Goal: Task Accomplishment & Management: Manage account settings

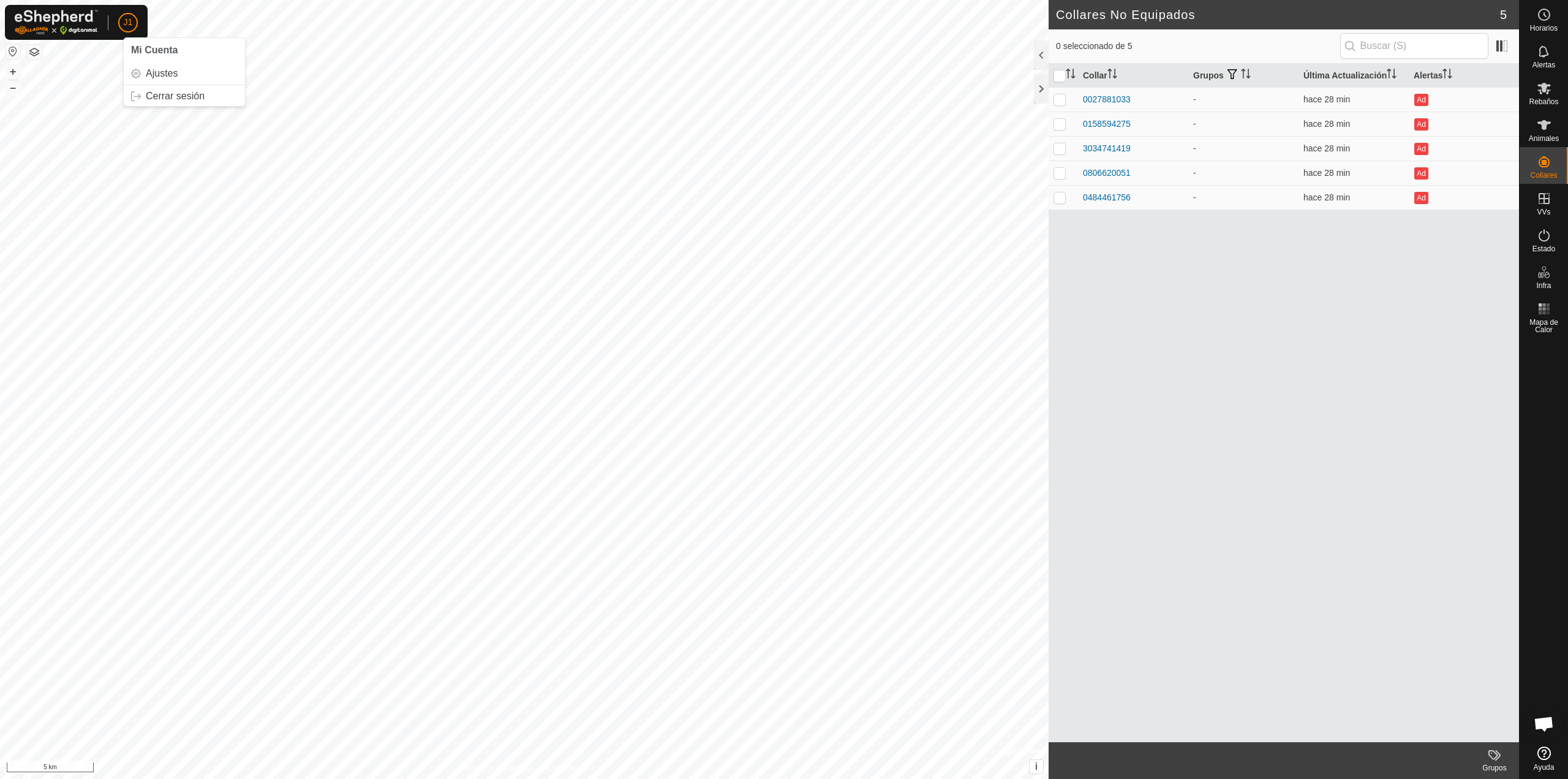
click at [11, 56] on button "button" at bounding box center [12, 51] width 14 height 14
click at [1509, 197] on link "En Rotación" at bounding box center [1466, 198] width 104 height 25
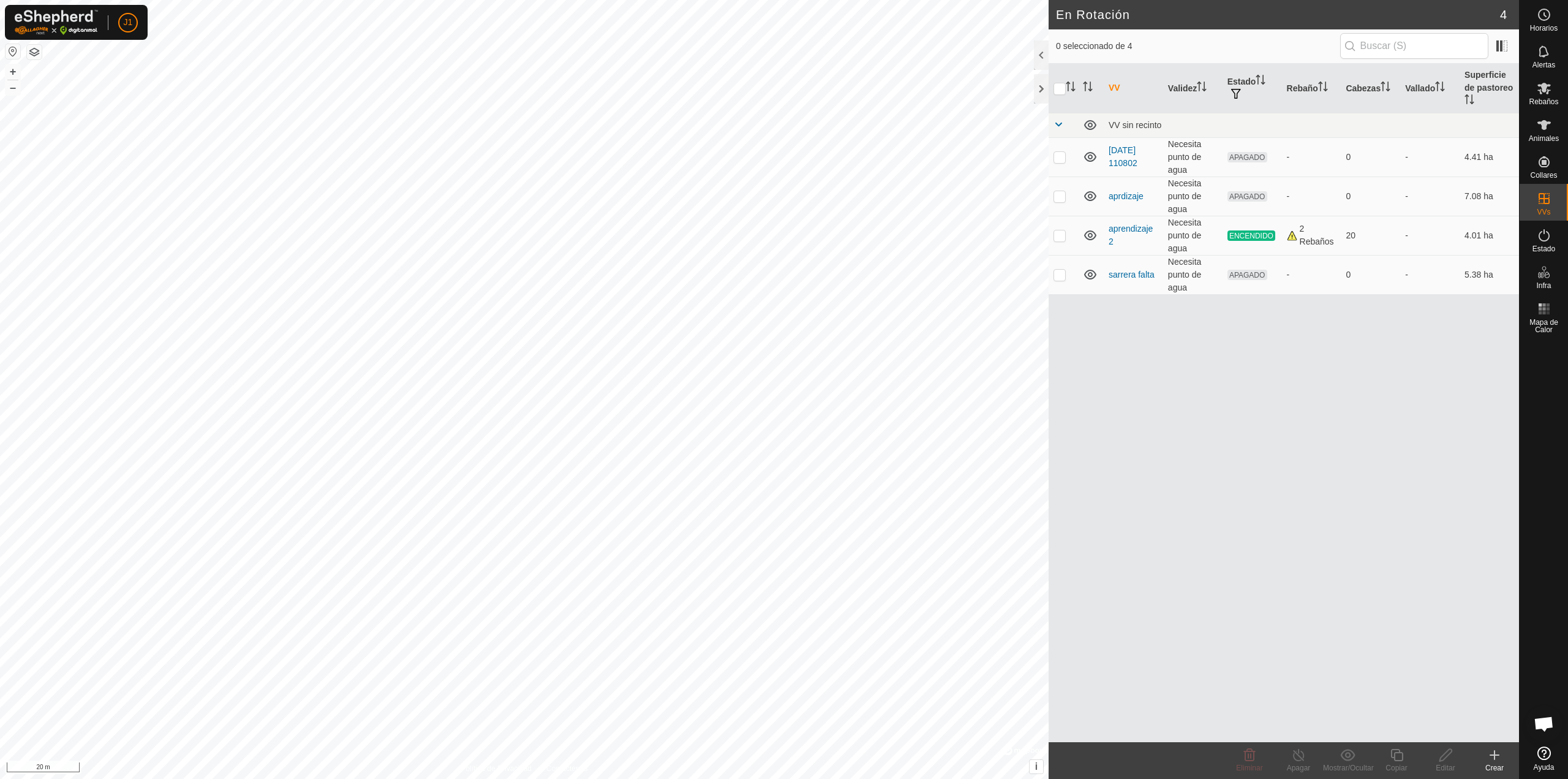
click at [1498, 758] on icon at bounding box center [1494, 754] width 14 height 14
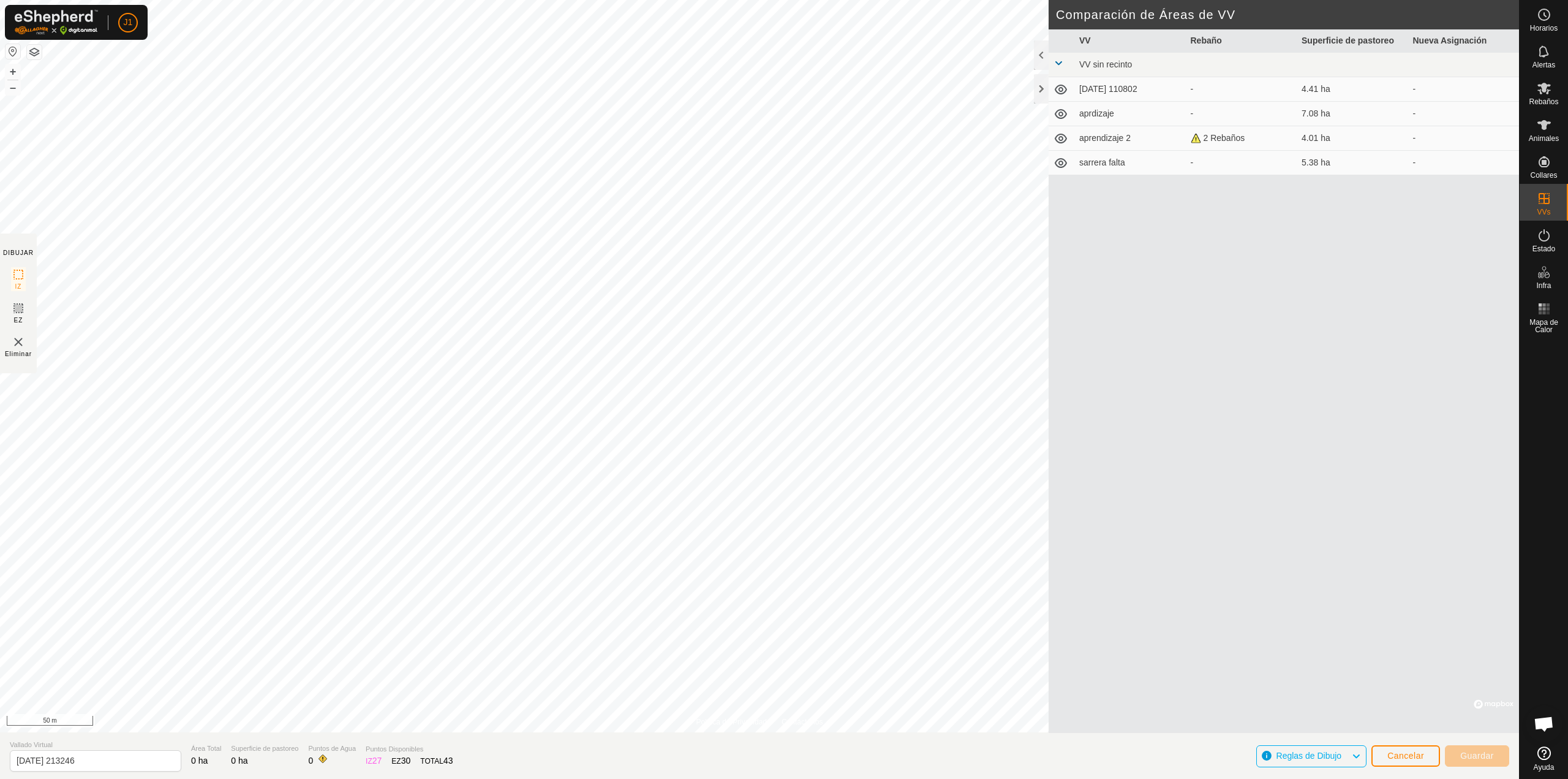
click at [16, 347] on img at bounding box center [18, 342] width 14 height 14
click at [14, 341] on img at bounding box center [18, 342] width 14 height 14
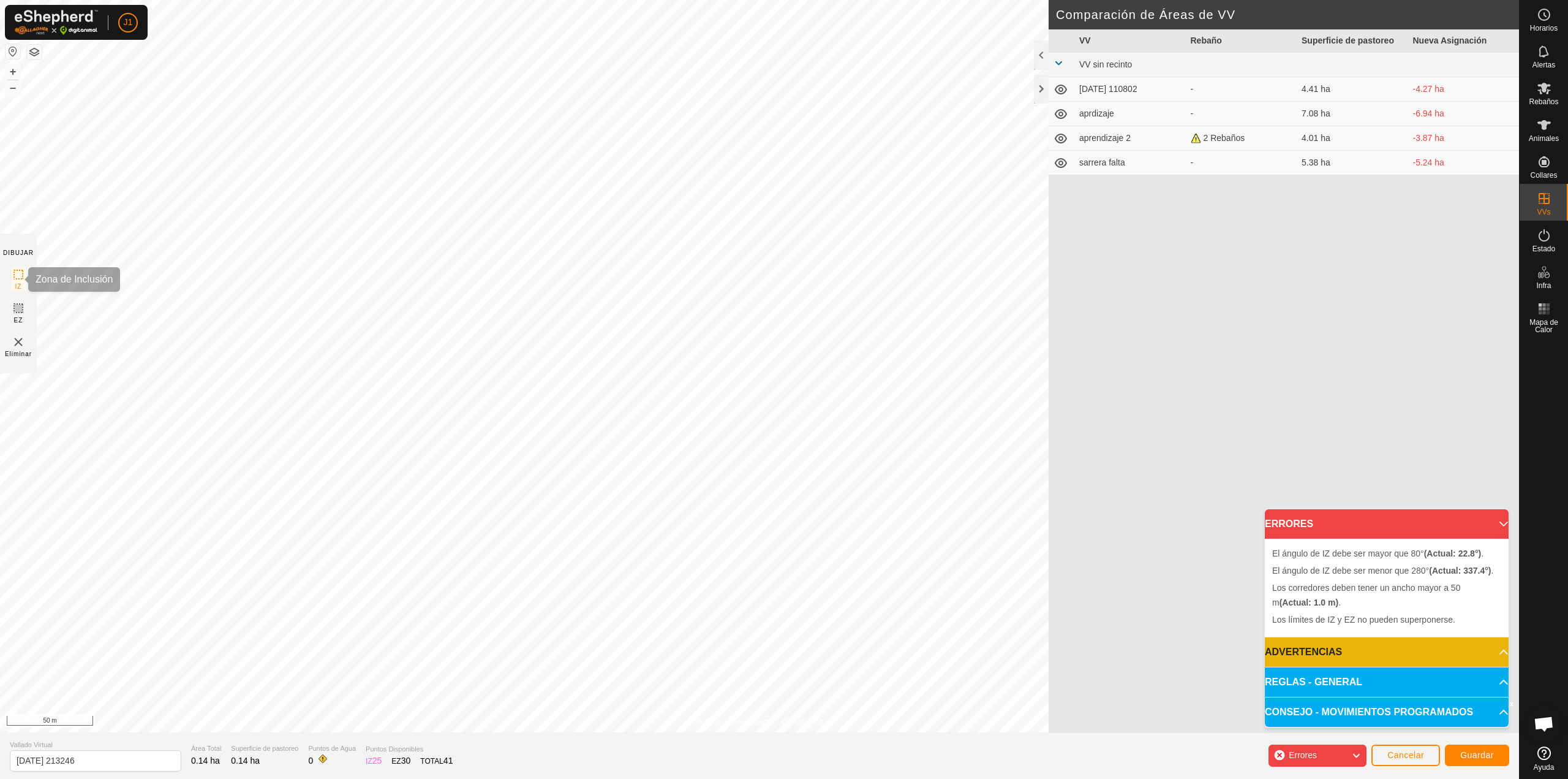
click at [16, 281] on icon at bounding box center [18, 274] width 14 height 14
click at [16, 282] on span "IZ" at bounding box center [19, 286] width 7 height 9
click at [20, 342] on img at bounding box center [18, 342] width 14 height 14
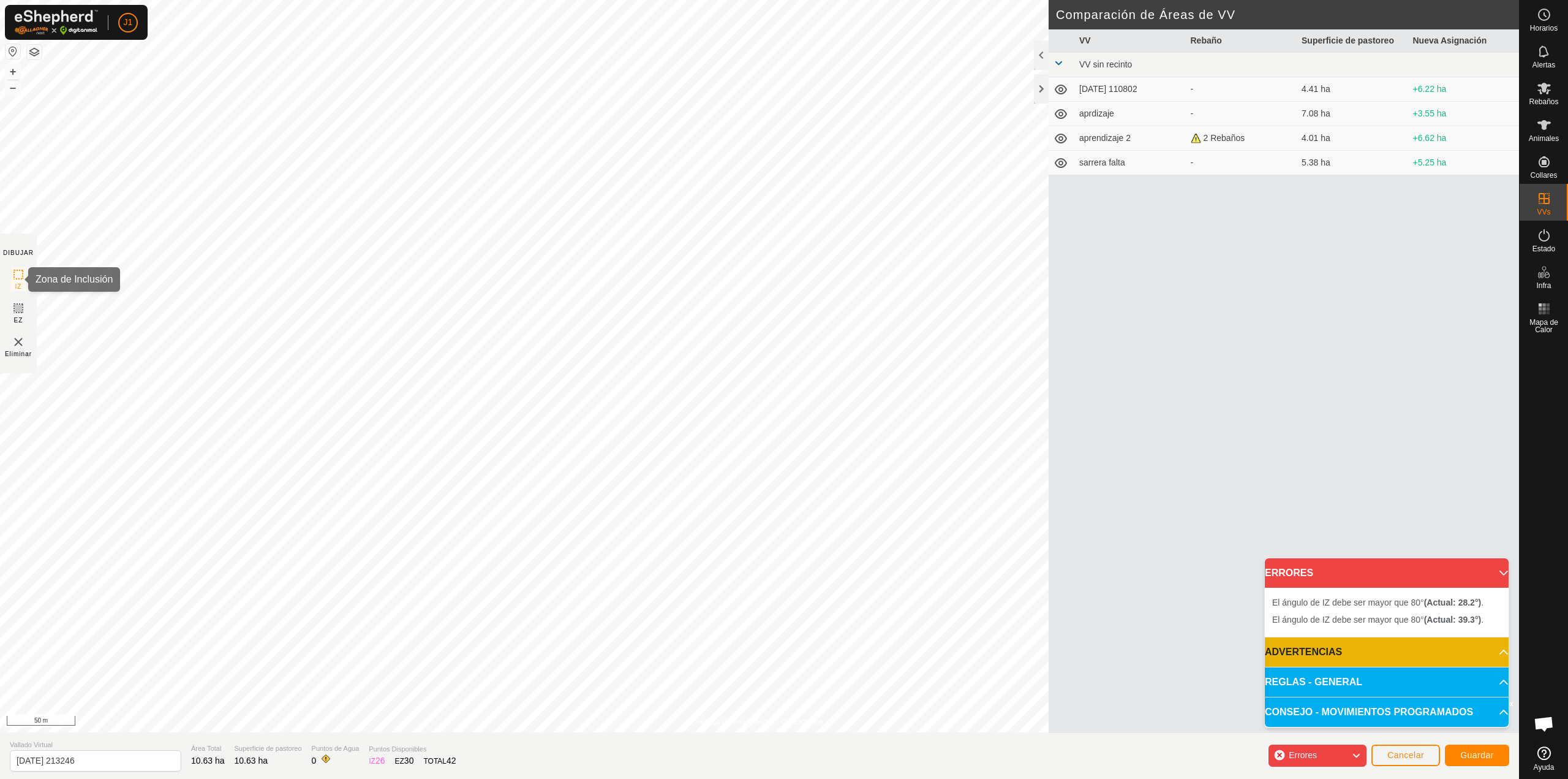
click at [13, 274] on icon at bounding box center [18, 274] width 14 height 14
click at [20, 285] on span "IZ" at bounding box center [19, 286] width 7 height 9
click at [21, 353] on span "Eliminar" at bounding box center [18, 353] width 27 height 9
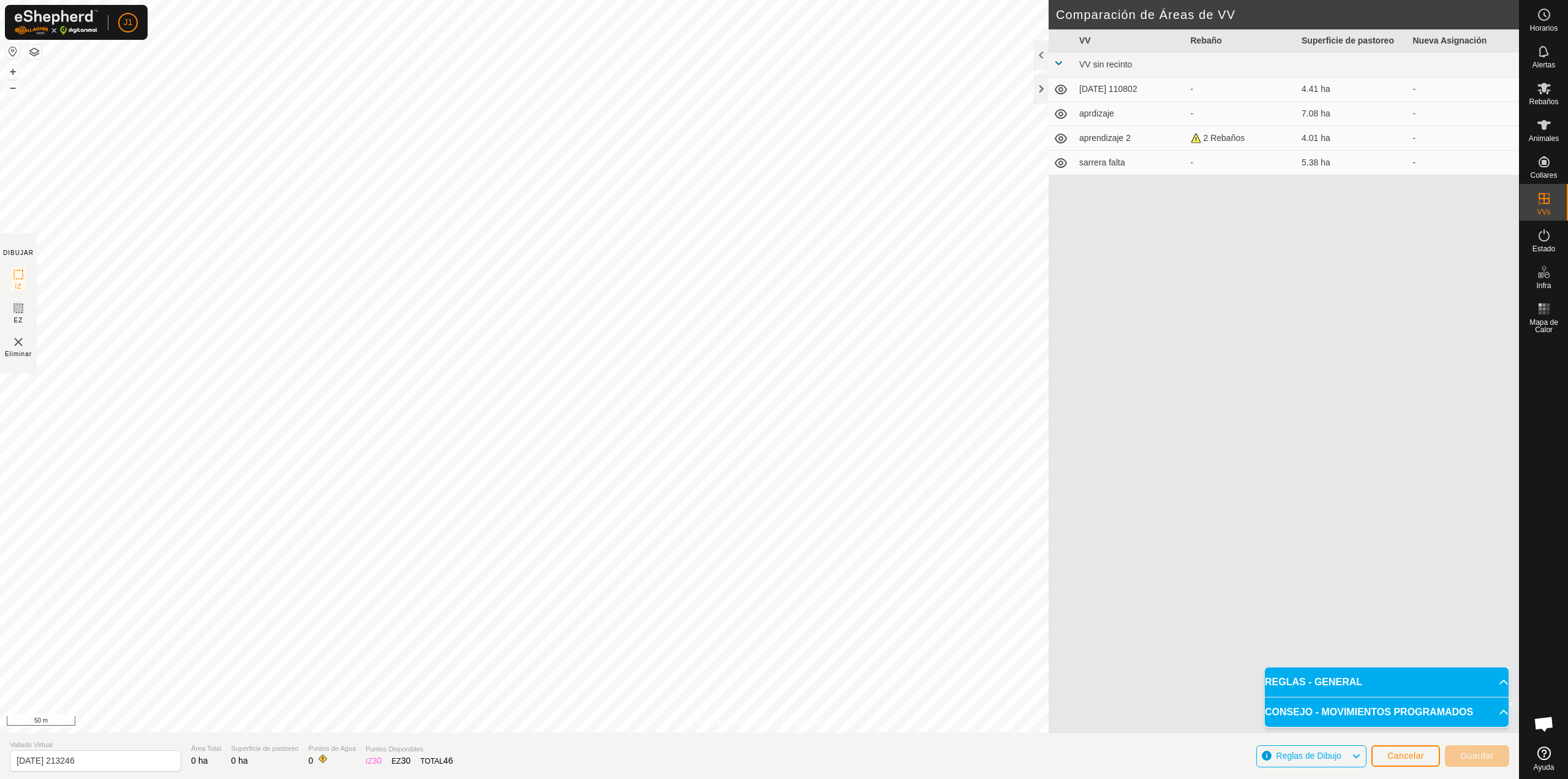
click at [24, 281] on icon at bounding box center [18, 274] width 14 height 14
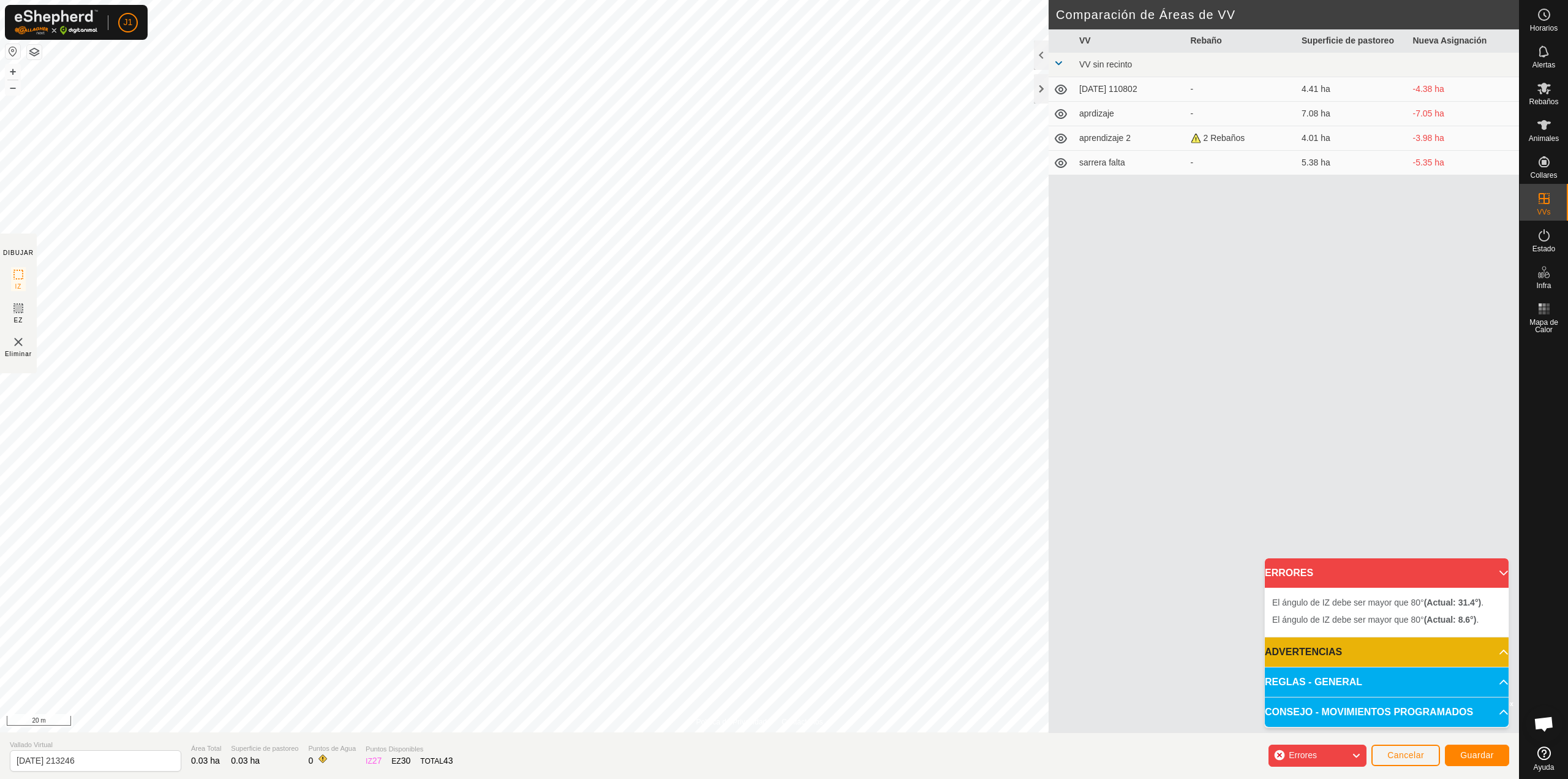
click at [21, 345] on img at bounding box center [18, 342] width 14 height 14
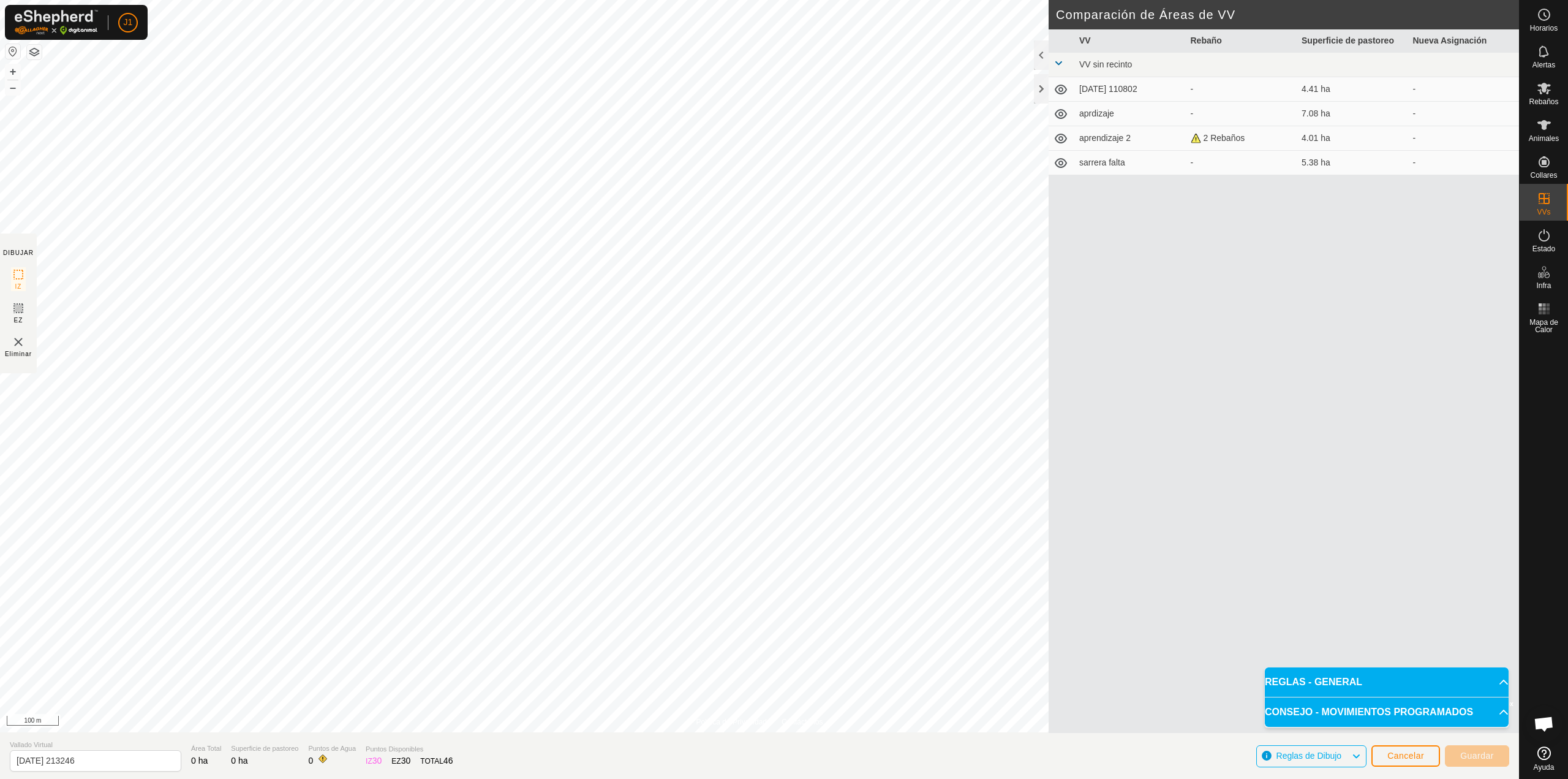
click at [1314, 754] on span "Reglas de Dibujo" at bounding box center [1309, 756] width 65 height 10
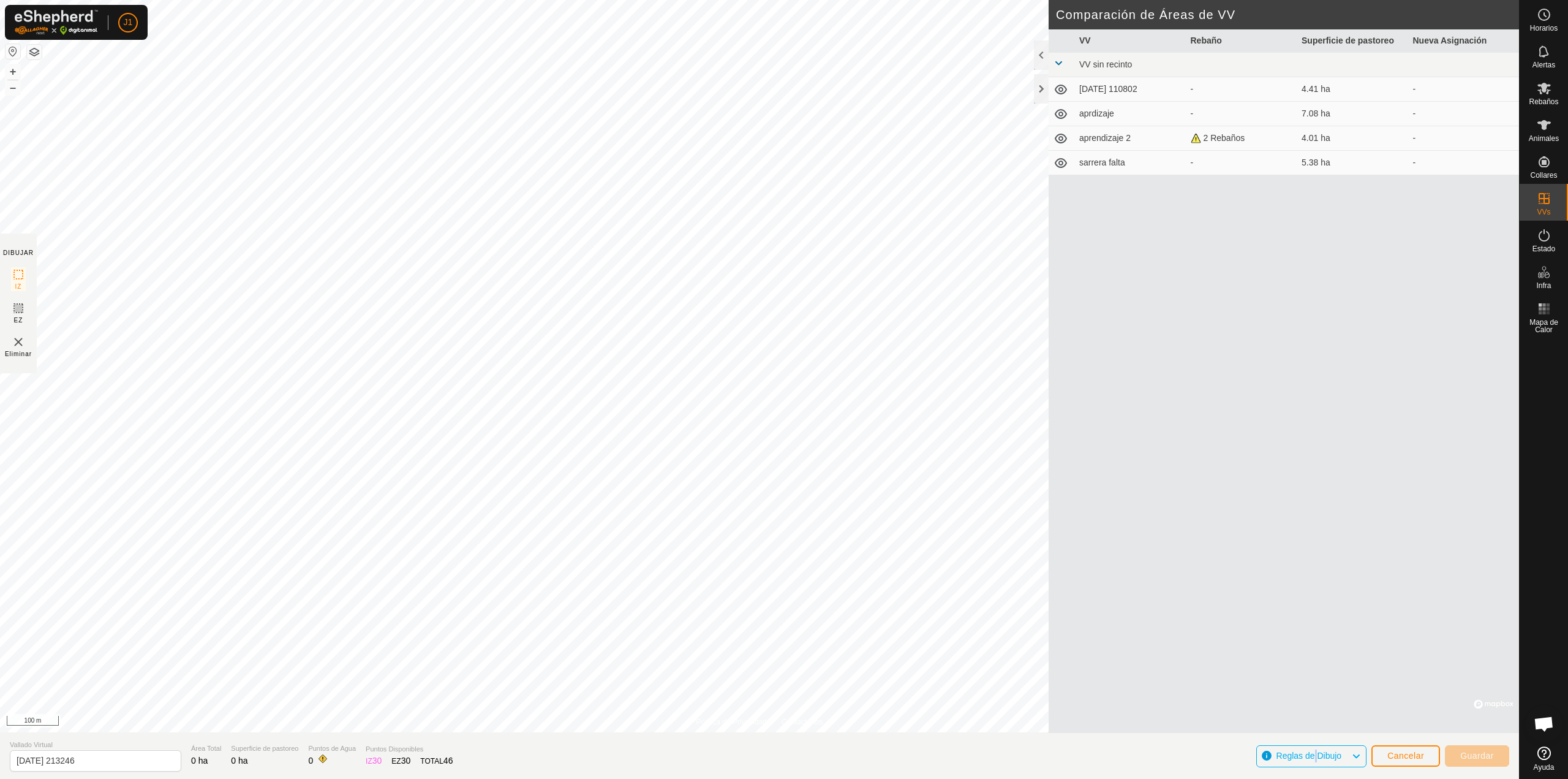
click at [1314, 754] on span "Reglas de Dibujo" at bounding box center [1309, 756] width 65 height 10
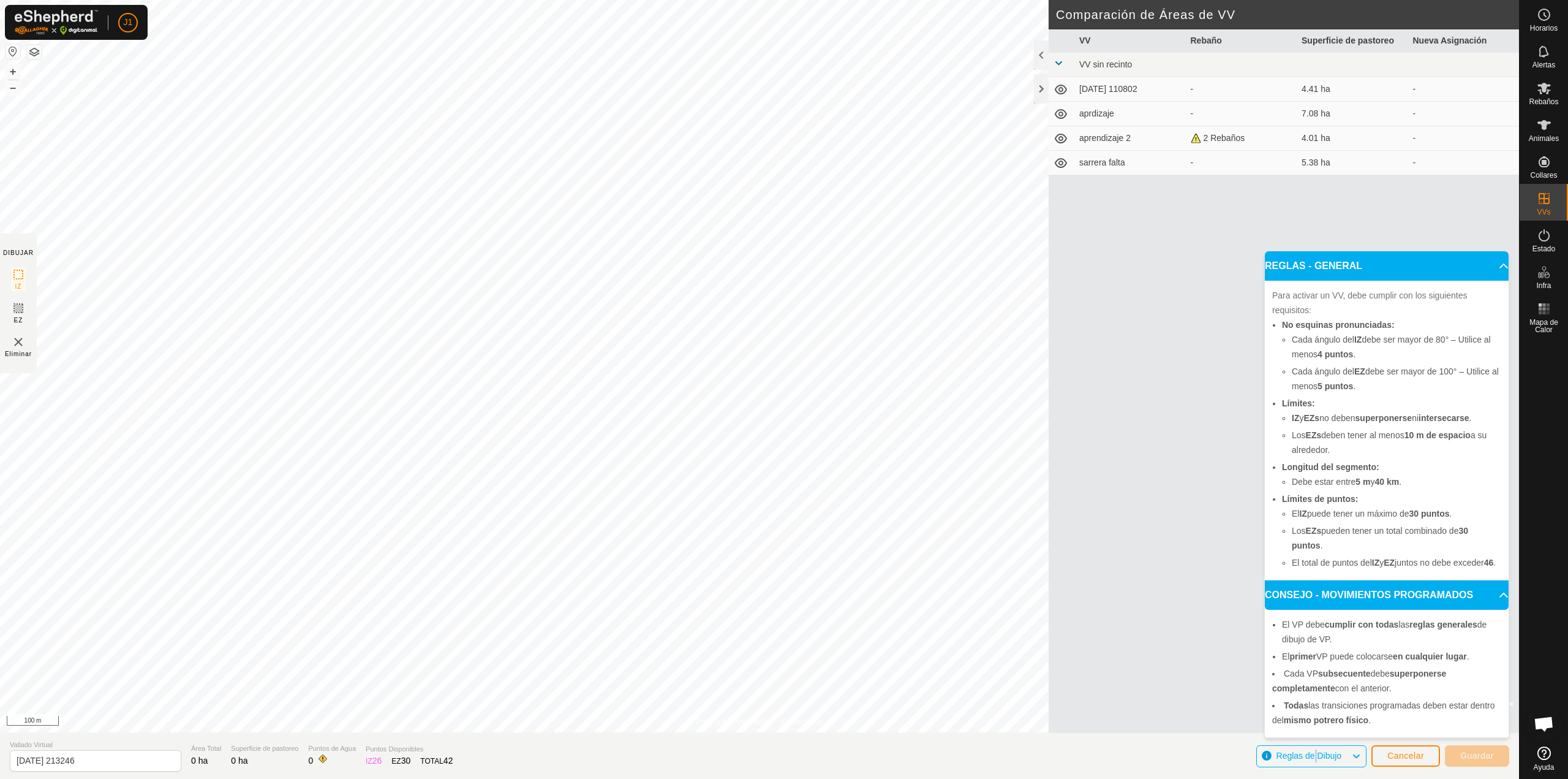
click at [20, 342] on img at bounding box center [18, 342] width 14 height 14
click at [14, 341] on img at bounding box center [18, 342] width 14 height 14
click at [19, 343] on img at bounding box center [18, 342] width 14 height 14
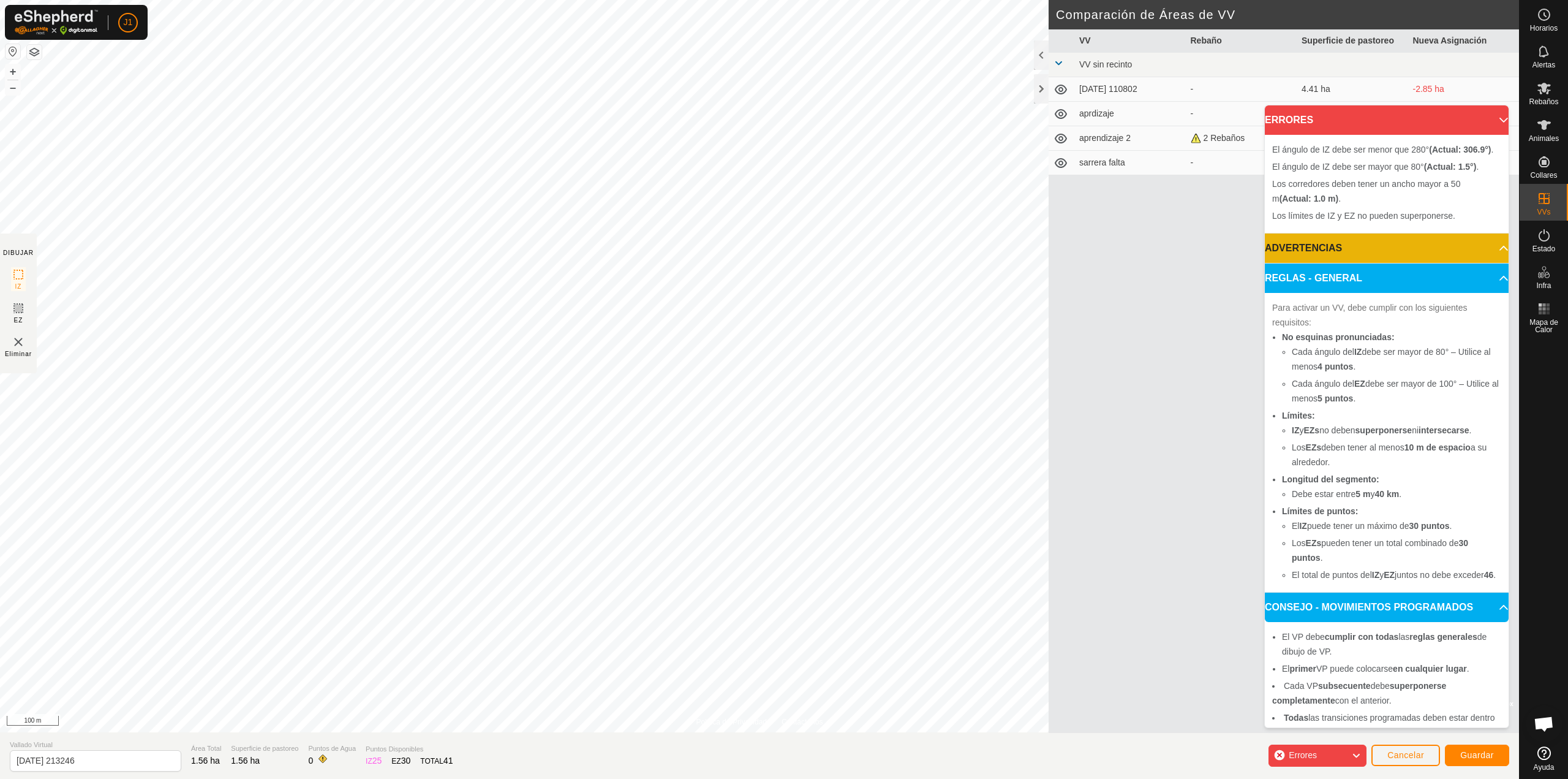
click at [21, 338] on img at bounding box center [18, 342] width 14 height 14
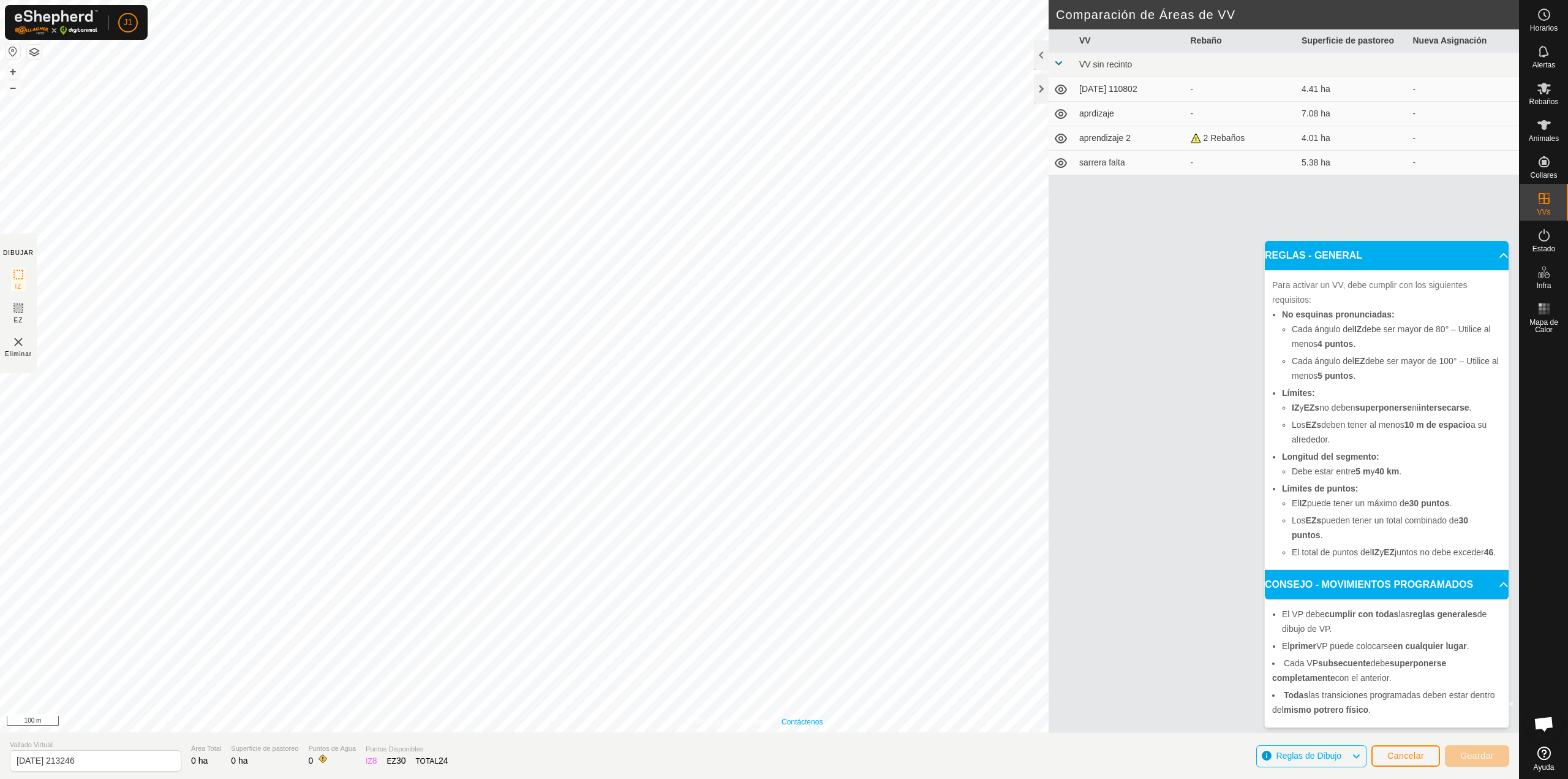
click at [789, 716] on link "Contáctenos" at bounding box center [802, 722] width 41 height 11
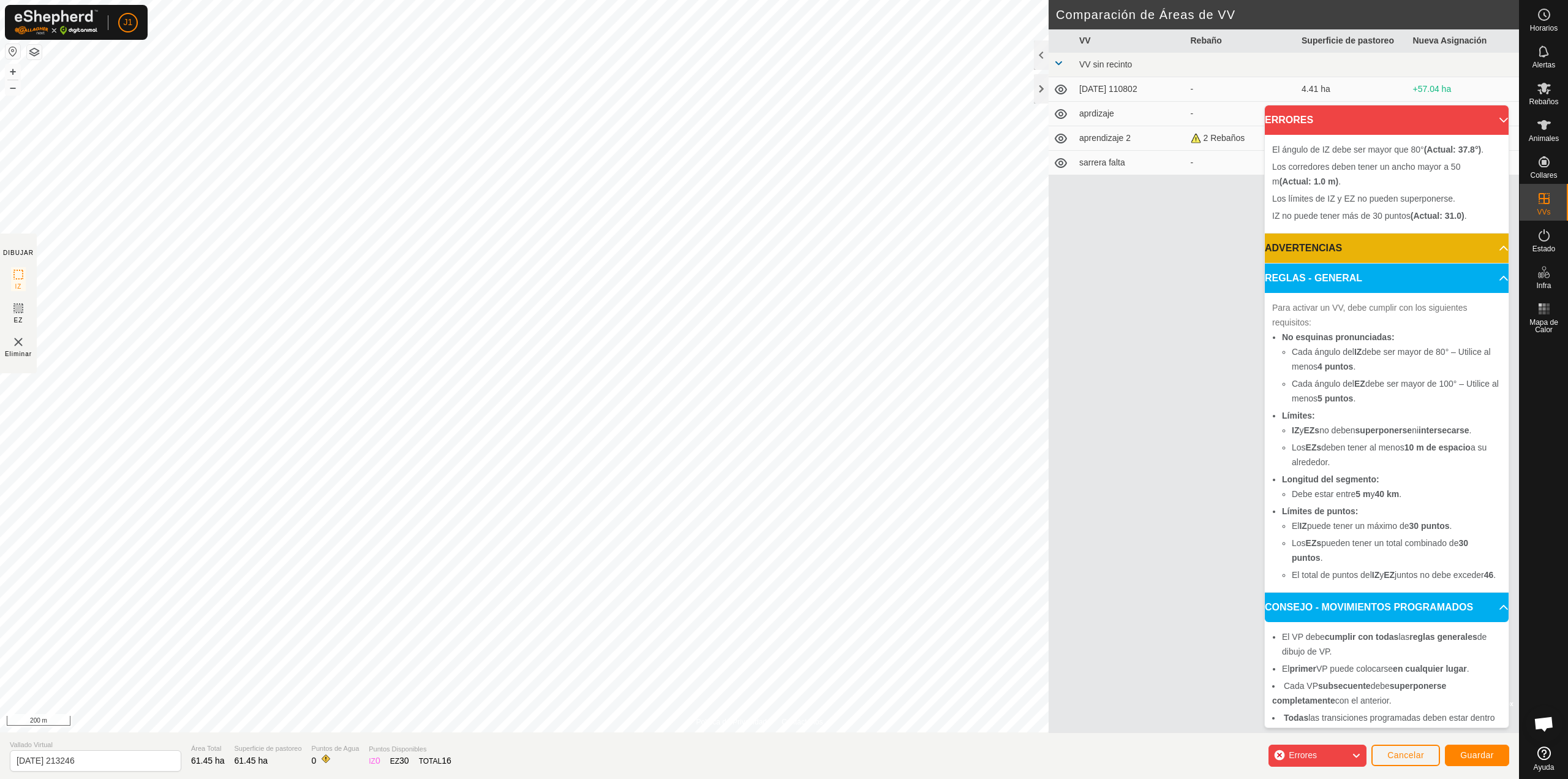
click at [14, 344] on img at bounding box center [18, 342] width 14 height 14
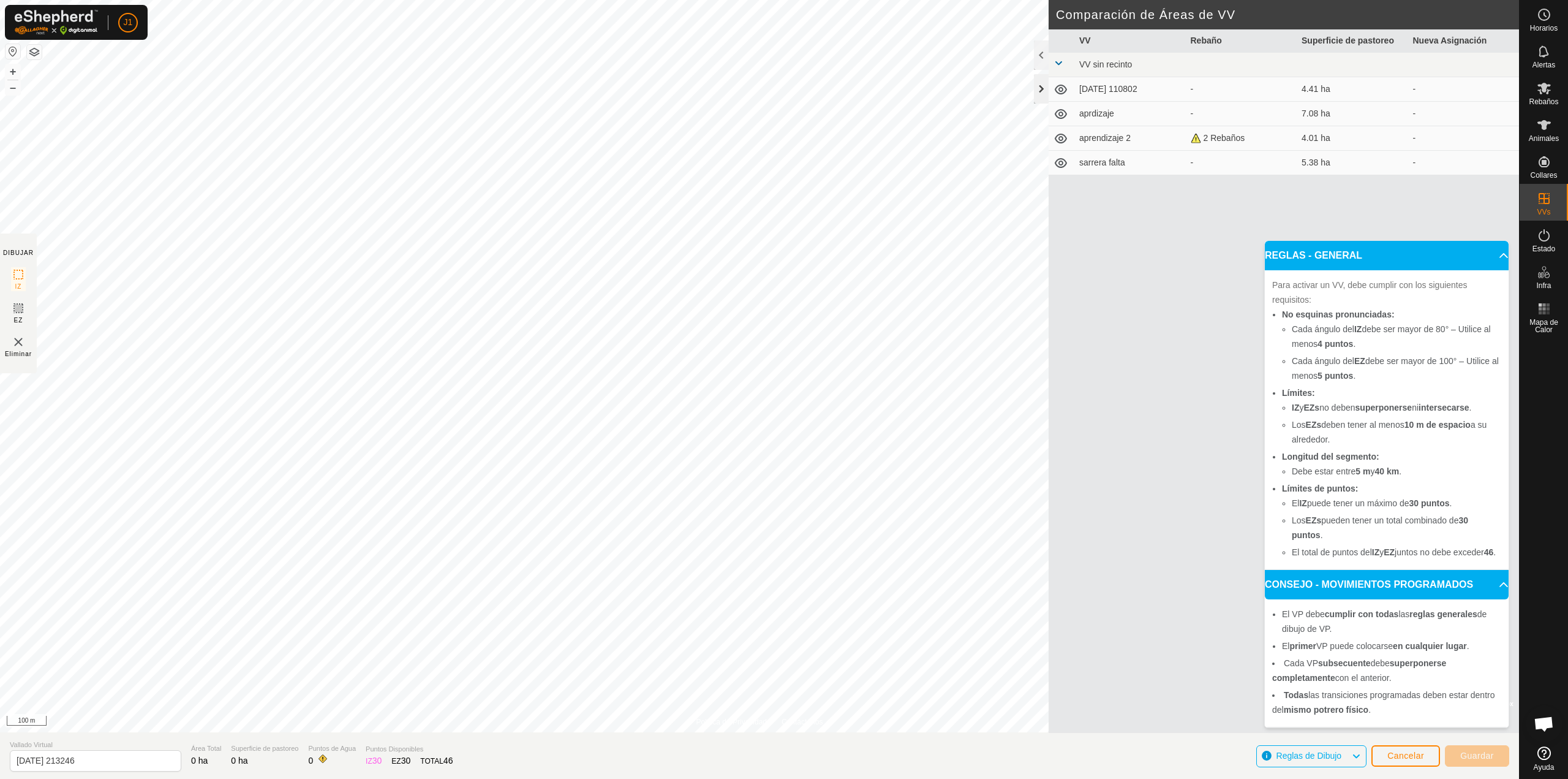
click at [1041, 77] on div at bounding box center [1041, 89] width 14 height 30
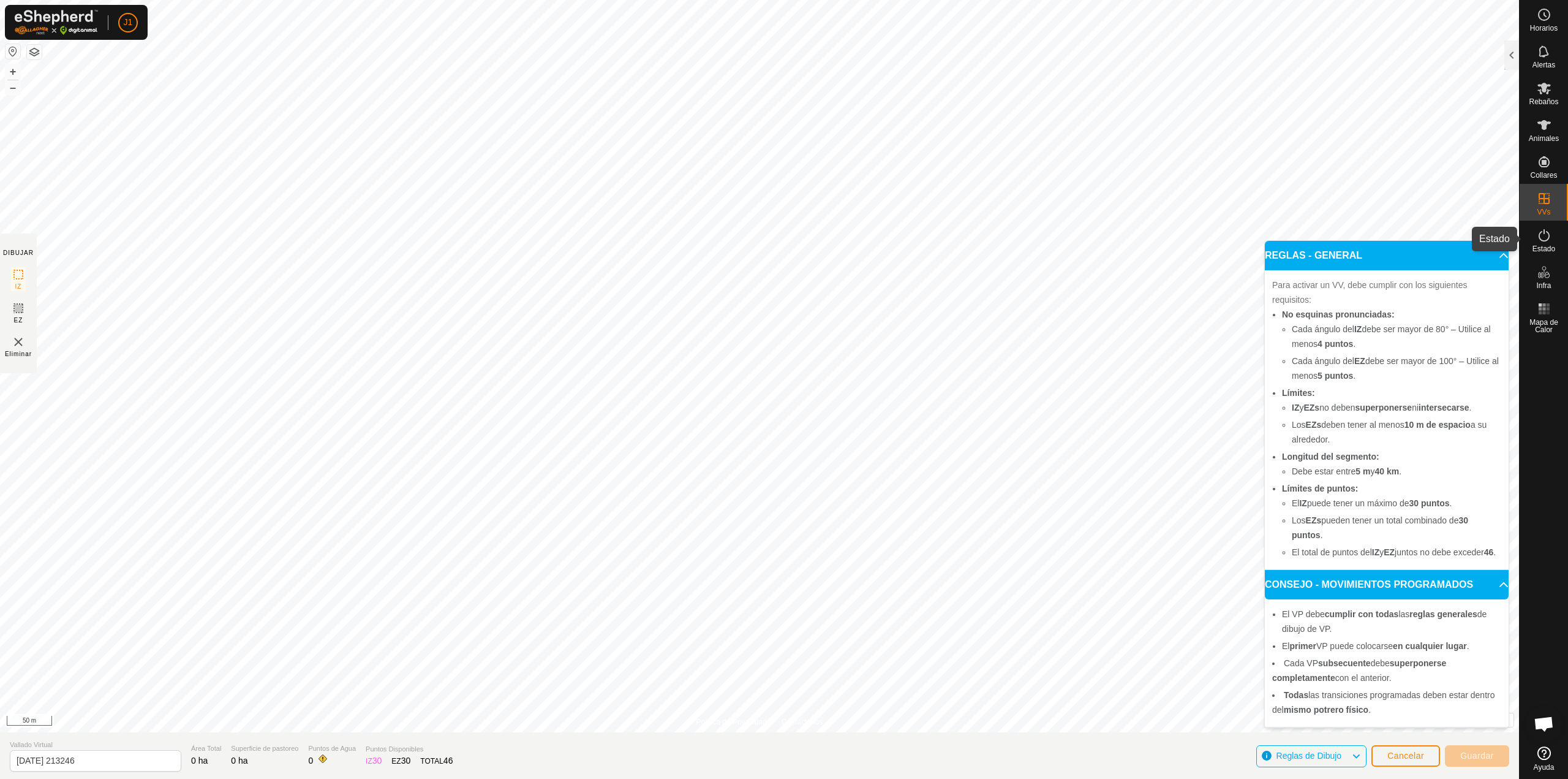
click at [1545, 245] on span "Estado" at bounding box center [1543, 249] width 23 height 8
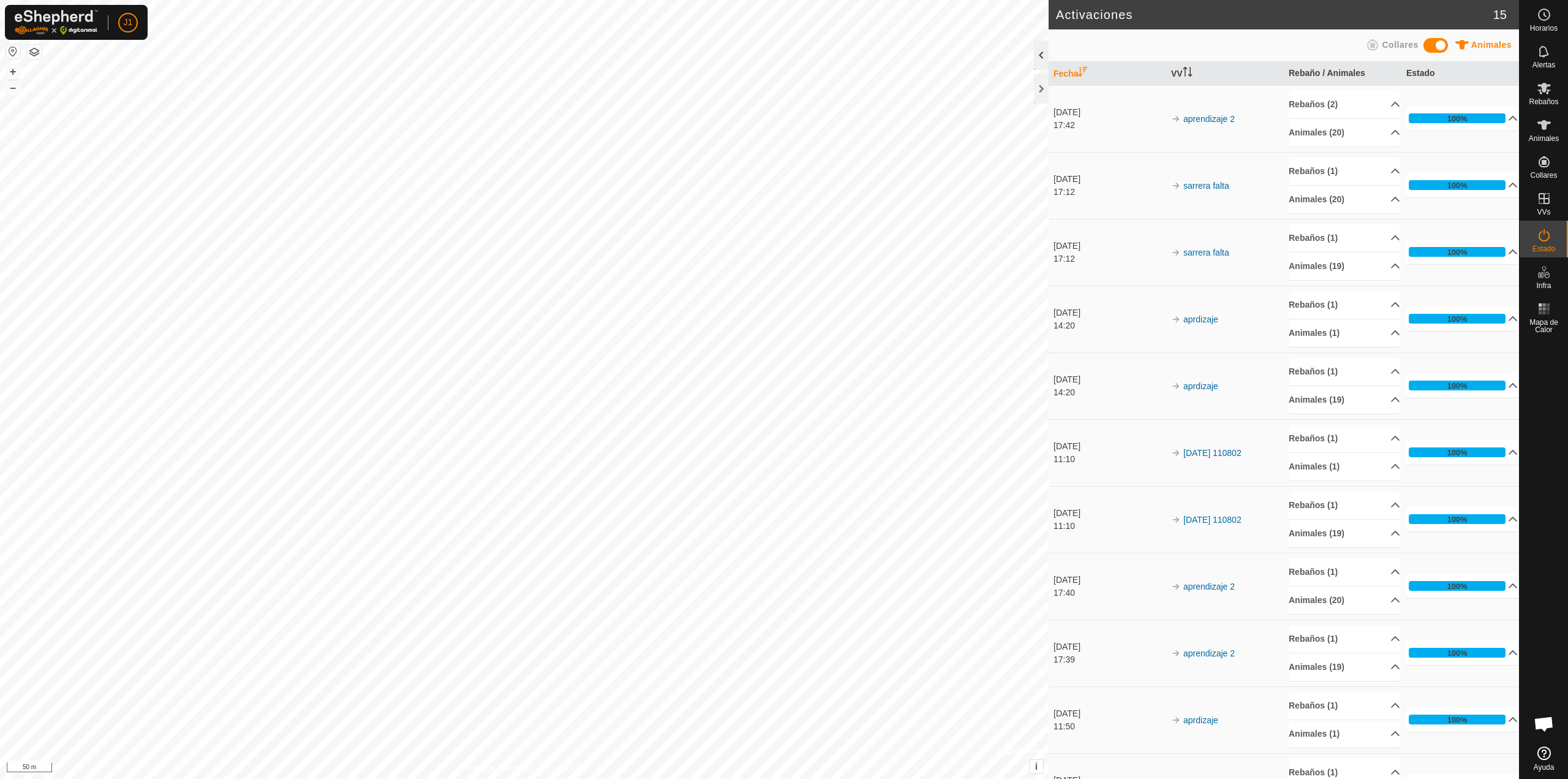
click at [1045, 61] on div at bounding box center [1041, 55] width 14 height 30
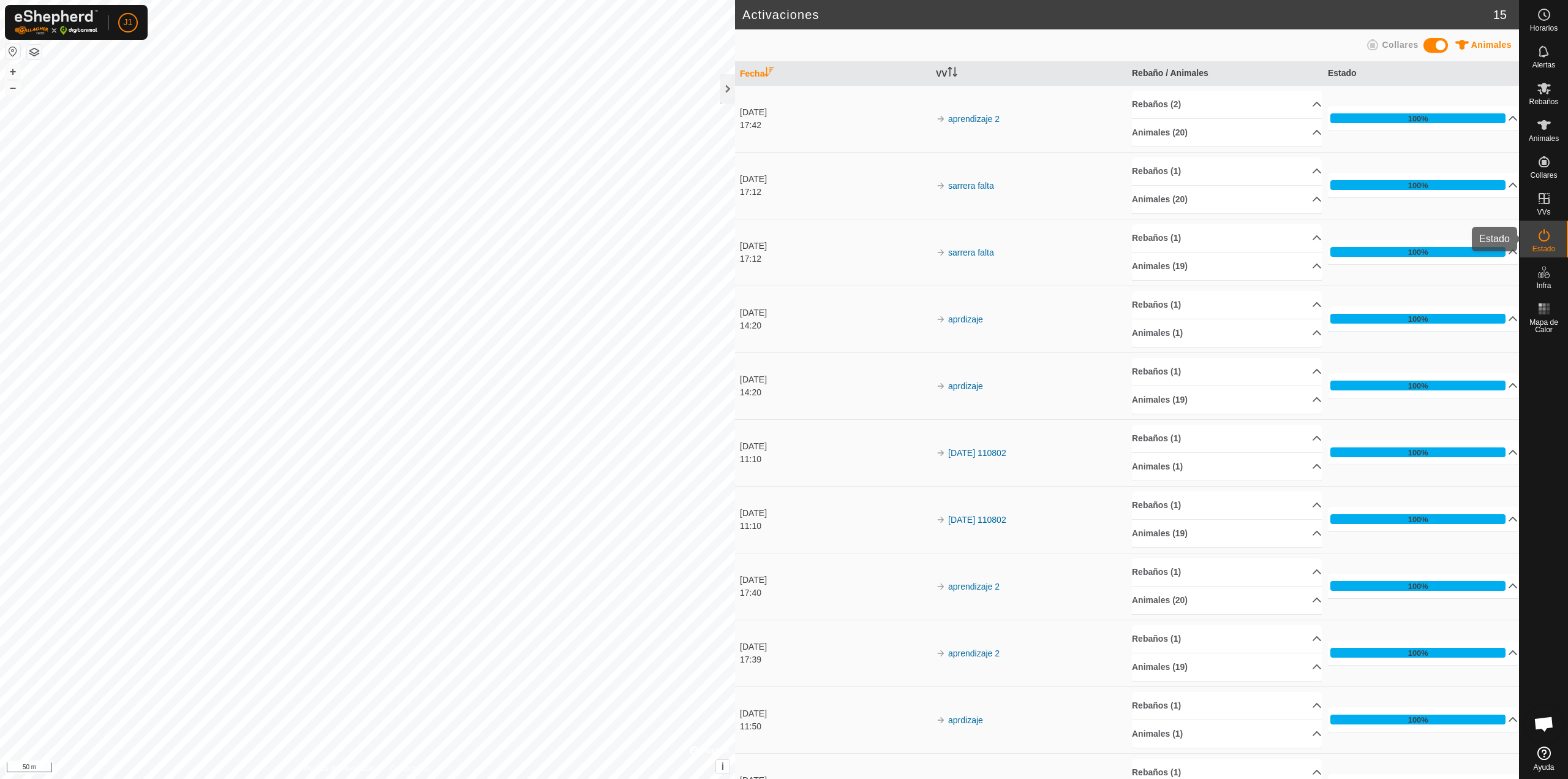
click at [1535, 238] on es-activation-svg-icon at bounding box center [1544, 235] width 22 height 20
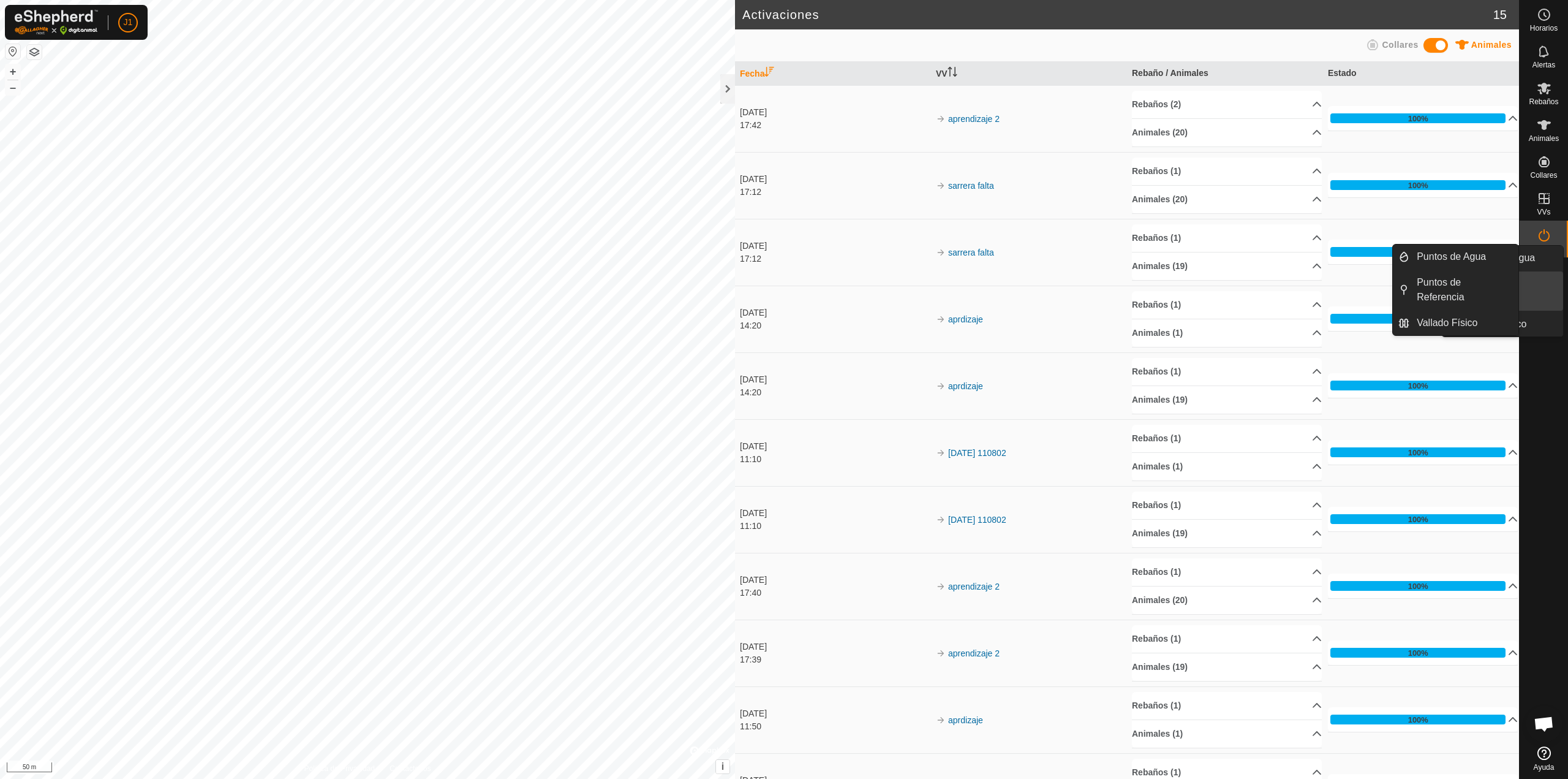
click at [1538, 283] on span "Infra" at bounding box center [1543, 285] width 14 height 8
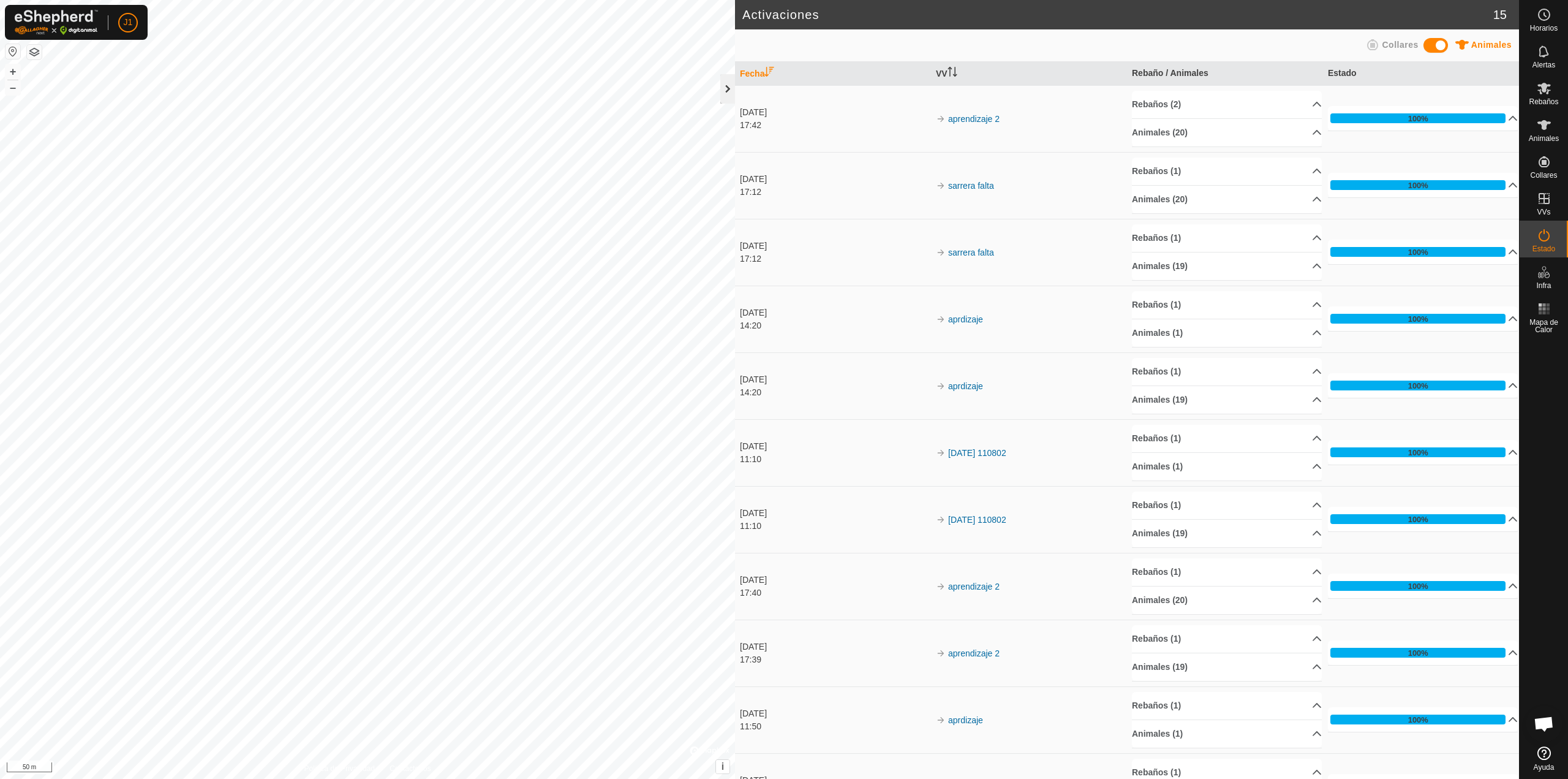
click at [721, 99] on div at bounding box center [727, 89] width 14 height 30
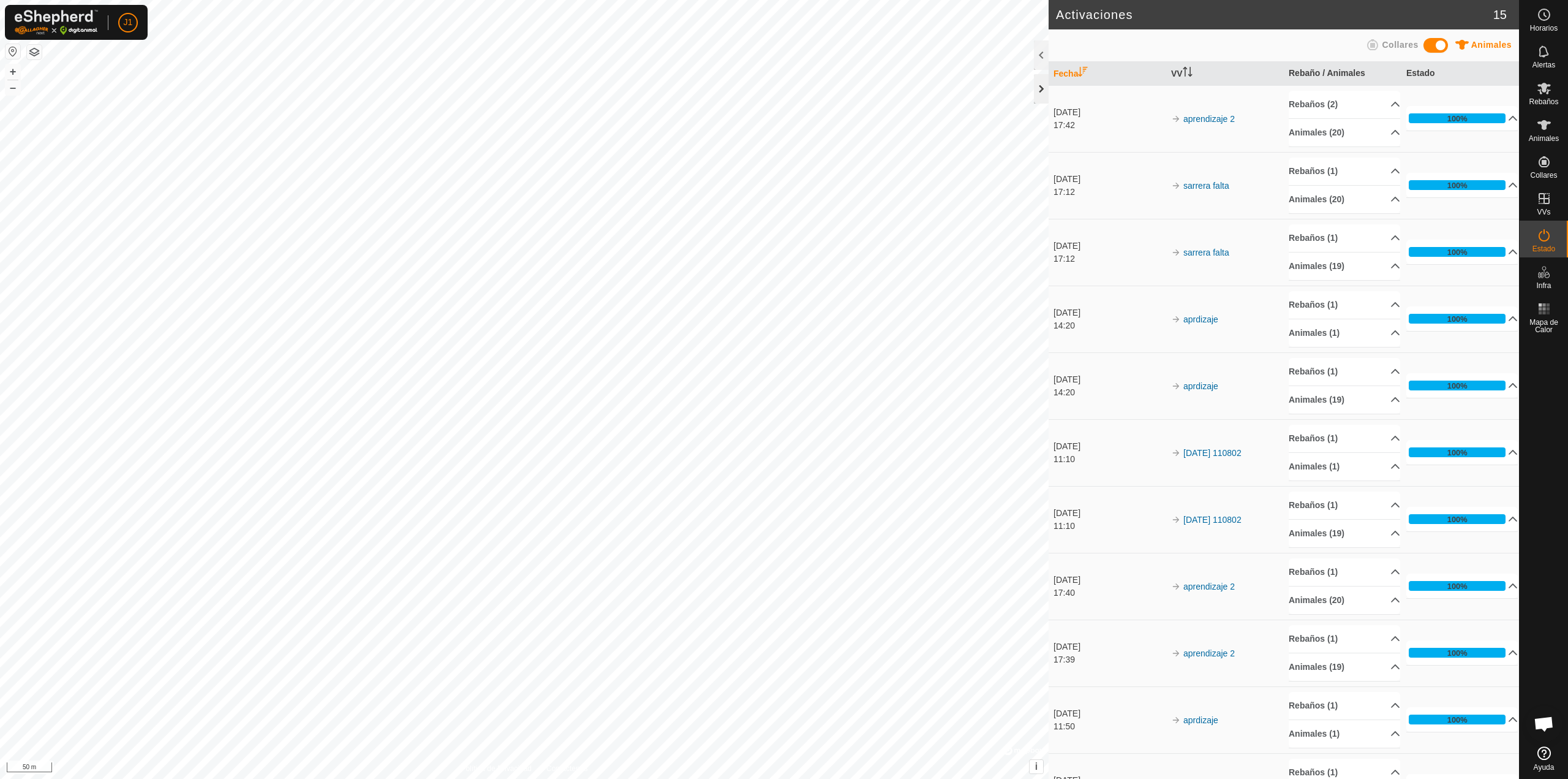
click at [1035, 87] on div at bounding box center [1041, 89] width 14 height 30
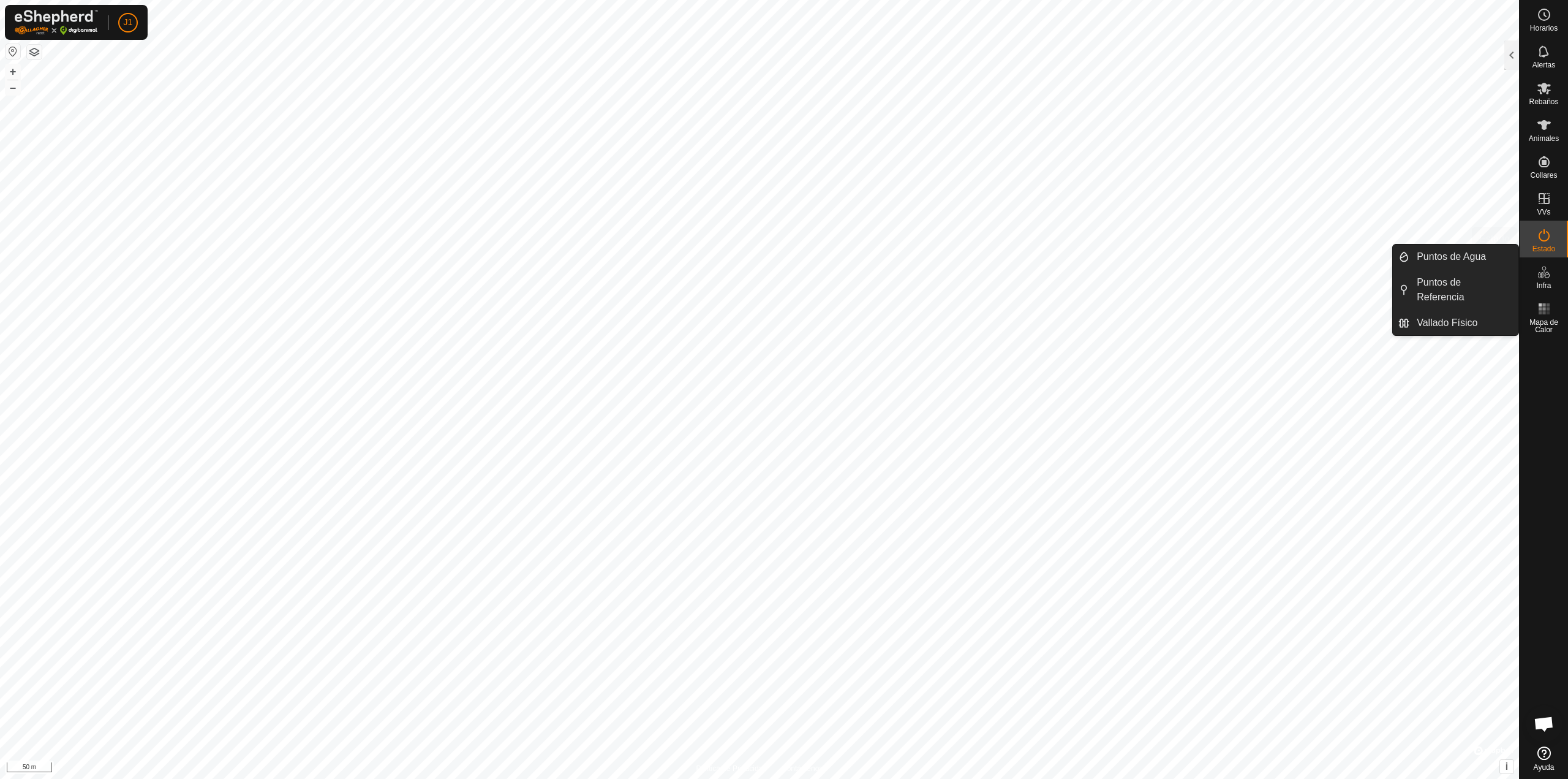
click at [1546, 241] on icon at bounding box center [1543, 235] width 14 height 14
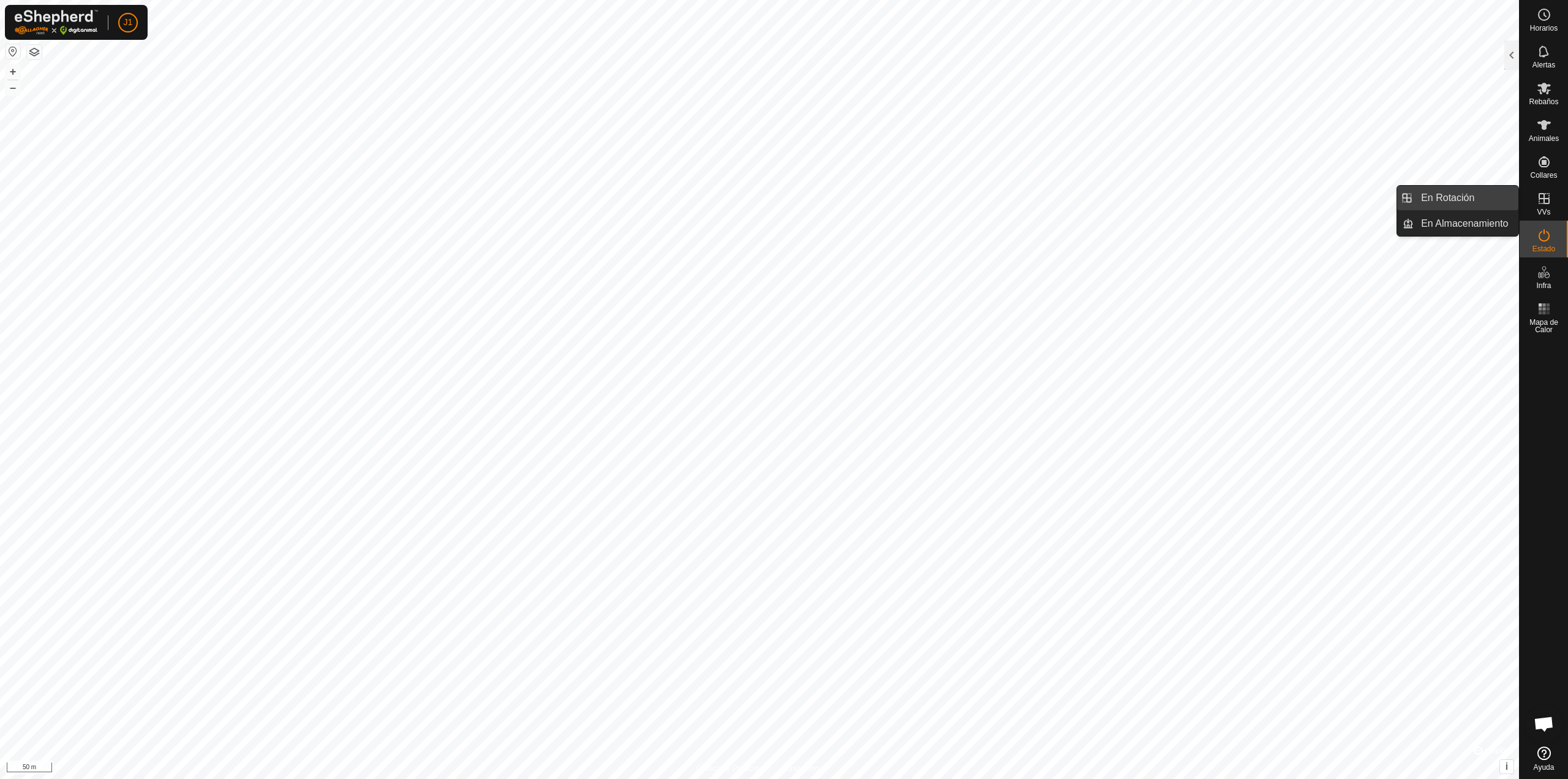
drag, startPoint x: 1525, startPoint y: 205, endPoint x: 1516, endPoint y: 206, distance: 9.1
click at [1525, 205] on div "VVs" at bounding box center [1543, 201] width 48 height 36
click at [1489, 206] on link "En Rotación" at bounding box center [1466, 198] width 104 height 25
click at [1442, 203] on link "En Rotación" at bounding box center [1466, 198] width 104 height 25
click at [1506, 62] on div at bounding box center [1511, 55] width 14 height 30
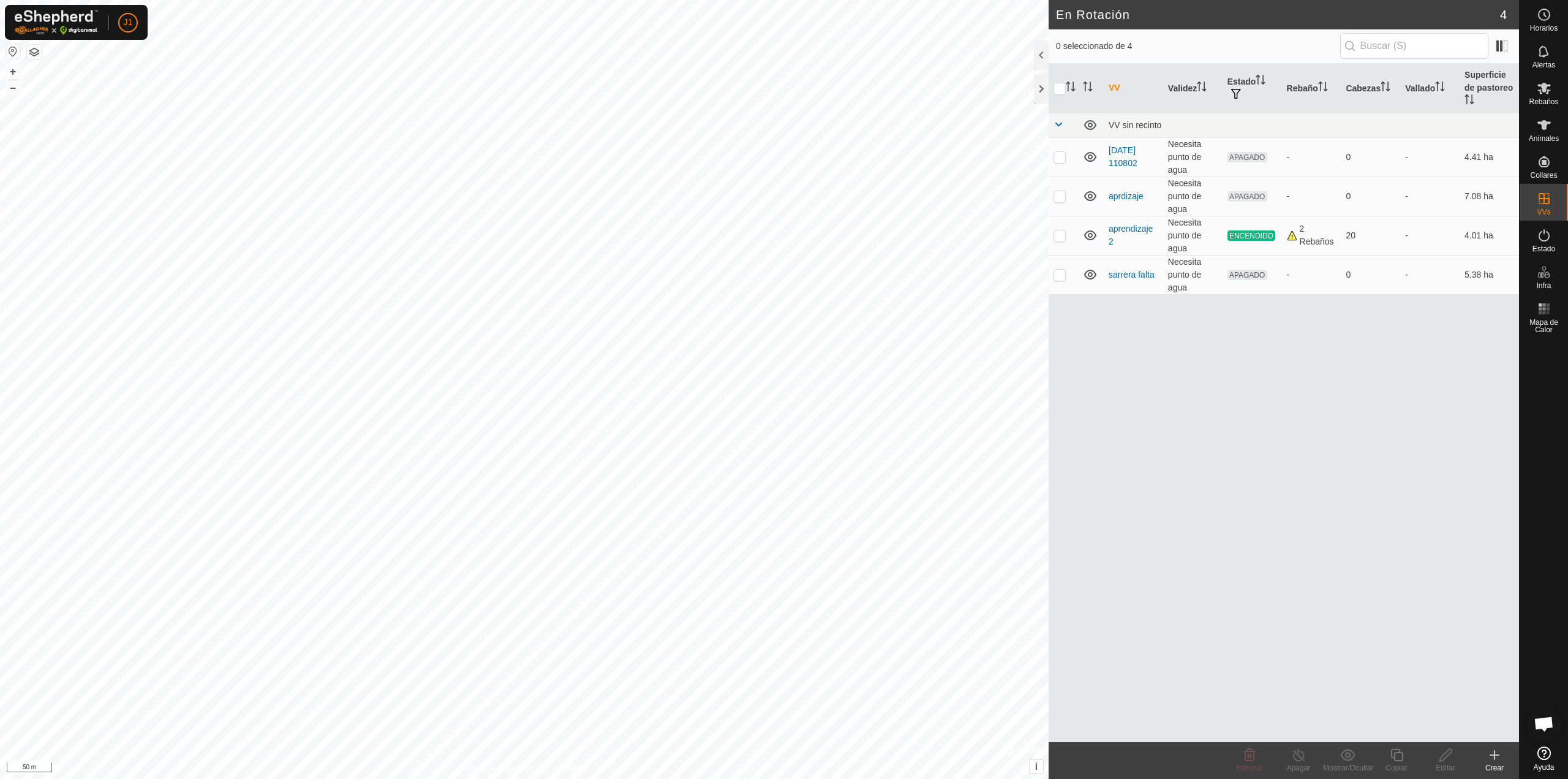
click at [1493, 760] on icon at bounding box center [1494, 754] width 14 height 14
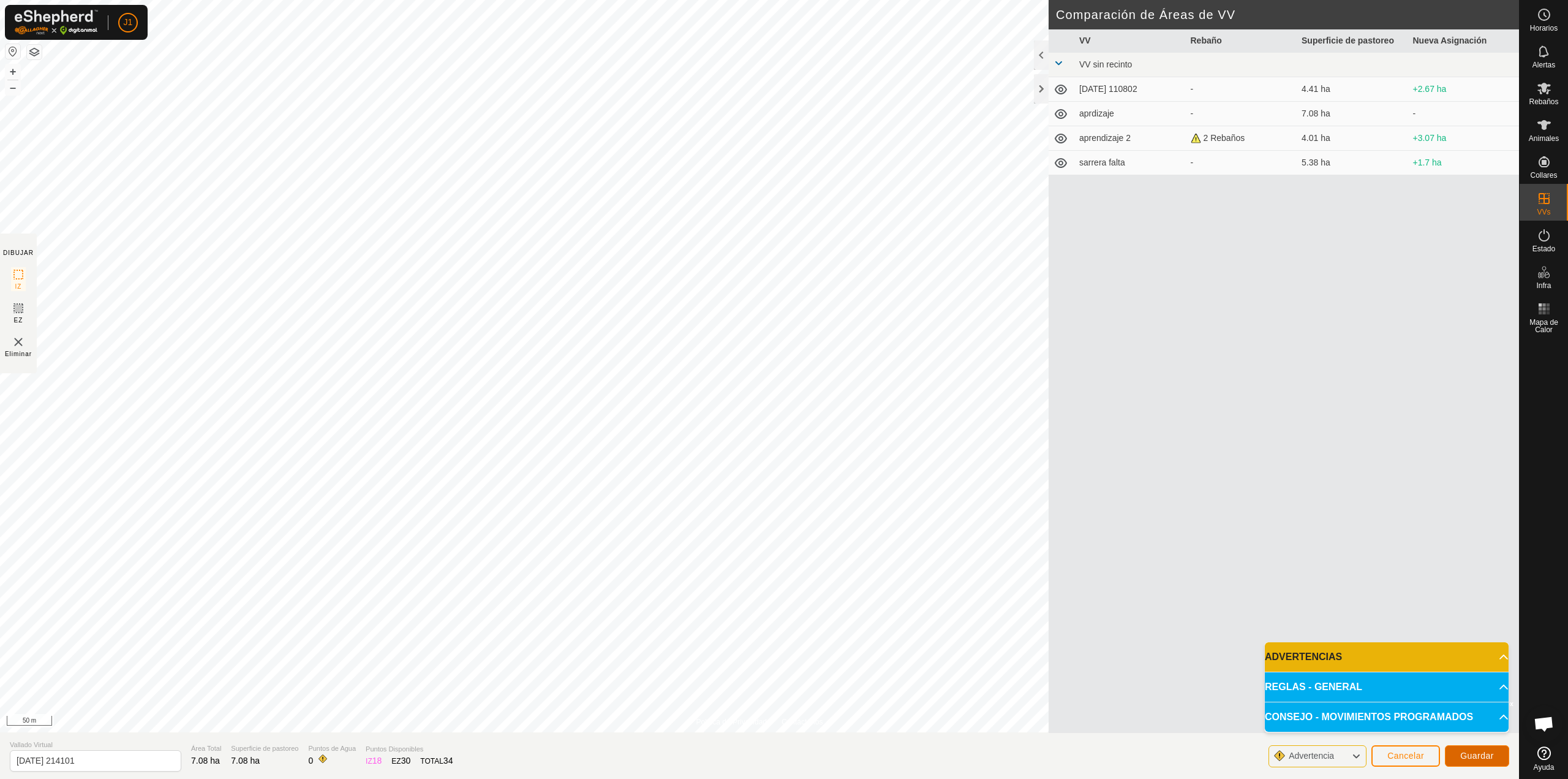
click at [1464, 760] on span "Guardar" at bounding box center [1477, 756] width 34 height 10
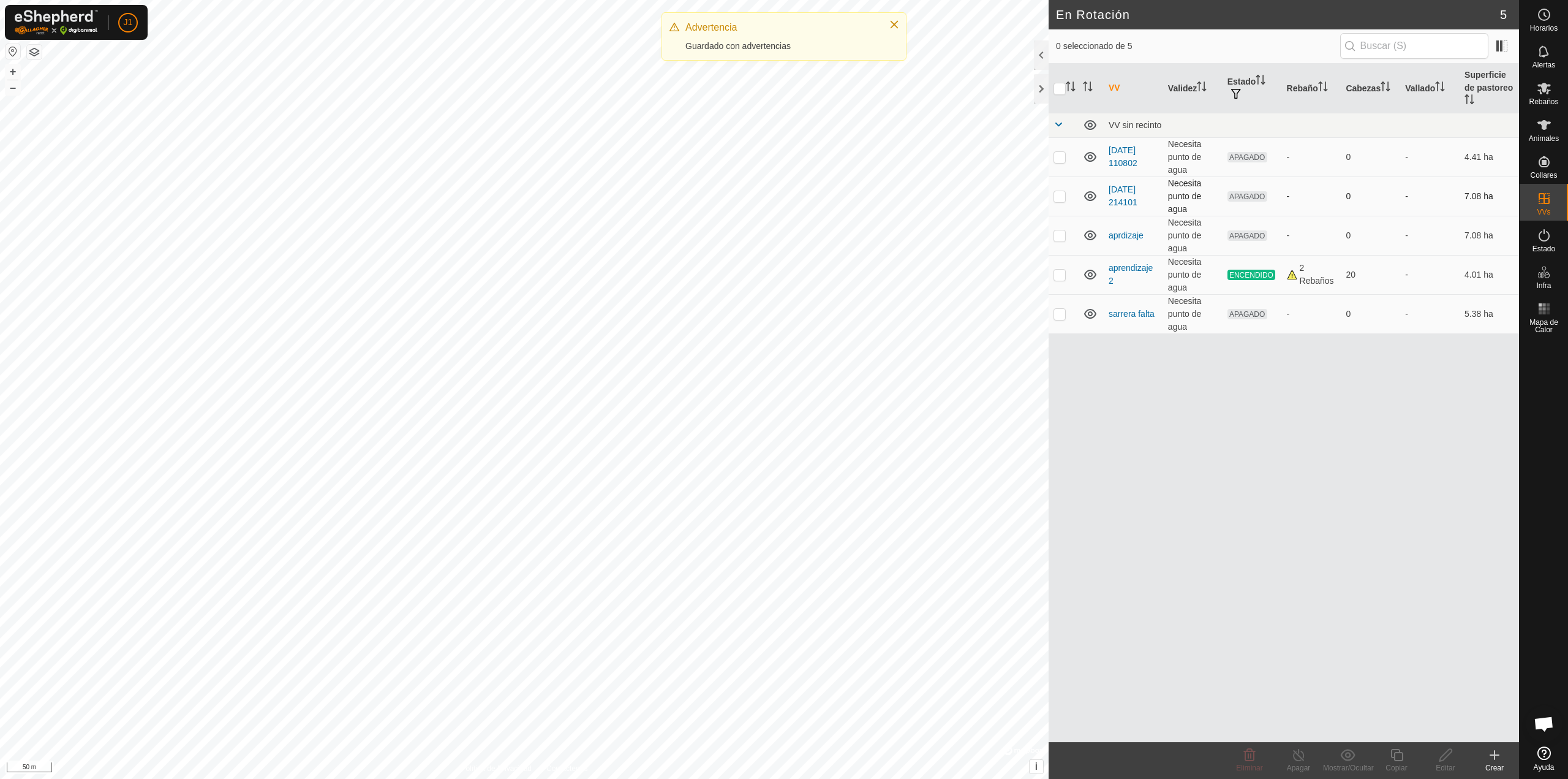
checkbox input "true"
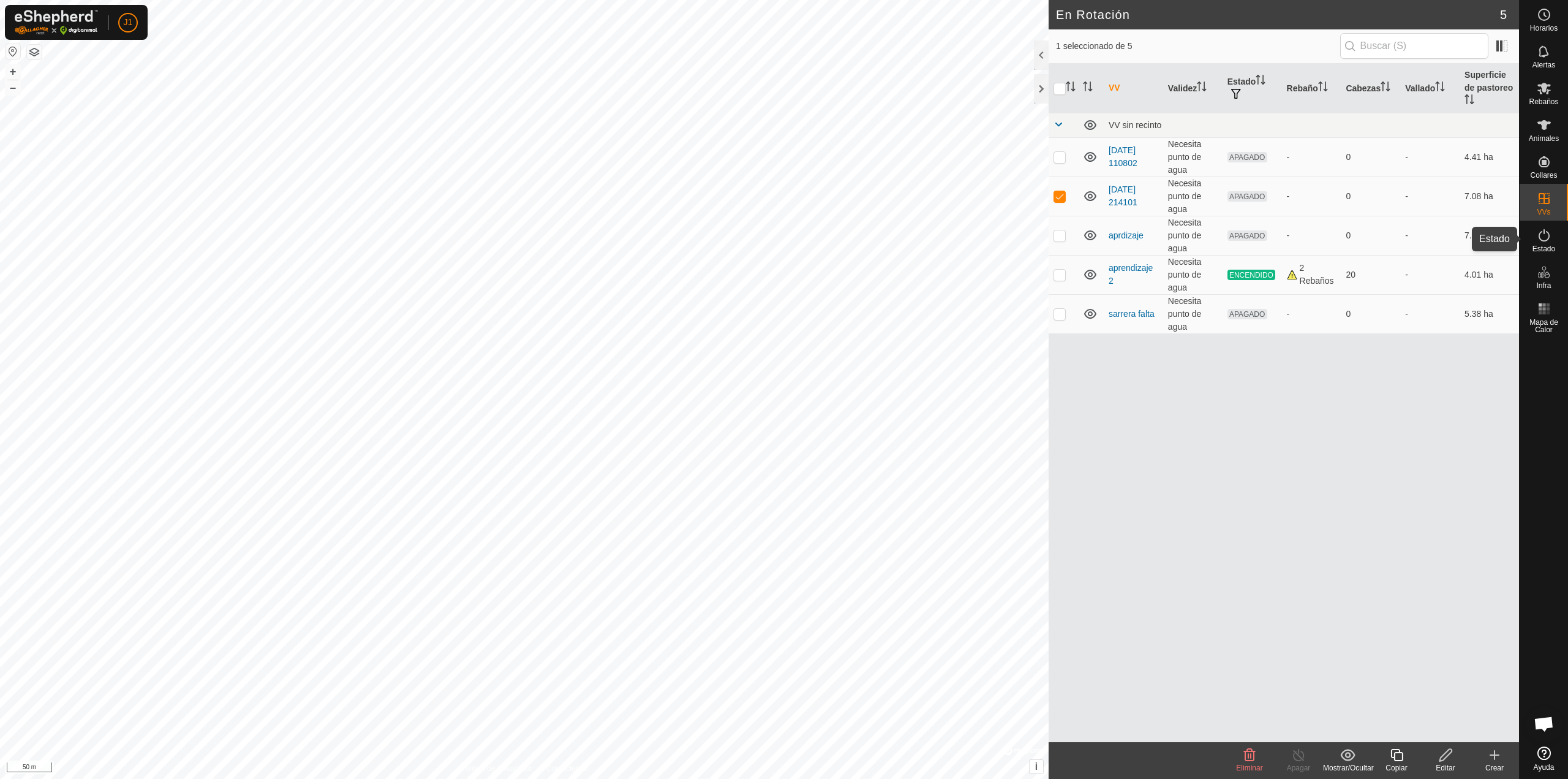
click at [1546, 235] on icon at bounding box center [1543, 235] width 14 height 14
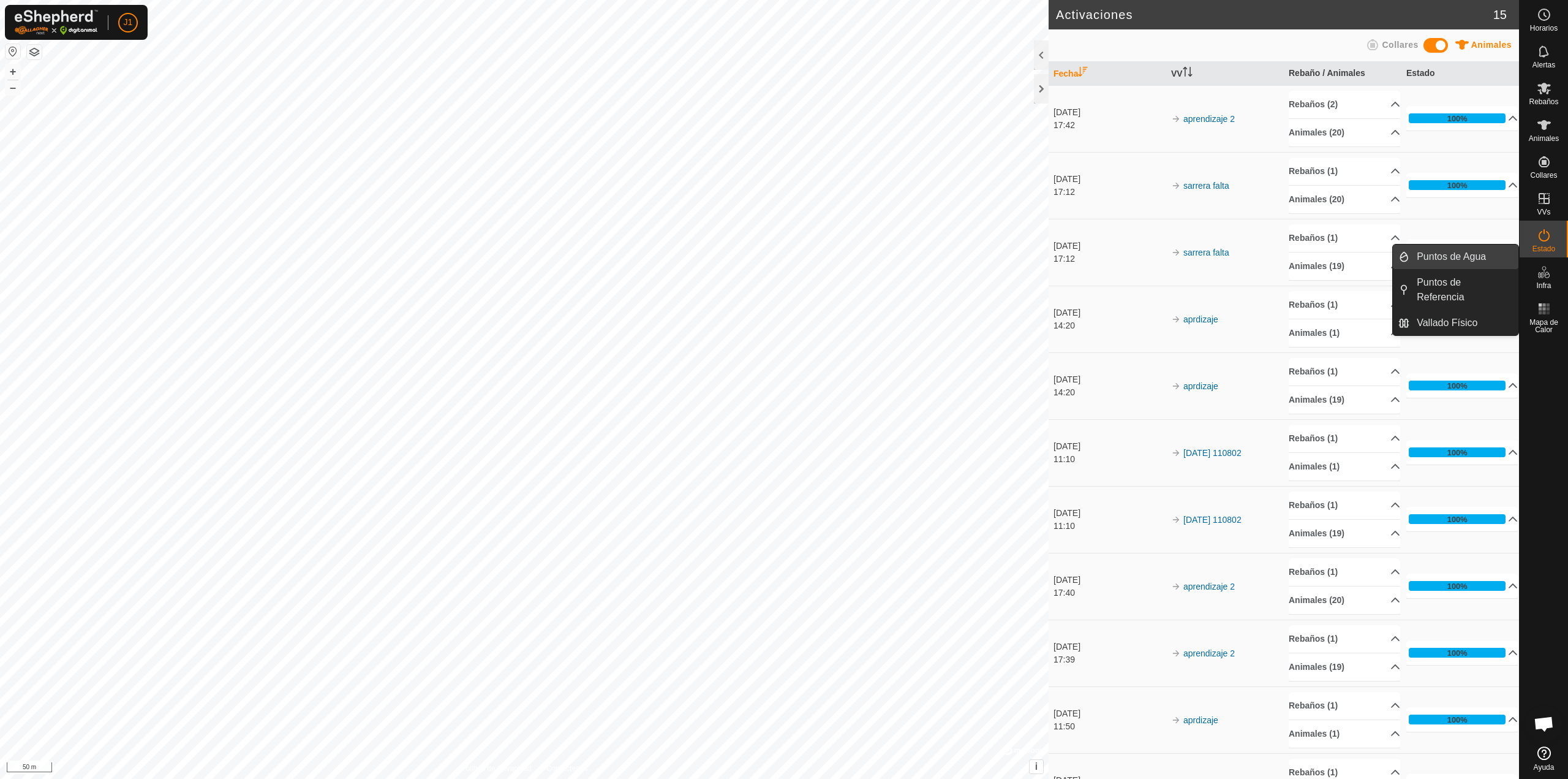
click at [1514, 263] on link "Puntos de Agua" at bounding box center [1464, 257] width 109 height 25
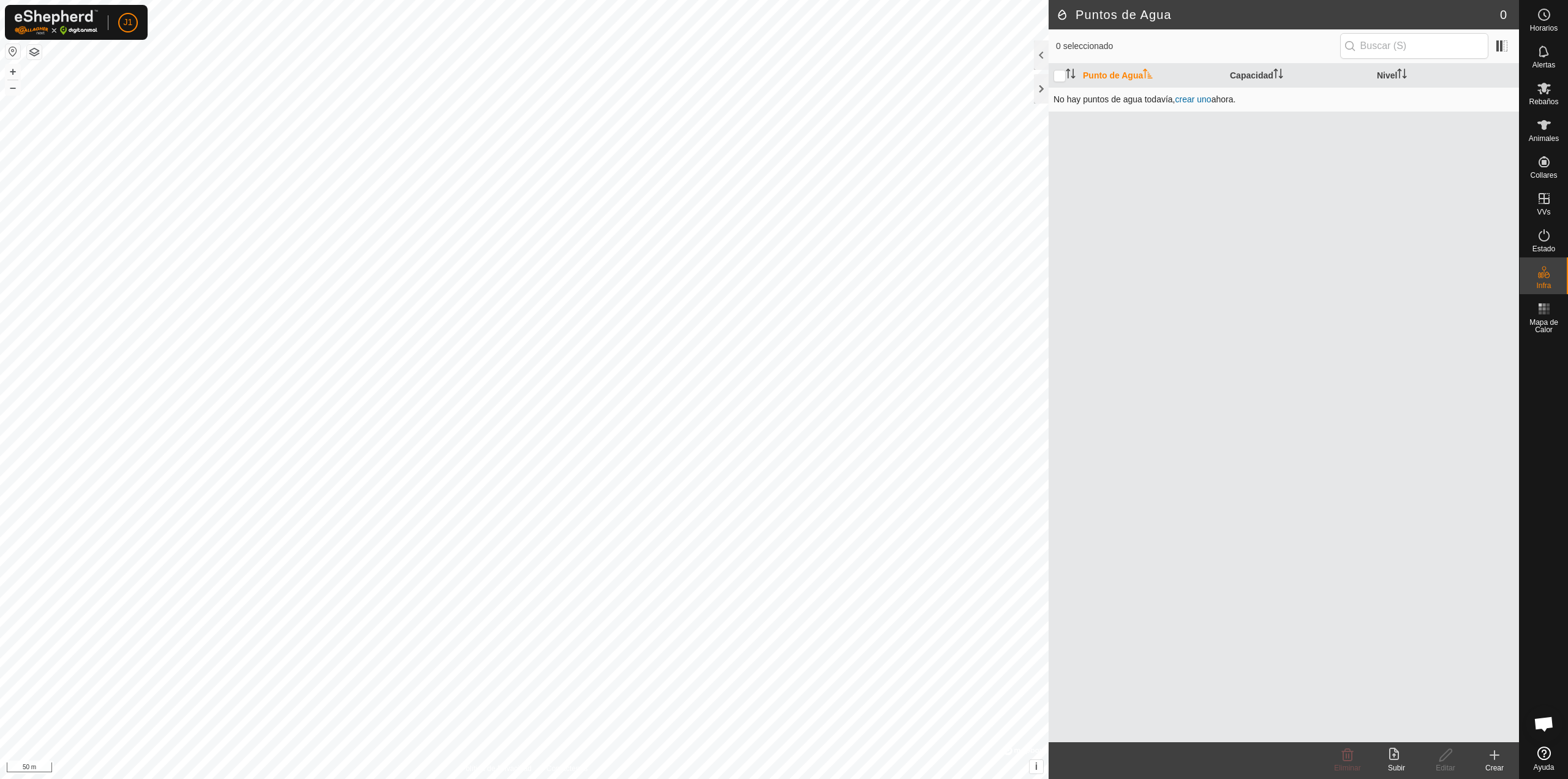
click at [1198, 99] on link "crear uno" at bounding box center [1193, 99] width 36 height 10
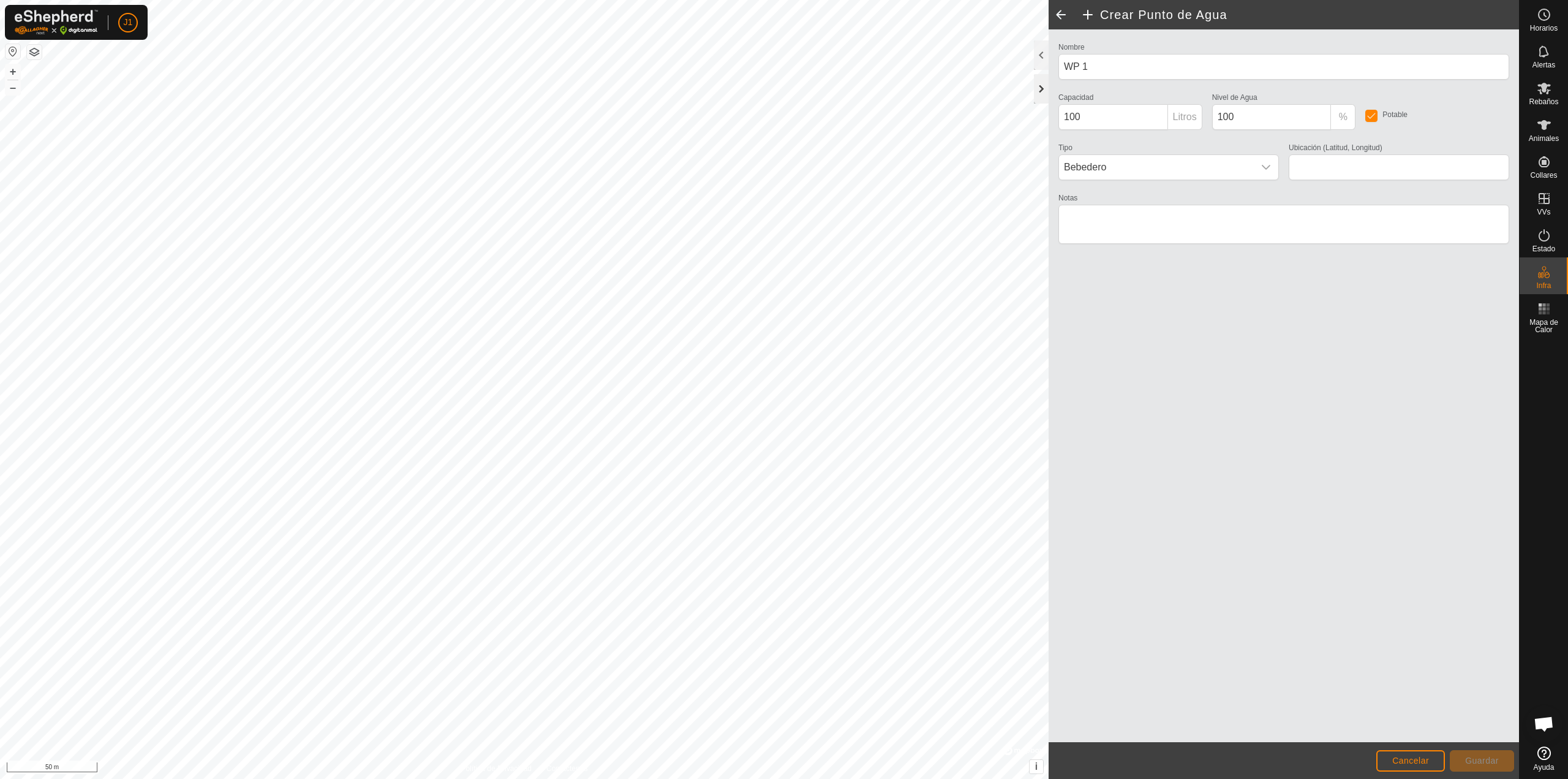
type input "43.170209, -1.579372"
click at [1549, 85] on icon at bounding box center [1544, 88] width 14 height 12
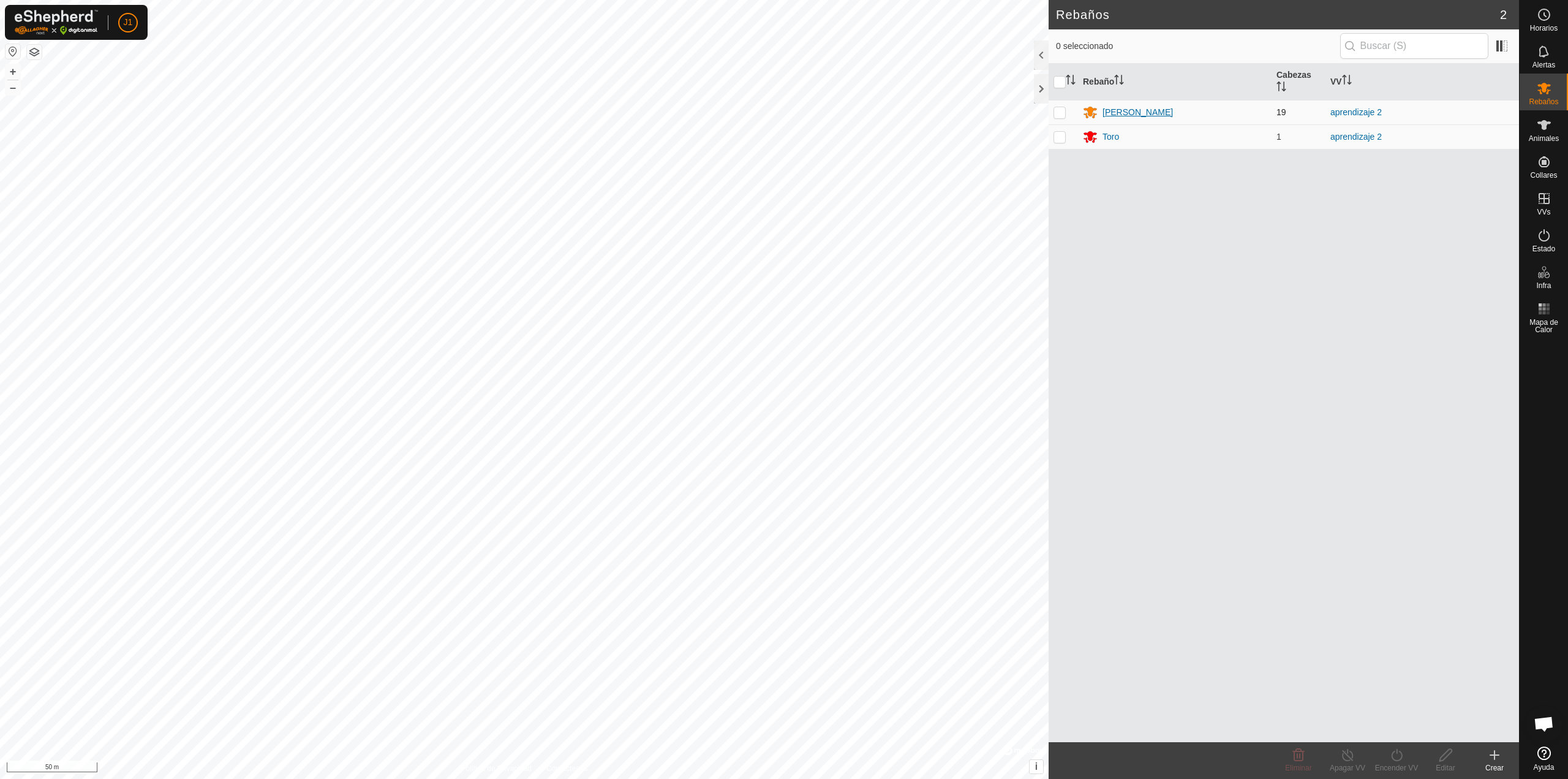
click at [1117, 114] on div "[PERSON_NAME]" at bounding box center [1137, 112] width 71 height 13
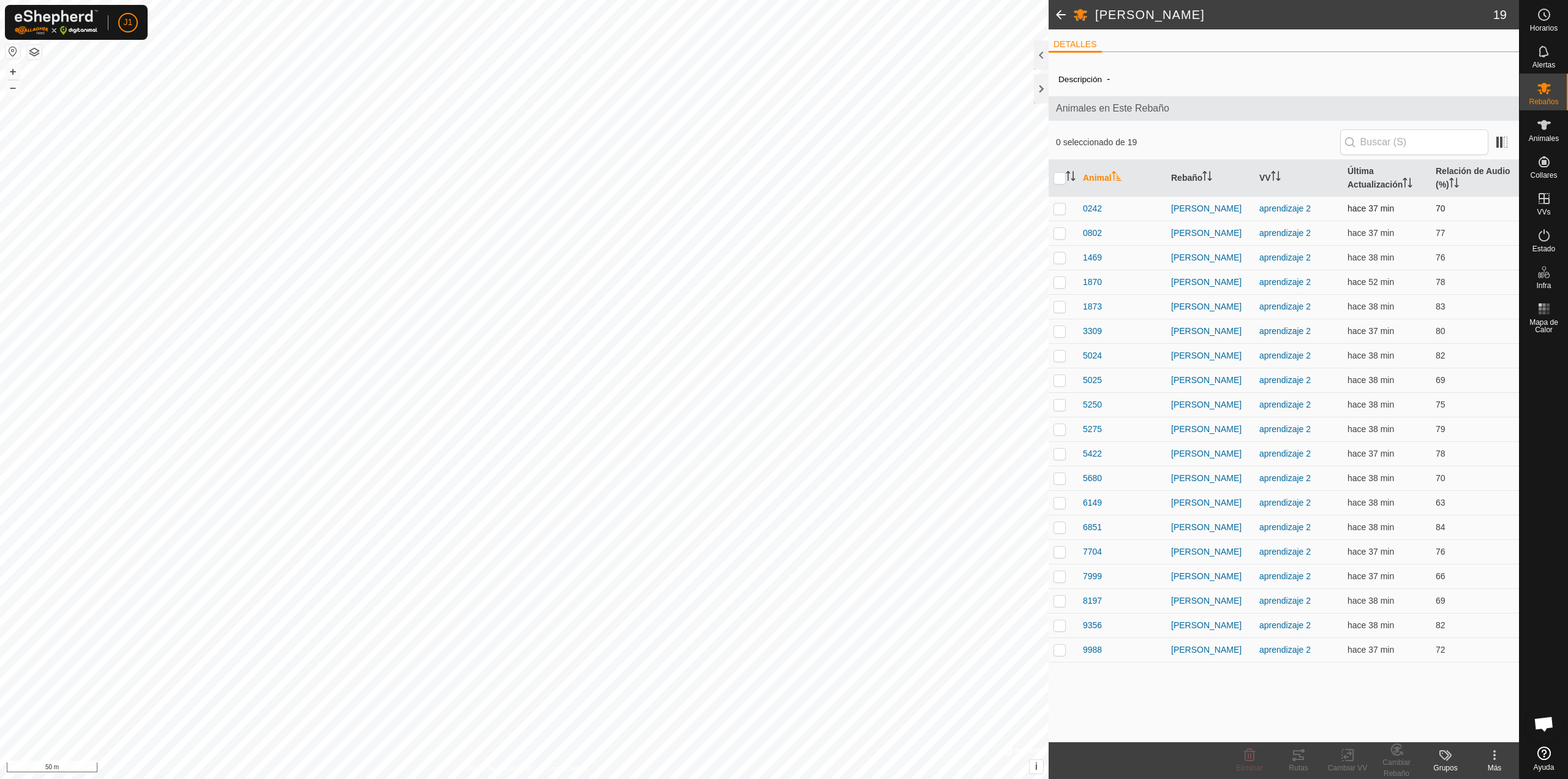
click at [1059, 208] on p-checkbox at bounding box center [1060, 208] width 12 height 10
checkbox input "true"
click at [1493, 762] on icon at bounding box center [1494, 754] width 14 height 14
click at [1286, 709] on div "Descripción - Animales en Este Rebaño 1 seleccionado de 19 Animal Rebaño VV Últ…" at bounding box center [1284, 402] width 471 height 680
click at [1542, 20] on circle at bounding box center [1544, 14] width 11 height 11
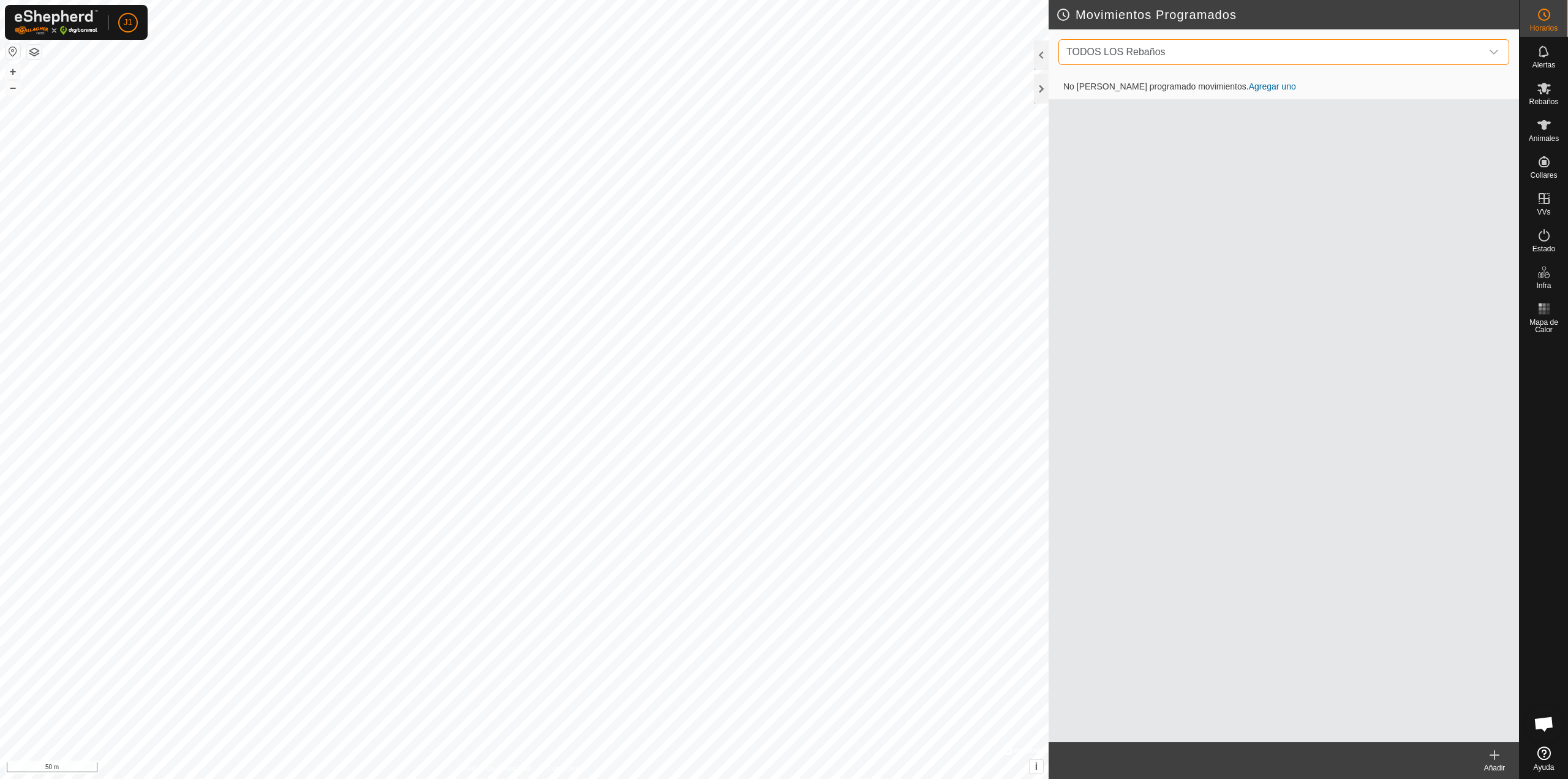
click at [1216, 58] on span "TODOS LOS Rebaños" at bounding box center [1271, 52] width 420 height 25
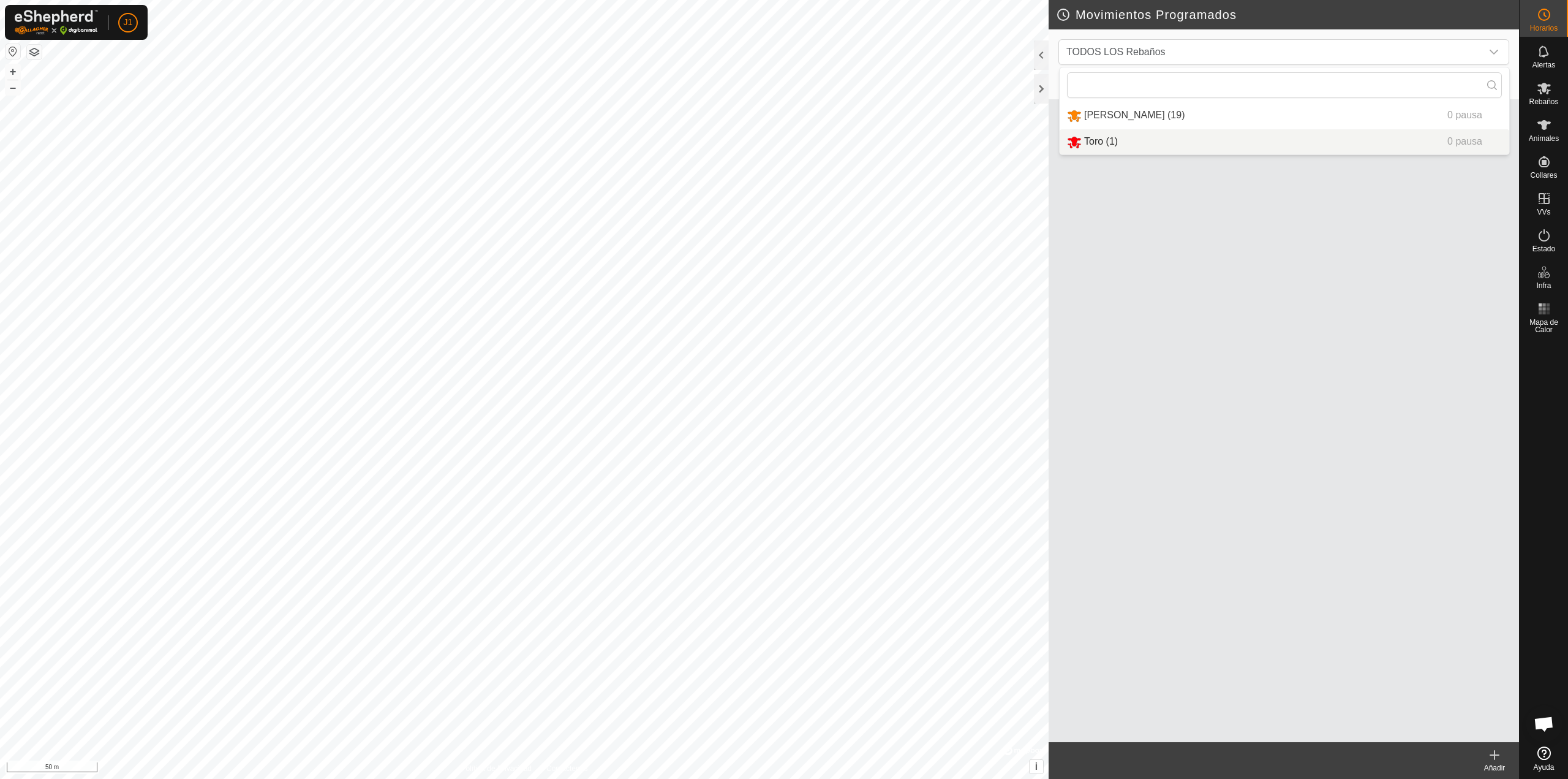
click at [1207, 347] on div "No se han programado movimientos. Agregar uno" at bounding box center [1284, 408] width 471 height 668
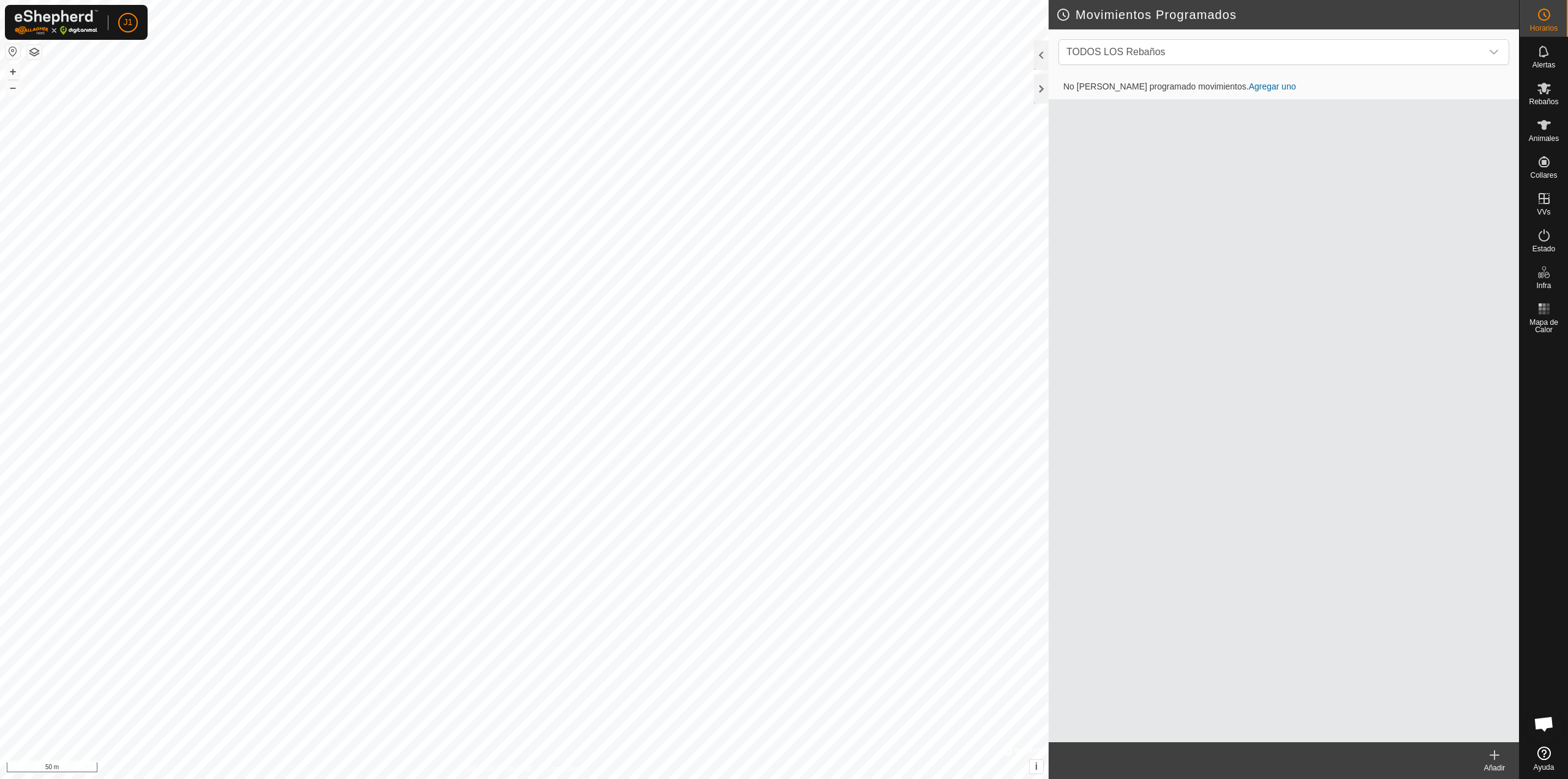
click at [1248, 83] on link "Agregar uno" at bounding box center [1272, 87] width 47 height 10
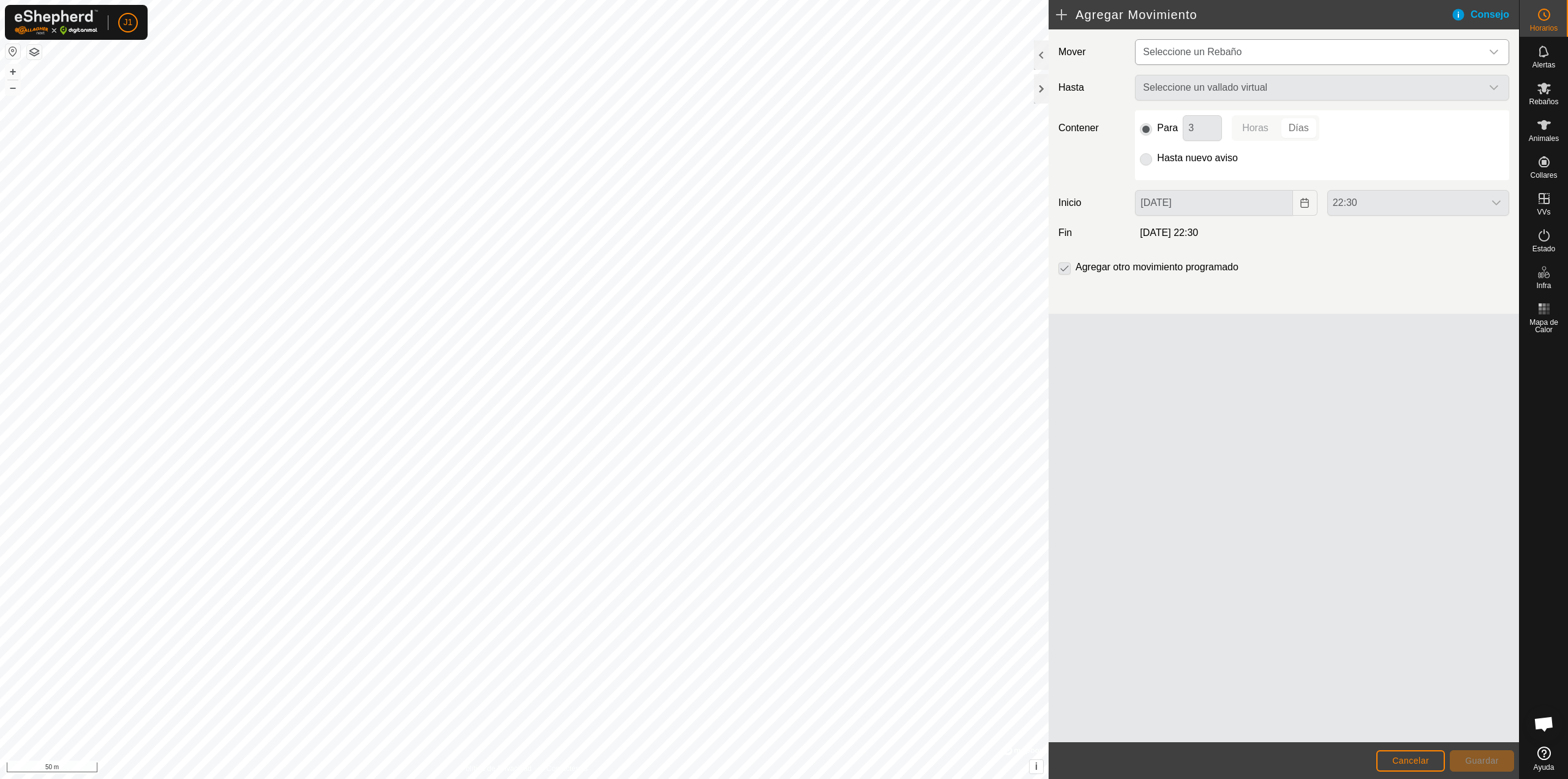
click at [1214, 48] on span "Seleccione un Rebaño" at bounding box center [1192, 52] width 99 height 10
click at [1189, 113] on li "artola (19)" at bounding box center [1322, 116] width 373 height 25
click at [1181, 90] on span "Seleccione un vallado virtual" at bounding box center [1310, 89] width 344 height 25
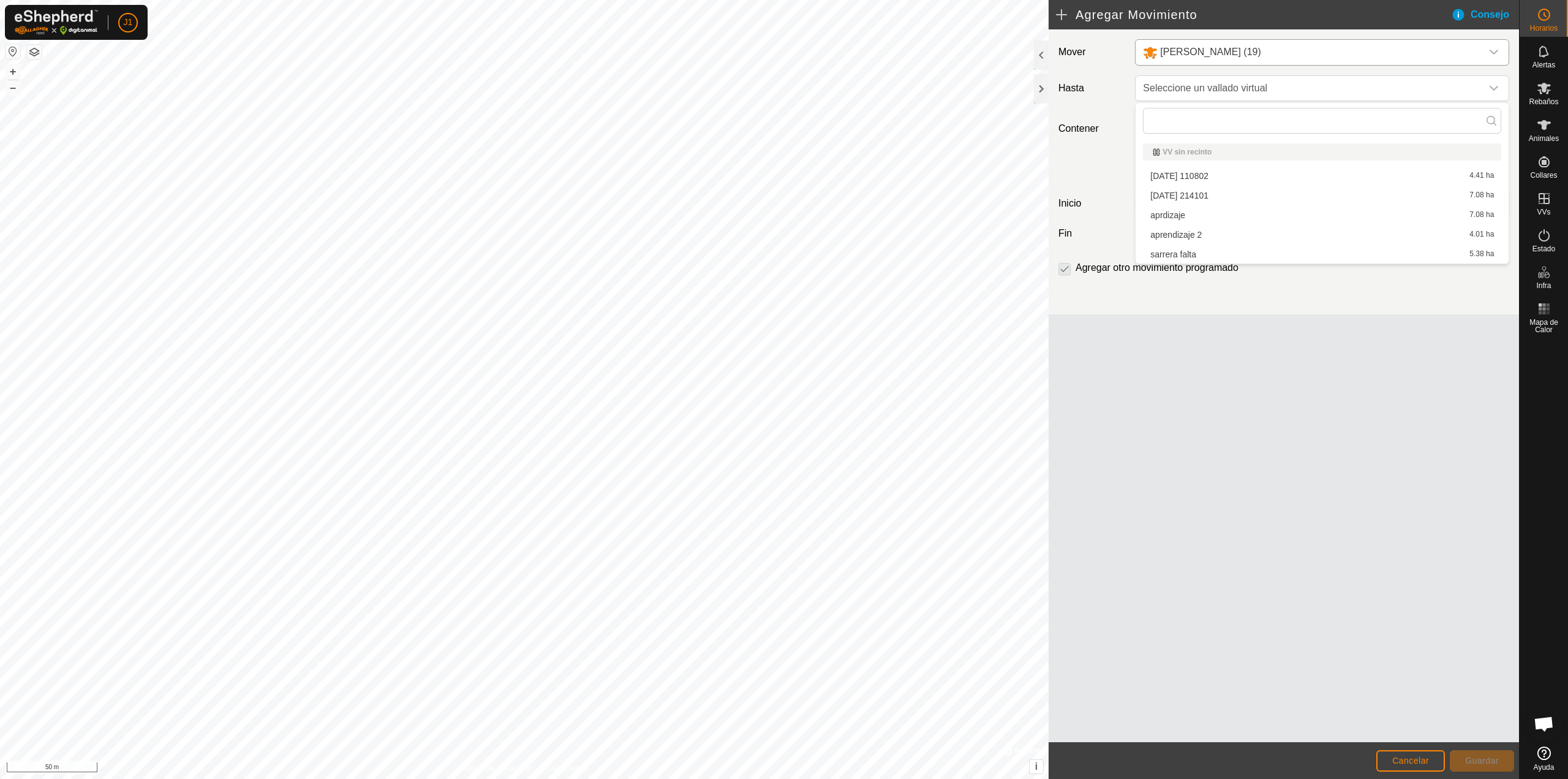
click at [1234, 411] on div "Mover artola (19) Hasta Seleccione un vallado virtual Contener Para 3 Horas Día…" at bounding box center [1284, 386] width 471 height 713
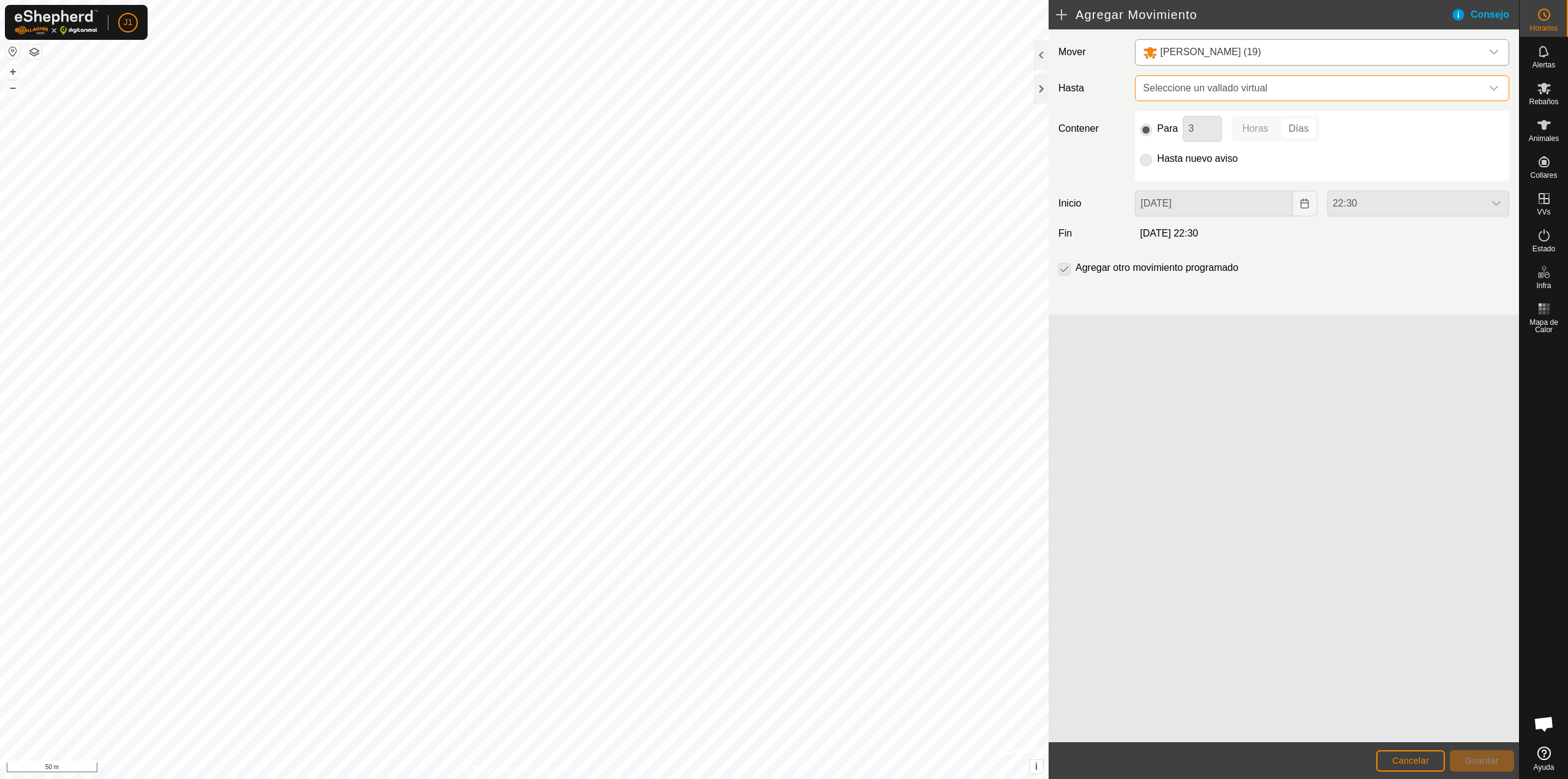
click at [1217, 87] on span "Seleccione un vallado virtual" at bounding box center [1310, 89] width 344 height 25
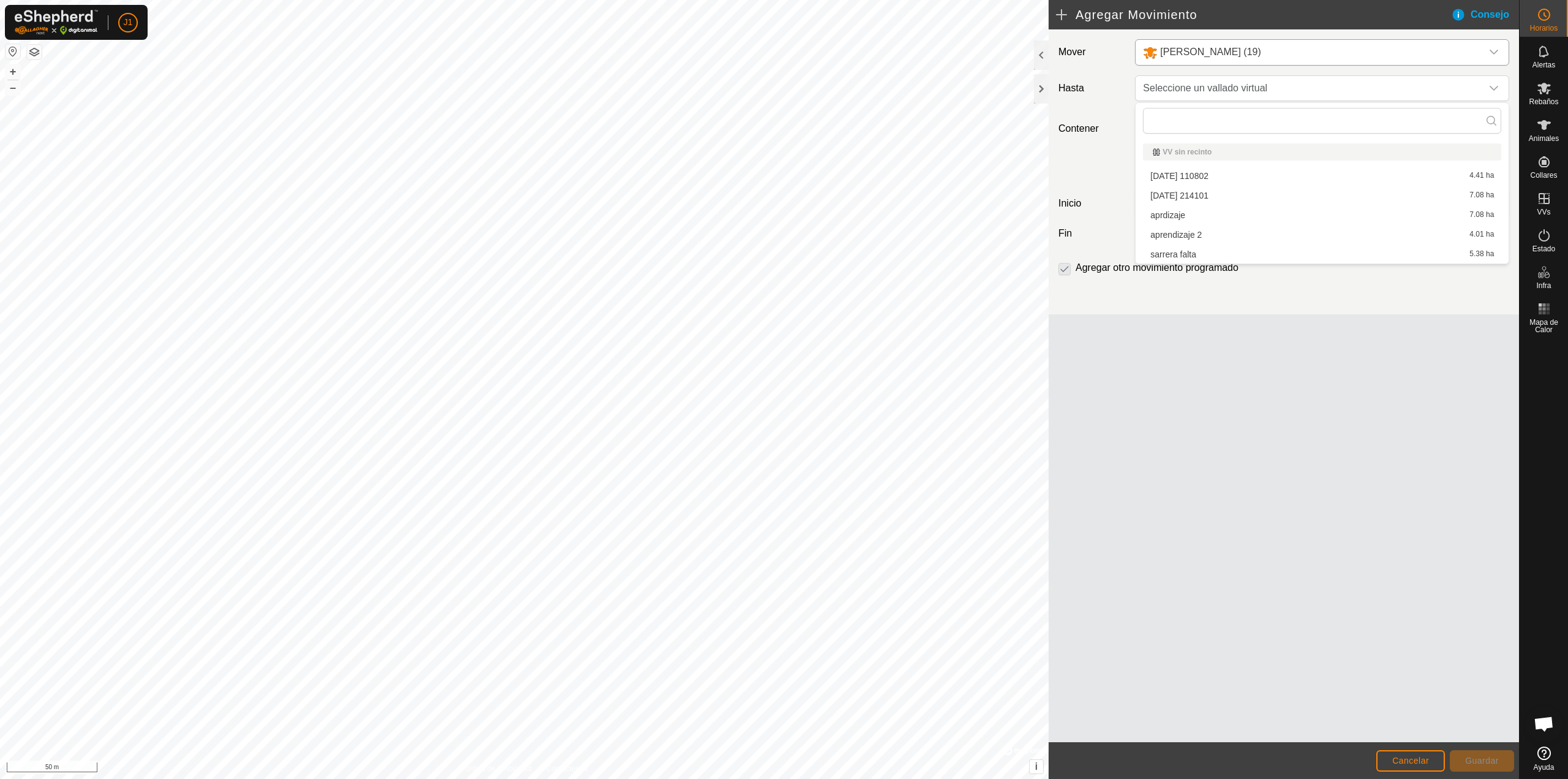
drag, startPoint x: 1236, startPoint y: 457, endPoint x: 1239, endPoint y: 418, distance: 39.1
click at [1239, 457] on div "Mover artola (19) Hasta Seleccione un vallado virtual Contener Para 3 Horas Día…" at bounding box center [1284, 386] width 471 height 713
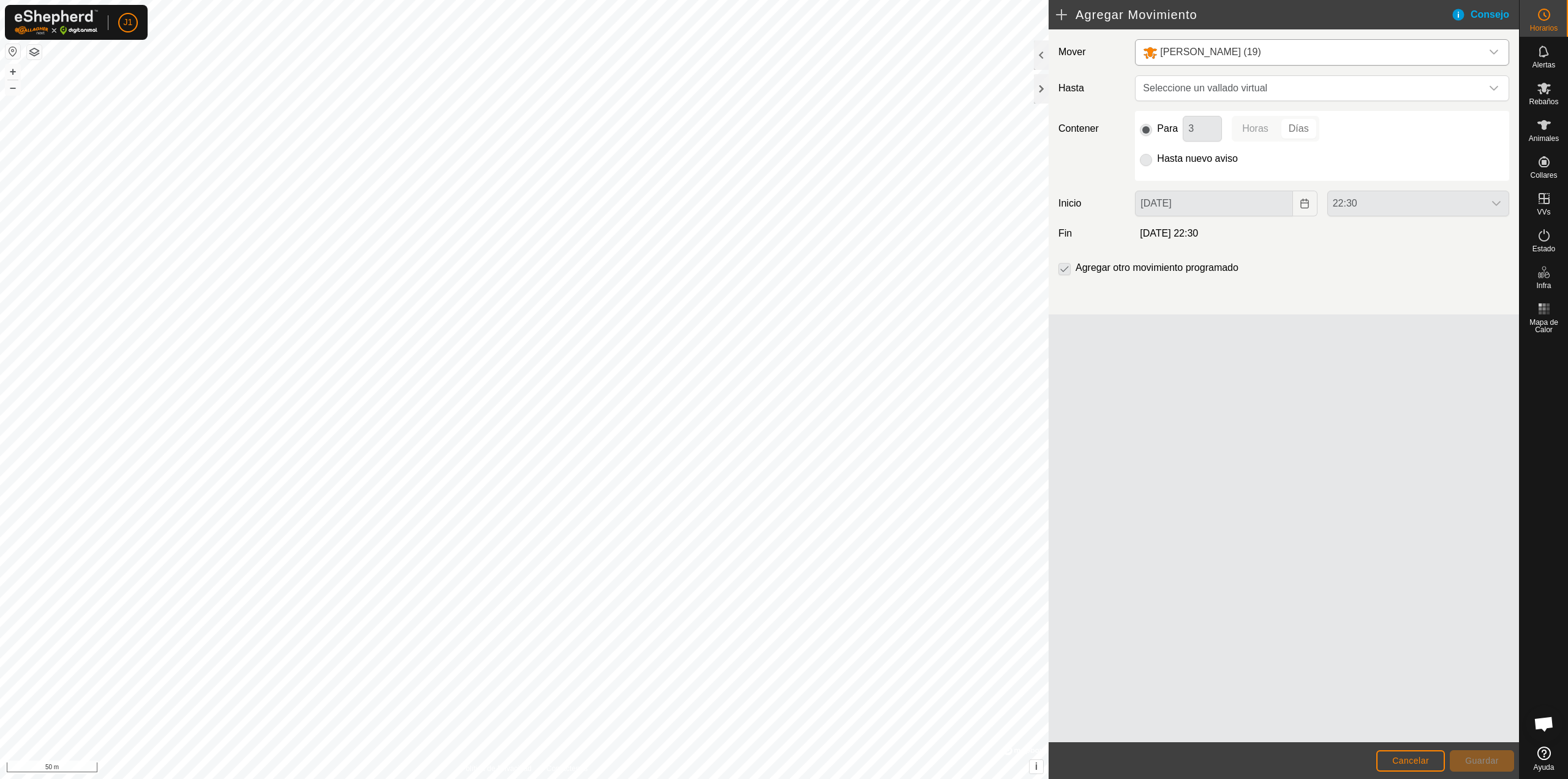
click at [1457, 12] on div "Consejo" at bounding box center [1485, 14] width 68 height 14
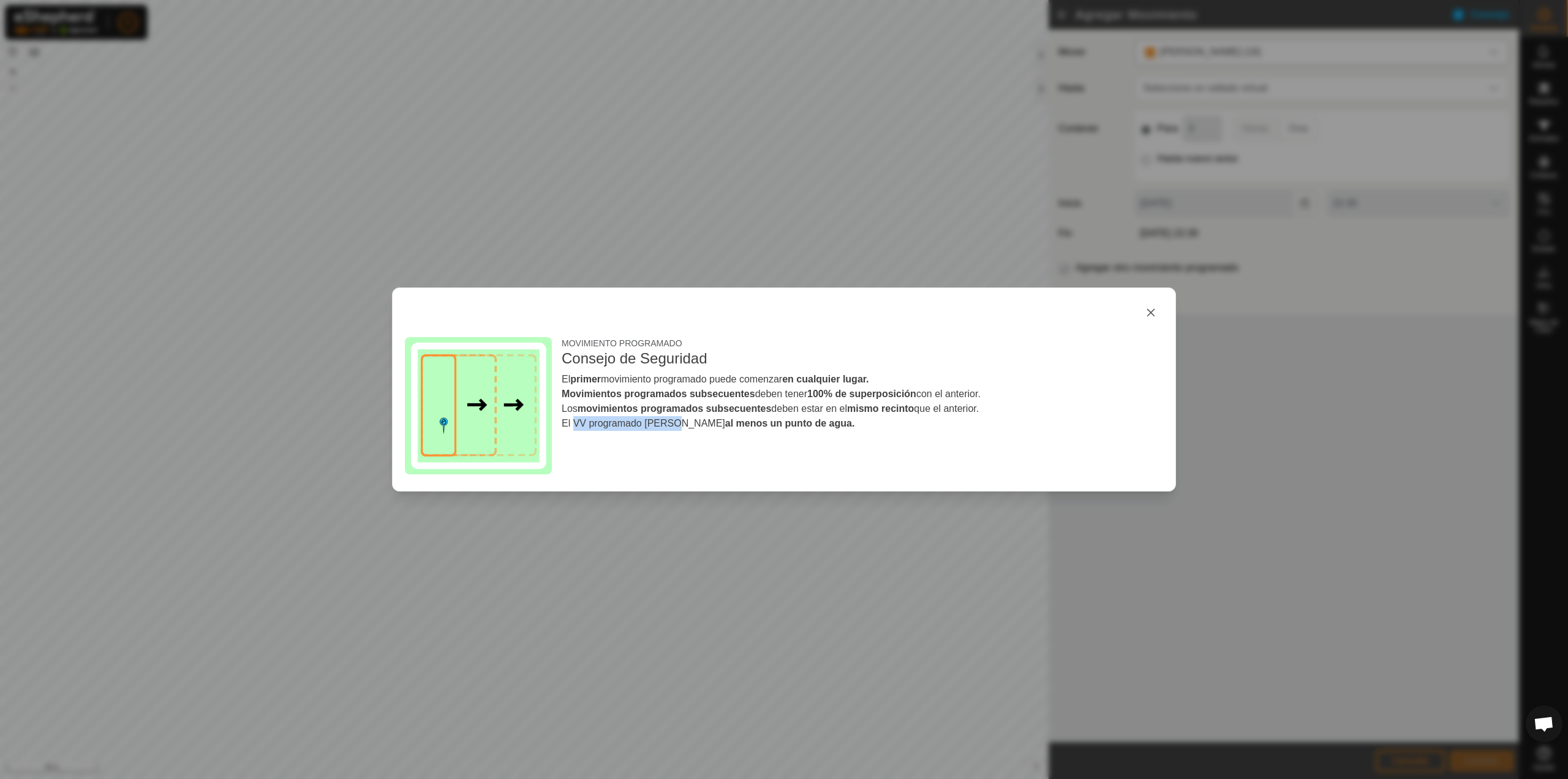
drag, startPoint x: 573, startPoint y: 426, endPoint x: 796, endPoint y: 426, distance: 223.0
click at [731, 426] on li "El VV programado debe tener al menos un punto de agua." at bounding box center [862, 423] width 601 height 14
click at [841, 437] on div "MOVIMIENTO PROGRAMADO Consejo de Seguridad El primer movimiento programado pued…" at bounding box center [862, 408] width 601 height 142
click at [1154, 311] on button "button" at bounding box center [1151, 313] width 25 height 25
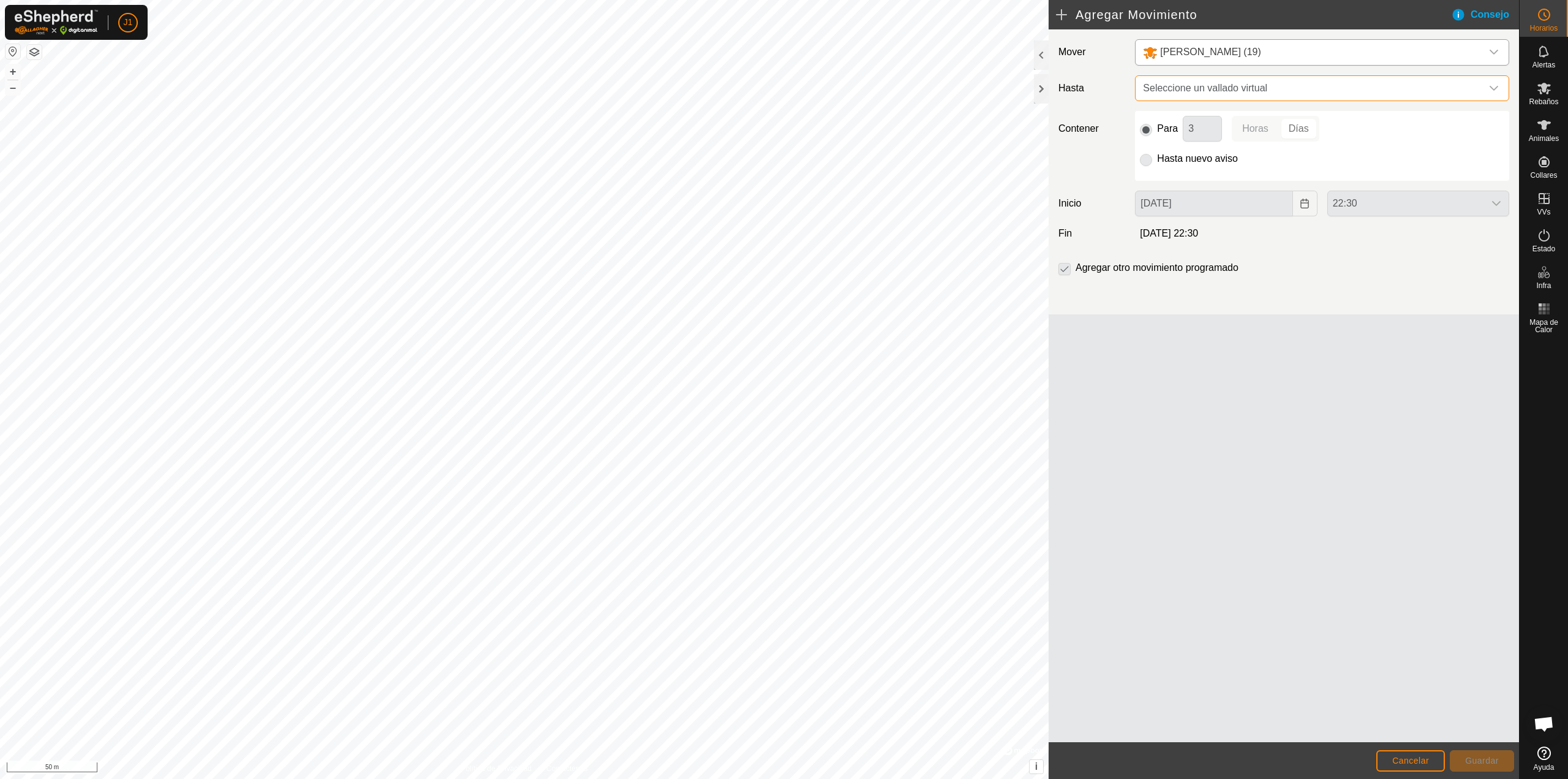
click at [1215, 93] on span "Seleccione un vallado virtual" at bounding box center [1310, 89] width 344 height 25
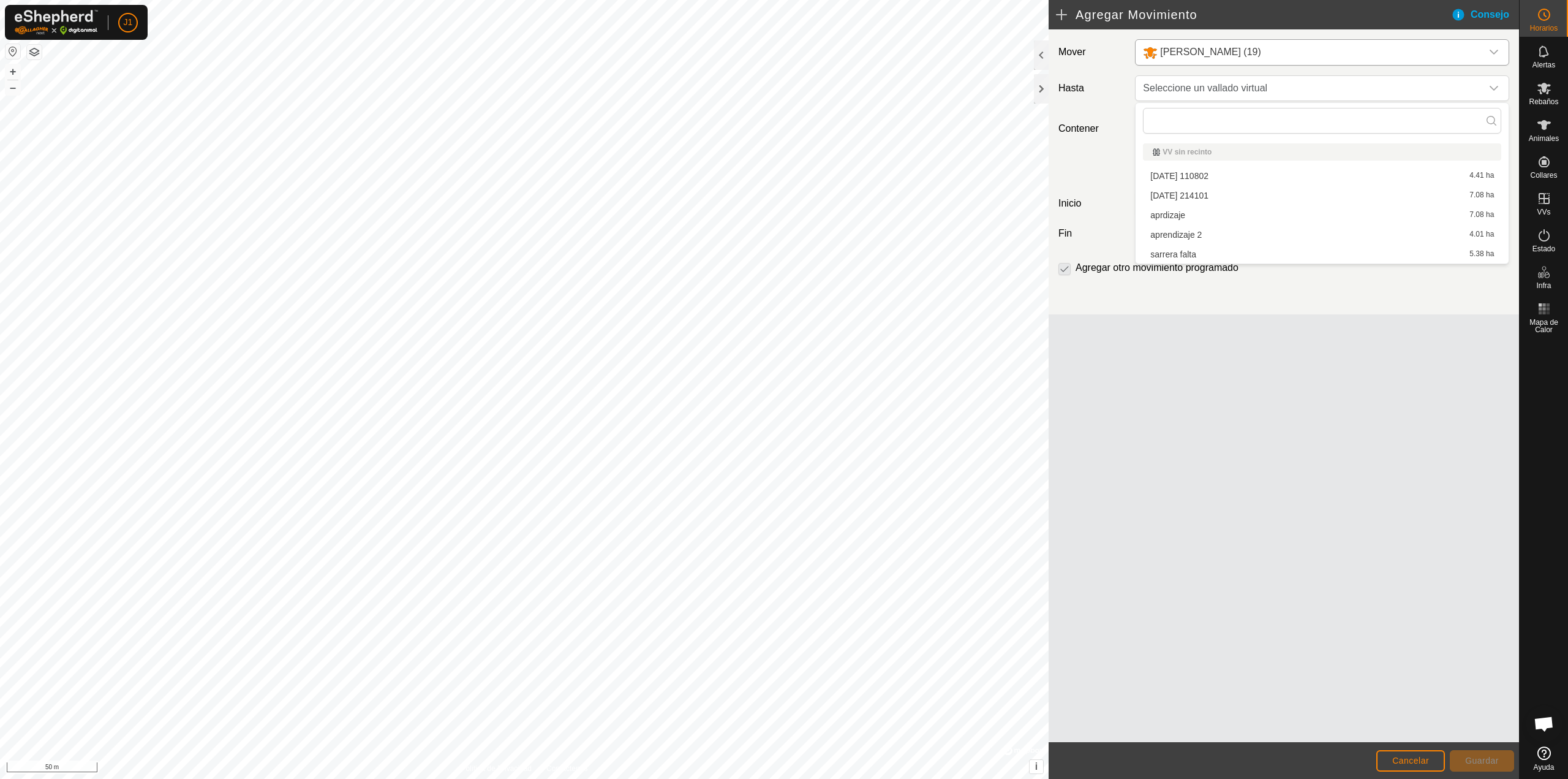
drag, startPoint x: 1169, startPoint y: 462, endPoint x: 1051, endPoint y: 461, distance: 118.0
click at [1169, 461] on div "Mover artola (19) Hasta Seleccione un vallado virtual Contener Para 3 Horas Día…" at bounding box center [1284, 386] width 471 height 713
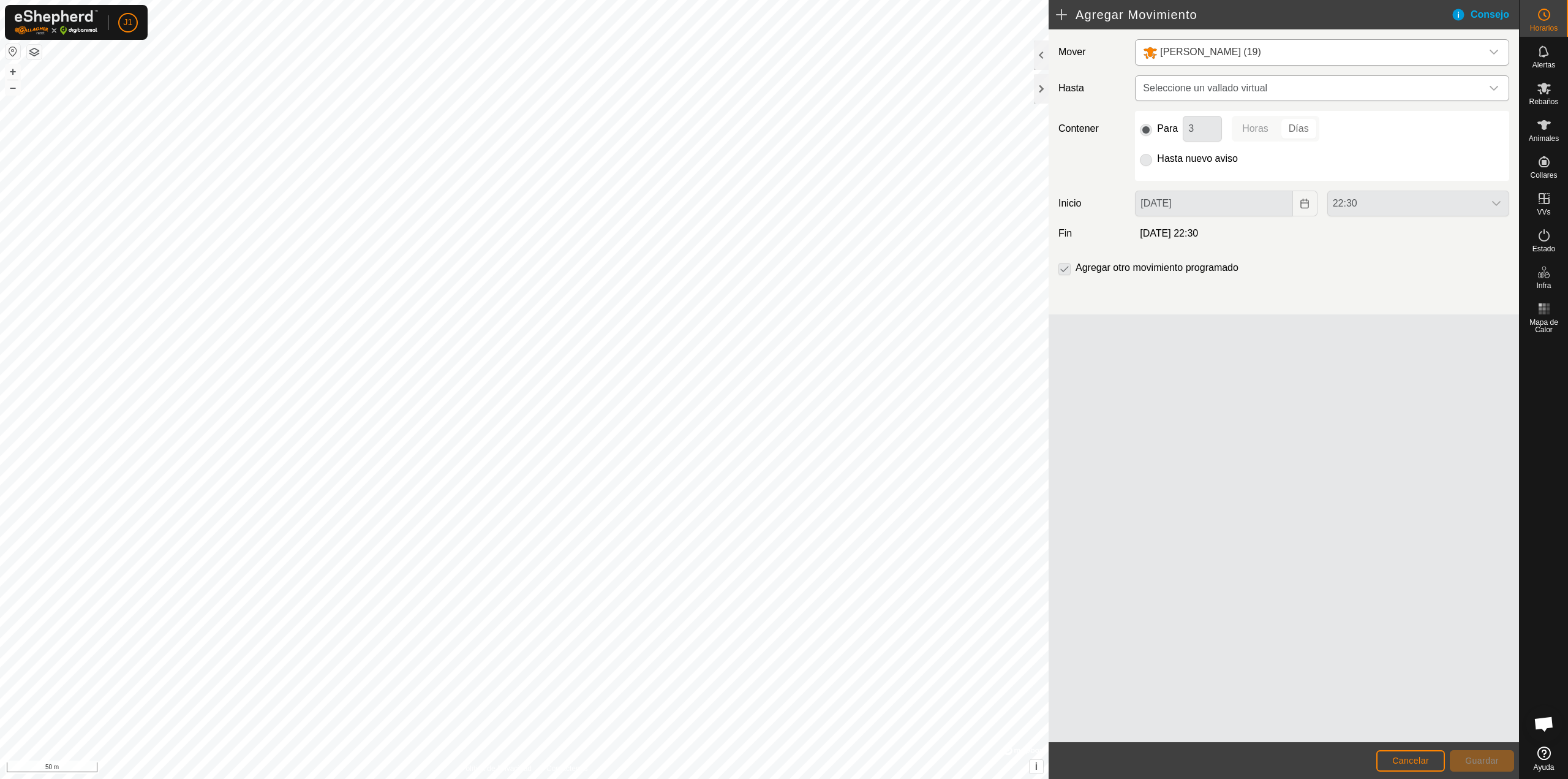
click at [1207, 87] on span "Seleccione un vallado virtual" at bounding box center [1310, 89] width 344 height 25
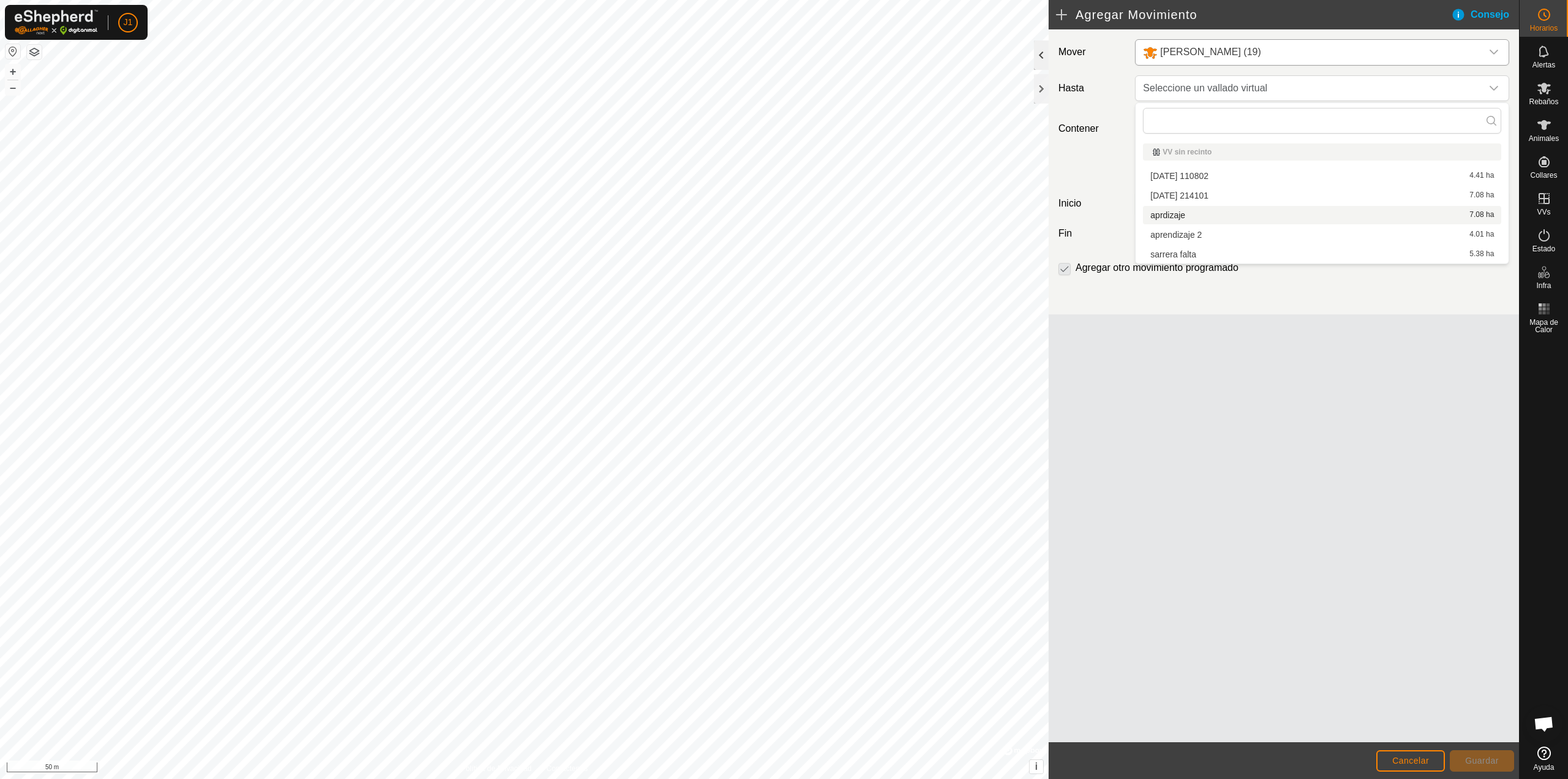
click at [1043, 67] on div at bounding box center [1041, 55] width 14 height 30
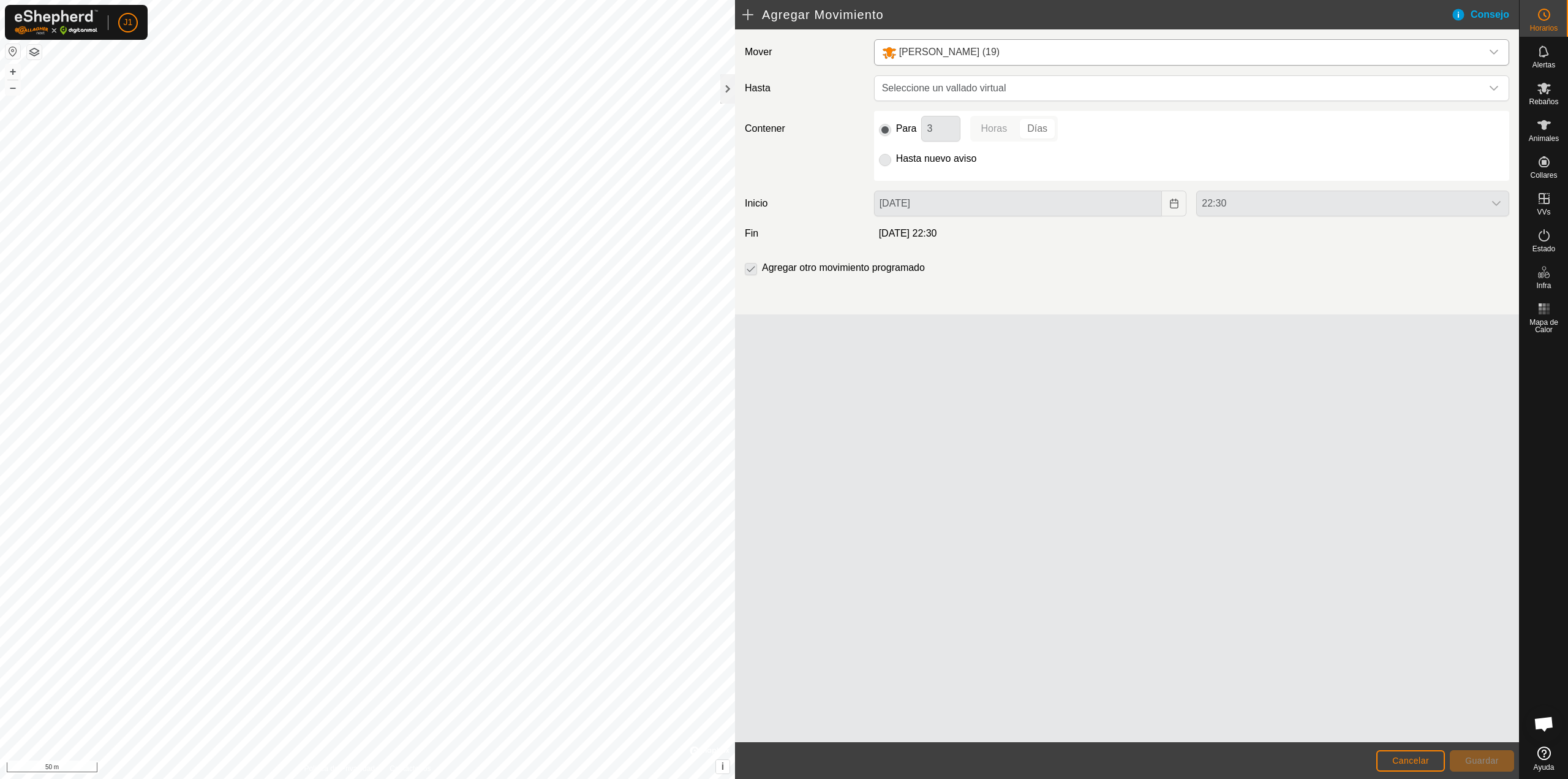
click at [753, 19] on h2 "Agregar Movimiento" at bounding box center [1096, 14] width 708 height 14
click at [746, 19] on h2 "Agregar Movimiento" at bounding box center [1096, 14] width 708 height 14
click at [936, 84] on span "Seleccione un vallado virtual" at bounding box center [1179, 89] width 605 height 25
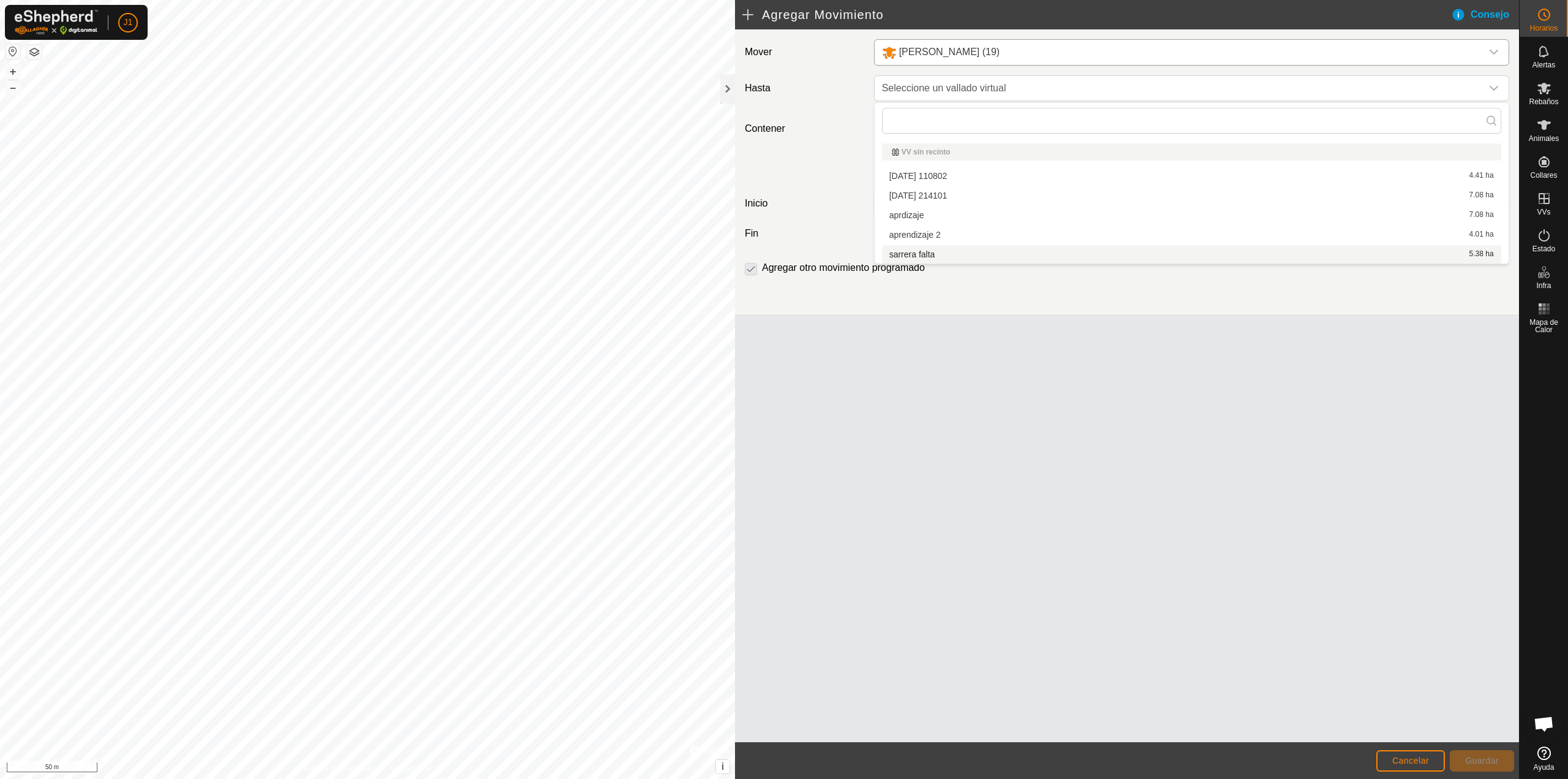
click at [907, 371] on div "Mover artola (19) Hasta Seleccione un vallado virtual Contener Para 3 Horas Día…" at bounding box center [1127, 386] width 784 height 713
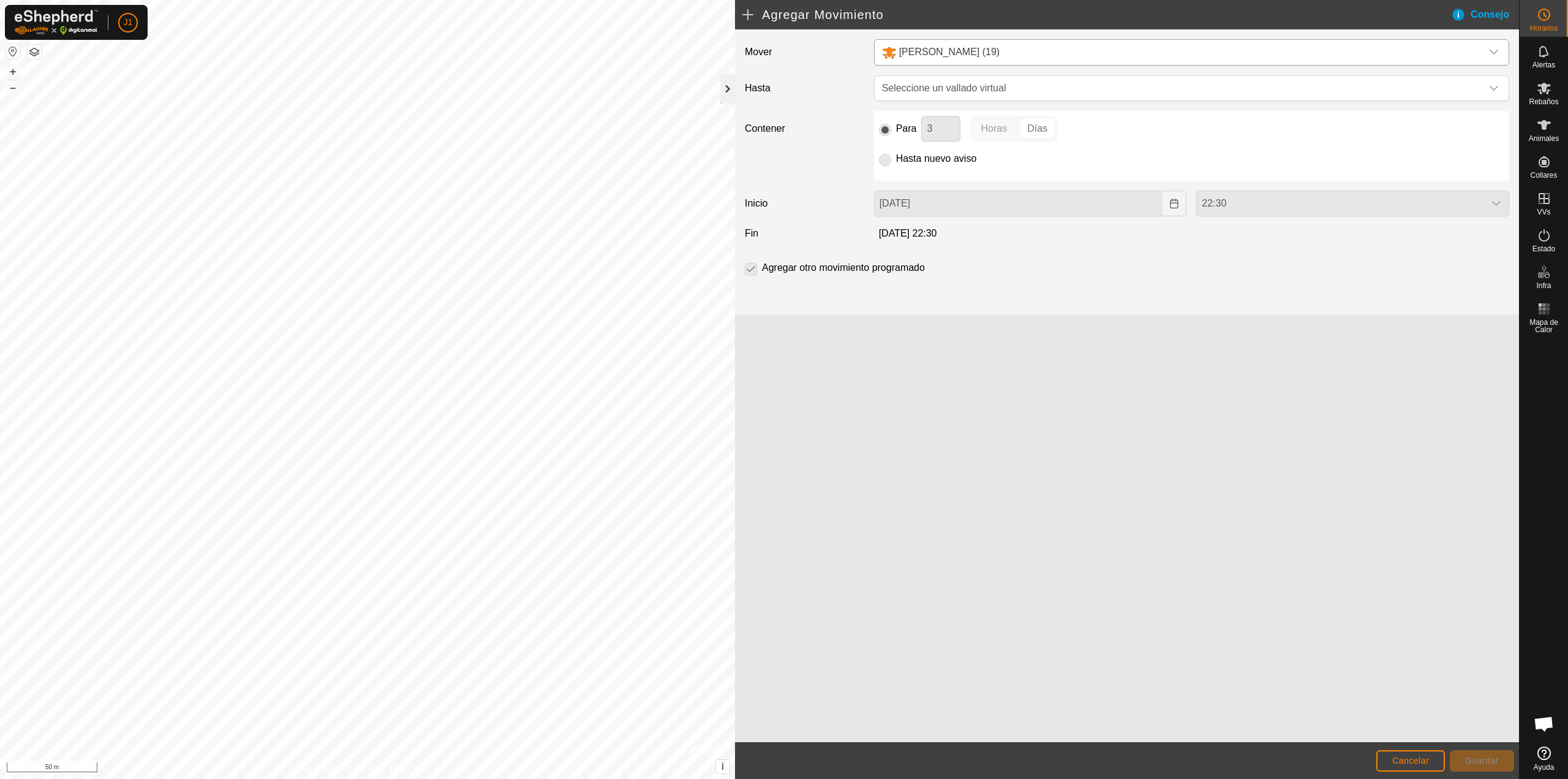
click at [721, 87] on div at bounding box center [727, 89] width 14 height 30
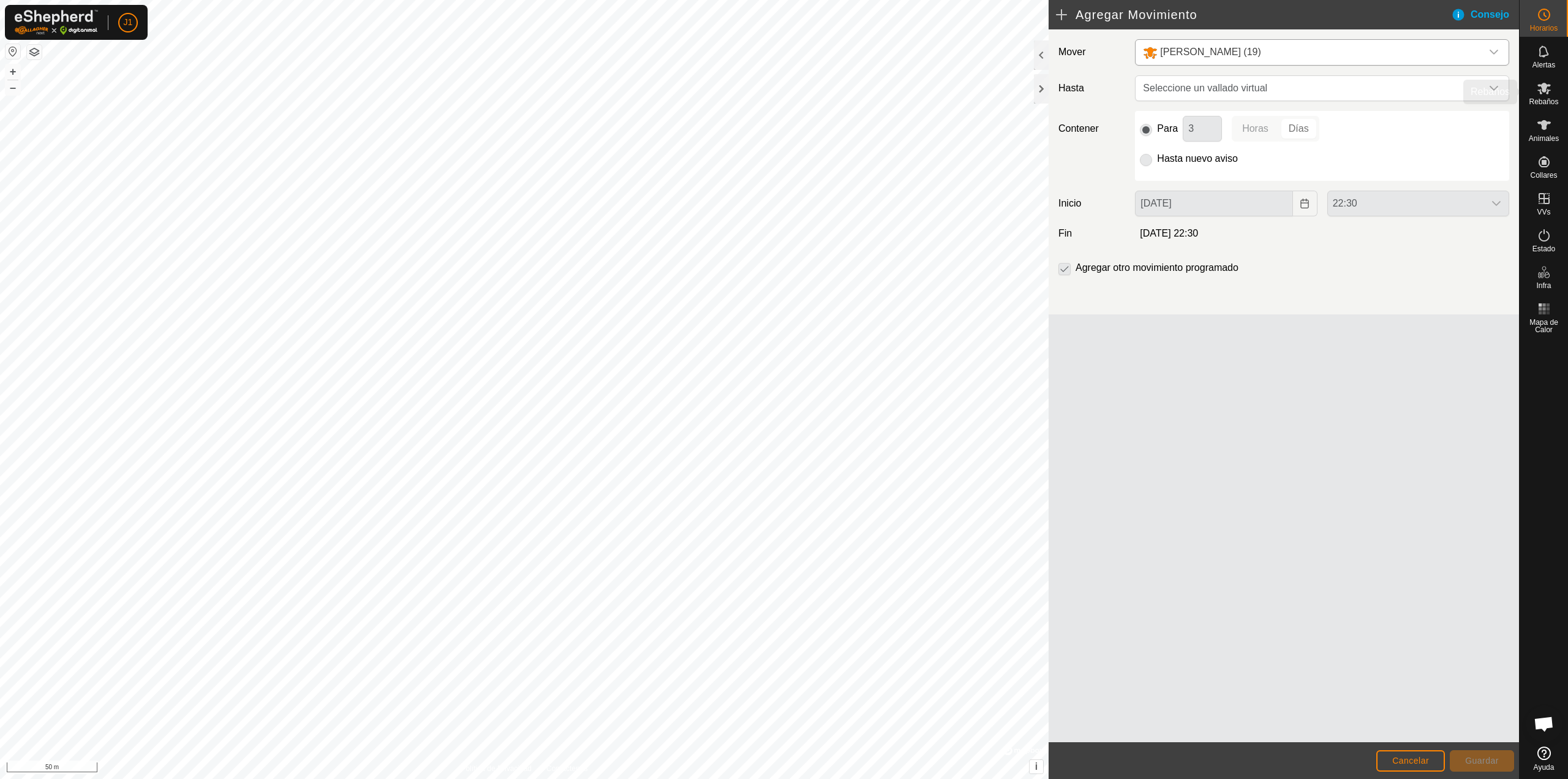
click at [1543, 88] on icon at bounding box center [1544, 88] width 14 height 12
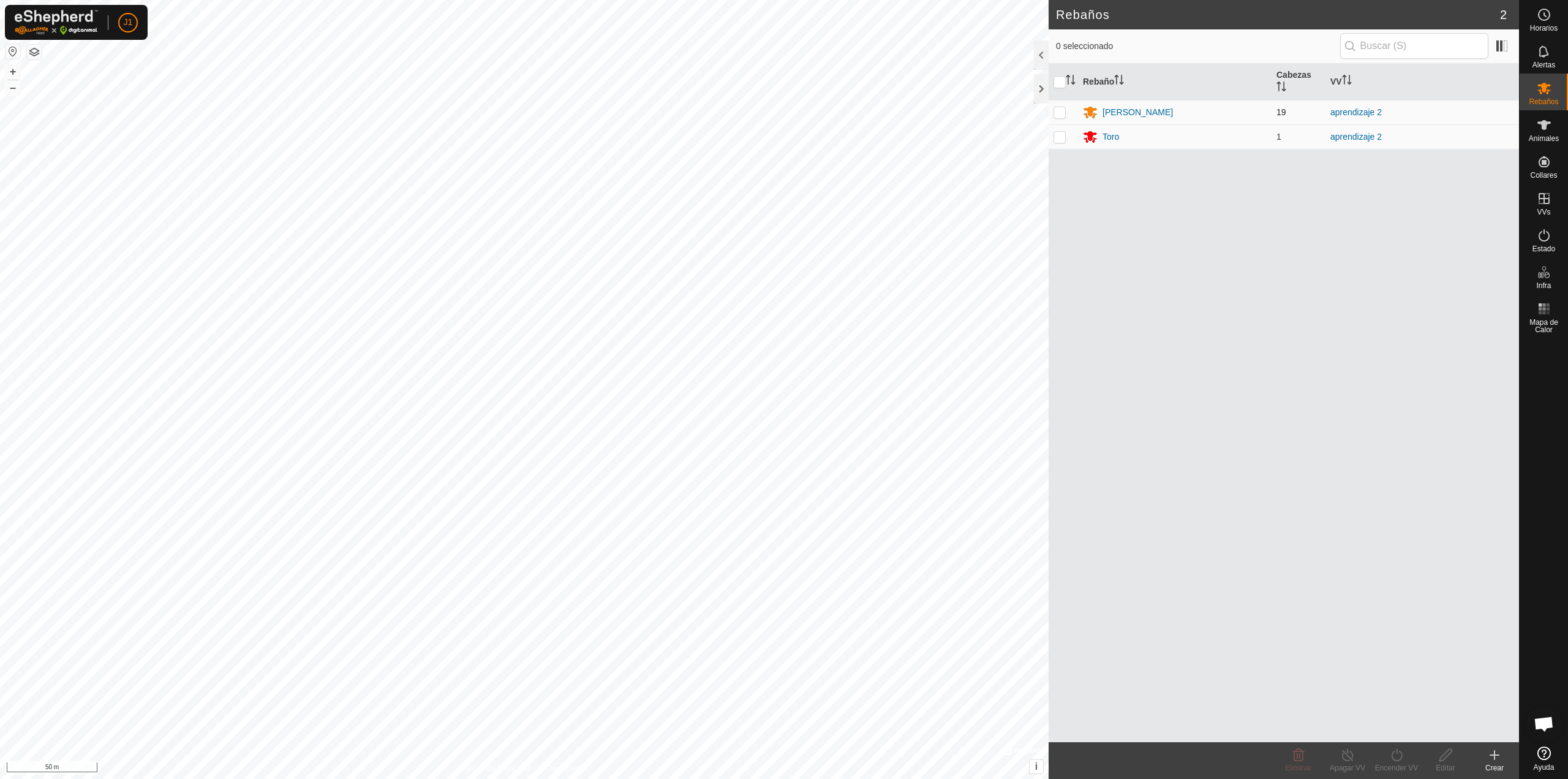
click at [1057, 110] on p-checkbox at bounding box center [1060, 112] width 12 height 10
checkbox input "true"
click at [1453, 758] on edit-svg-icon at bounding box center [1445, 754] width 49 height 14
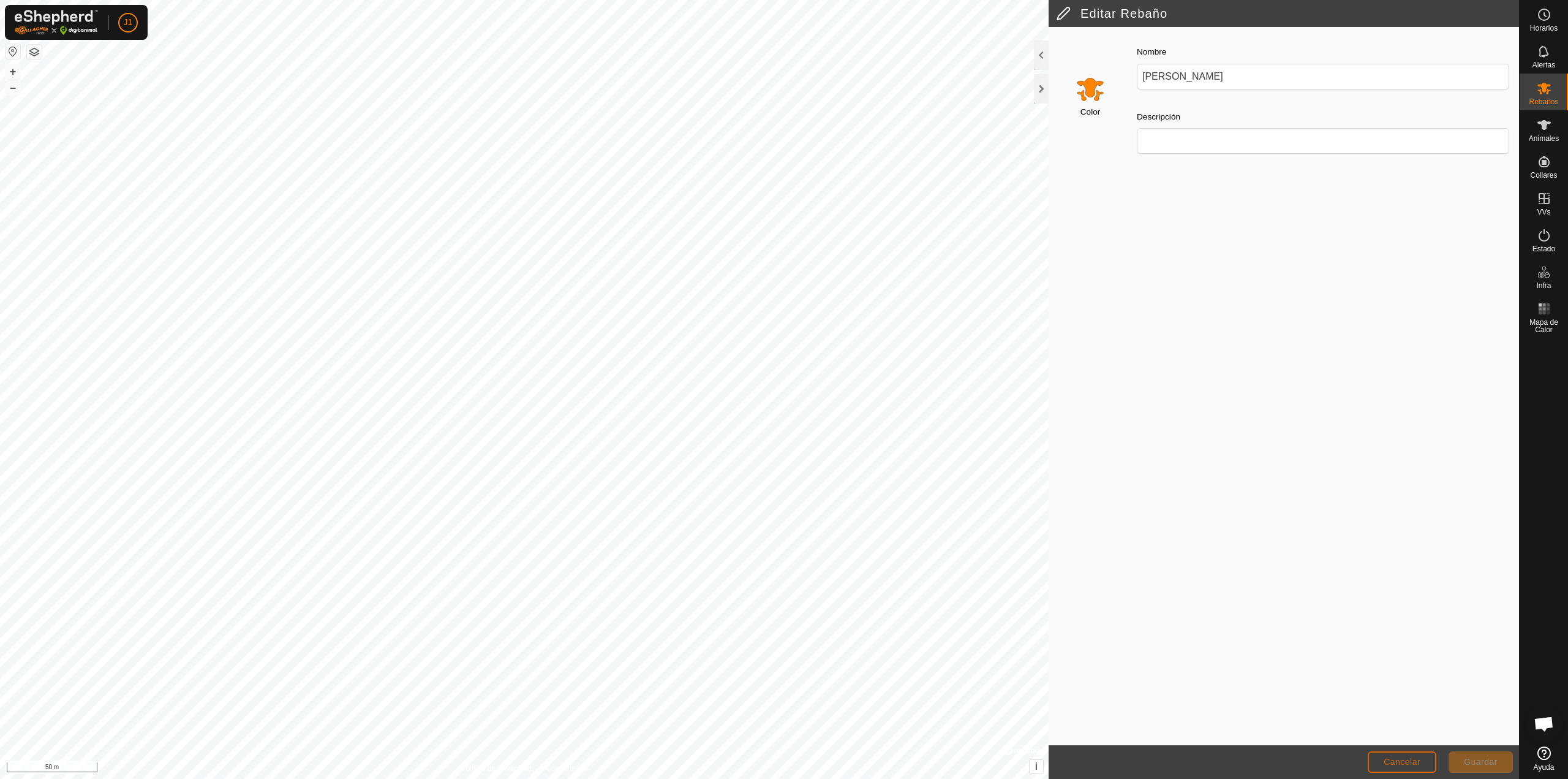
click at [1411, 759] on span "Cancelar" at bounding box center [1402, 762] width 36 height 10
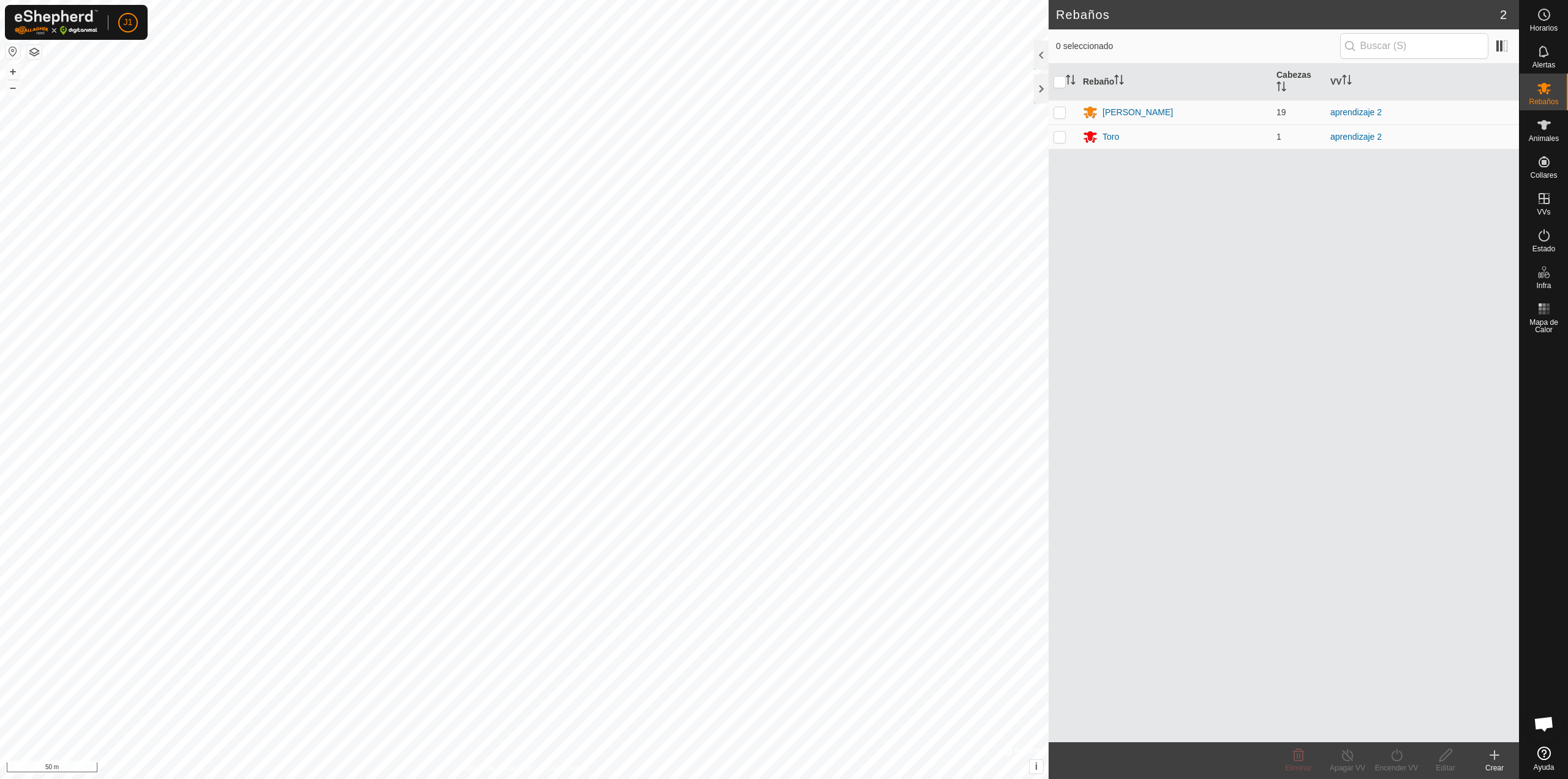
click at [1490, 755] on icon at bounding box center [1494, 755] width 8 height 0
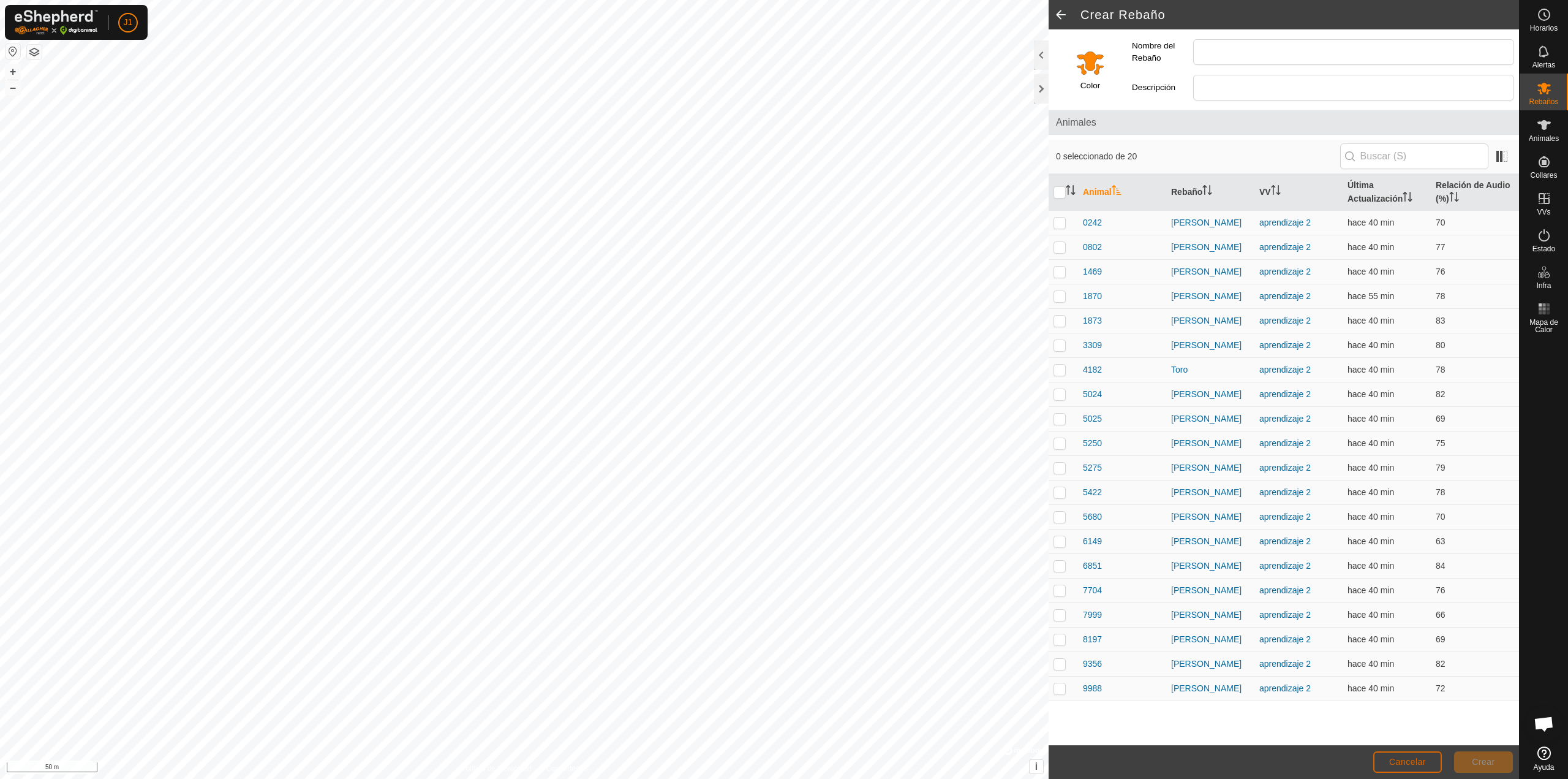
click at [1415, 765] on span "Cancelar" at bounding box center [1407, 762] width 36 height 10
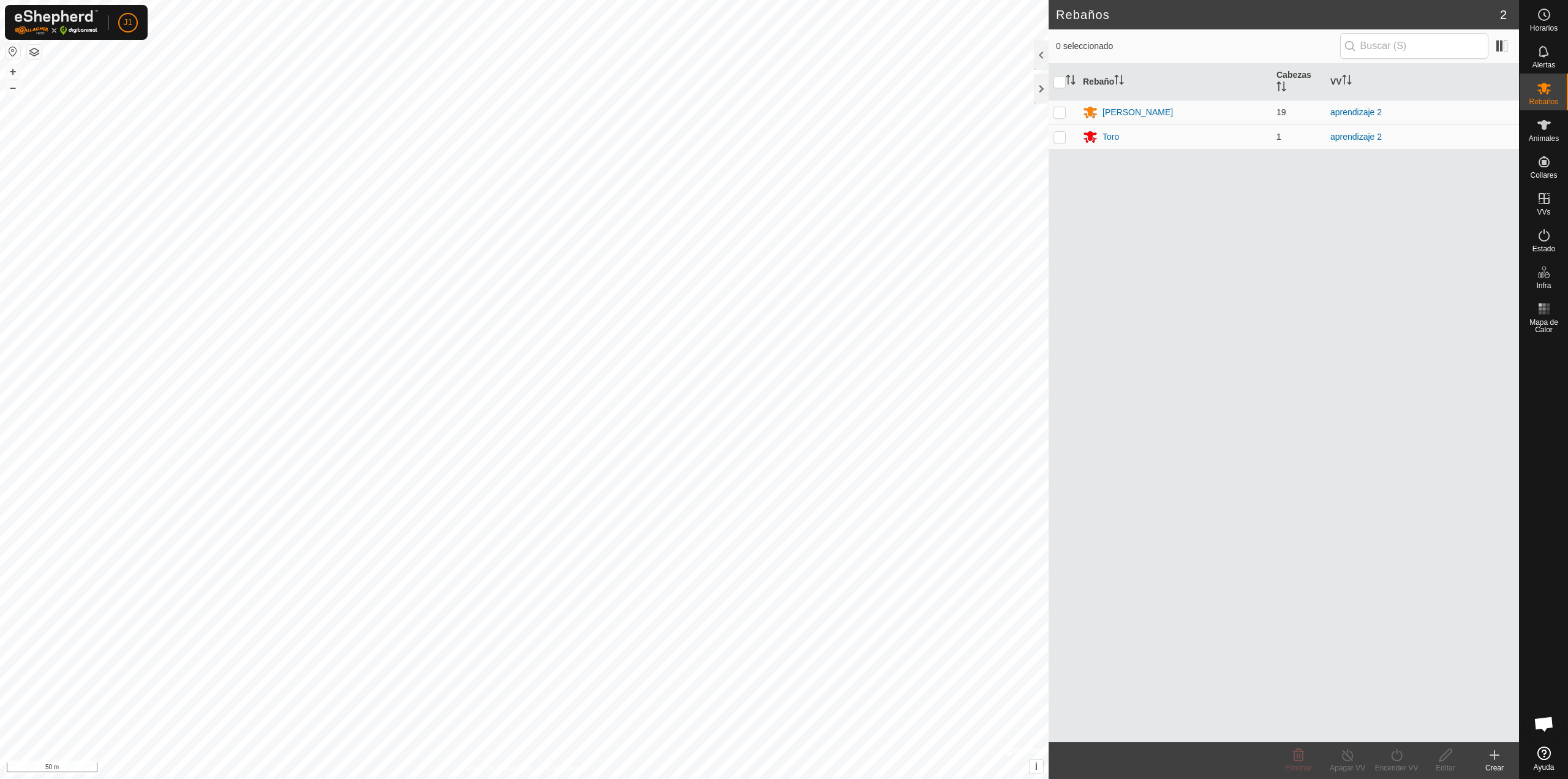
click at [1503, 762] on div "Crear" at bounding box center [1494, 760] width 49 height 36
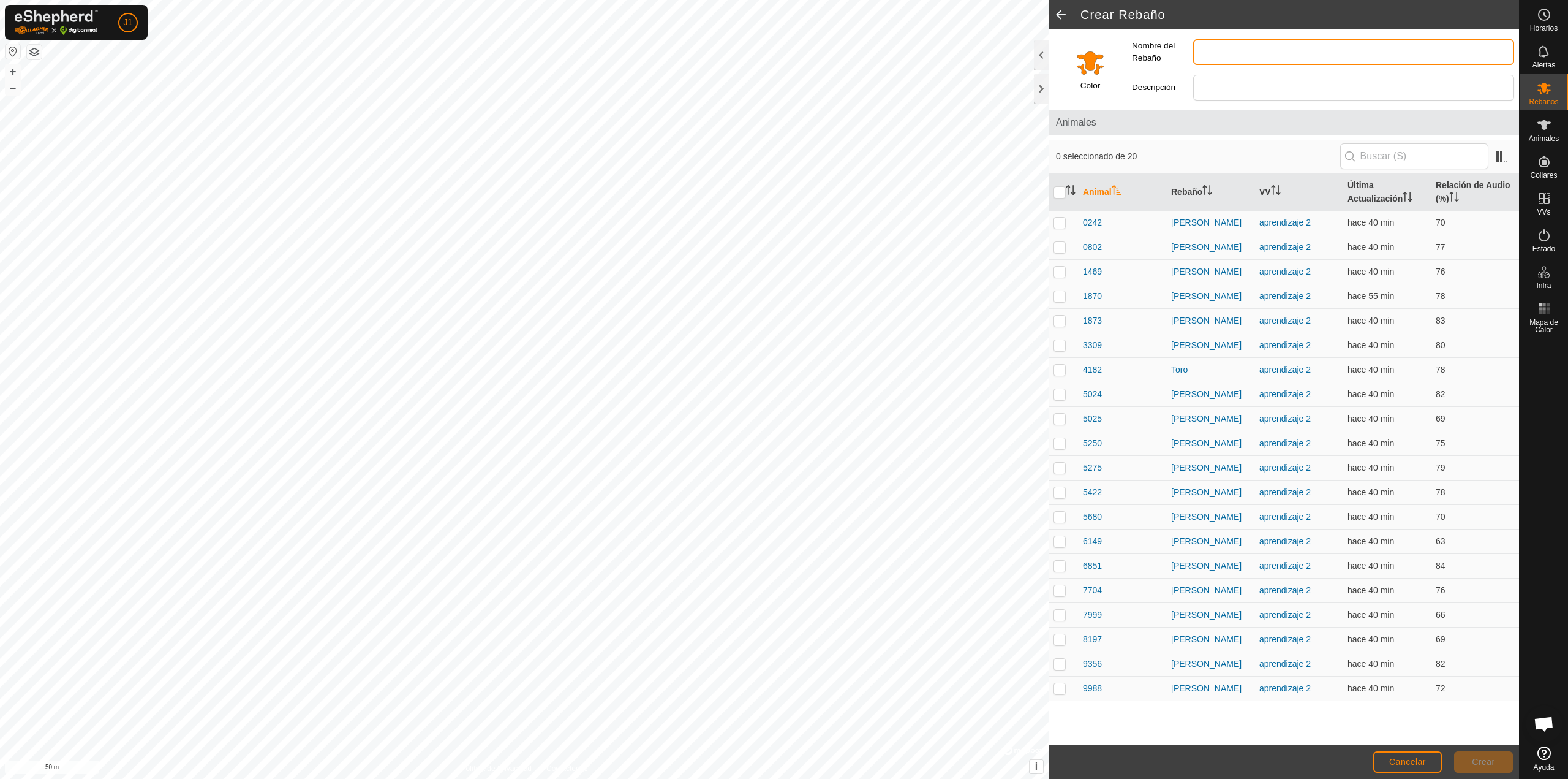
click at [1218, 59] on input "Nombre del Rebaño" at bounding box center [1353, 52] width 321 height 25
type input "ernariek"
click at [1088, 71] on input "Select a color" at bounding box center [1090, 63] width 30 height 30
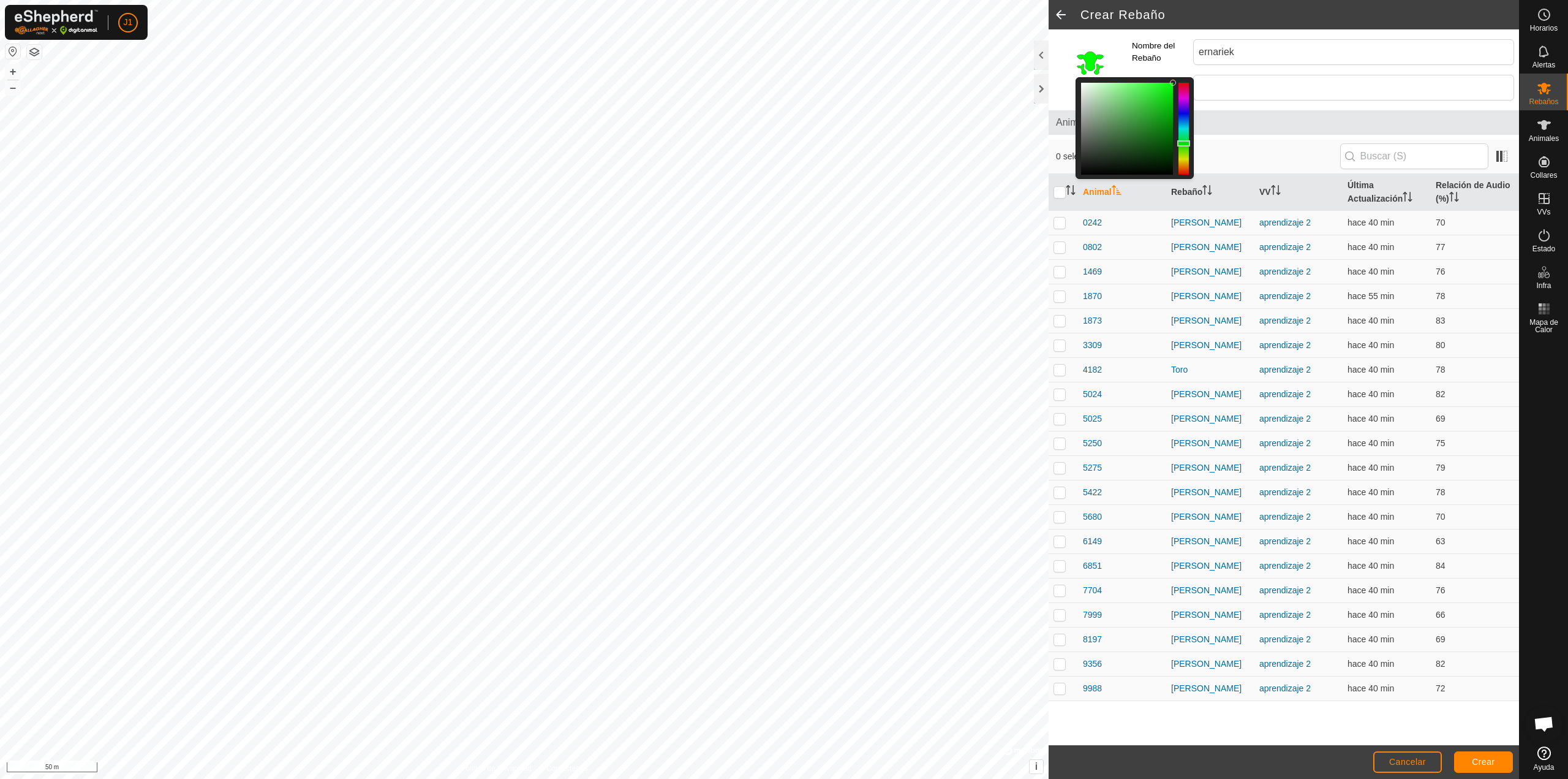
click at [1185, 144] on div at bounding box center [1183, 129] width 10 height 92
click at [1486, 762] on span "Crear" at bounding box center [1483, 762] width 23 height 10
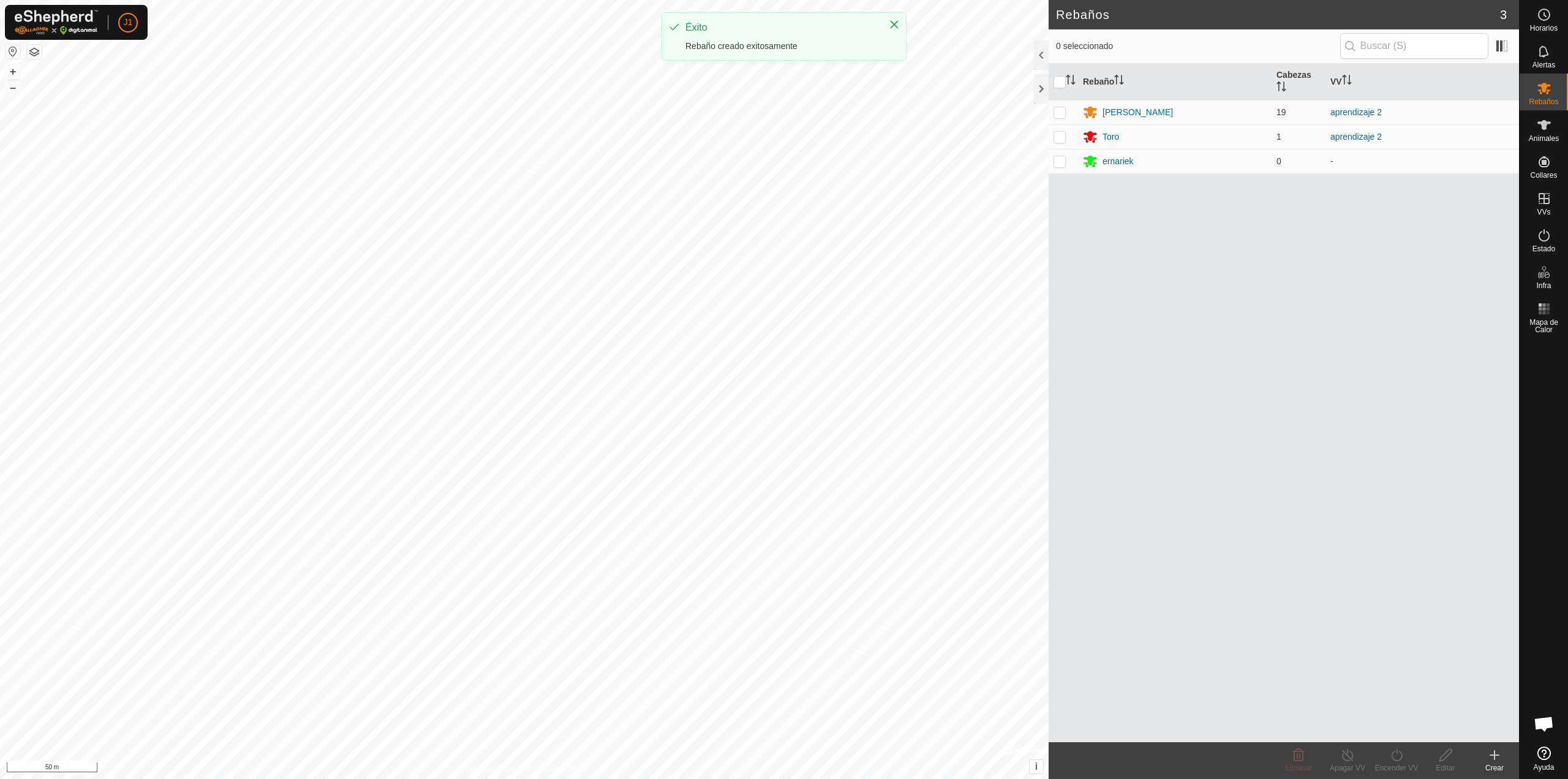
click at [1494, 755] on icon at bounding box center [1494, 755] width 8 height 0
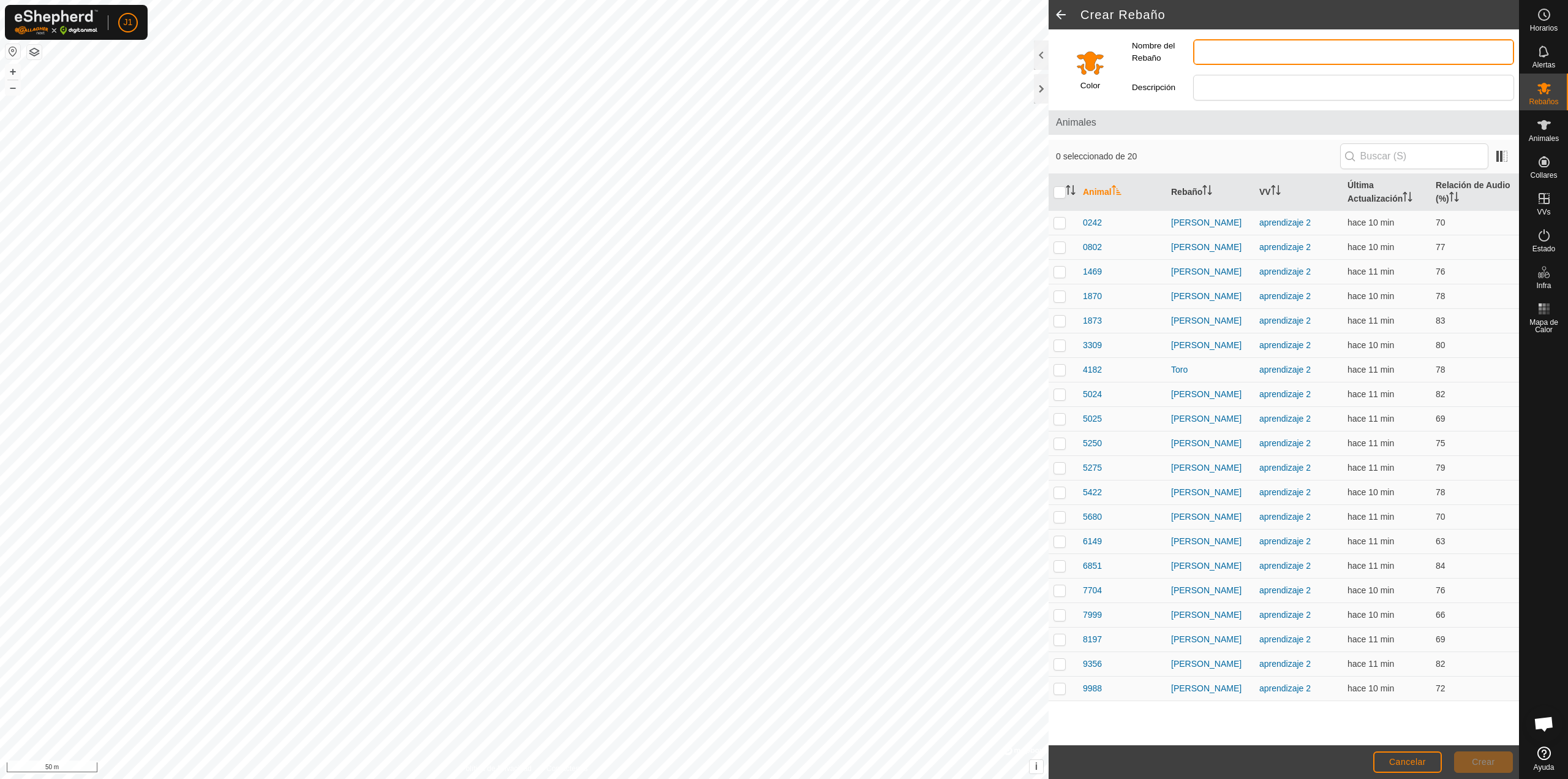
click at [1204, 43] on input "Nombre del Rebaño" at bounding box center [1353, 52] width 321 height 25
type input "antzuek"
click at [1086, 68] on input "Select a color" at bounding box center [1090, 63] width 30 height 30
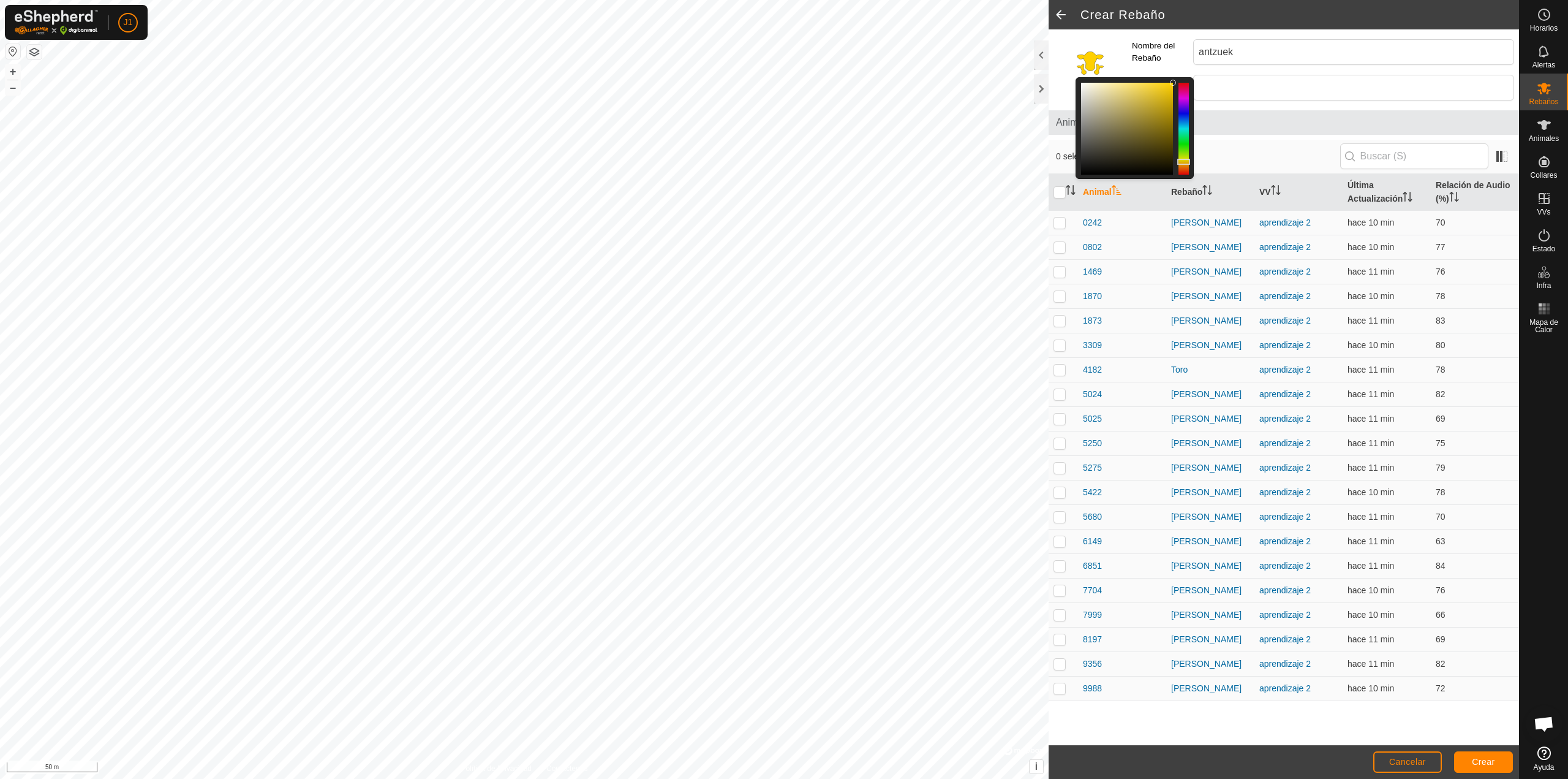
click at [1185, 162] on div at bounding box center [1183, 129] width 10 height 92
click at [1475, 762] on span "Crear" at bounding box center [1483, 762] width 23 height 10
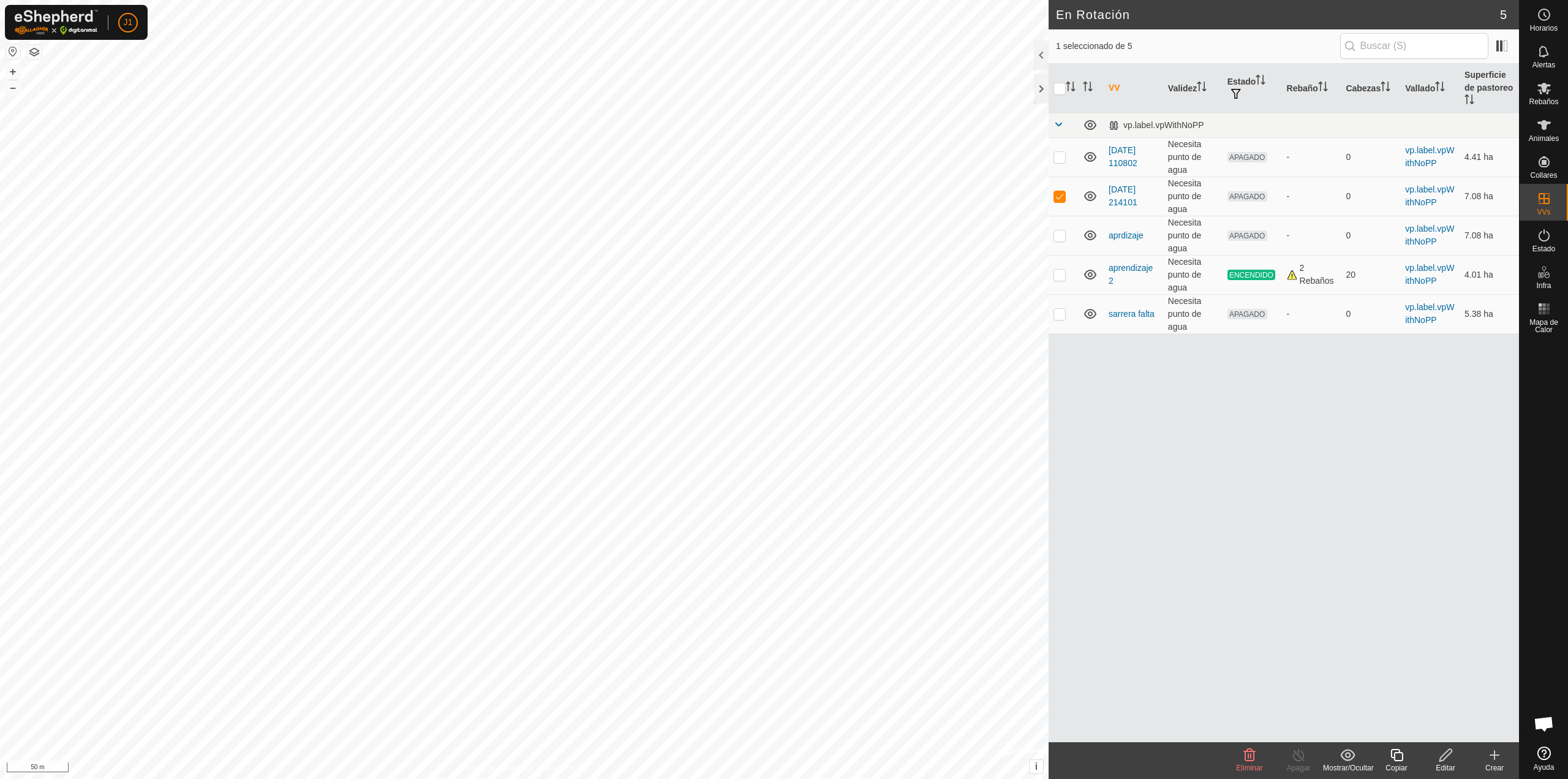
click at [1246, 754] on icon at bounding box center [1249, 754] width 14 height 14
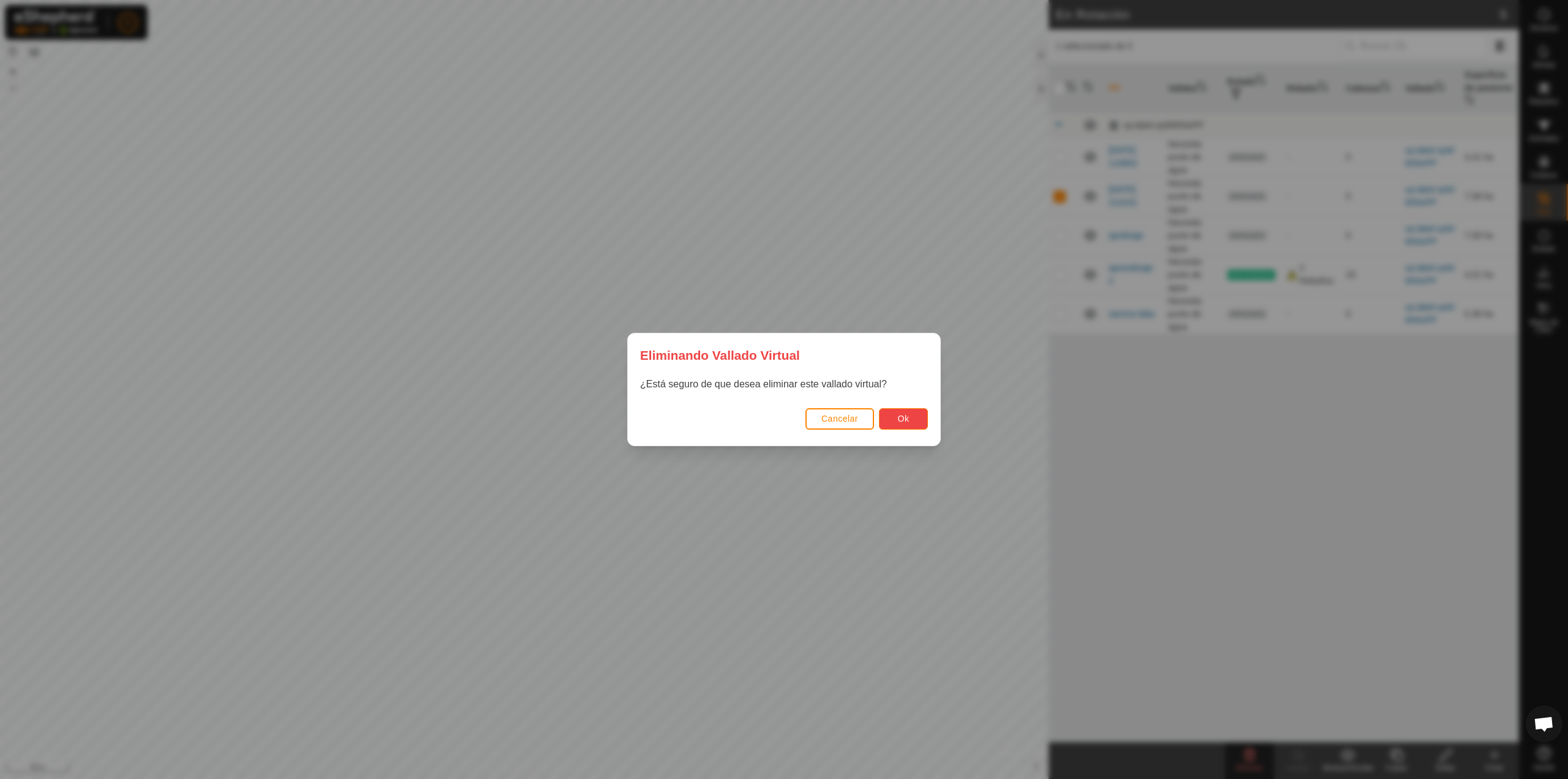
click at [899, 417] on span "Ok" at bounding box center [904, 419] width 12 height 10
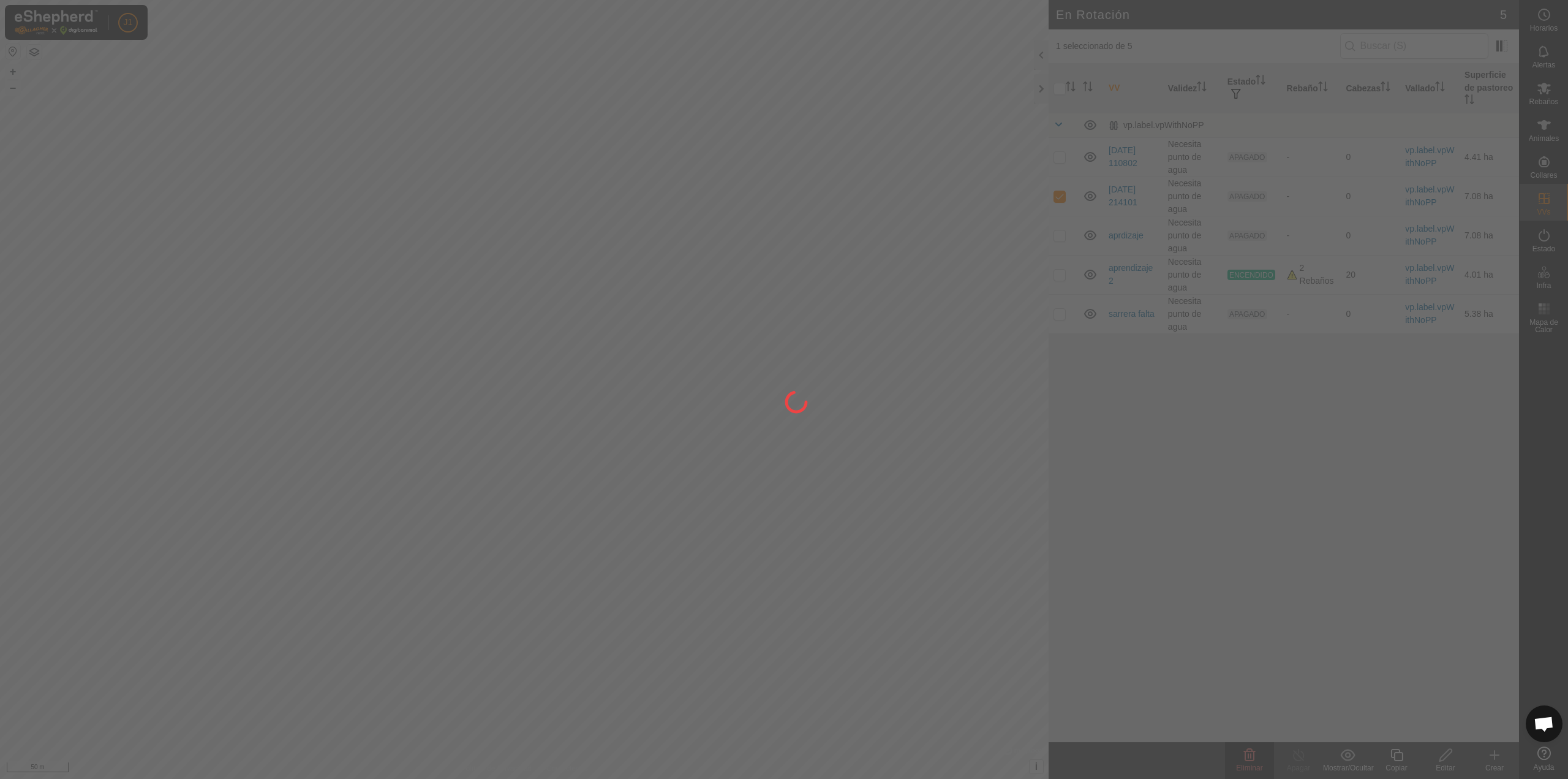
checkbox input "false"
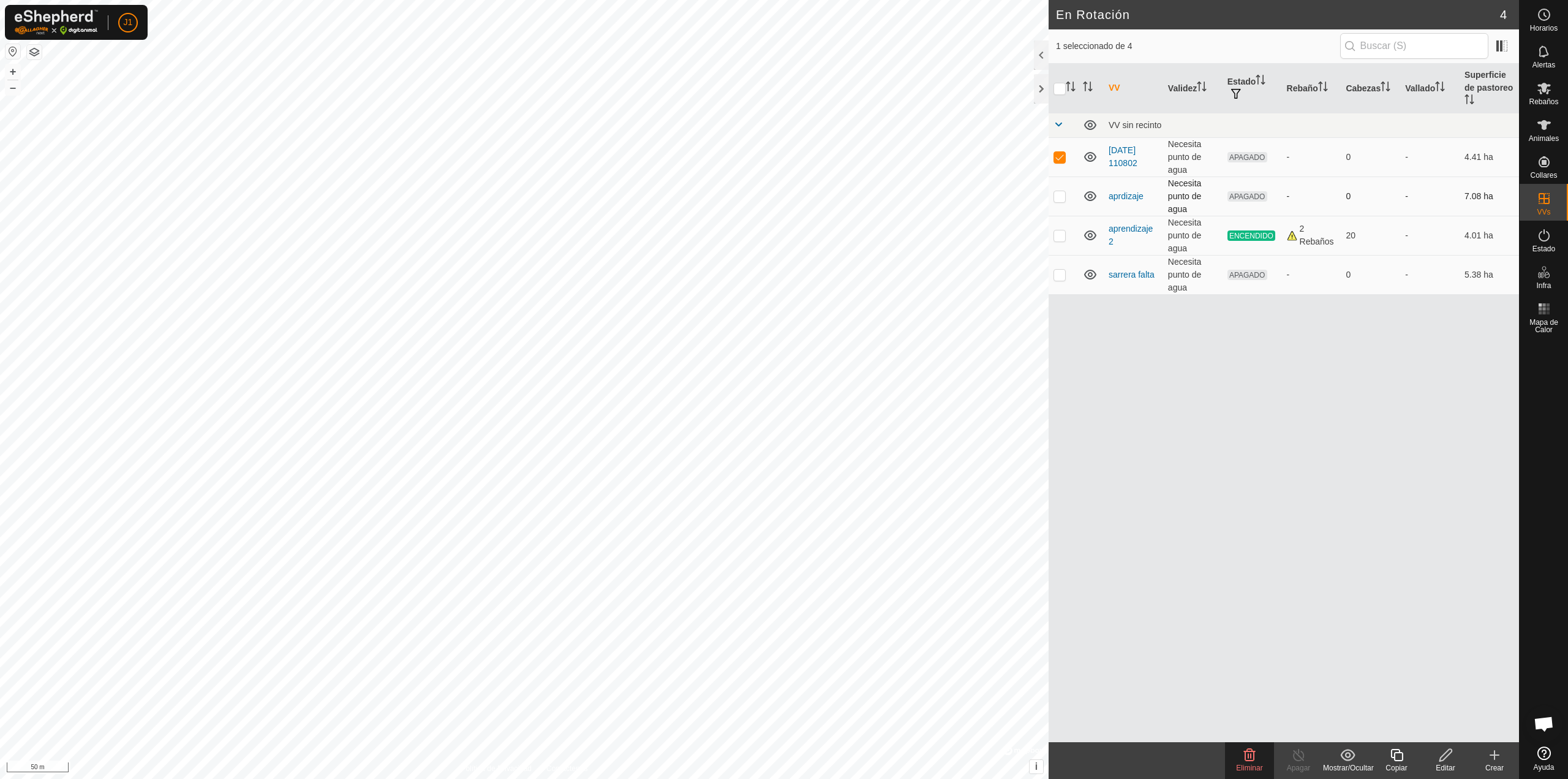
checkbox input "false"
checkbox input "true"
click at [1543, 96] on es-mob-svg-icon at bounding box center [1544, 88] width 22 height 20
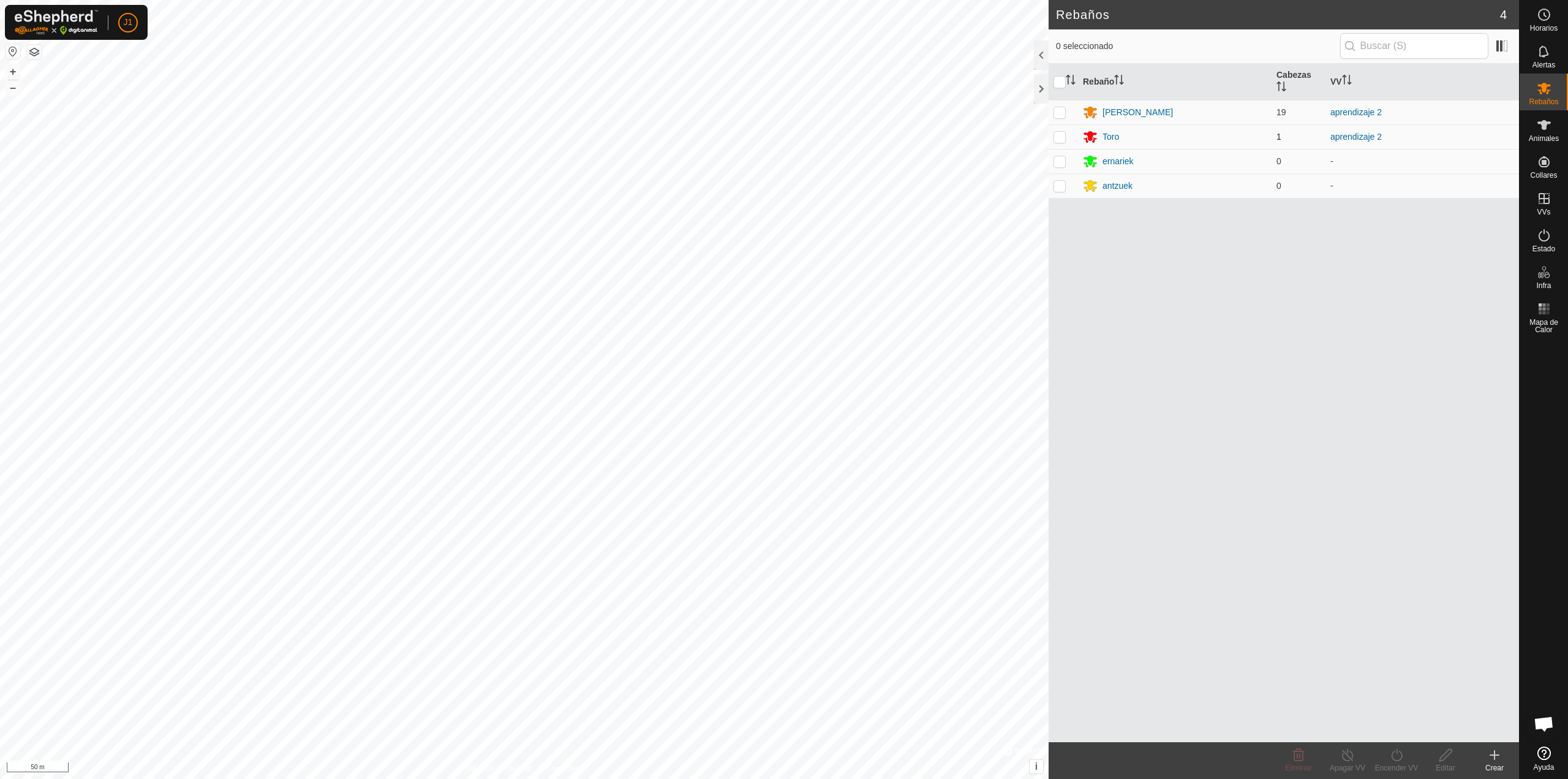
click at [1061, 113] on p-checkbox at bounding box center [1060, 112] width 12 height 10
checkbox input "true"
click at [1061, 137] on p-checkbox at bounding box center [1060, 137] width 12 height 10
checkbox input "true"
click at [1397, 765] on div "Encender VV" at bounding box center [1396, 768] width 49 height 11
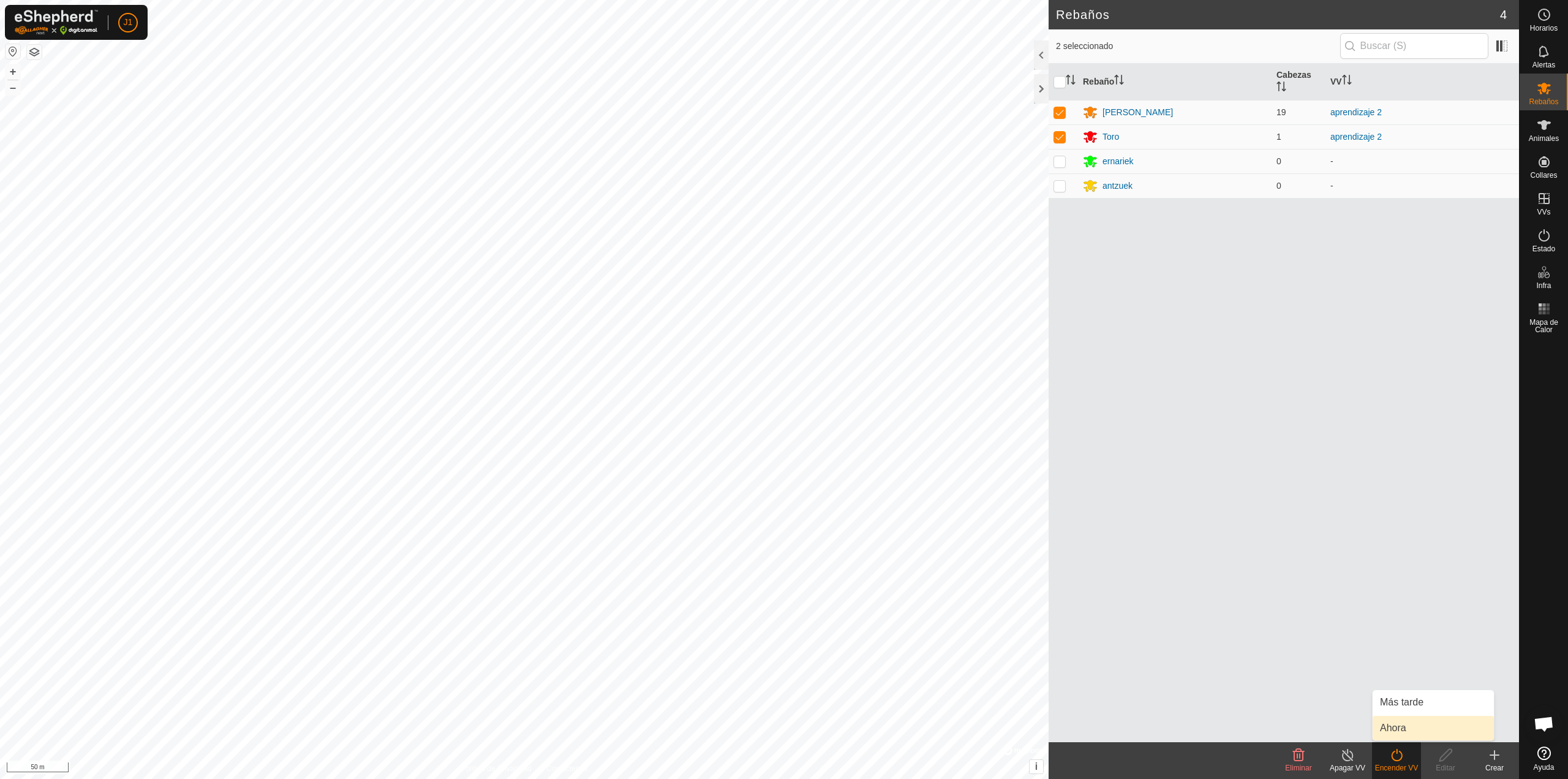
click at [1406, 725] on link "Ahora" at bounding box center [1433, 728] width 121 height 25
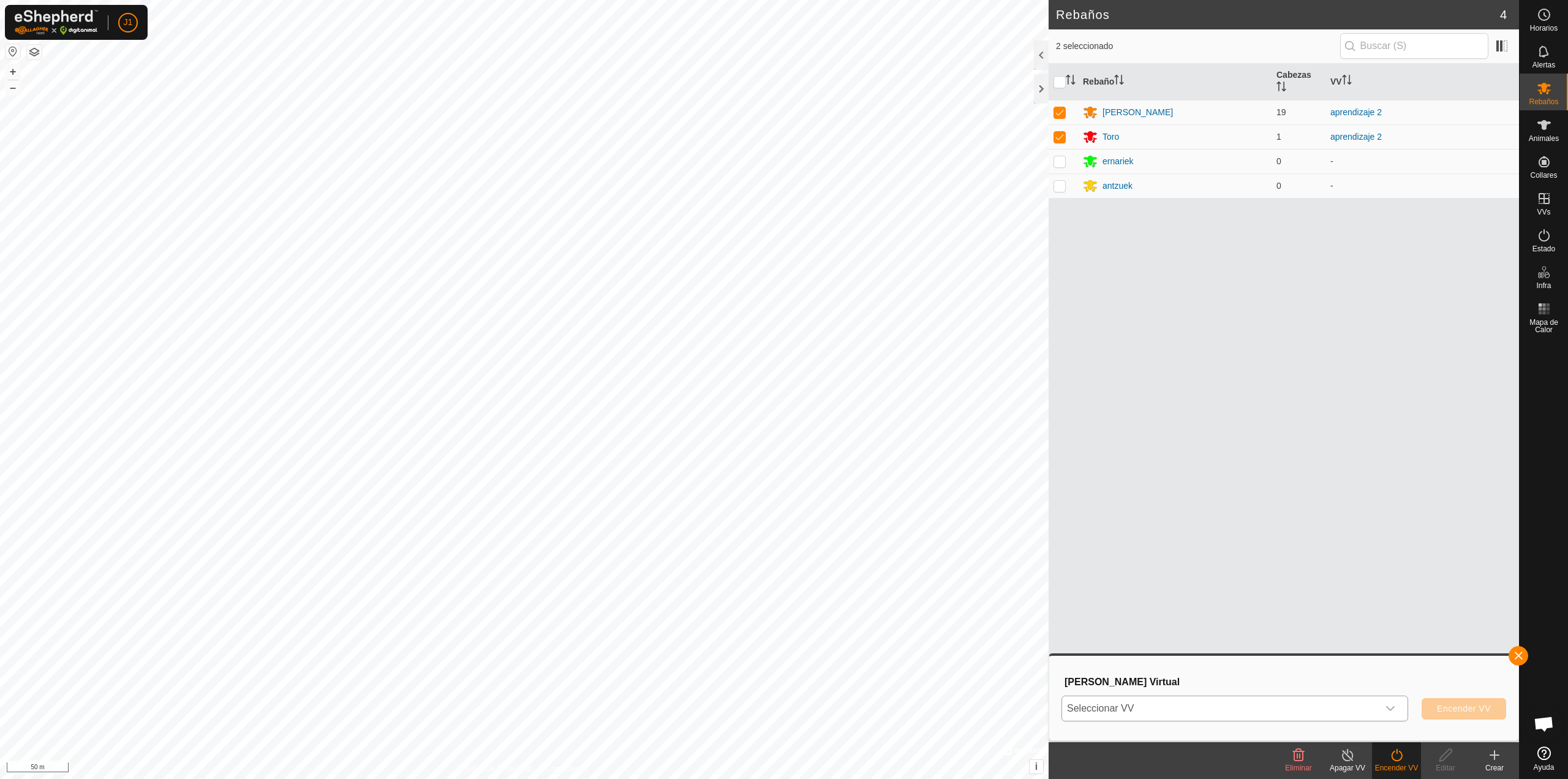
click at [1292, 703] on span "Seleccionar VV" at bounding box center [1220, 709] width 316 height 25
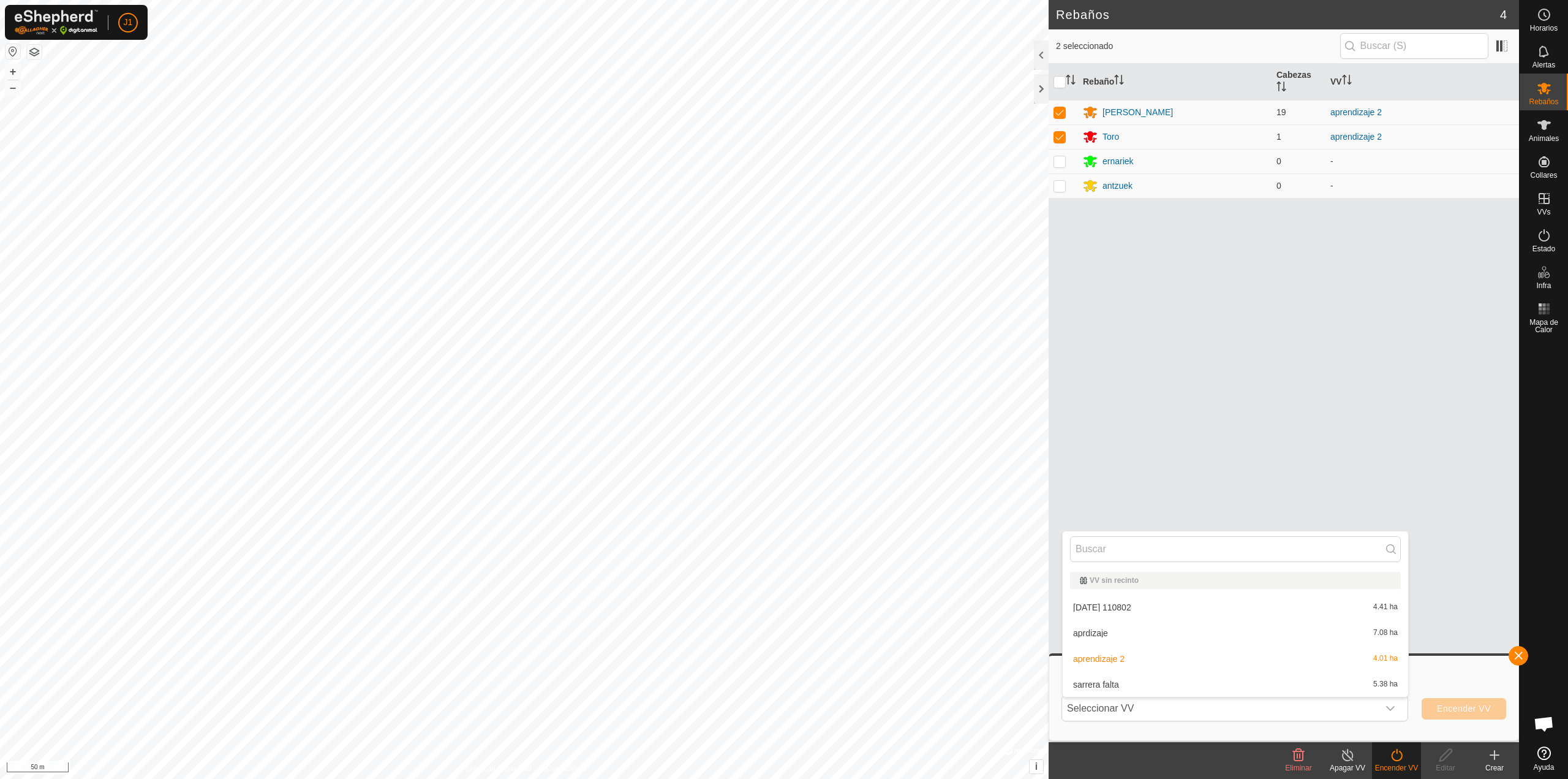
click at [1391, 478] on div "Rebaño Cabezas VV artola 19 aprendizaje 2 Toro 1 aprendizaje 2 ernariek 0 - ant…" at bounding box center [1284, 403] width 471 height 679
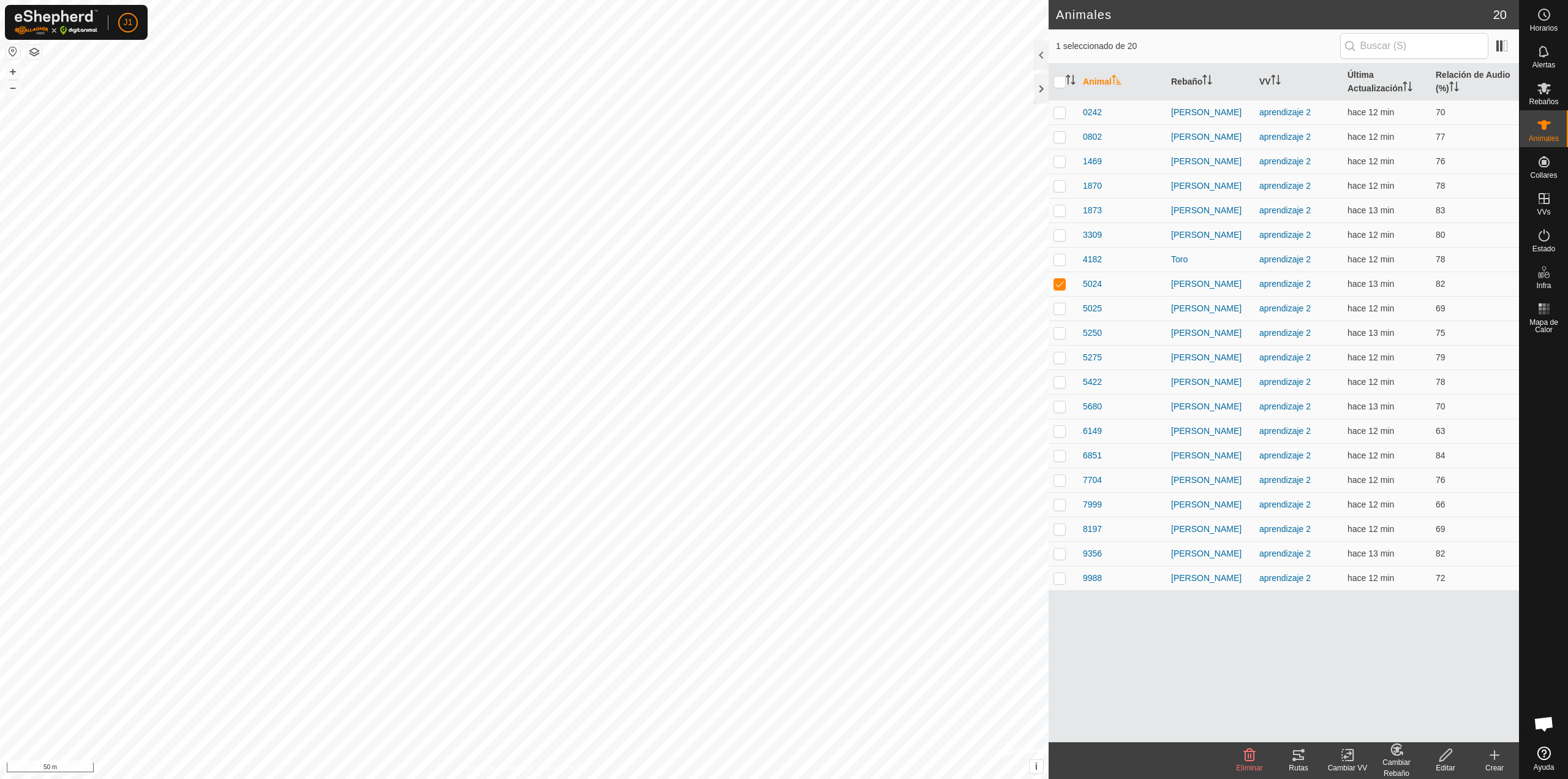
click at [1439, 754] on icon at bounding box center [1446, 754] width 15 height 14
click at [1497, 757] on icon at bounding box center [1494, 754] width 14 height 14
drag, startPoint x: 1557, startPoint y: 220, endPoint x: 1548, endPoint y: 203, distance: 19.2
click at [1548, 203] on icon at bounding box center [1544, 199] width 11 height 11
click at [1499, 201] on link "En Rotación" at bounding box center [1466, 198] width 104 height 25
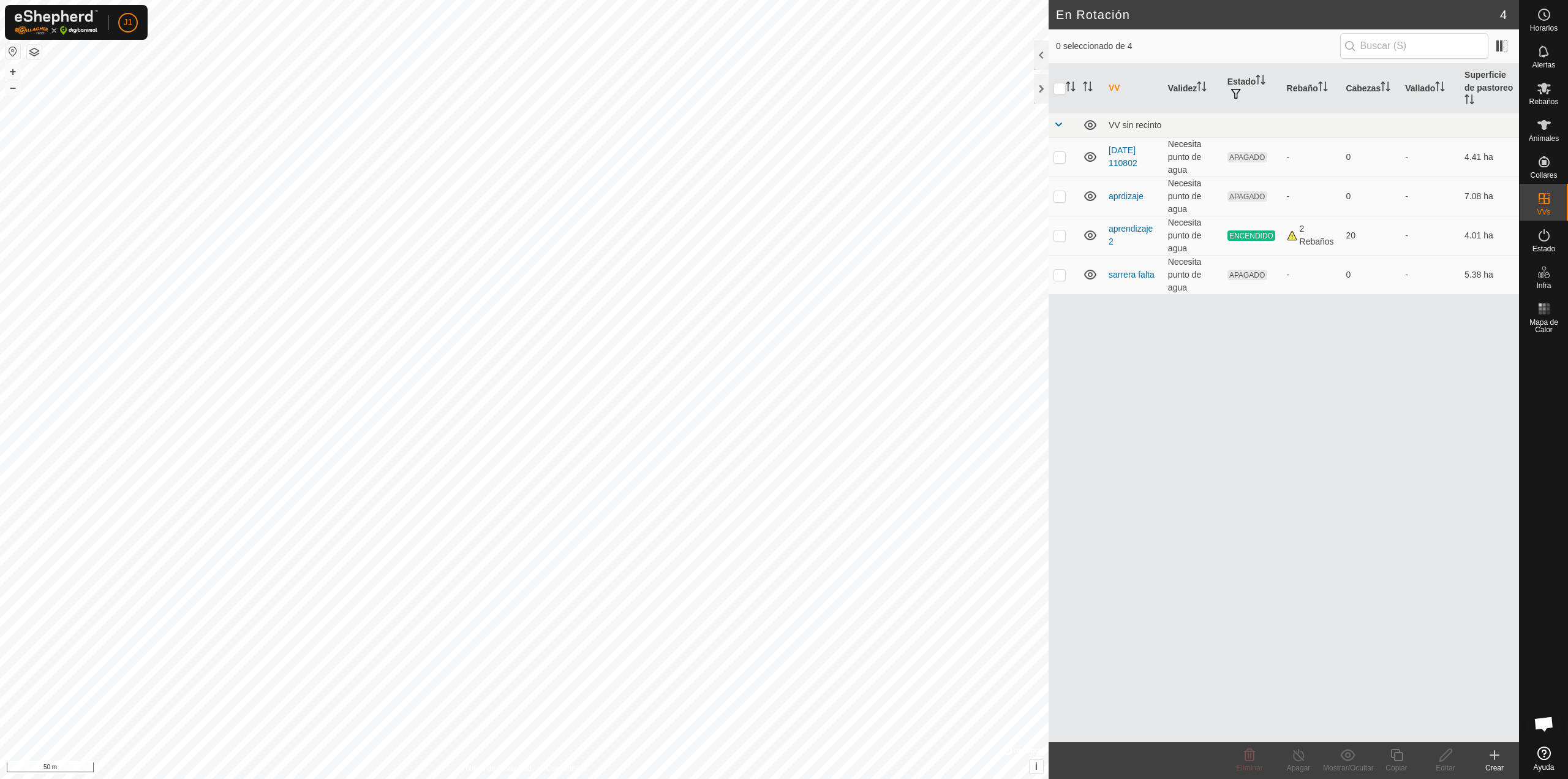
click at [1490, 758] on icon at bounding box center [1494, 754] width 14 height 14
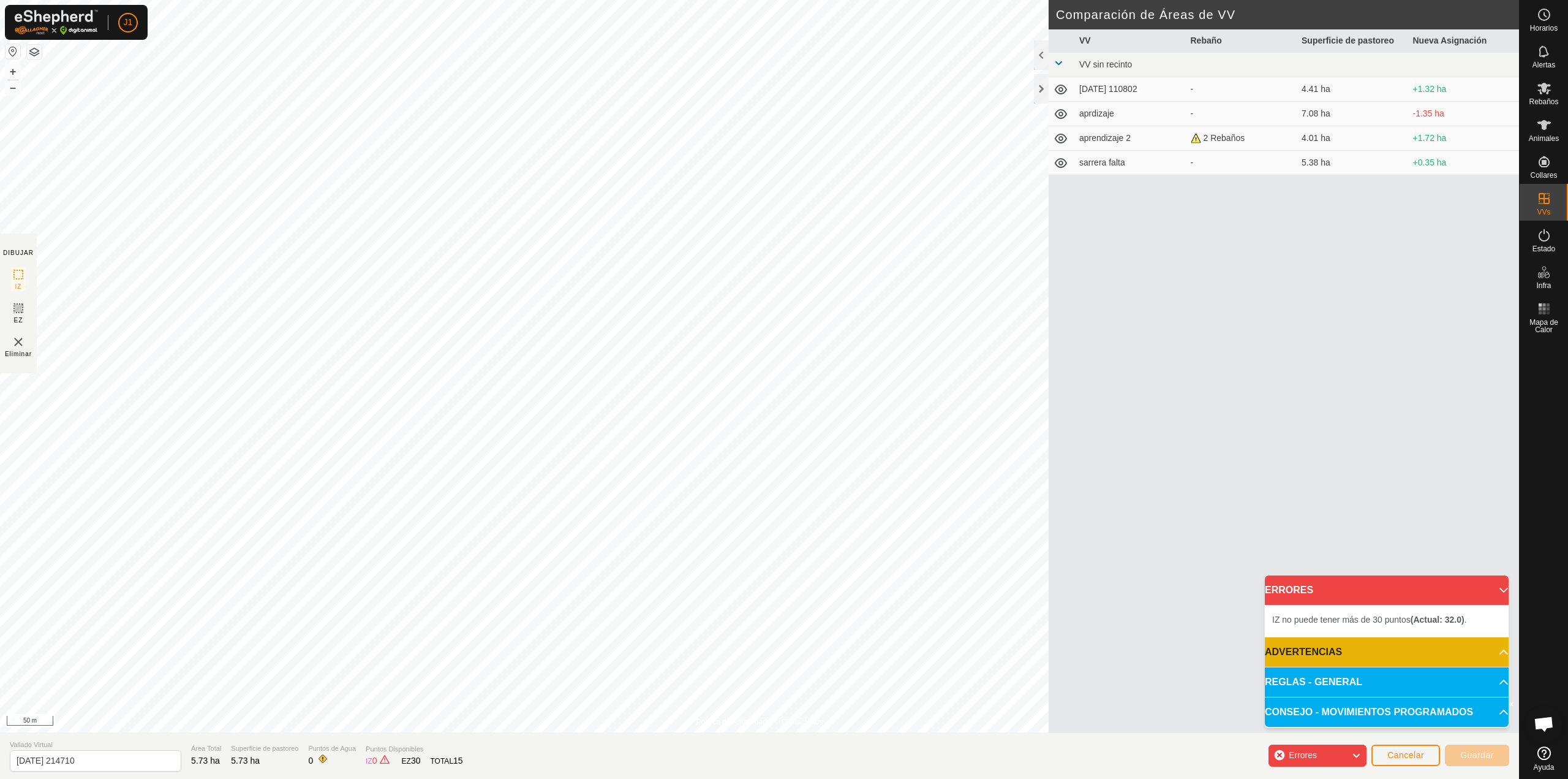
click at [1216, 331] on div "VV Rebaño Superficie de pastoreo Nueva Asignación VV sin recinto 2025-10-12 110…" at bounding box center [1284, 381] width 471 height 703
click at [1339, 617] on span "IZ no puede tener más de 30 puntos (Actual: 32.0) ." at bounding box center [1369, 619] width 194 height 10
click at [1468, 756] on span "Guardar" at bounding box center [1477, 755] width 34 height 10
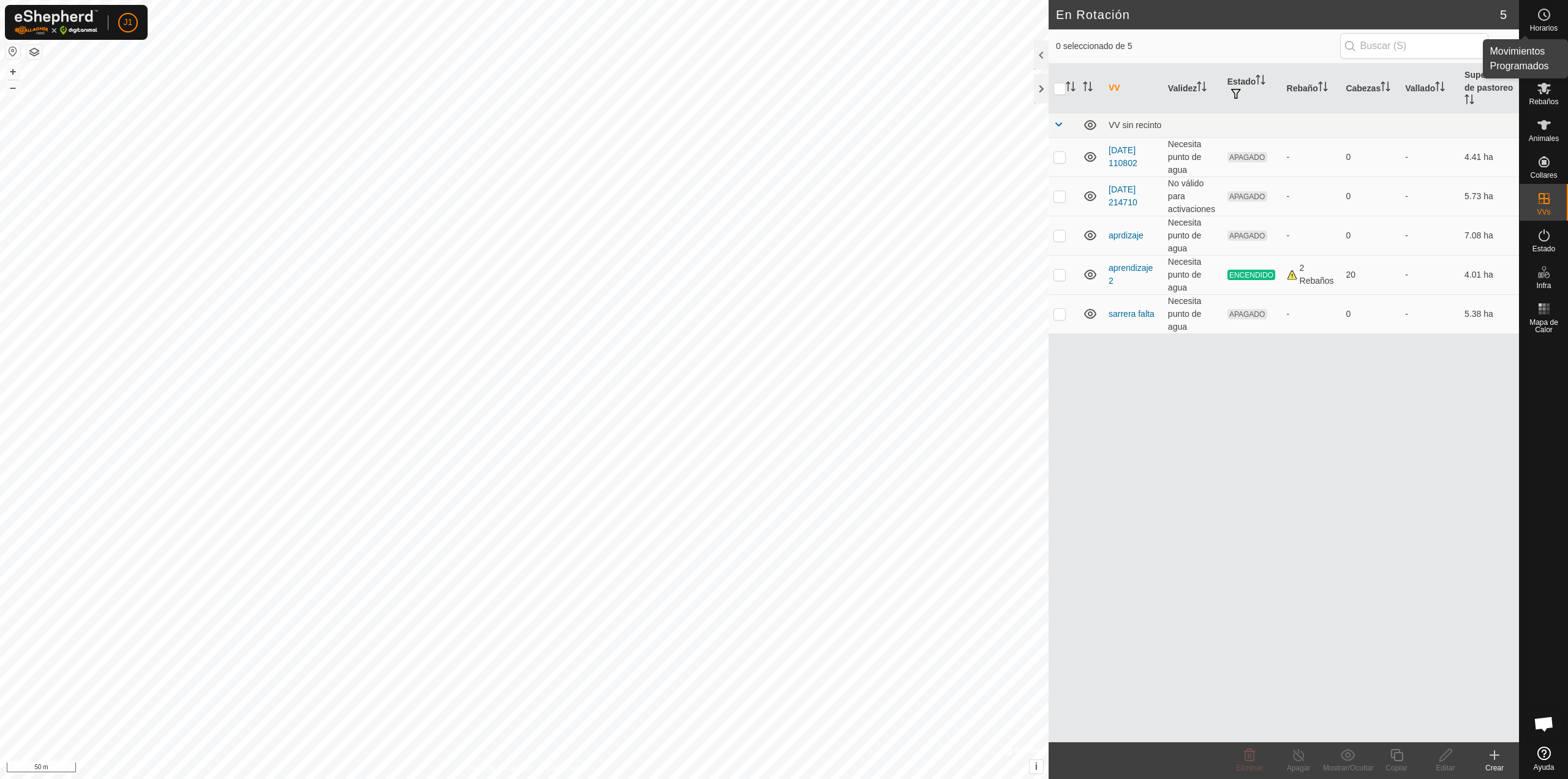
click at [1542, 19] on icon at bounding box center [1543, 14] width 14 height 14
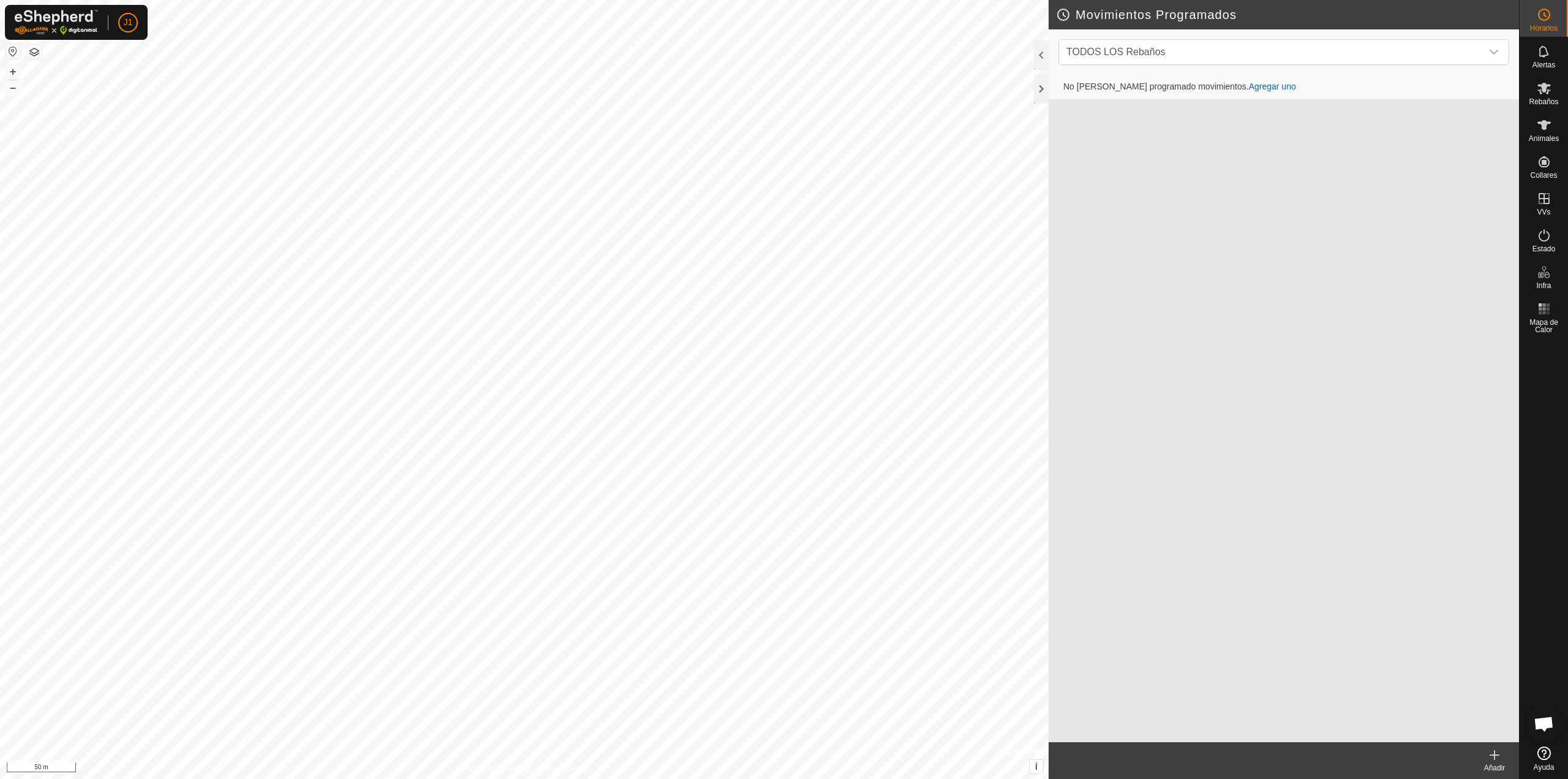
click at [1248, 89] on link "Agregar uno" at bounding box center [1272, 87] width 47 height 10
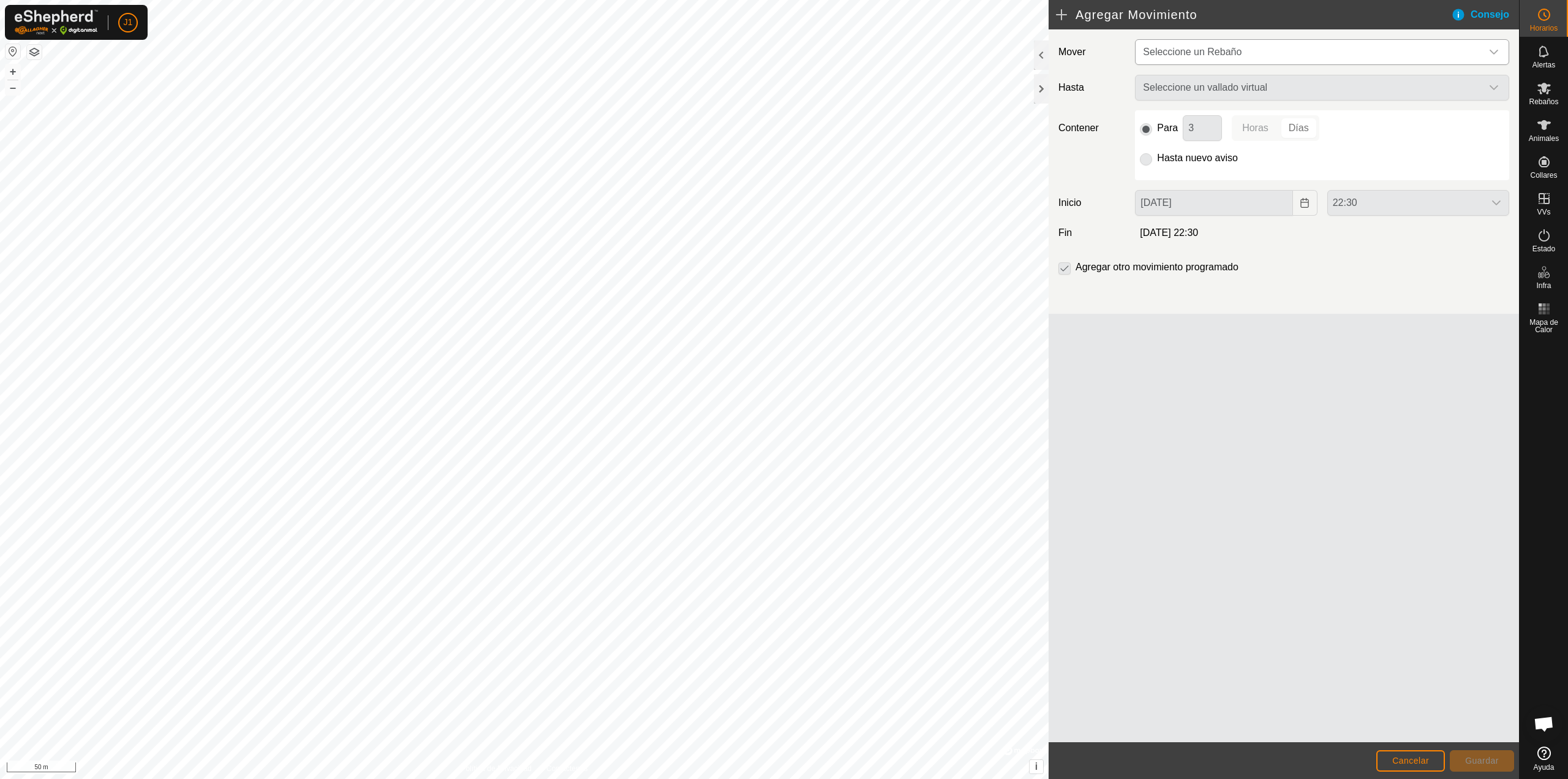
click at [1209, 54] on span "Seleccione un Rebaño" at bounding box center [1192, 52] width 99 height 10
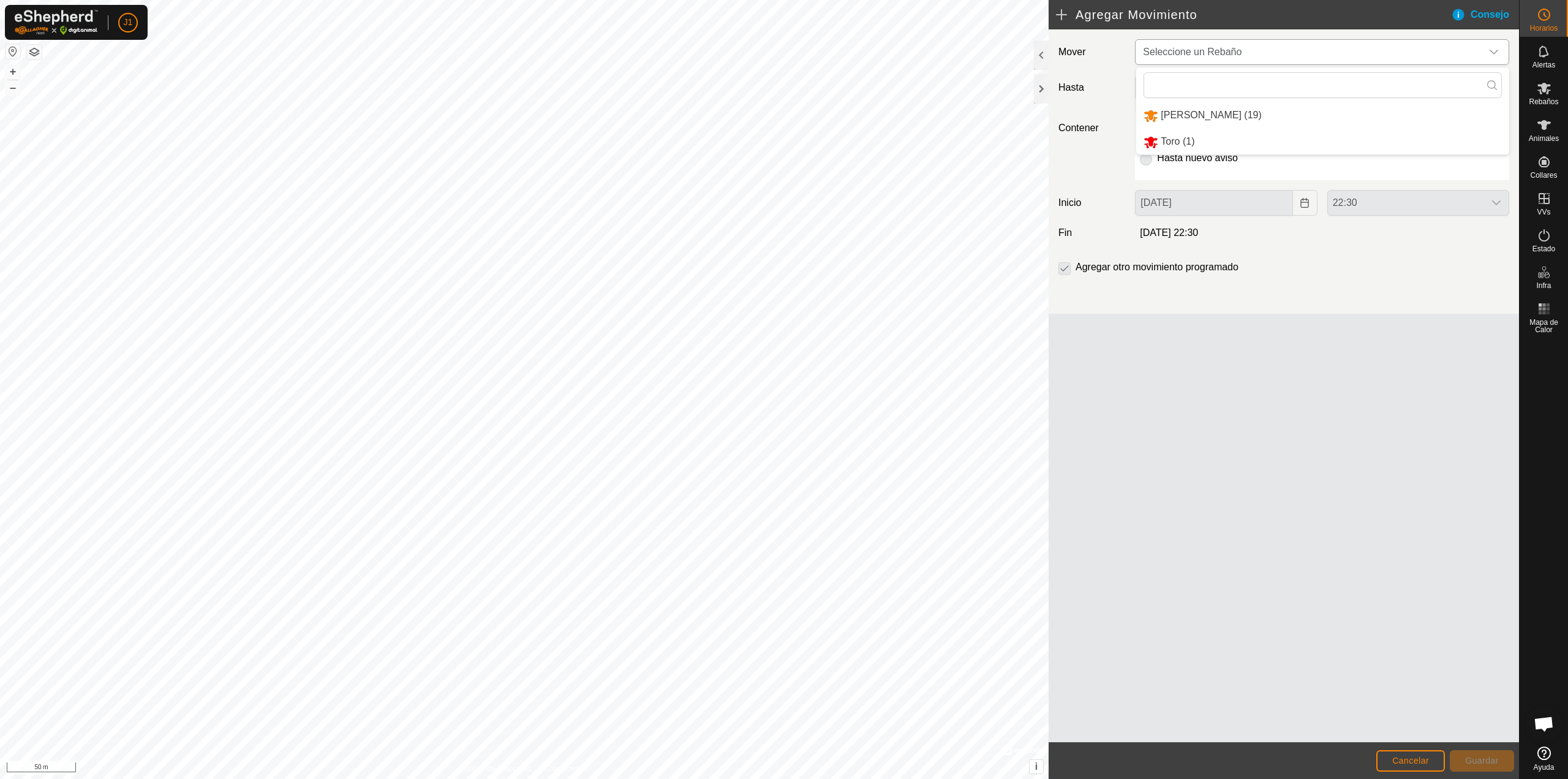
click at [1204, 116] on li "artola (19)" at bounding box center [1322, 116] width 373 height 25
click at [1196, 93] on span "Seleccione un vallado virtual" at bounding box center [1310, 89] width 344 height 25
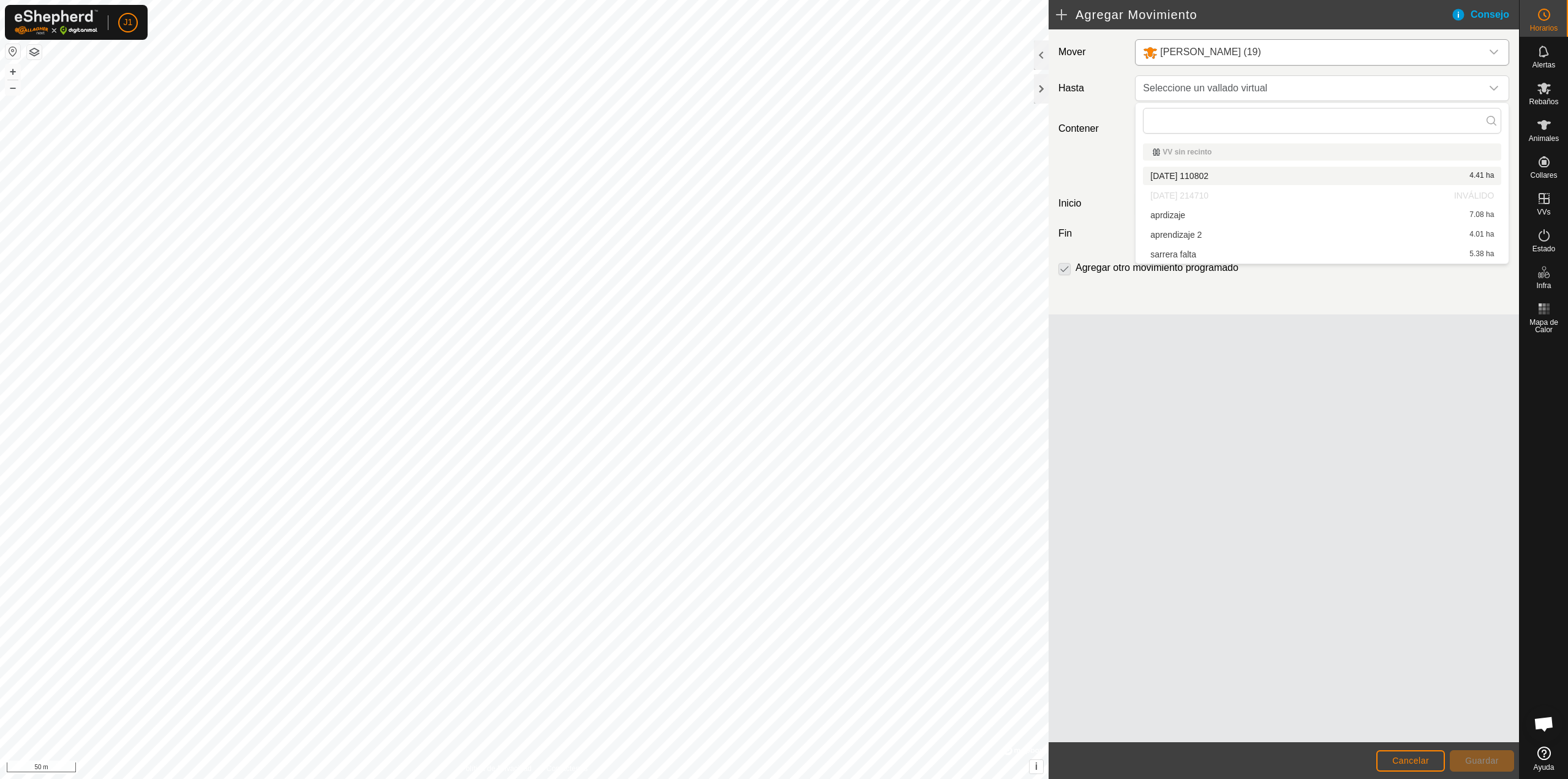
click at [1141, 348] on div "Mover artola (19) Hasta Seleccione un vallado virtual Contener Para 3 Horas Día…" at bounding box center [1284, 386] width 471 height 713
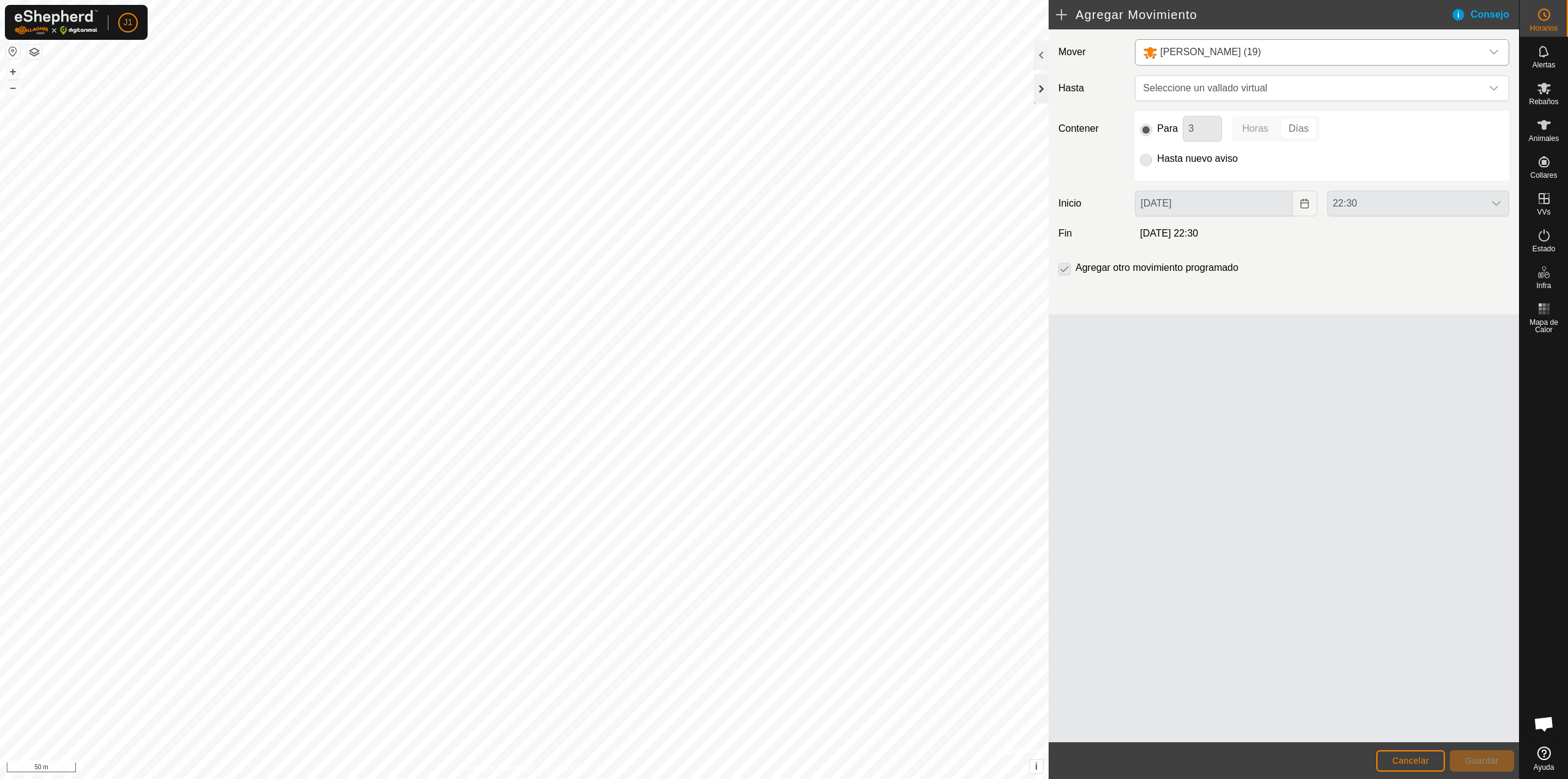
click at [1046, 82] on div at bounding box center [1041, 89] width 14 height 30
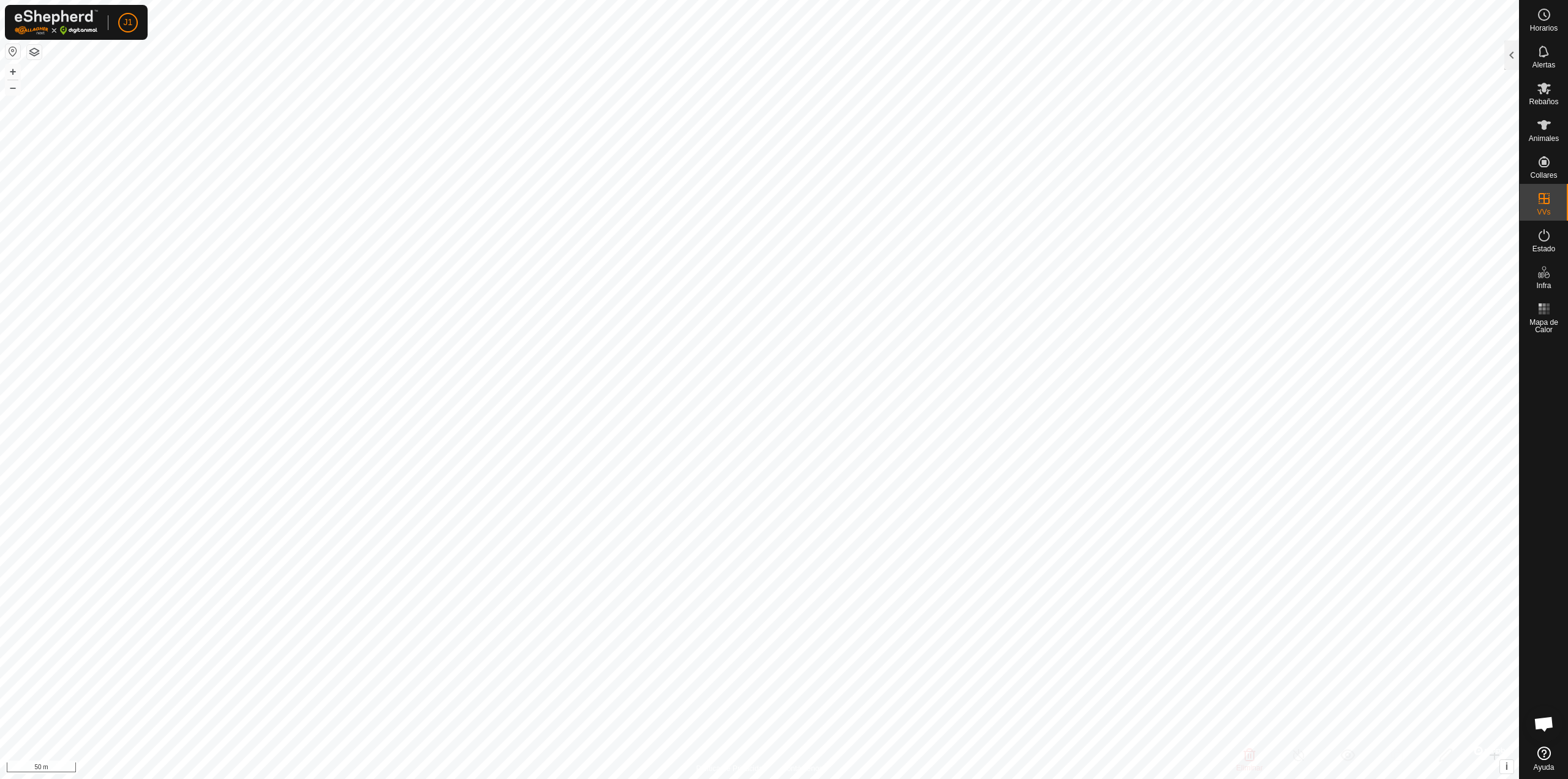
checkbox input "true"
checkbox input "false"
checkbox input "true"
checkbox input "false"
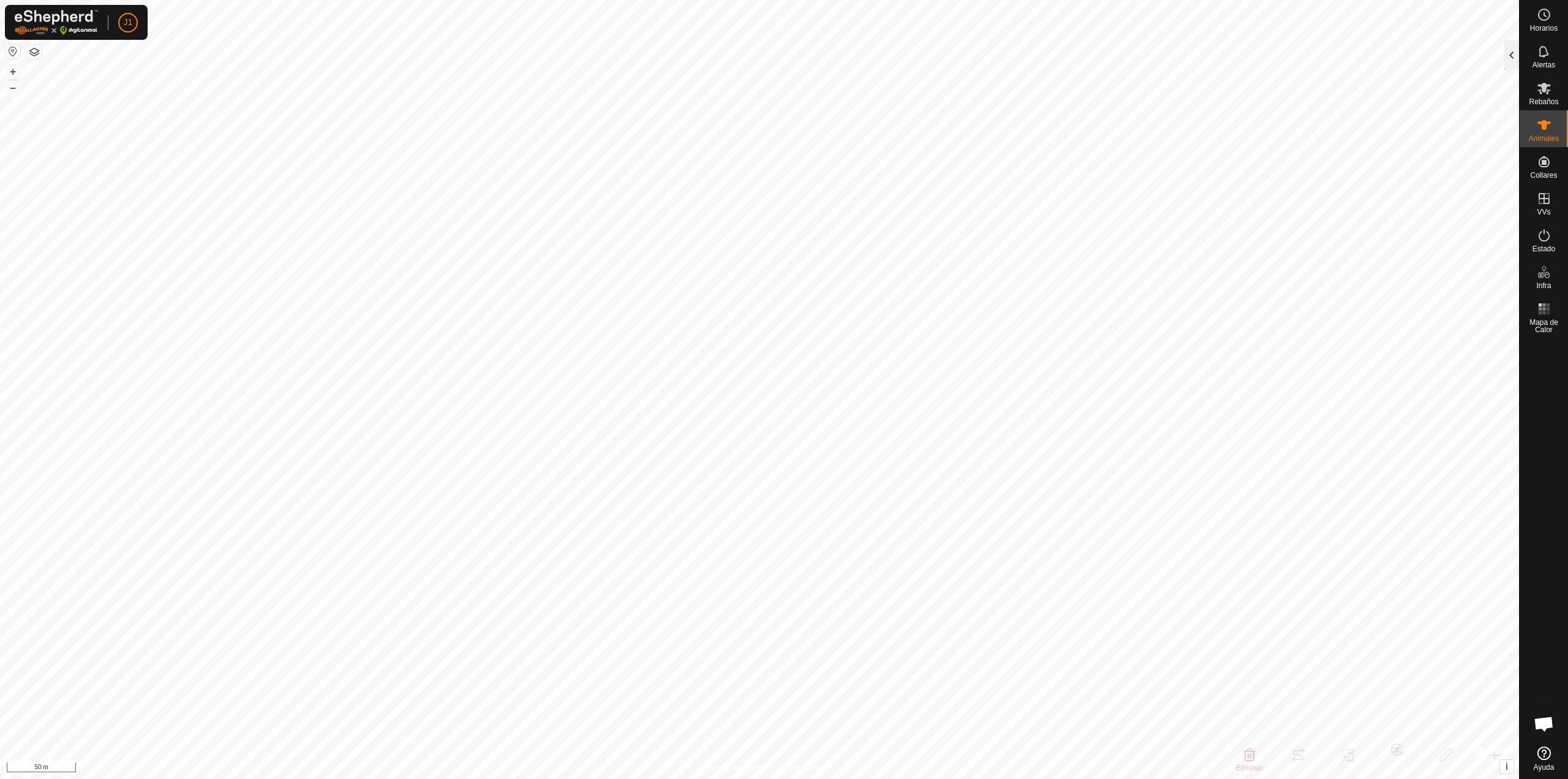
click at [1514, 54] on div at bounding box center [1511, 55] width 14 height 30
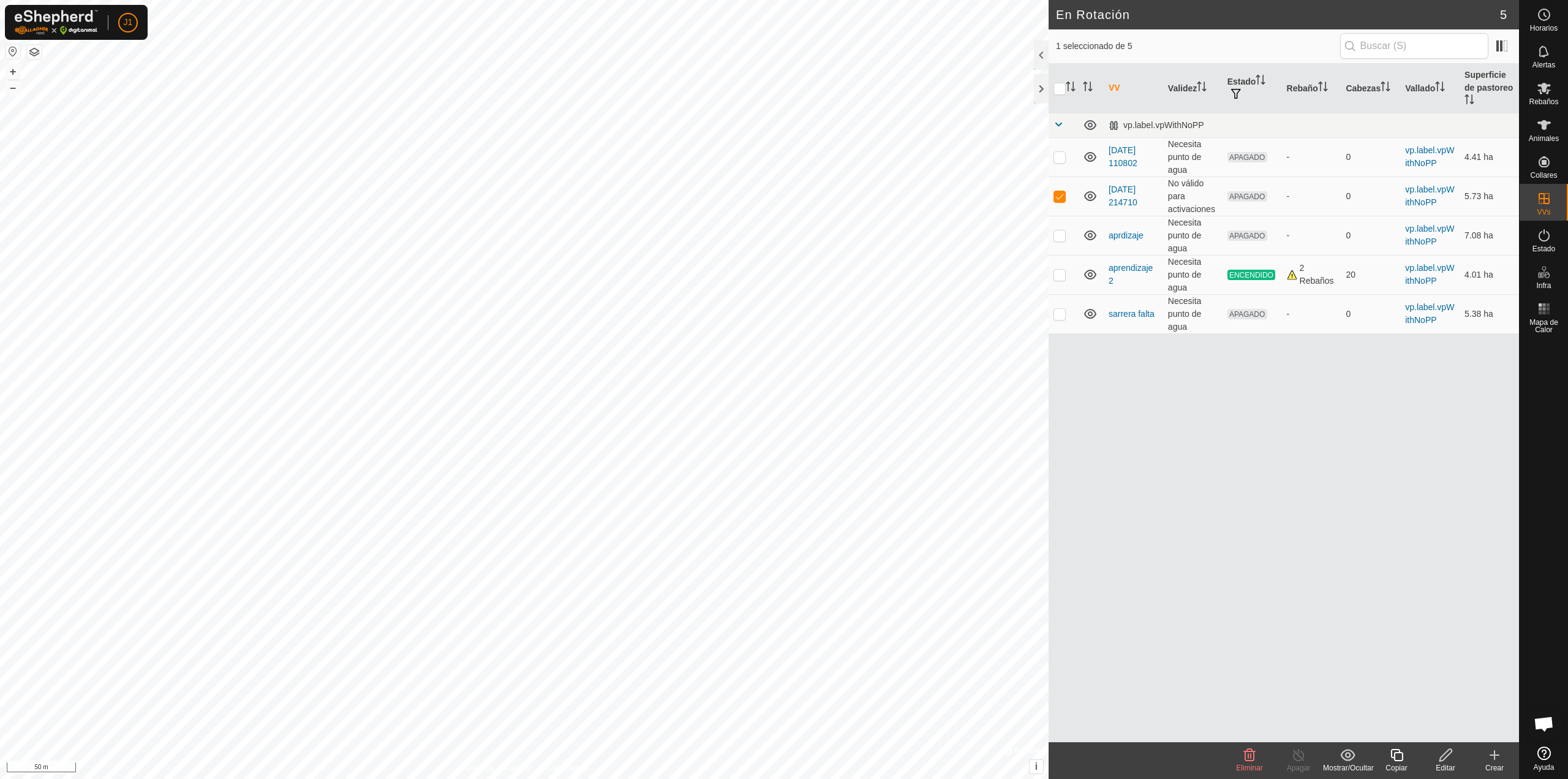
click at [1244, 765] on span "Eliminar" at bounding box center [1249, 768] width 26 height 8
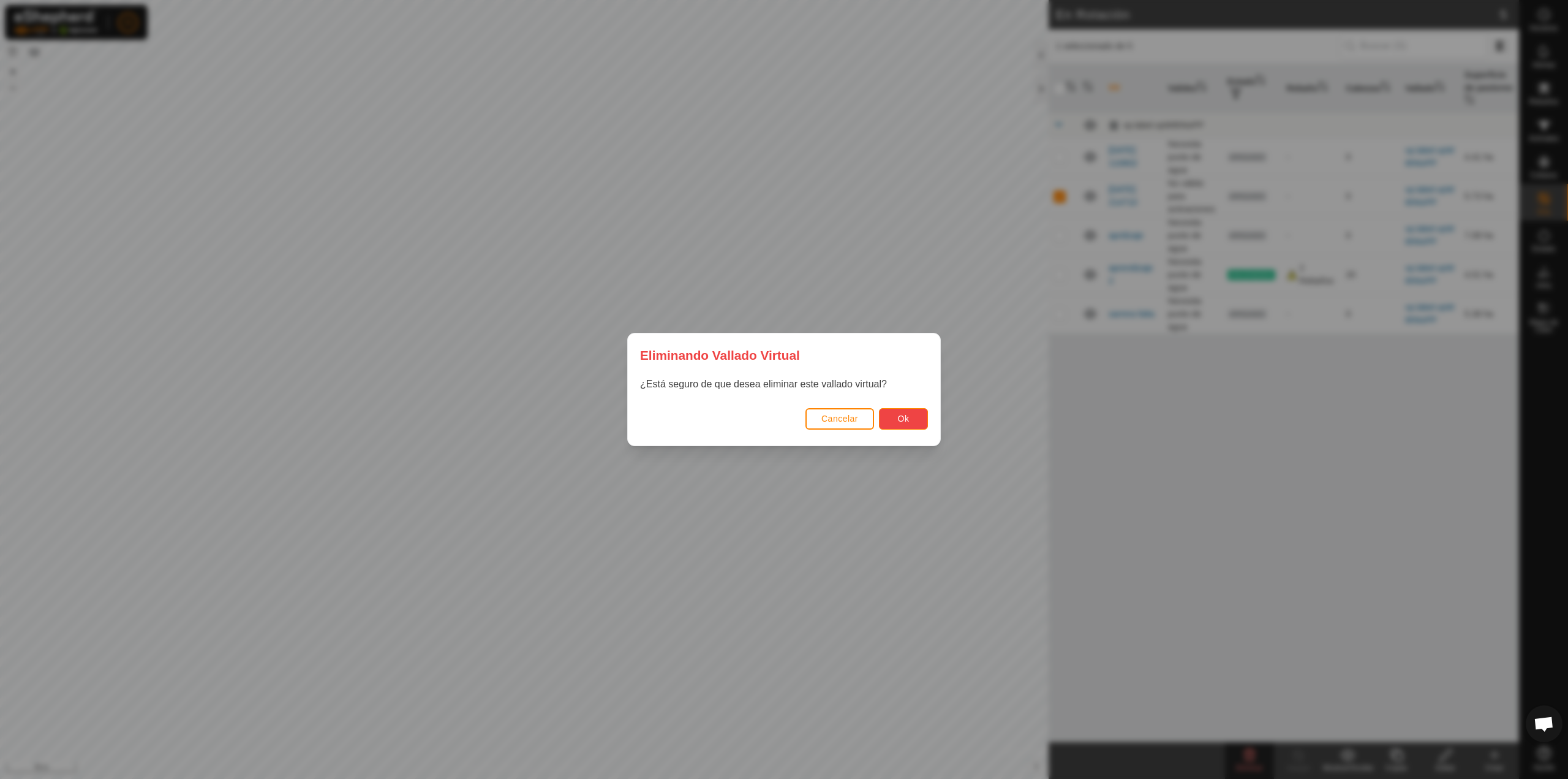
click at [910, 421] on button "Ok" at bounding box center [903, 419] width 49 height 21
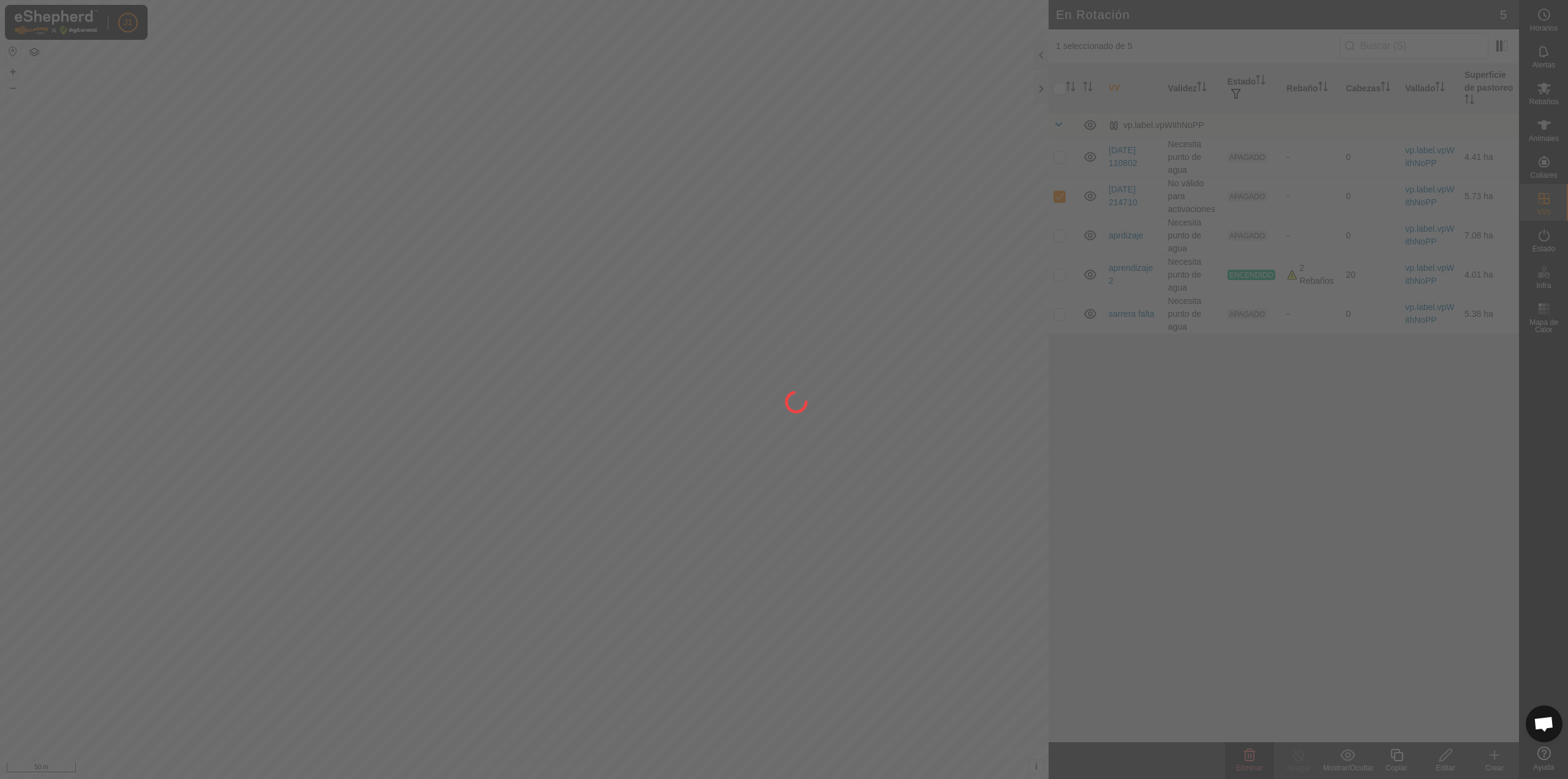
checkbox input "false"
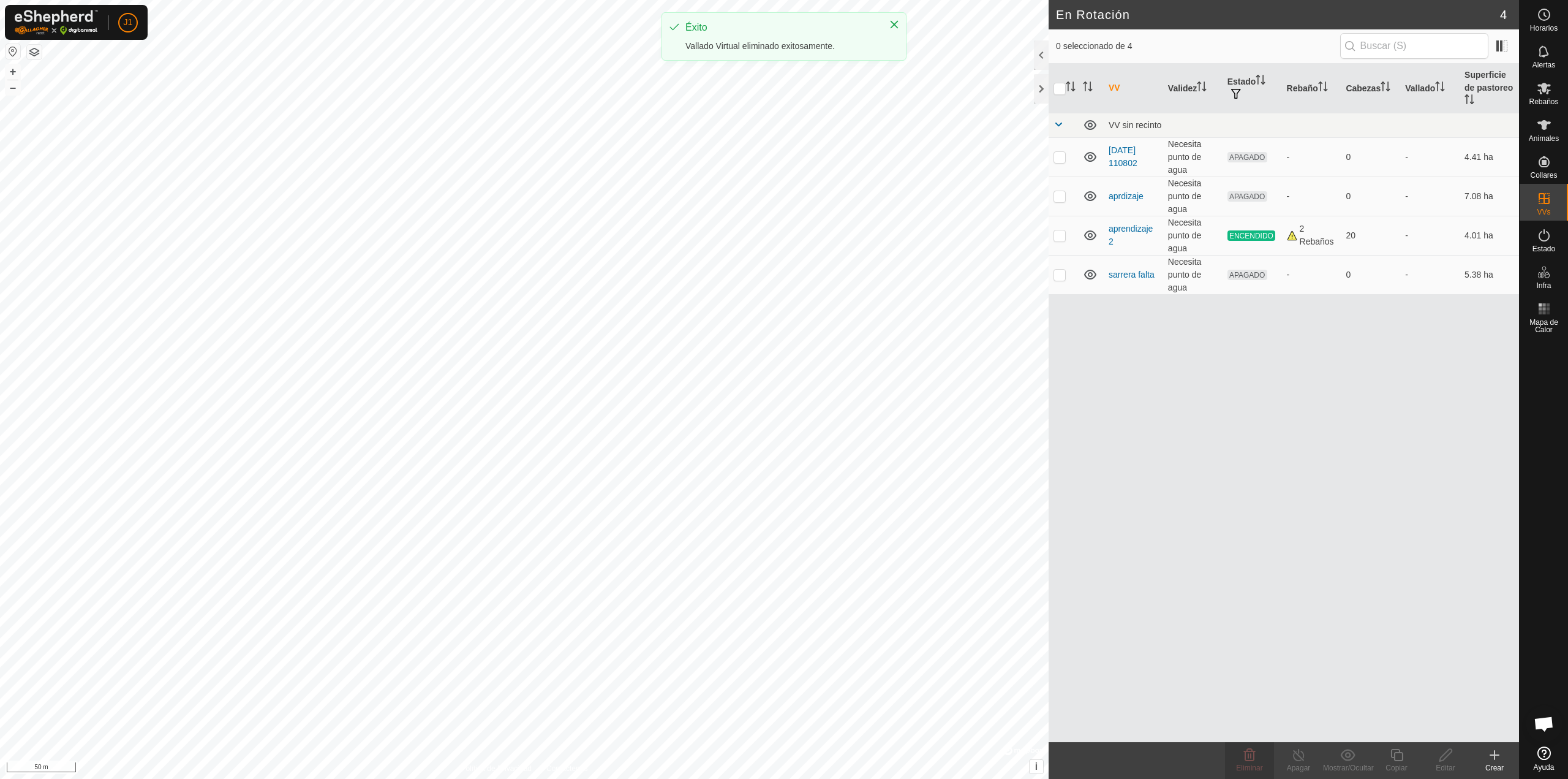
checkbox input "true"
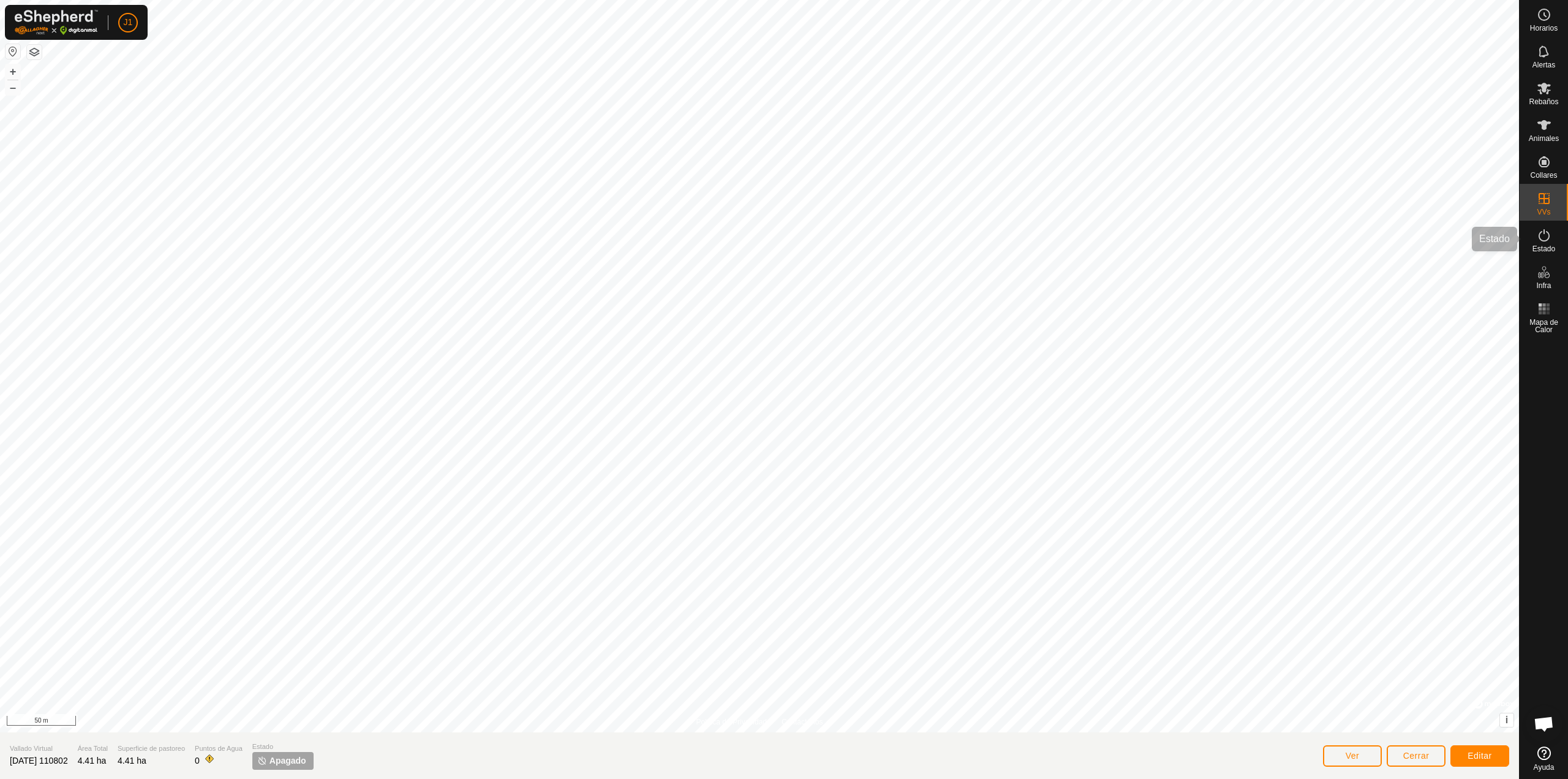
click at [1540, 210] on span "VVs" at bounding box center [1543, 212] width 14 height 8
click at [1496, 196] on link "En Rotación" at bounding box center [1466, 198] width 104 height 25
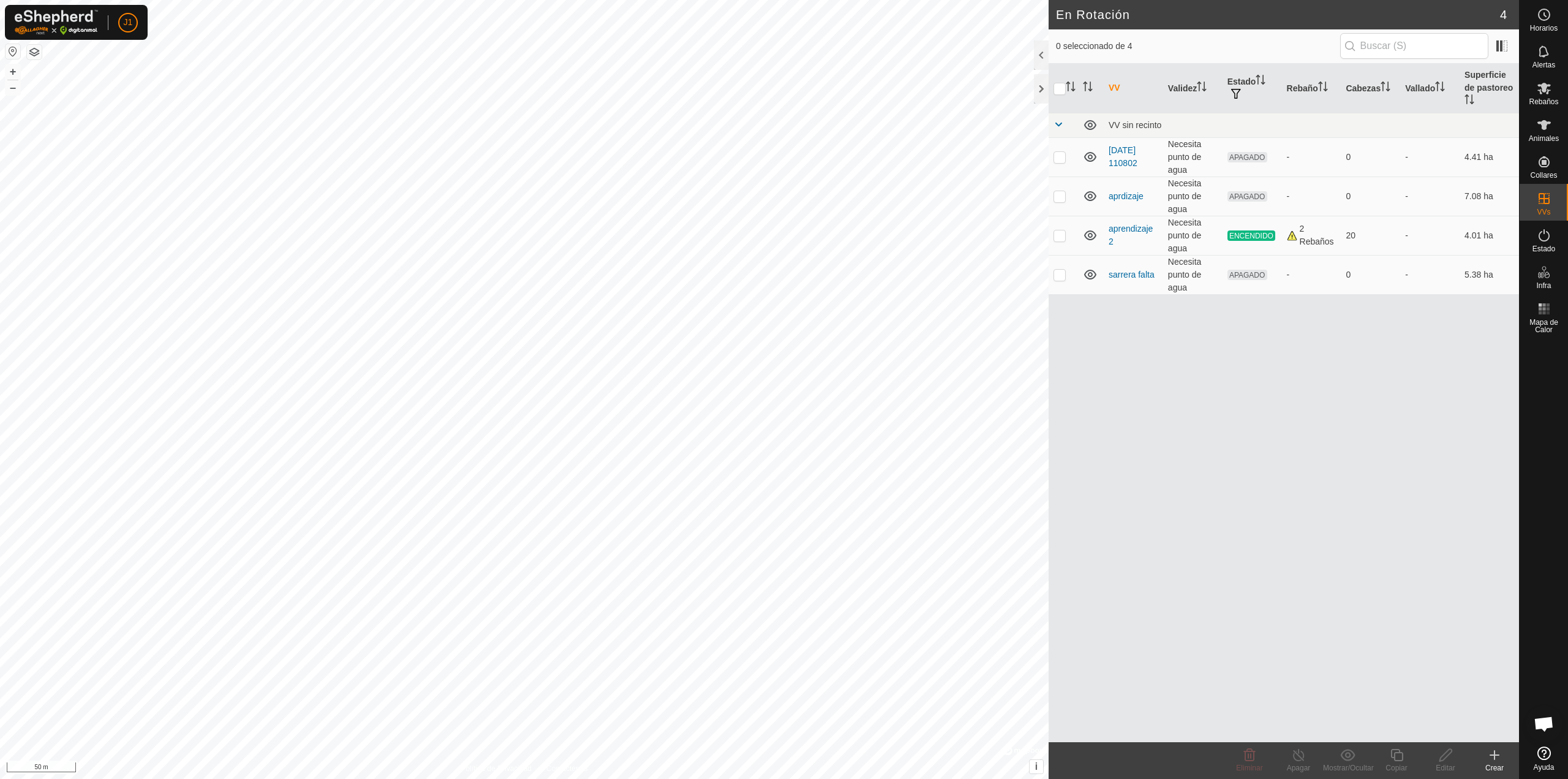
click at [1500, 753] on icon at bounding box center [1494, 754] width 14 height 14
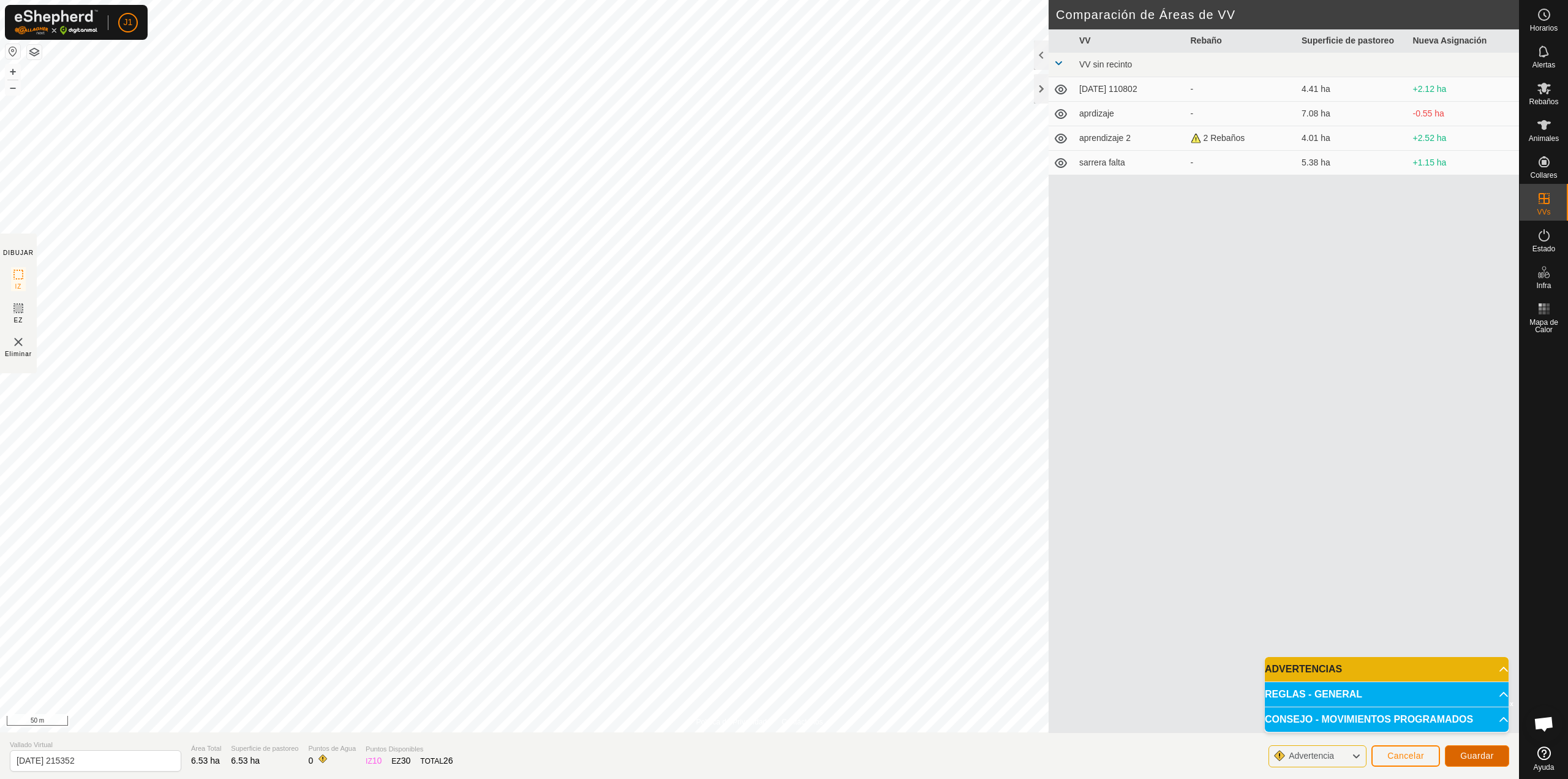
click at [1474, 753] on span "Guardar" at bounding box center [1477, 756] width 34 height 10
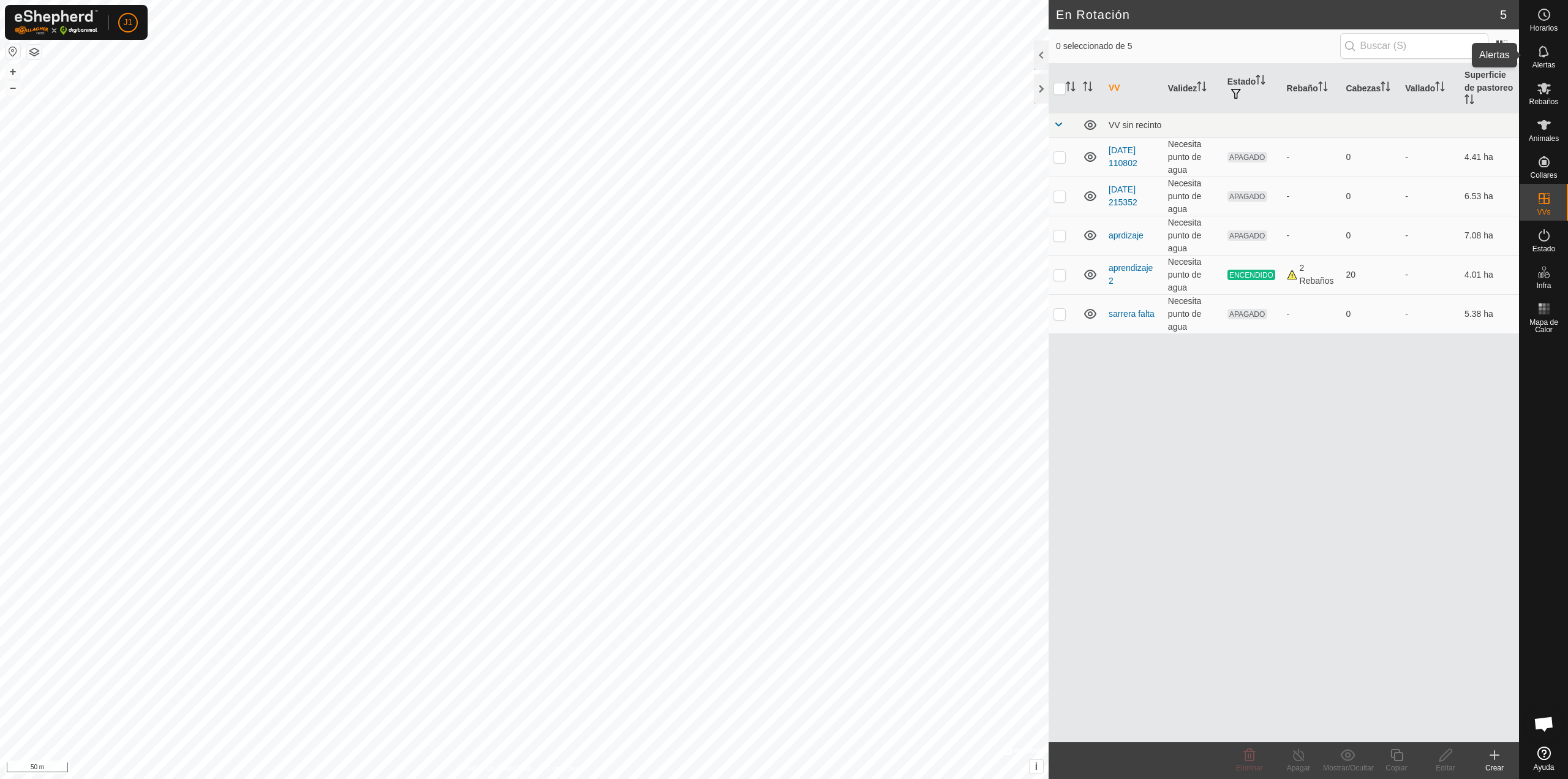
click at [1545, 87] on icon at bounding box center [1544, 88] width 14 height 12
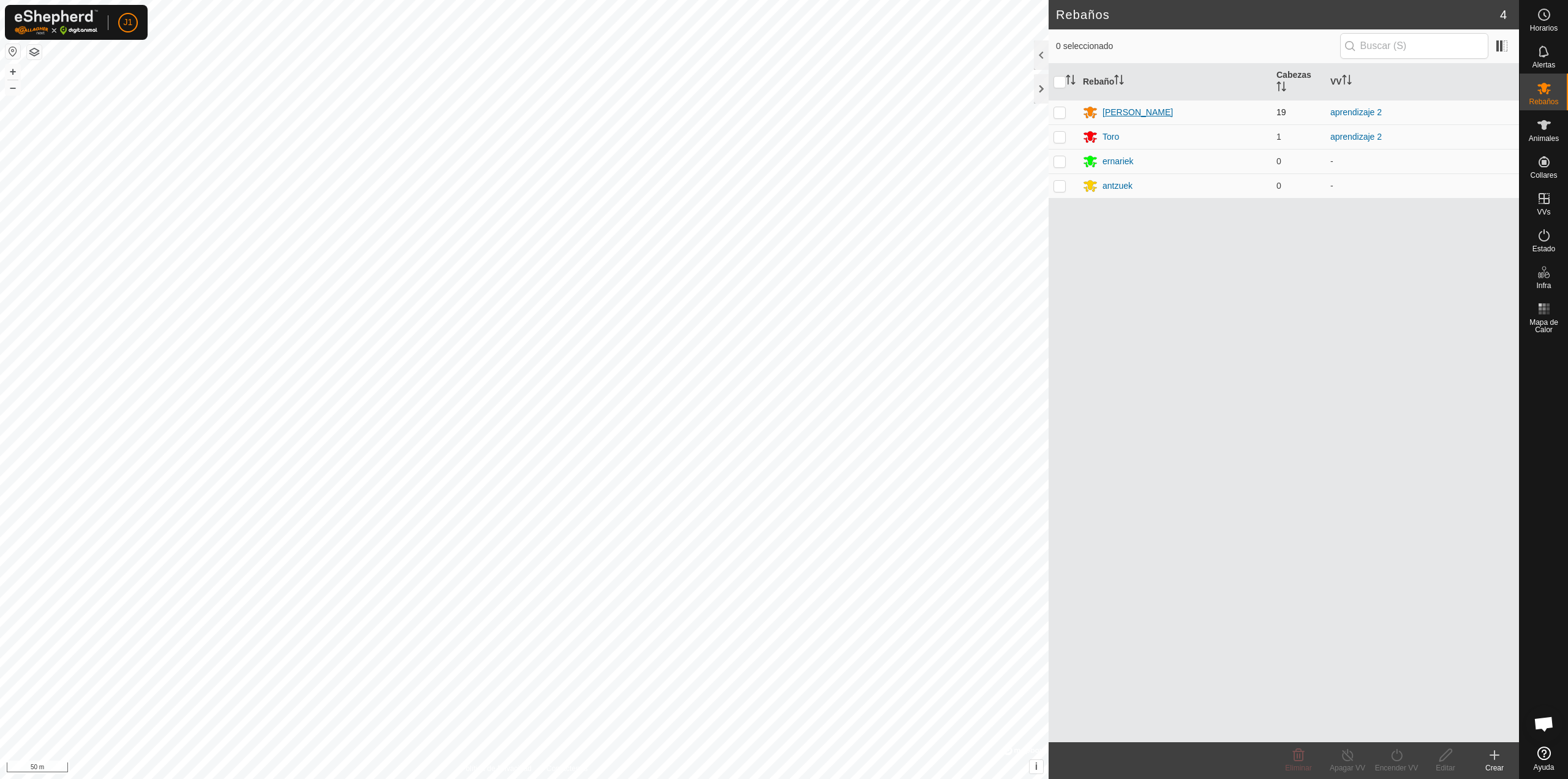
click at [1107, 115] on div "[PERSON_NAME]" at bounding box center [1137, 112] width 71 height 13
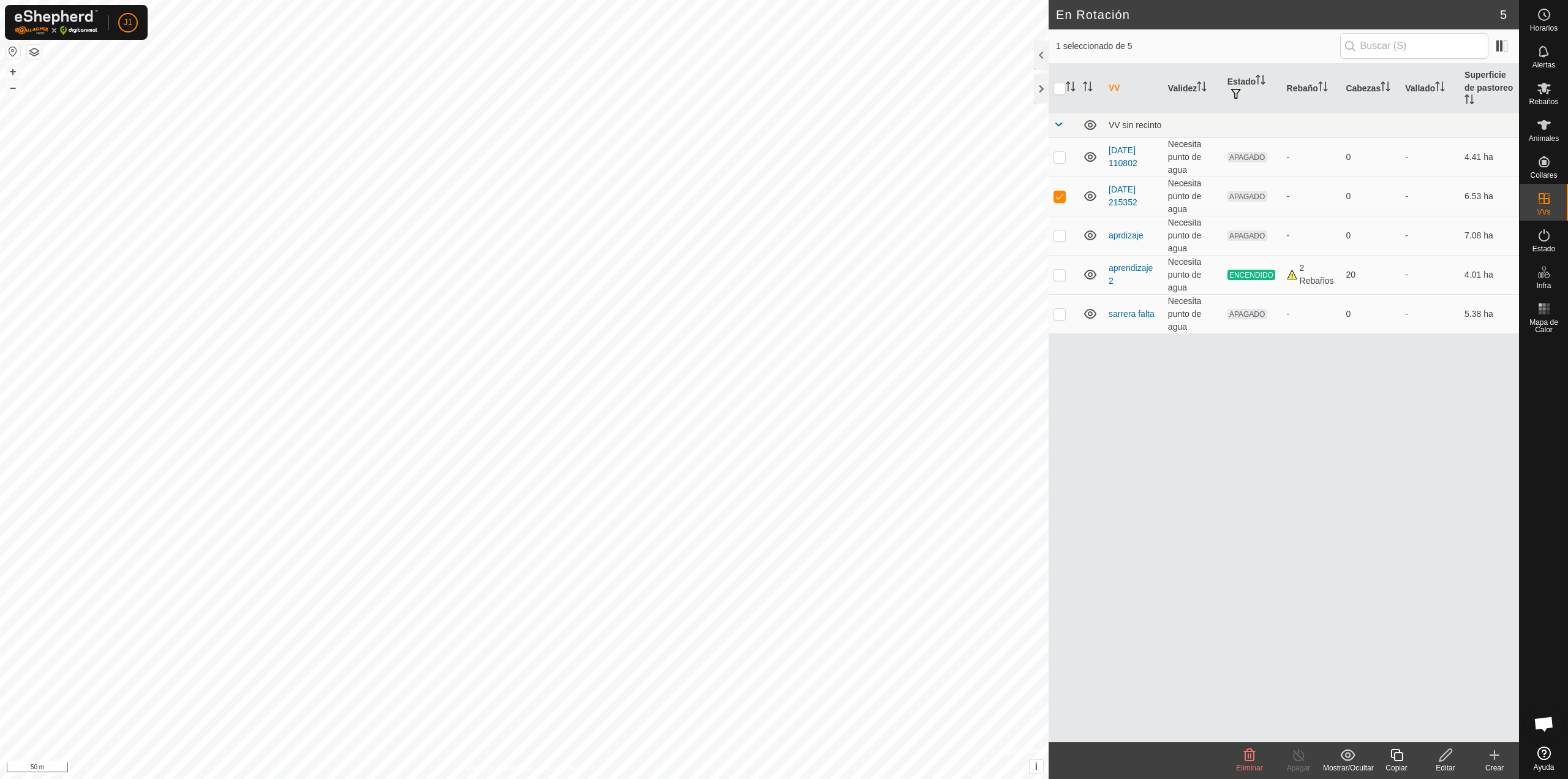
click at [1244, 755] on icon at bounding box center [1249, 754] width 14 height 14
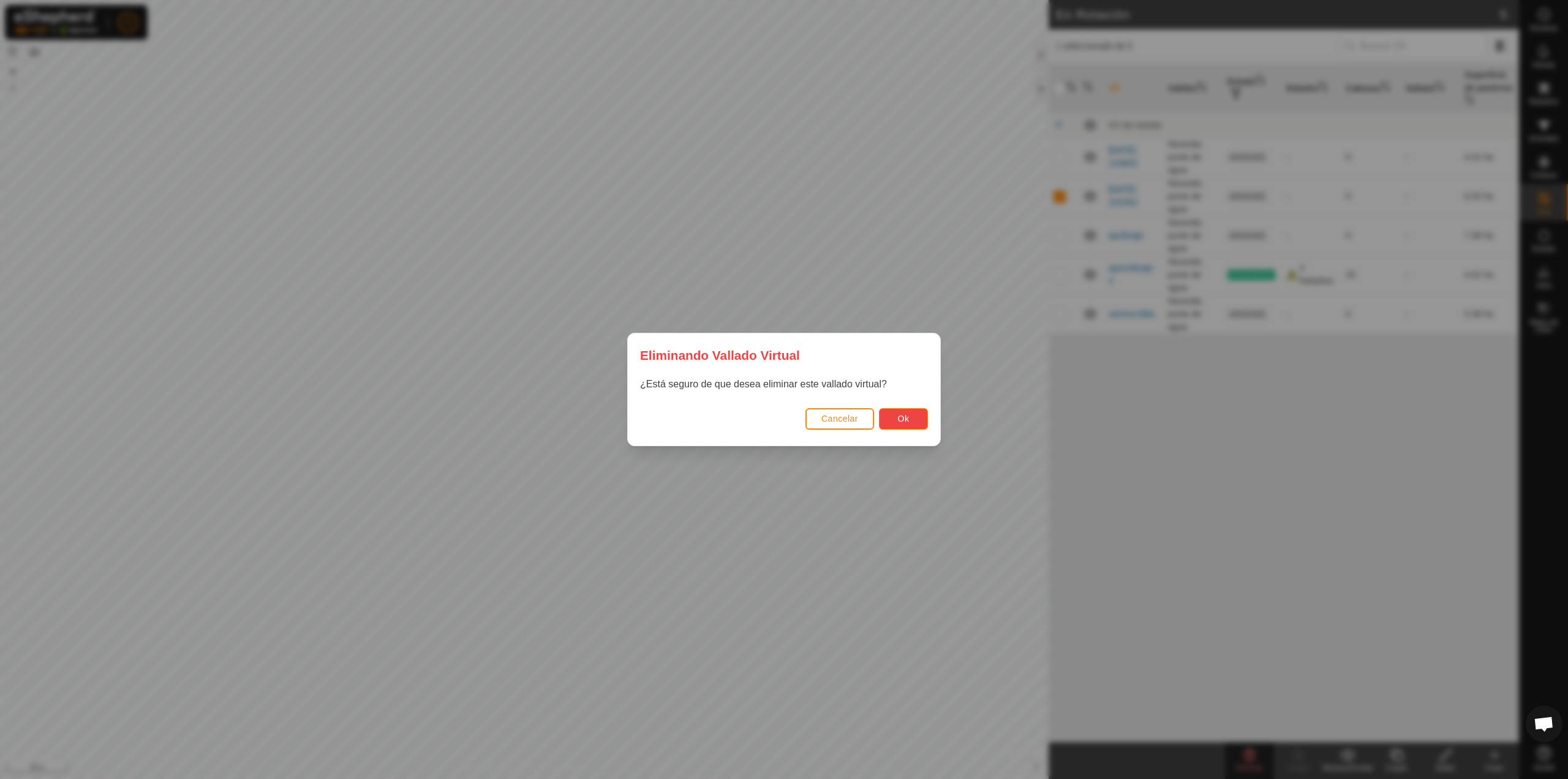
click at [910, 418] on button "Ok" at bounding box center [903, 419] width 49 height 21
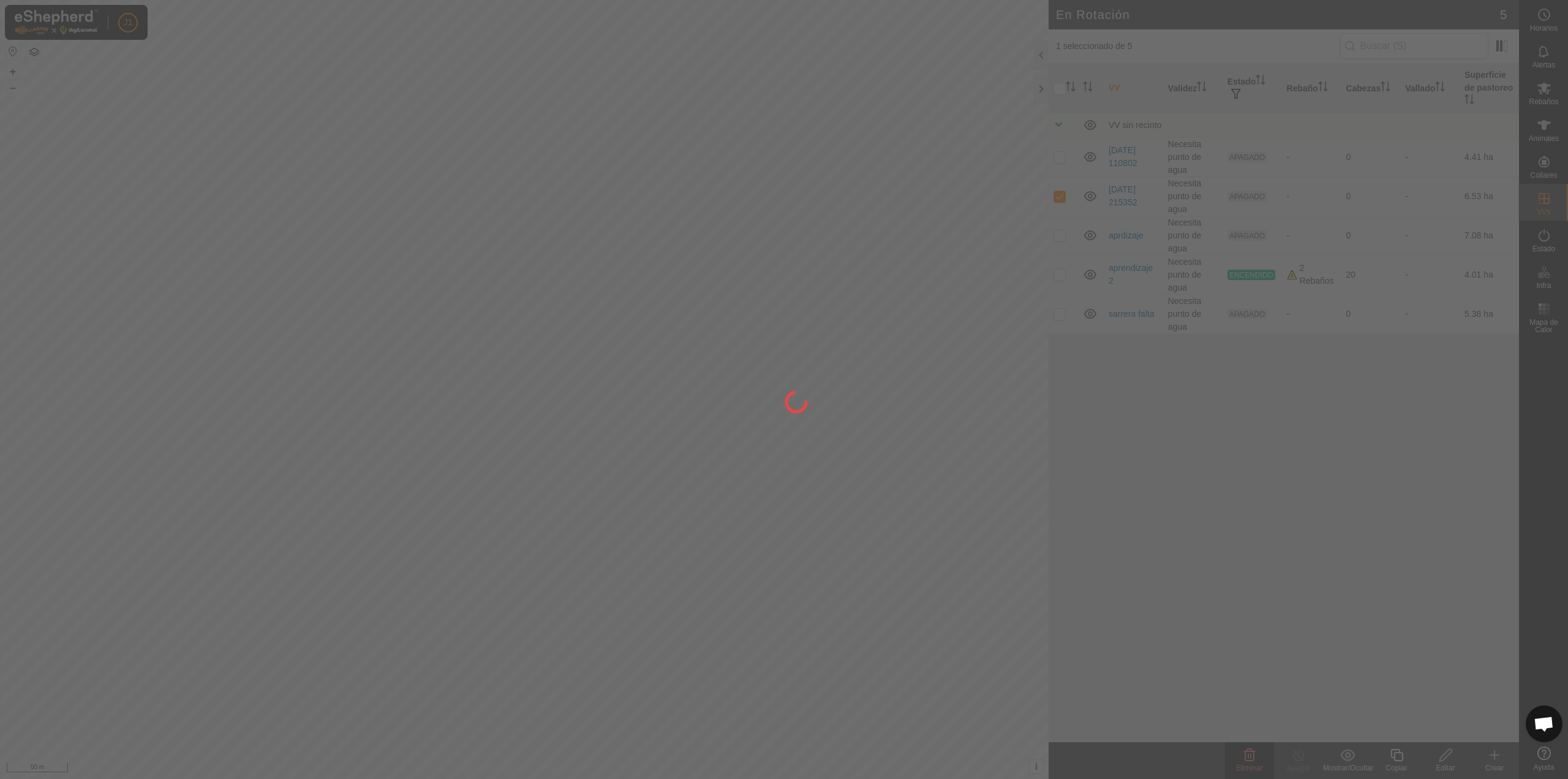
checkbox input "false"
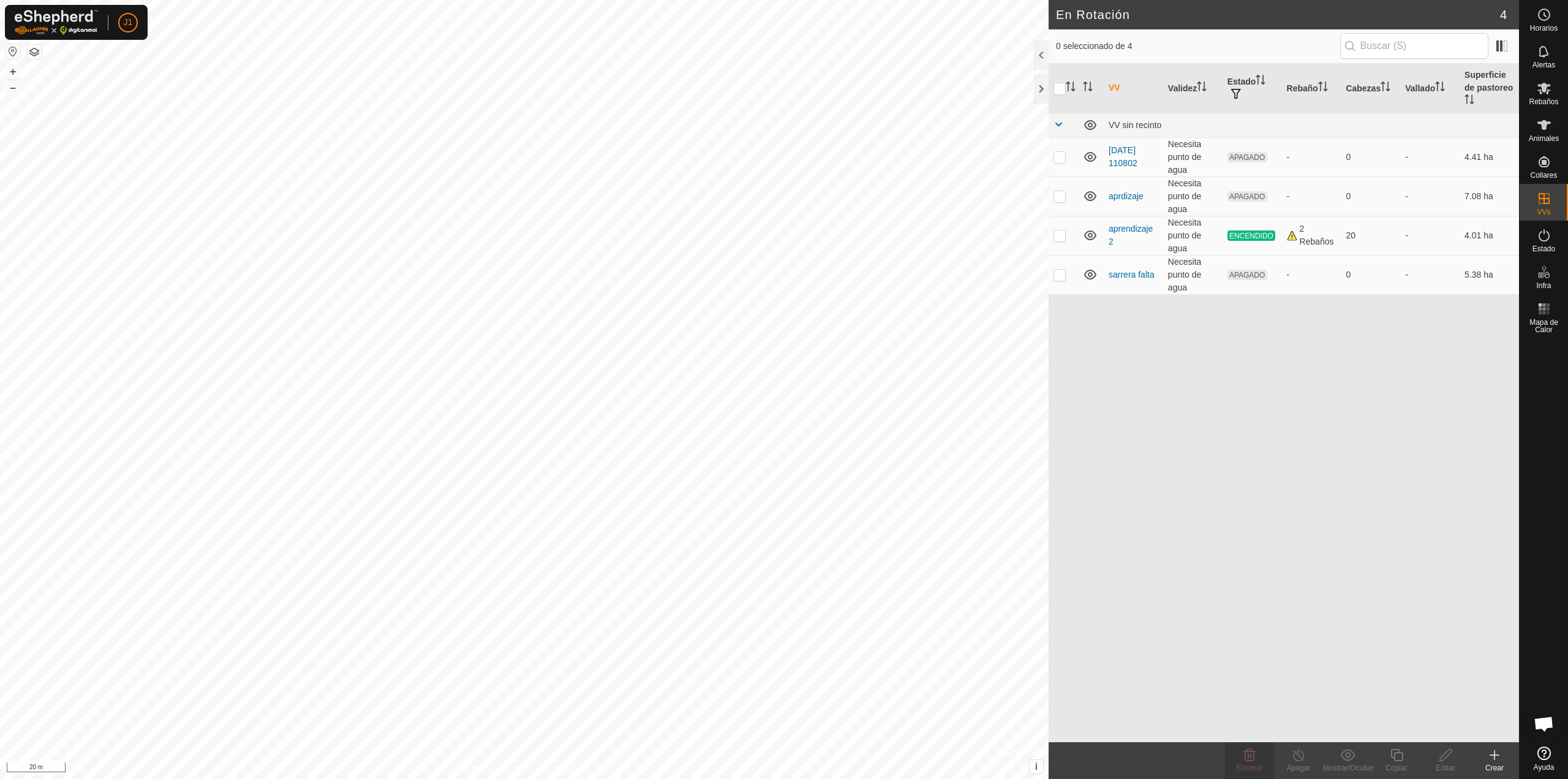
checkbox input "true"
click at [1241, 758] on delete-svg-icon at bounding box center [1249, 754] width 49 height 14
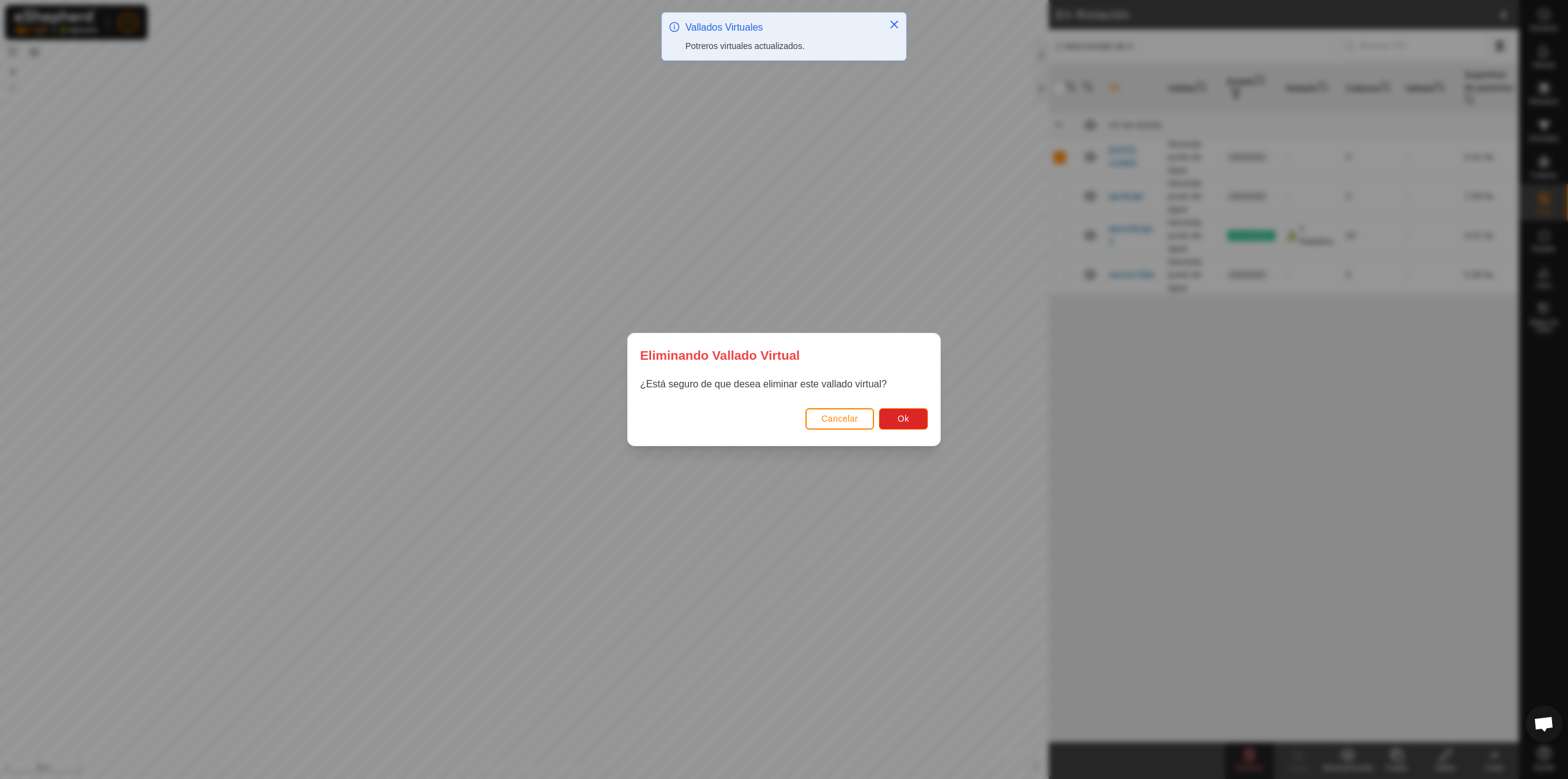
click at [897, 435] on div "Cancelar Ok" at bounding box center [784, 424] width 313 height 42
click at [897, 426] on button "Ok" at bounding box center [903, 419] width 49 height 21
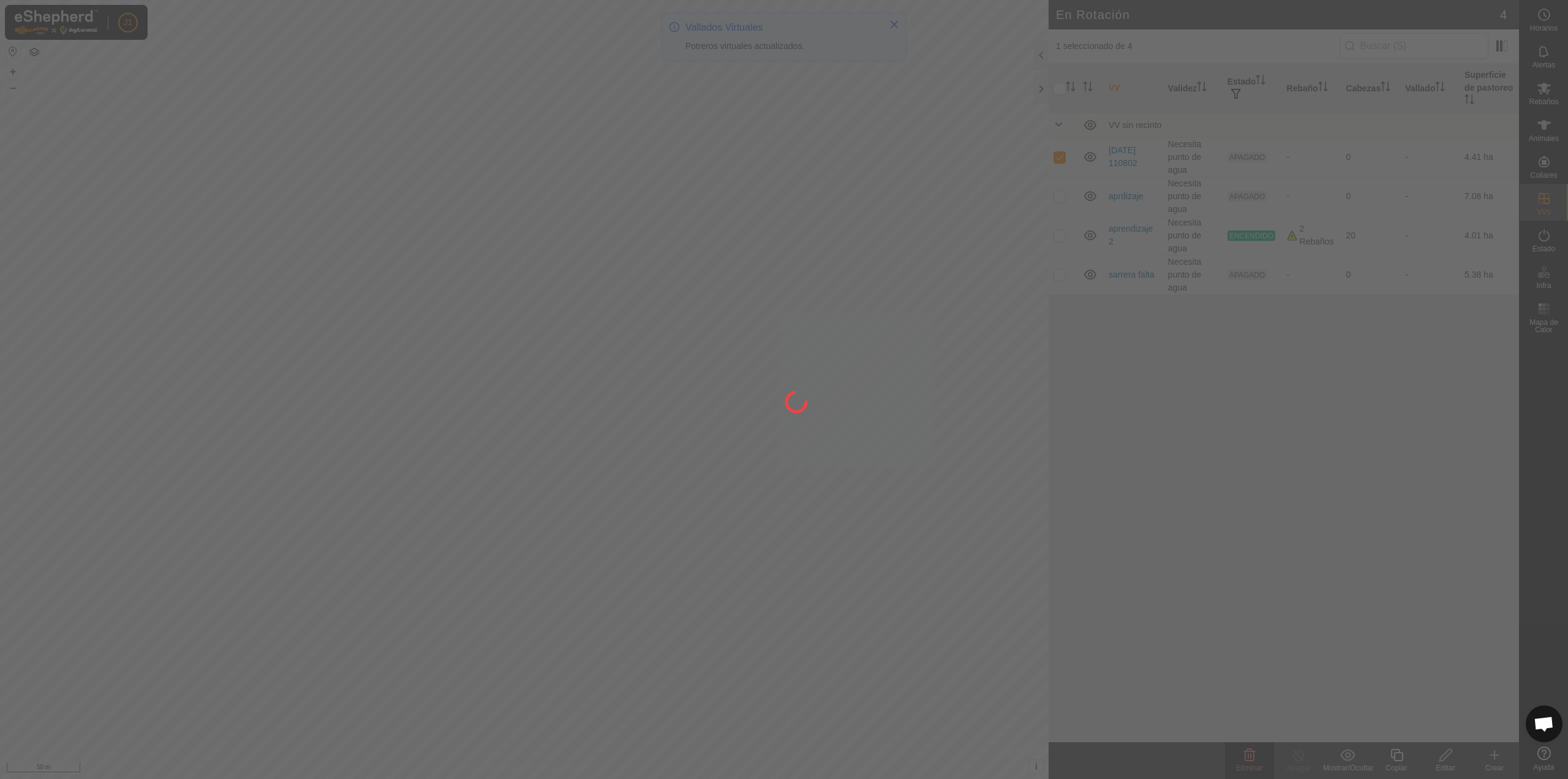
checkbox input "false"
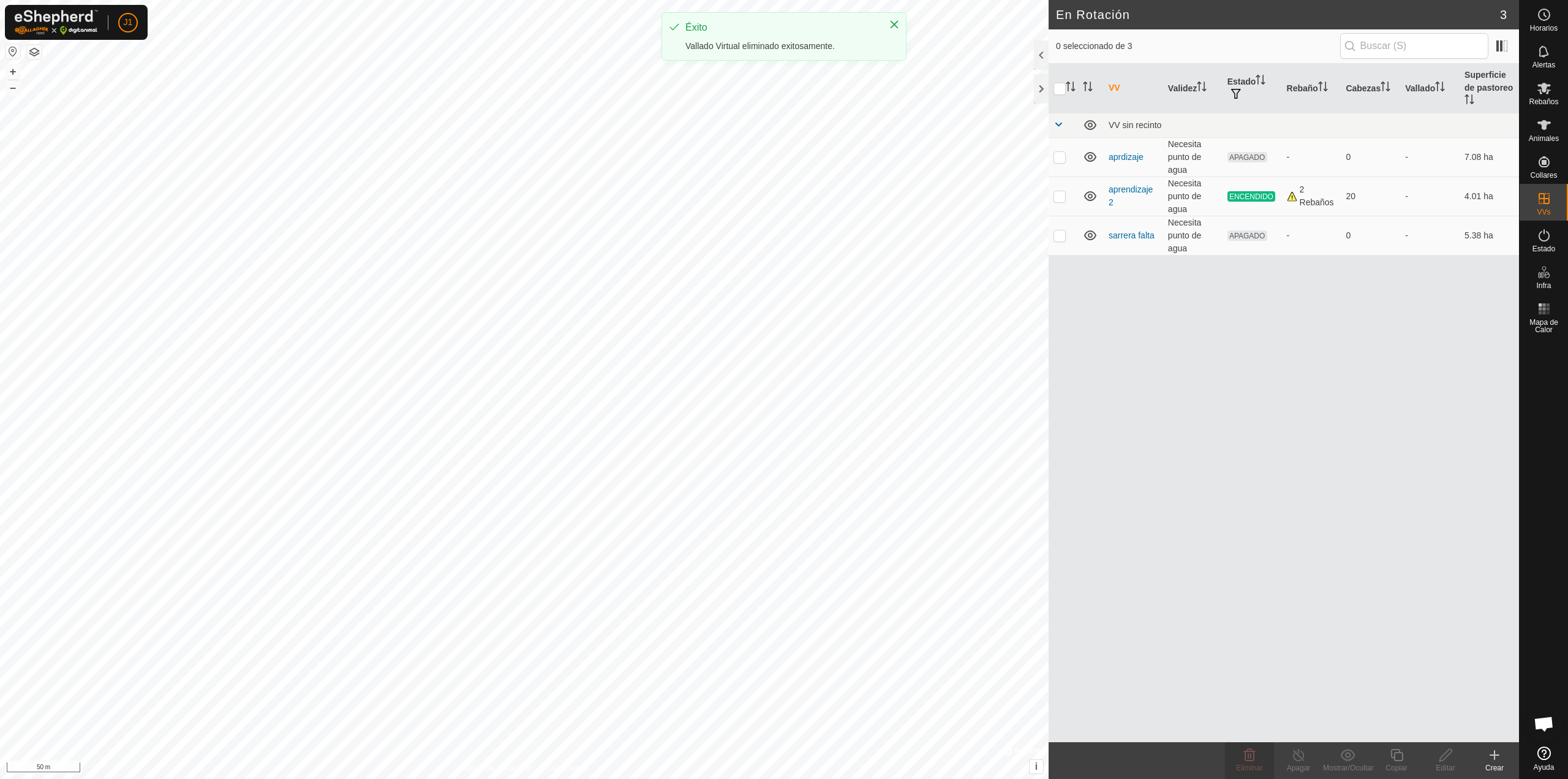
checkbox input "true"
click at [1257, 762] on div "J1 Horarios Alertas Rebaños Animales Collares VVs Estado Infra Mapa de Calor Ay…" at bounding box center [784, 389] width 1568 height 779
click at [1245, 751] on icon at bounding box center [1249, 755] width 12 height 12
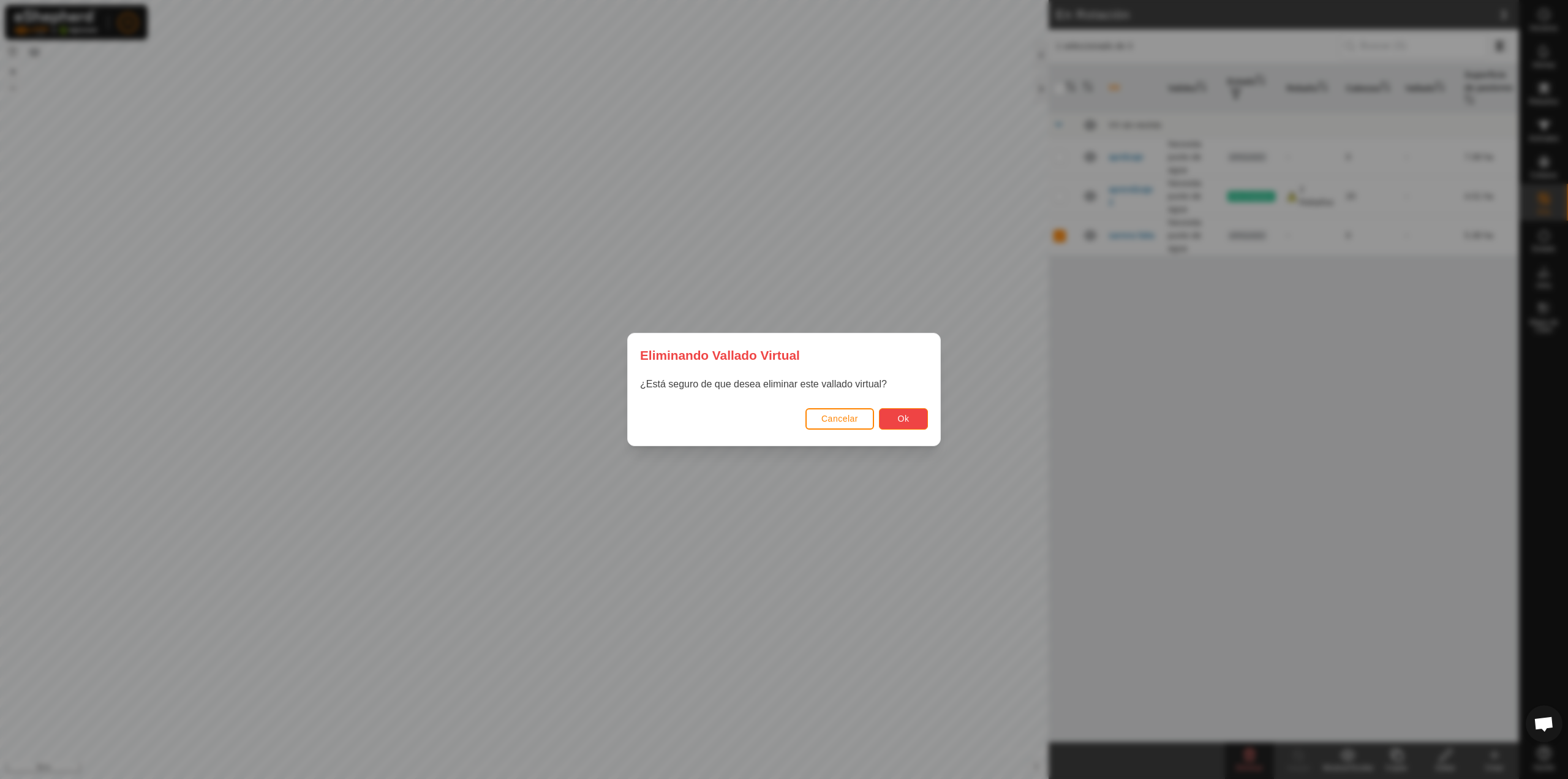
click at [900, 420] on span "Ok" at bounding box center [904, 419] width 12 height 10
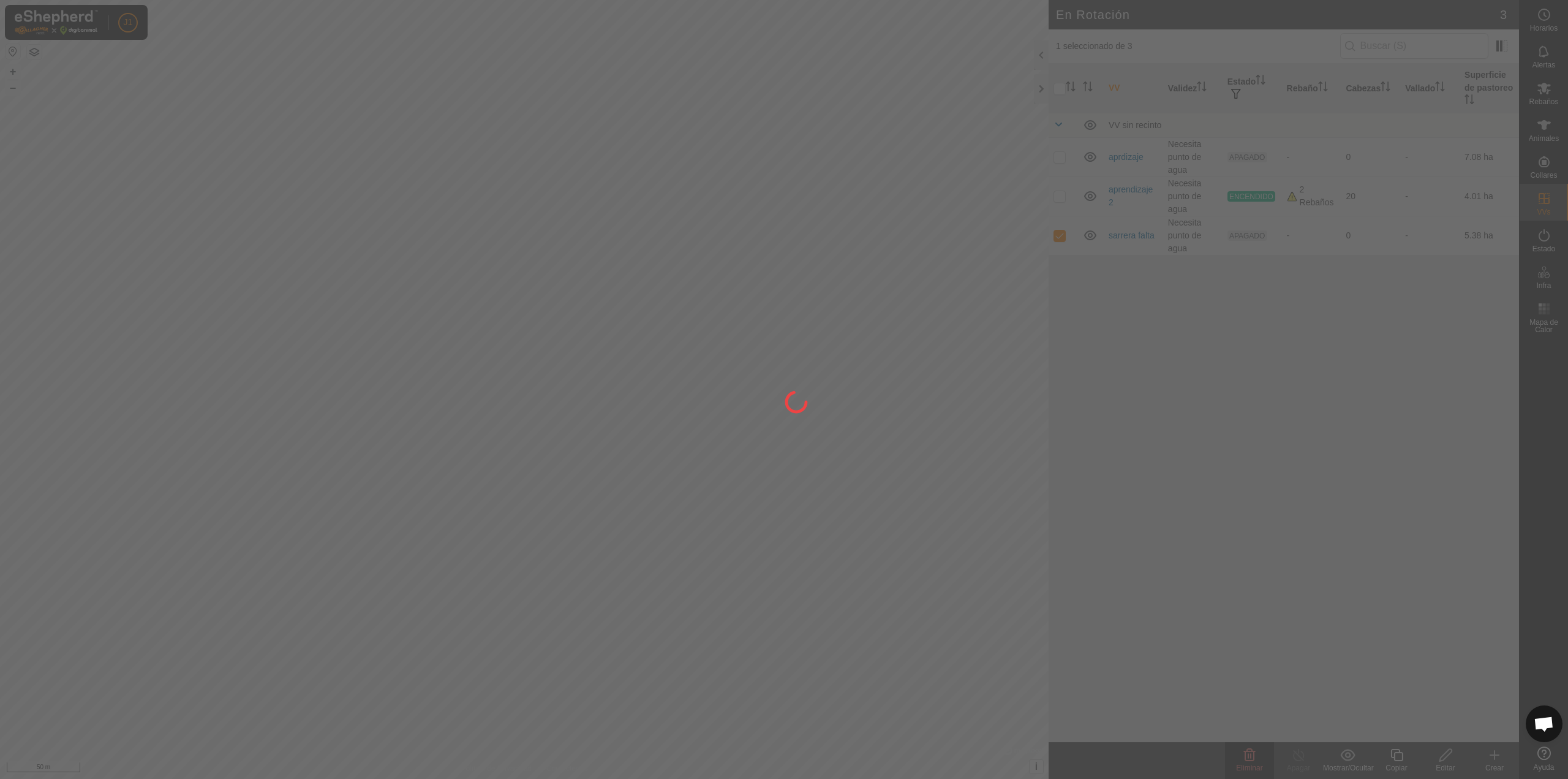
checkbox input "false"
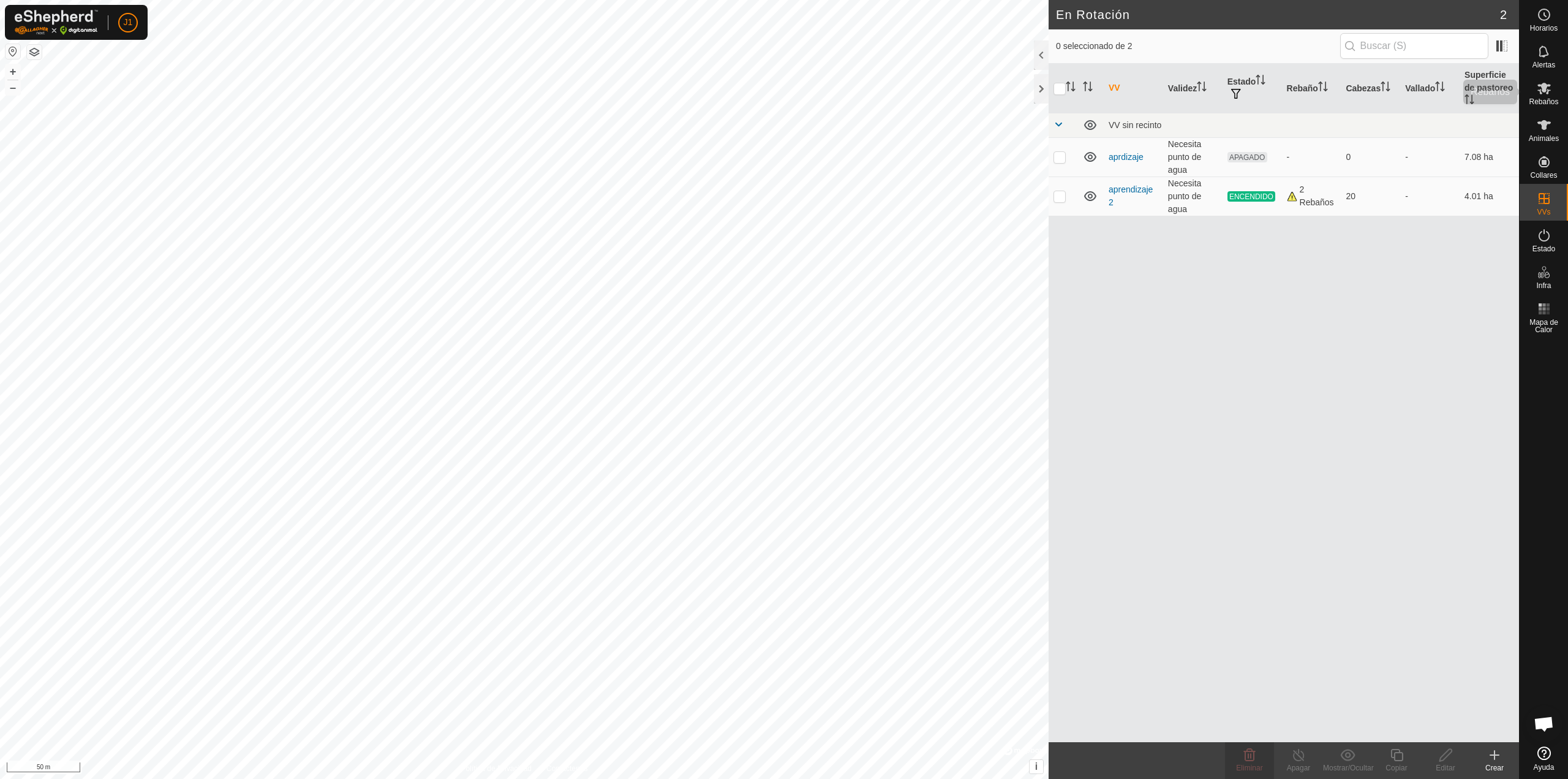
click at [1559, 90] on div "Rebaños" at bounding box center [1543, 91] width 48 height 36
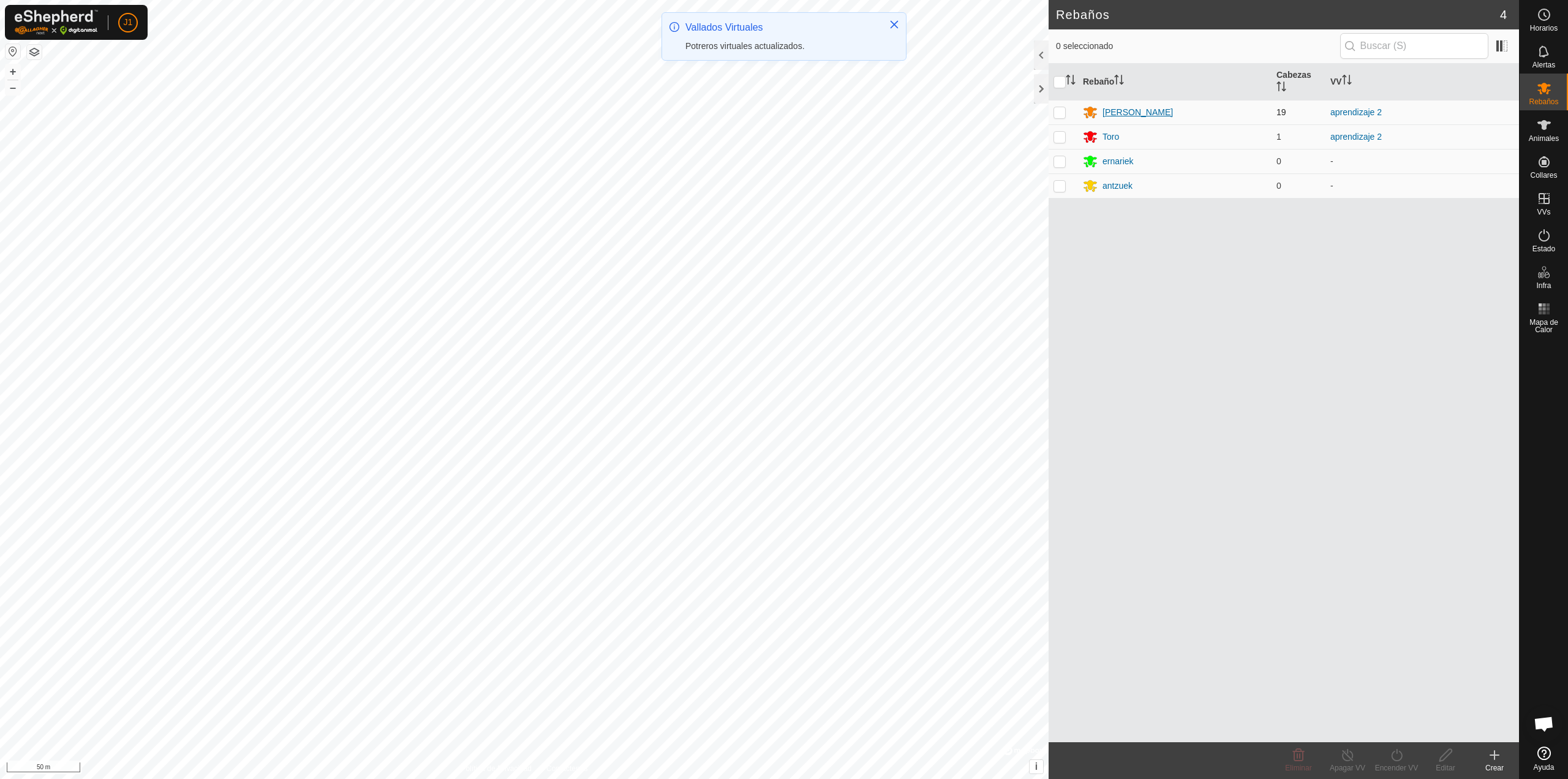
click at [1106, 112] on div "[PERSON_NAME]" at bounding box center [1137, 112] width 71 height 13
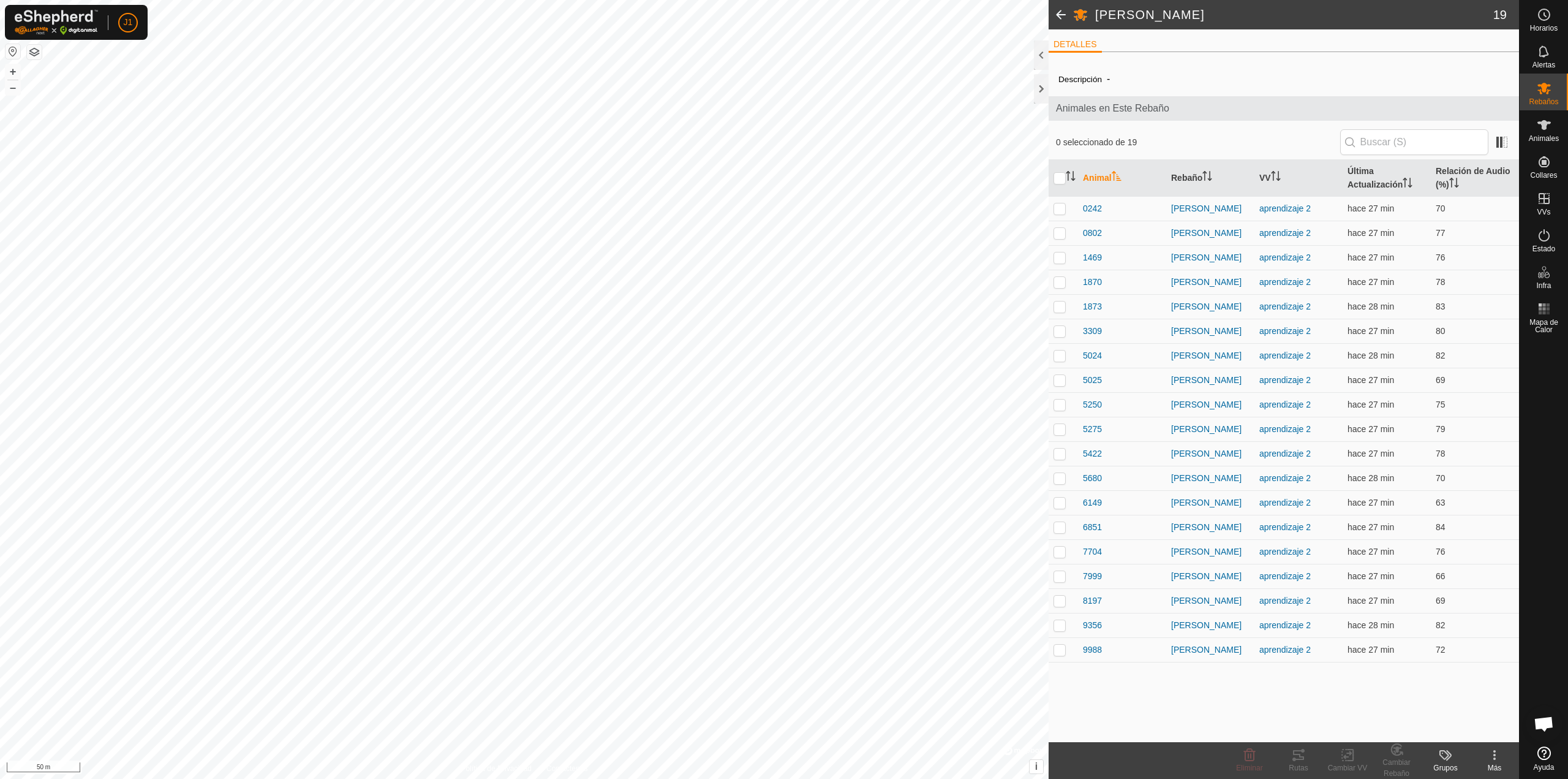
click at [40, 54] on button "button" at bounding box center [34, 52] width 14 height 14
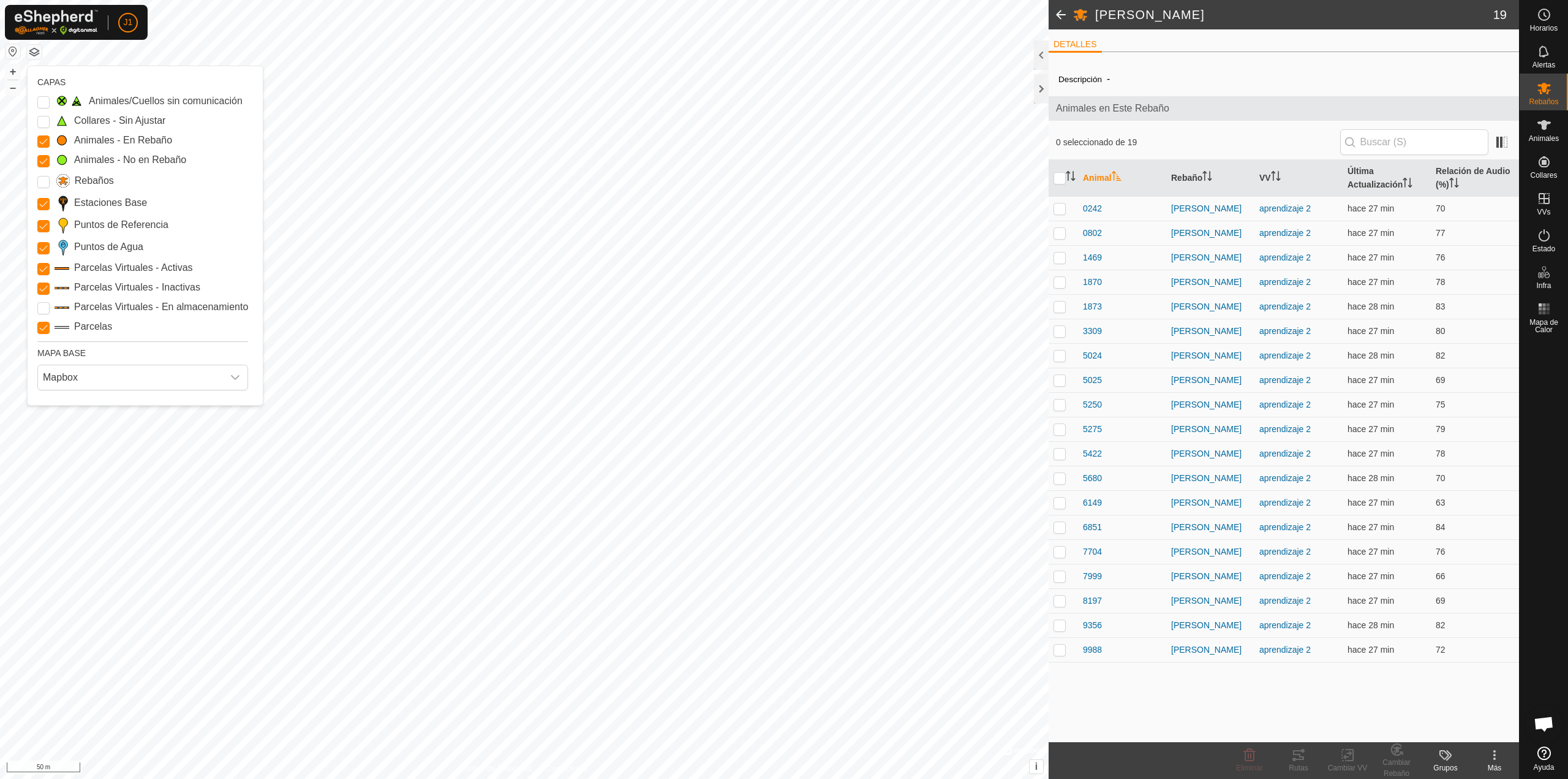
click at [40, 54] on button "button" at bounding box center [34, 52] width 14 height 14
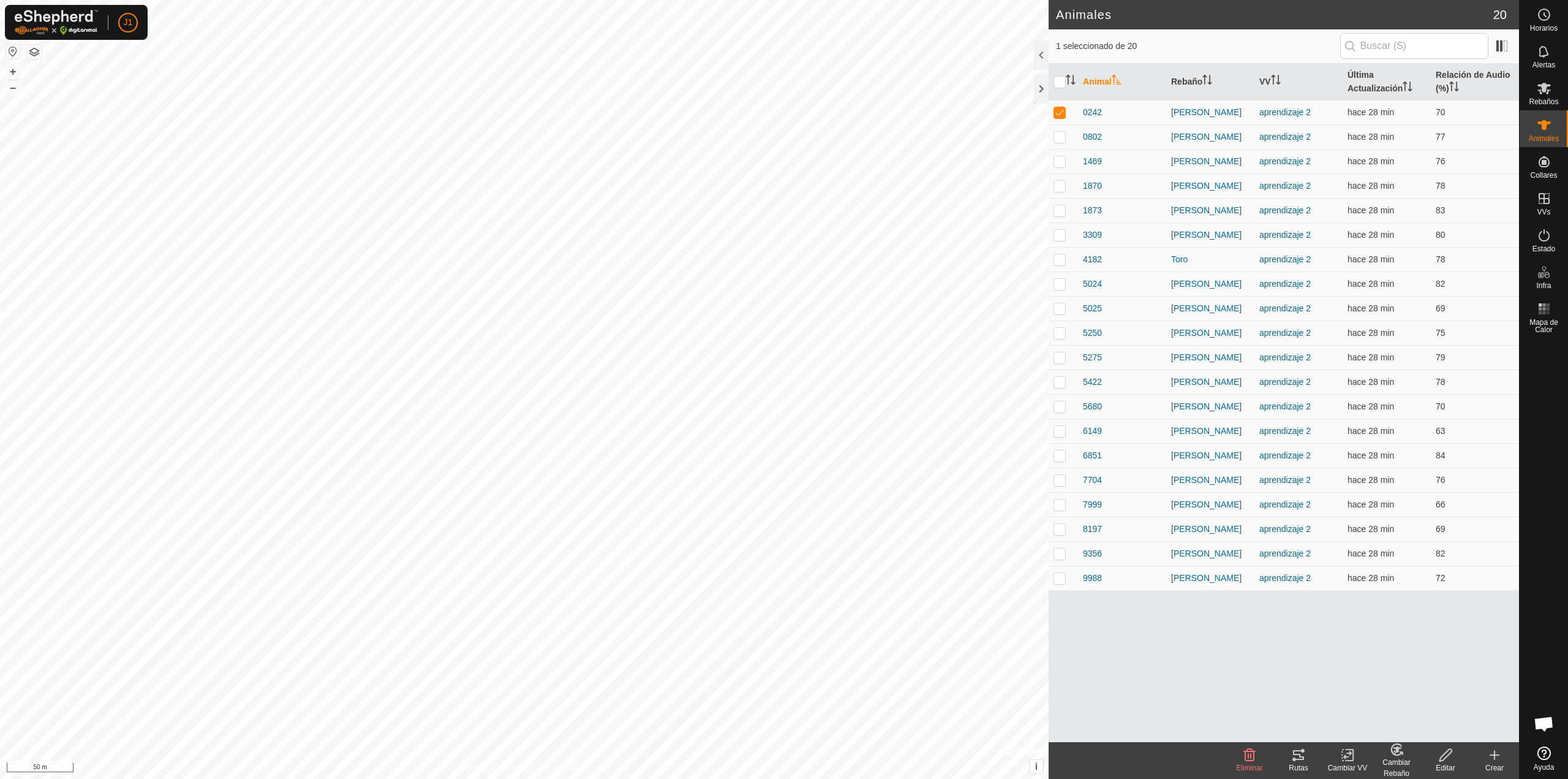
click at [1287, 753] on tracks-svg-icon at bounding box center [1298, 754] width 49 height 14
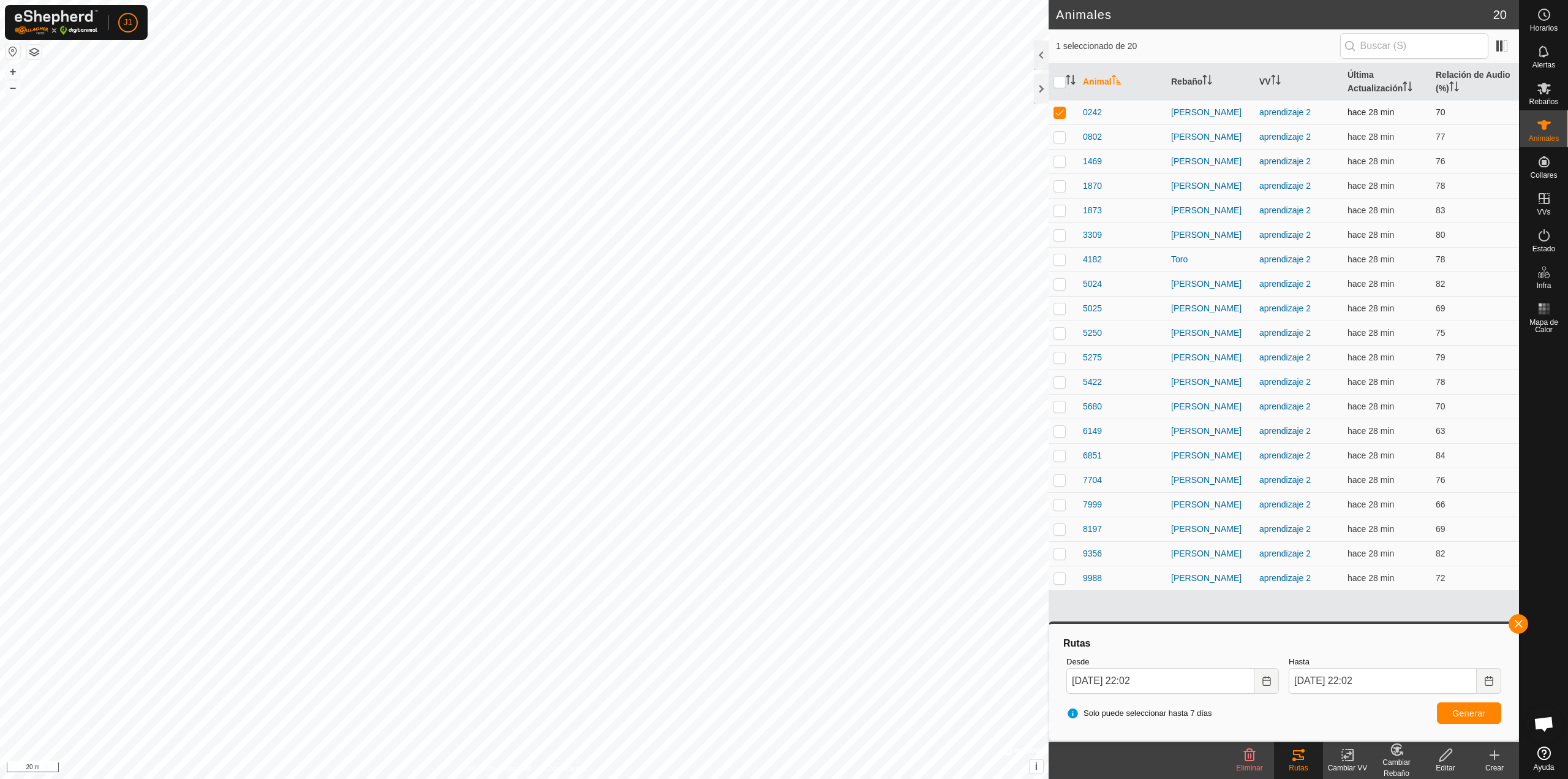
click at [1059, 110] on p-checkbox at bounding box center [1060, 112] width 12 height 10
checkbox input "false"
click at [1513, 626] on button "button" at bounding box center [1518, 624] width 20 height 20
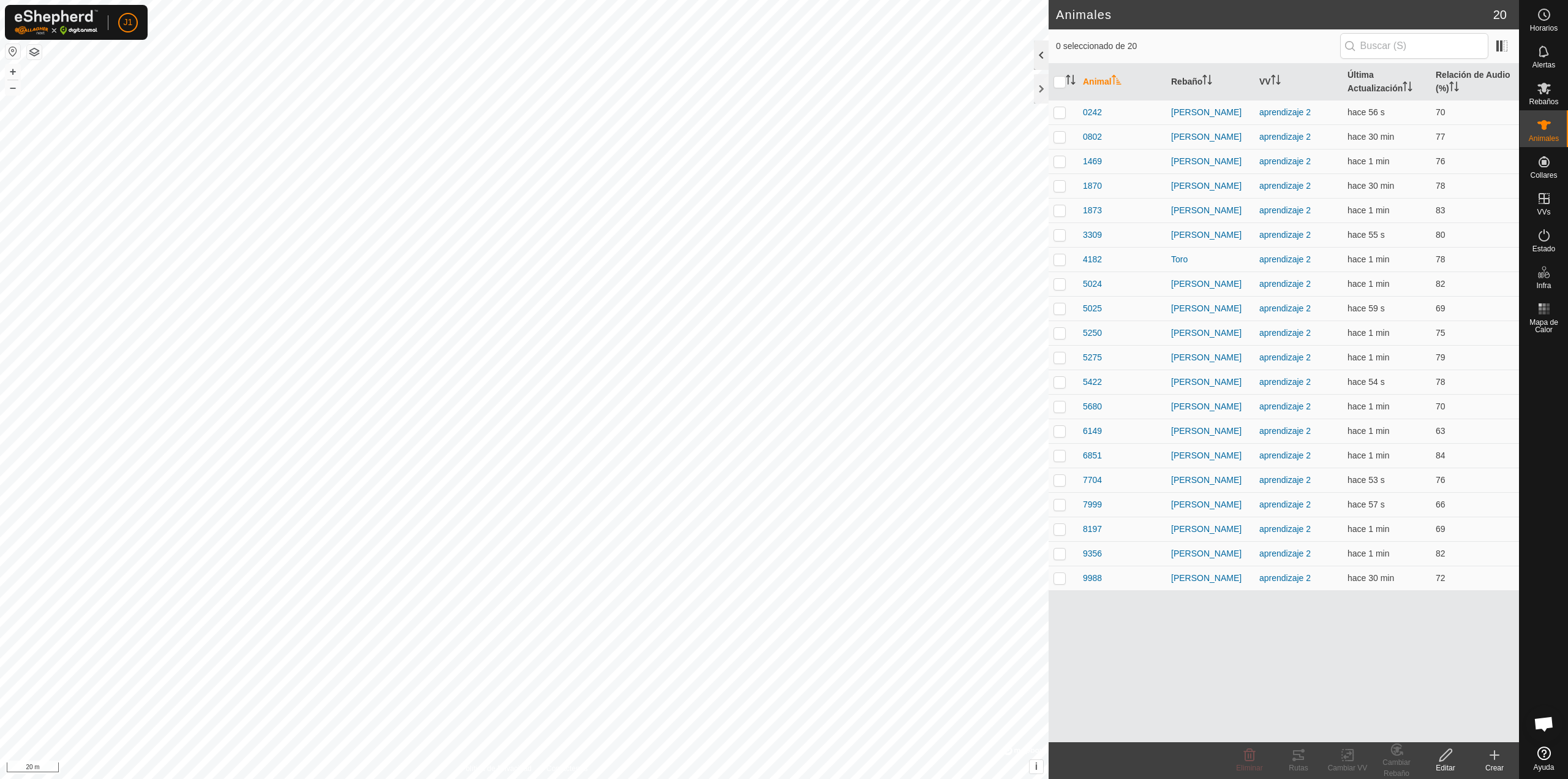
click at [1041, 61] on div at bounding box center [1041, 55] width 14 height 30
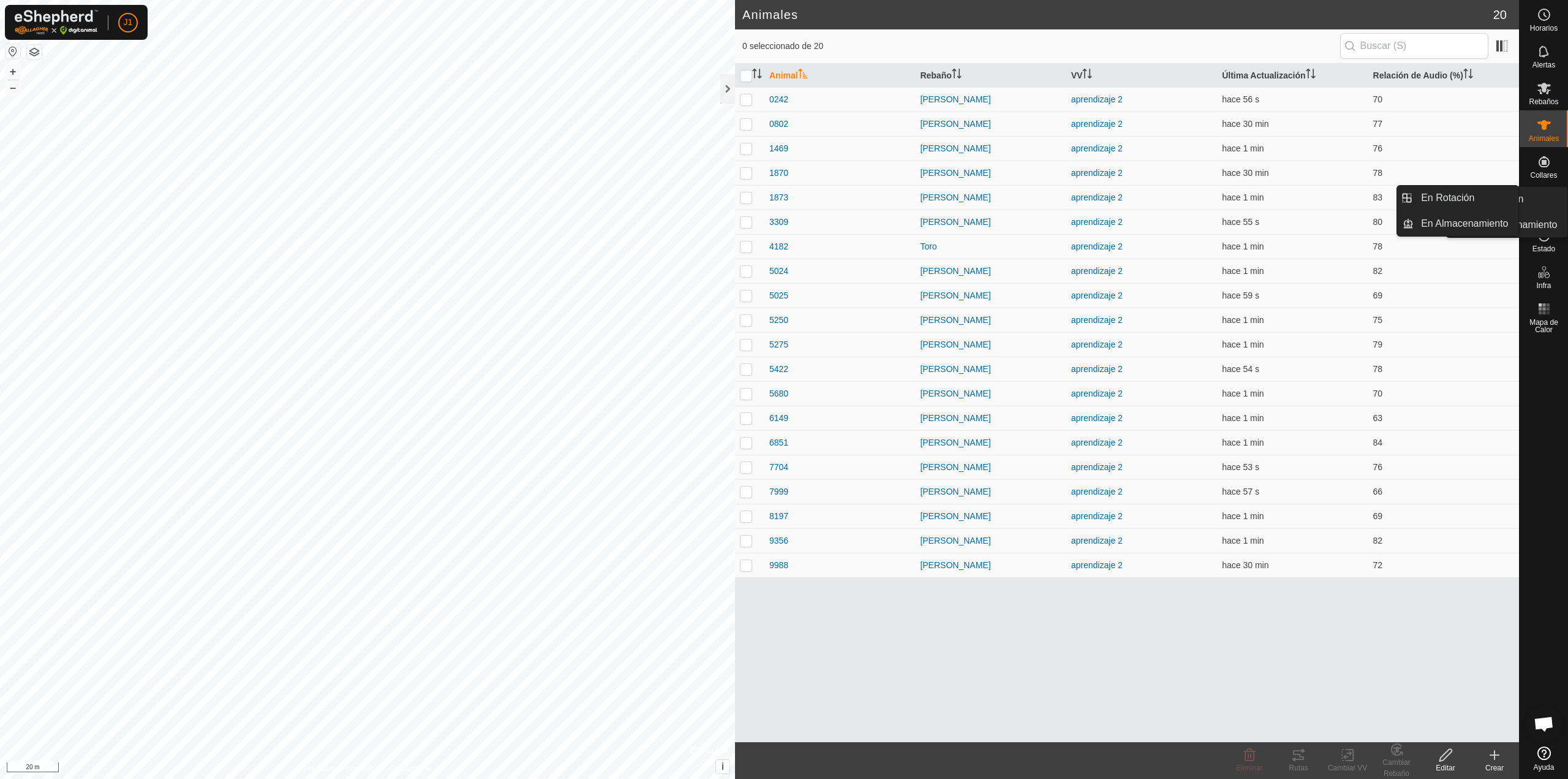
click at [1537, 204] on icon at bounding box center [1543, 198] width 14 height 14
click at [1543, 210] on span "VVs" at bounding box center [1543, 212] width 14 height 8
click at [1508, 206] on link "En Rotación" at bounding box center [1466, 198] width 104 height 25
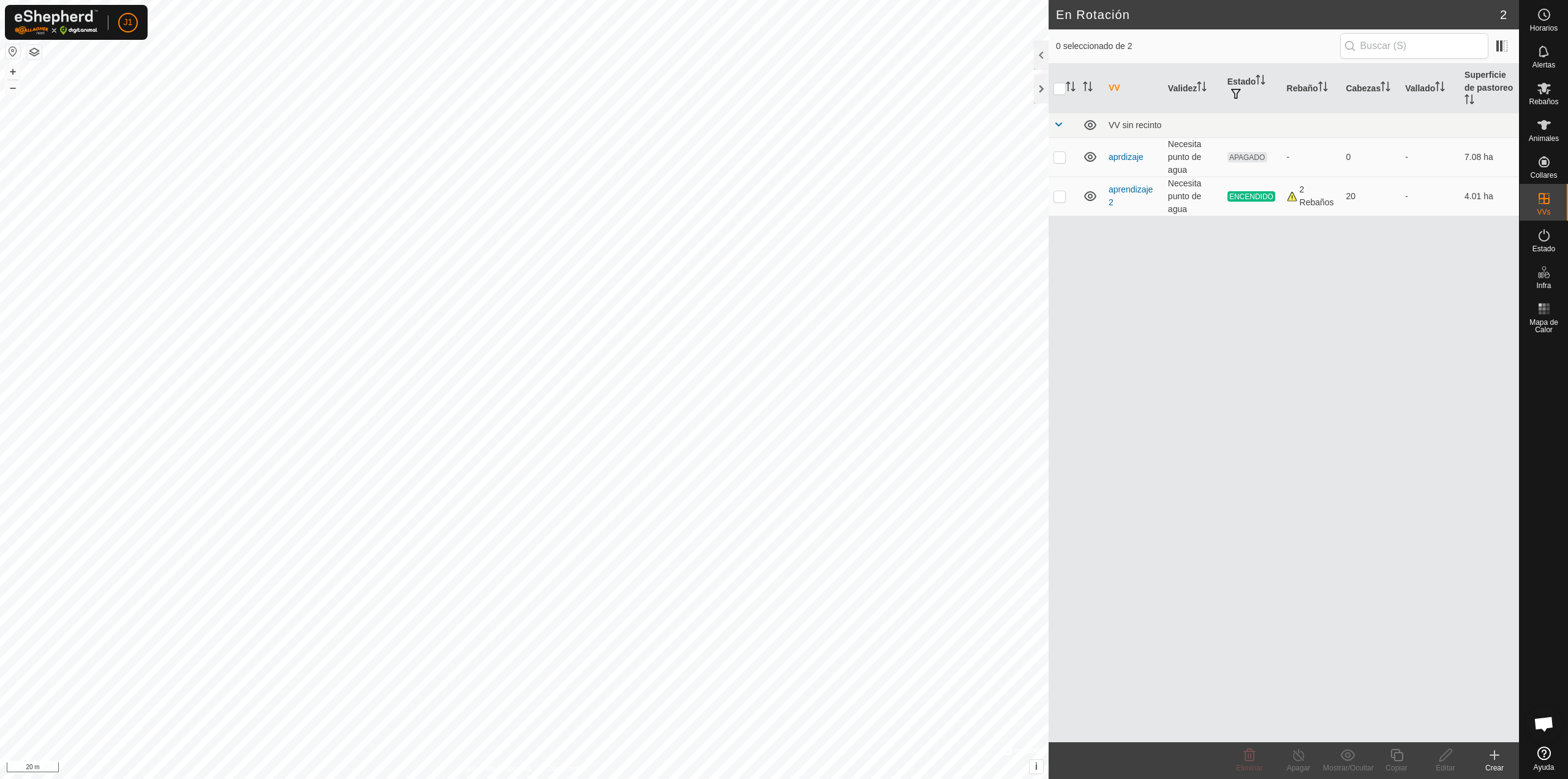
click at [1497, 762] on div "Crear" at bounding box center [1494, 768] width 49 height 11
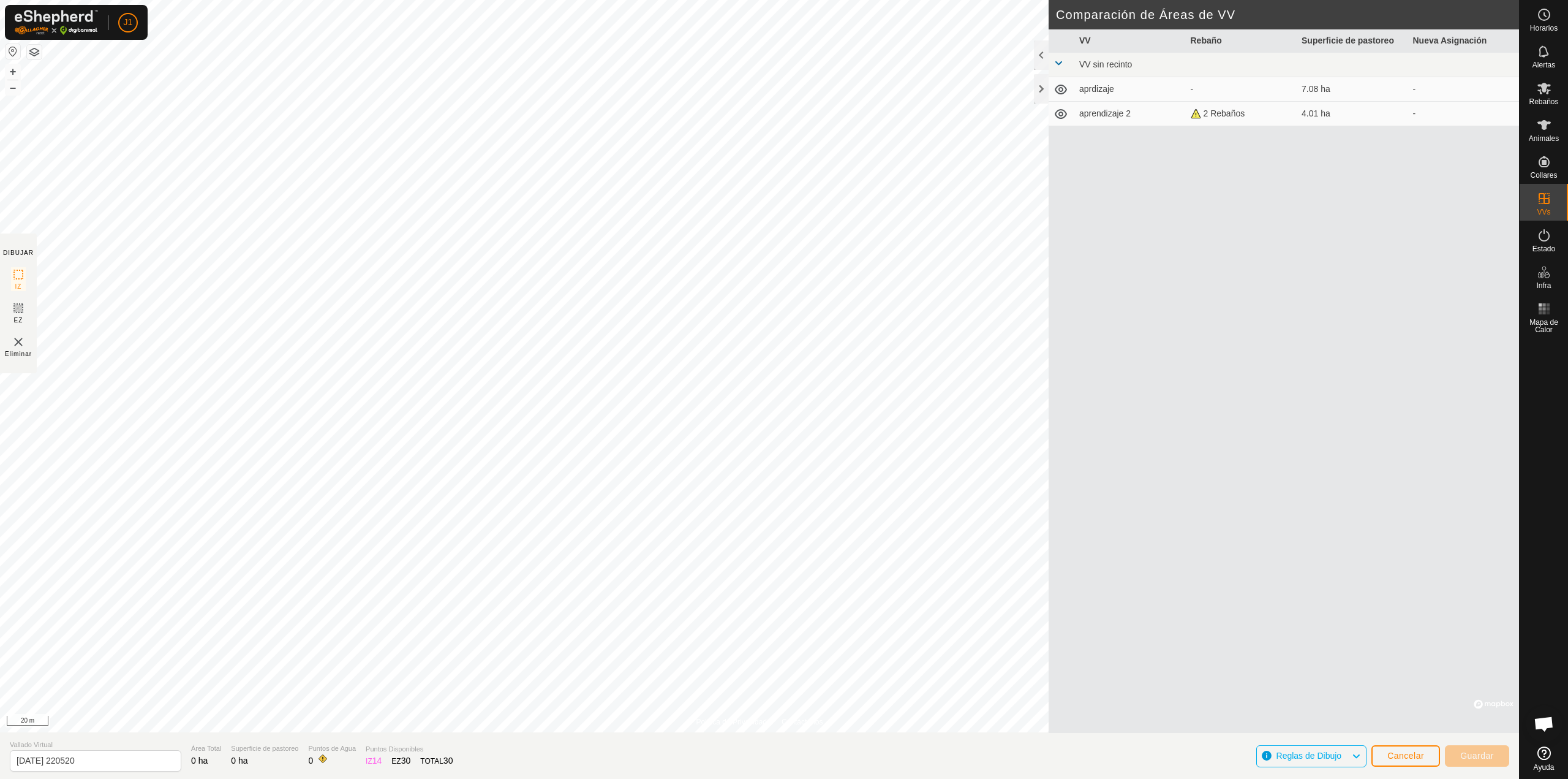
click at [21, 344] on img at bounding box center [18, 342] width 14 height 14
click at [18, 341] on img at bounding box center [18, 342] width 14 height 14
click at [19, 351] on span "Eliminar" at bounding box center [18, 353] width 27 height 9
click at [14, 346] on img at bounding box center [18, 342] width 14 height 14
click at [18, 343] on img at bounding box center [18, 342] width 14 height 14
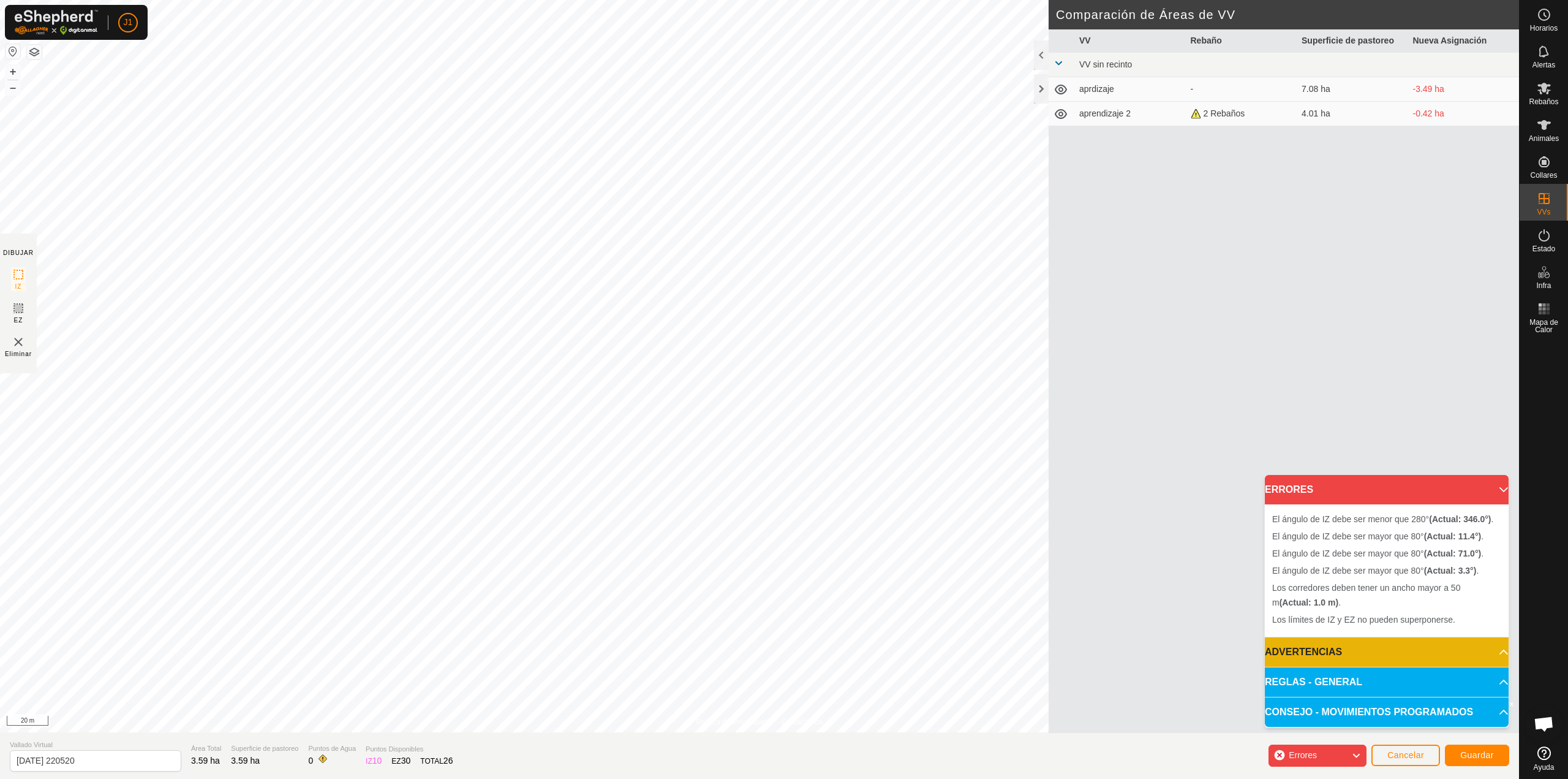
click at [9, 344] on div "Eliminar" at bounding box center [18, 347] width 27 height 24
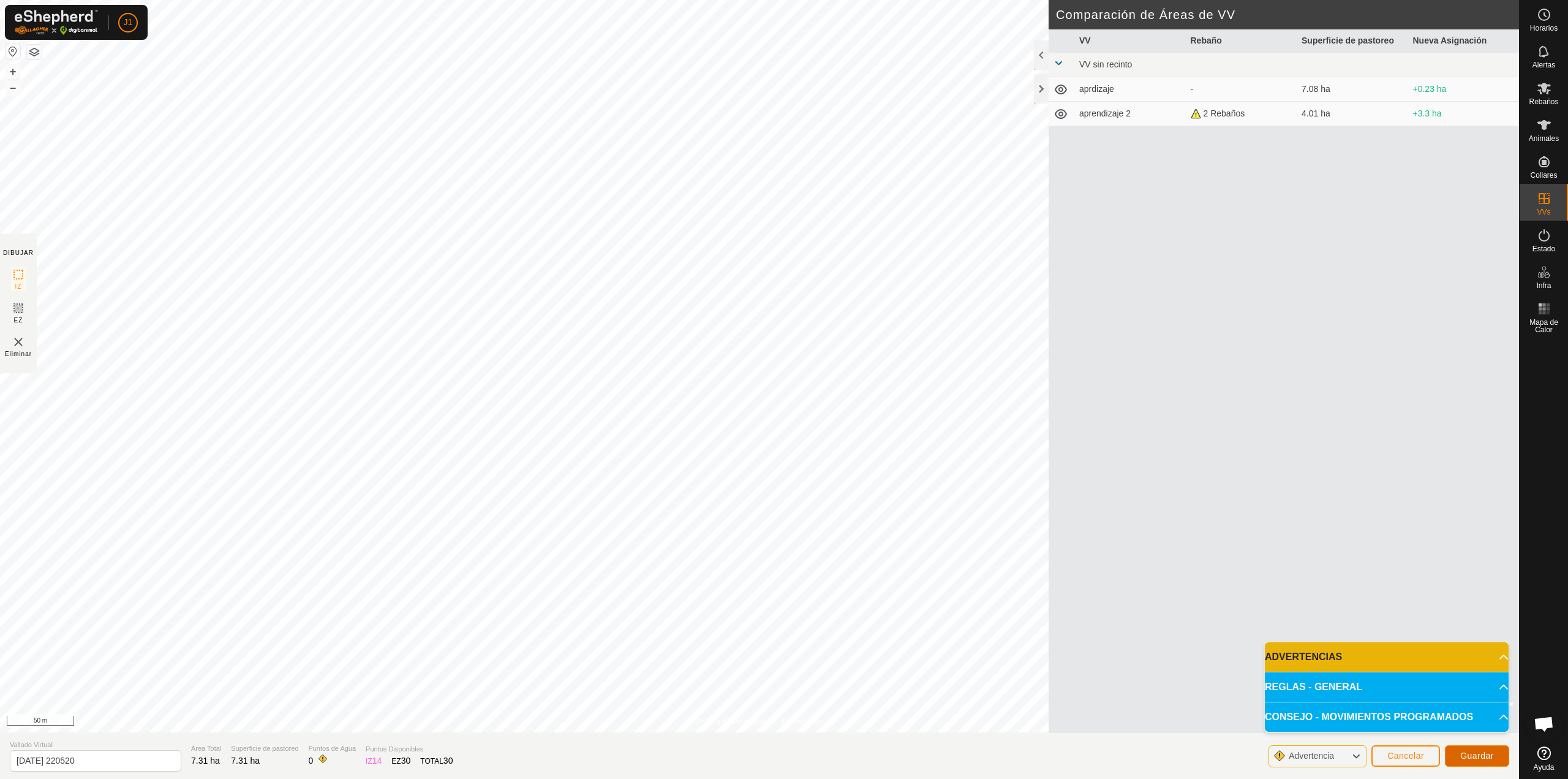
click at [1480, 756] on span "Guardar" at bounding box center [1477, 756] width 34 height 10
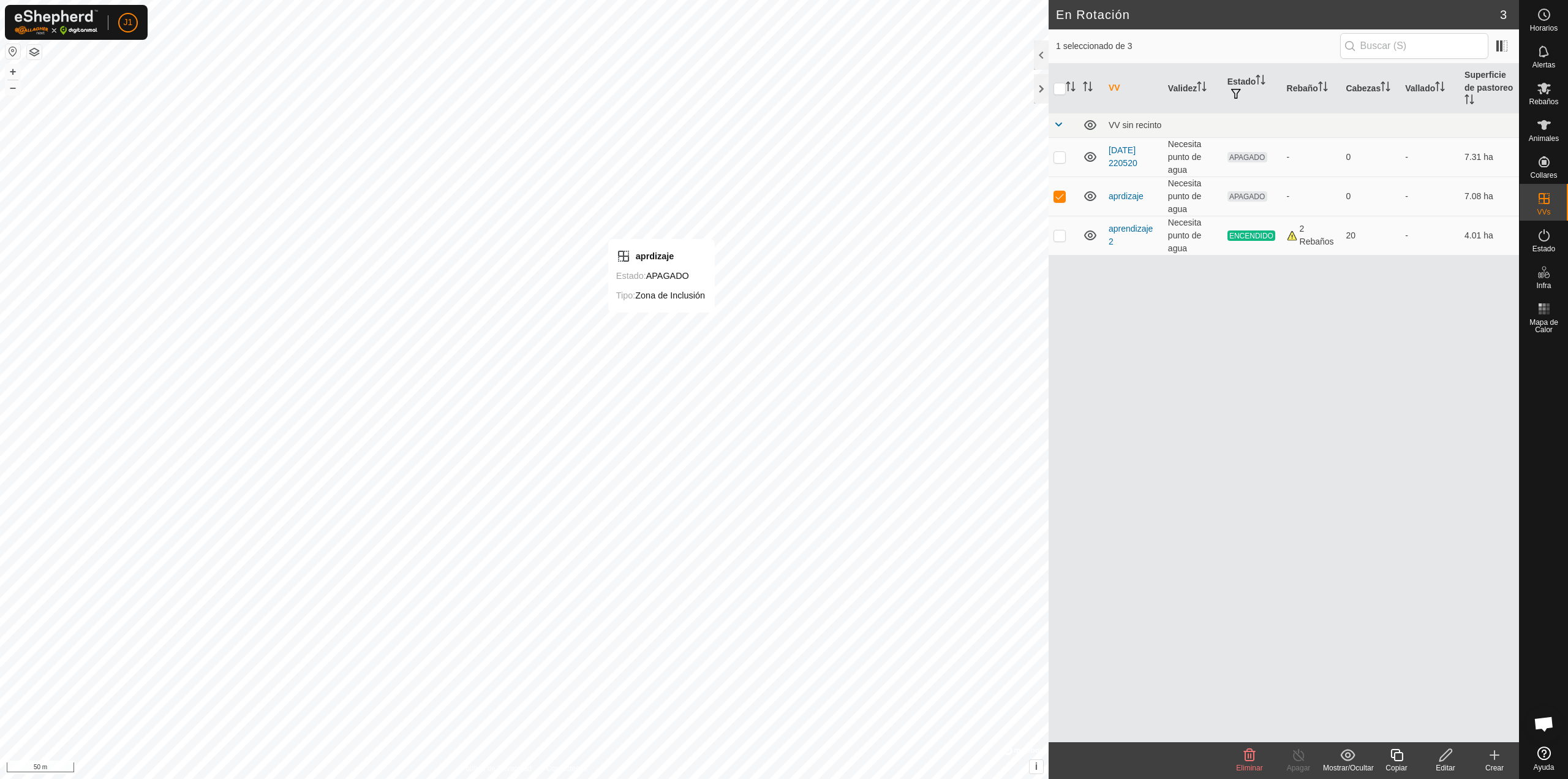
checkbox input "true"
checkbox input "false"
click at [1041, 88] on div at bounding box center [1041, 89] width 14 height 30
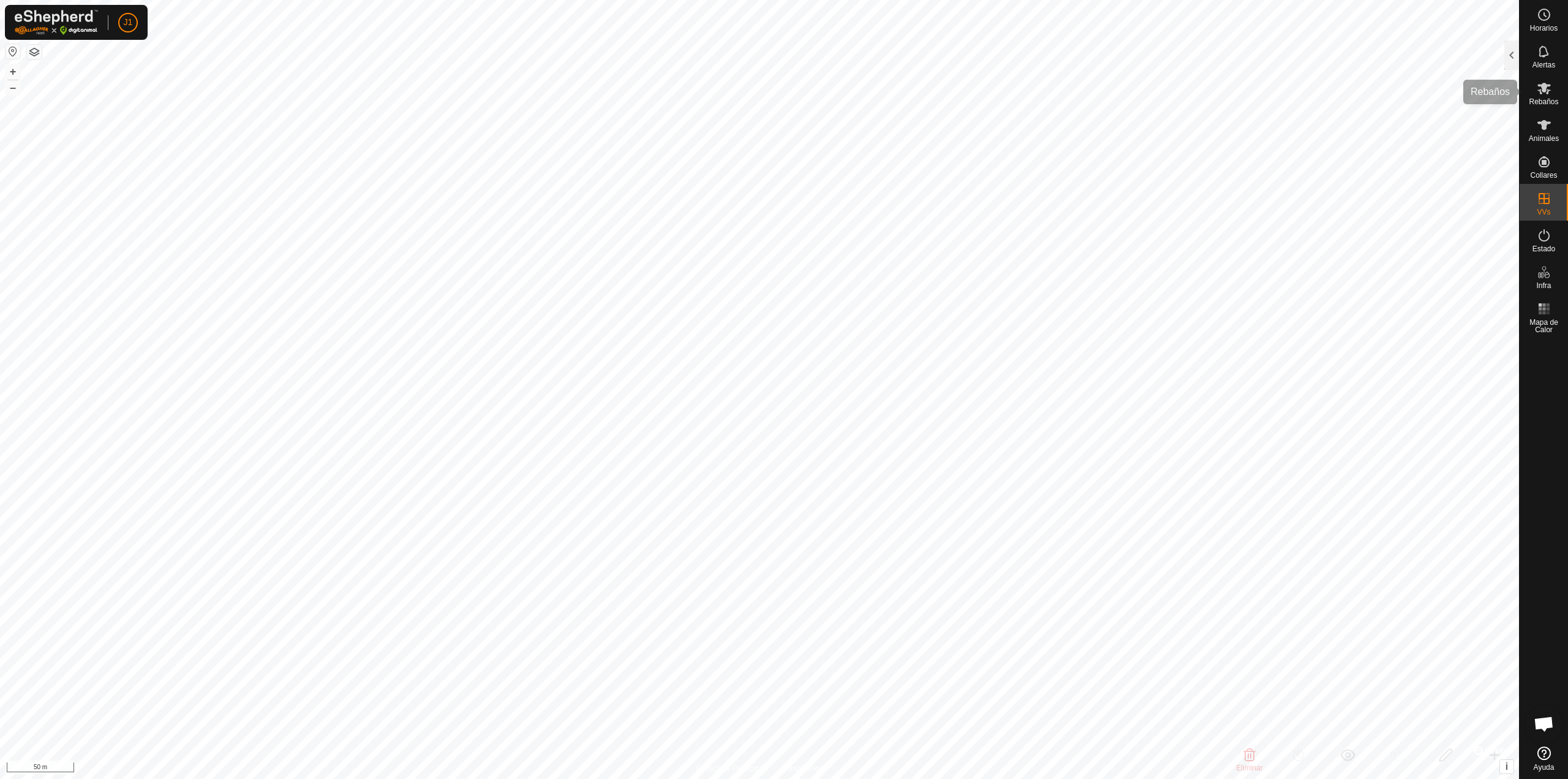
click at [1537, 96] on es-mob-svg-icon at bounding box center [1544, 88] width 22 height 20
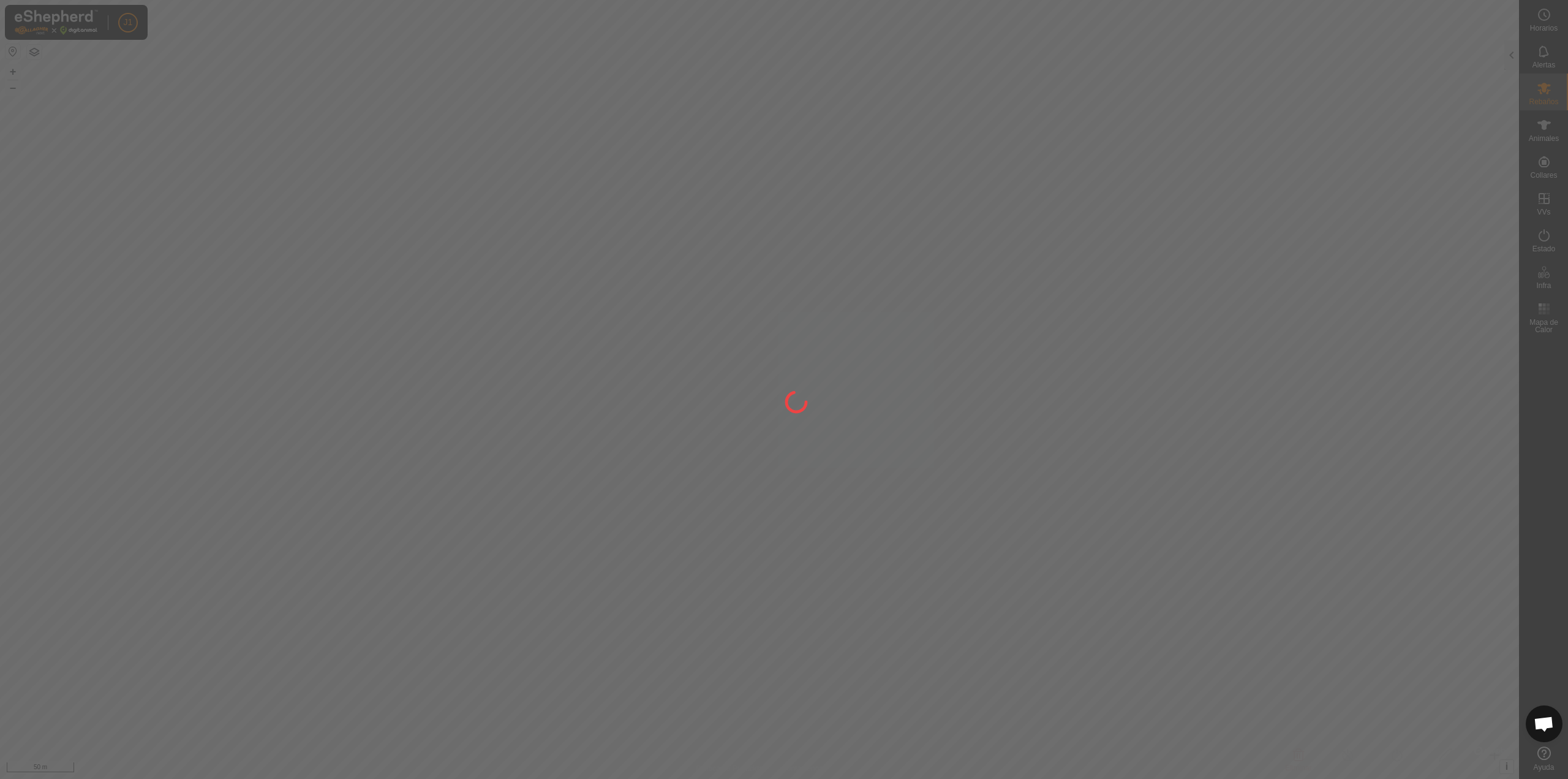
click at [1508, 52] on div at bounding box center [784, 389] width 1568 height 779
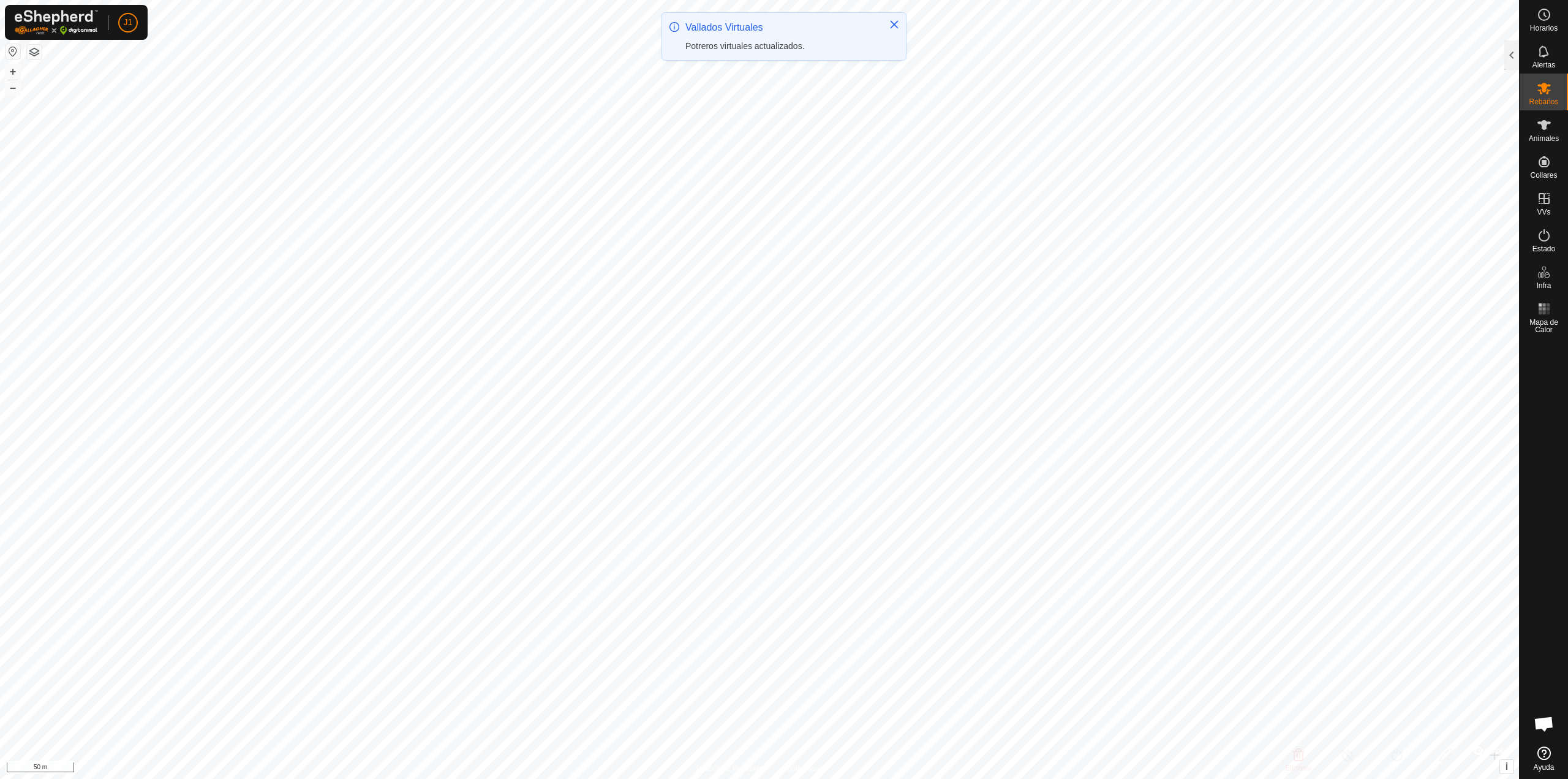
click at [1508, 52] on div at bounding box center [1511, 55] width 14 height 30
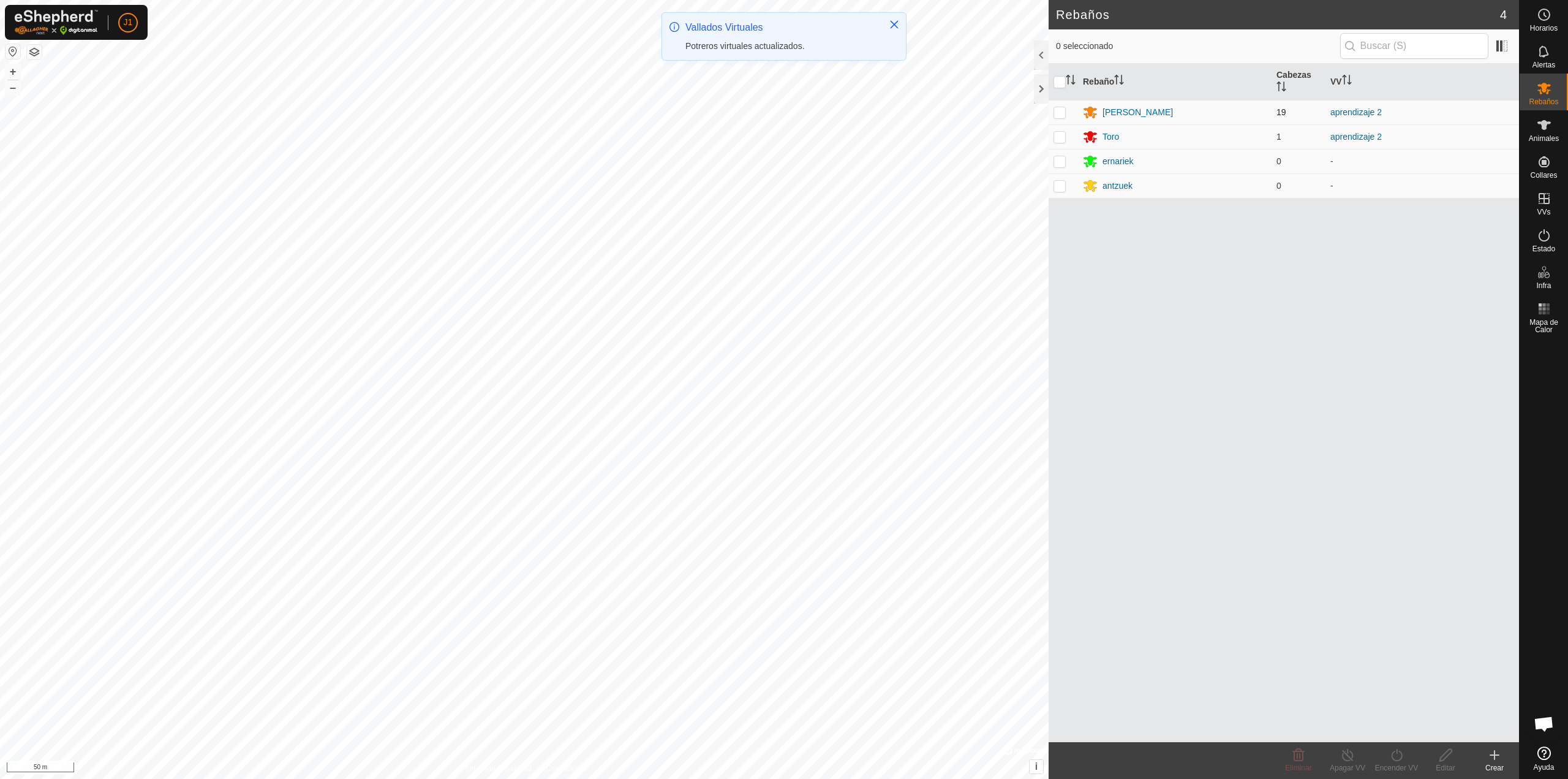
click at [1060, 109] on p-checkbox at bounding box center [1060, 112] width 12 height 10
checkbox input "true"
click at [1061, 133] on p-checkbox at bounding box center [1060, 137] width 12 height 10
checkbox input "true"
click at [1389, 767] on div "Encender VV" at bounding box center [1396, 768] width 49 height 11
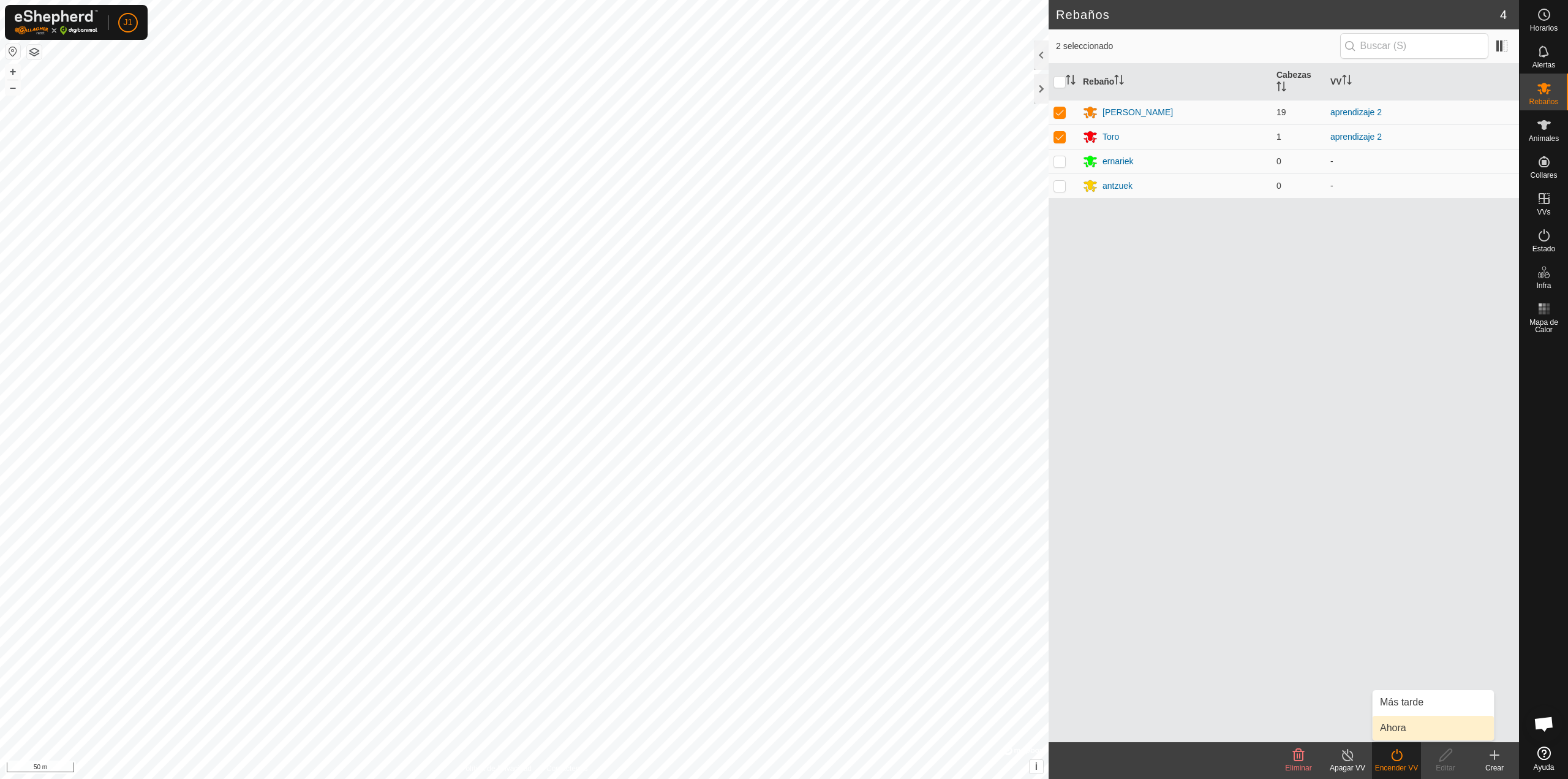
click at [1406, 725] on link "Ahora" at bounding box center [1433, 728] width 121 height 25
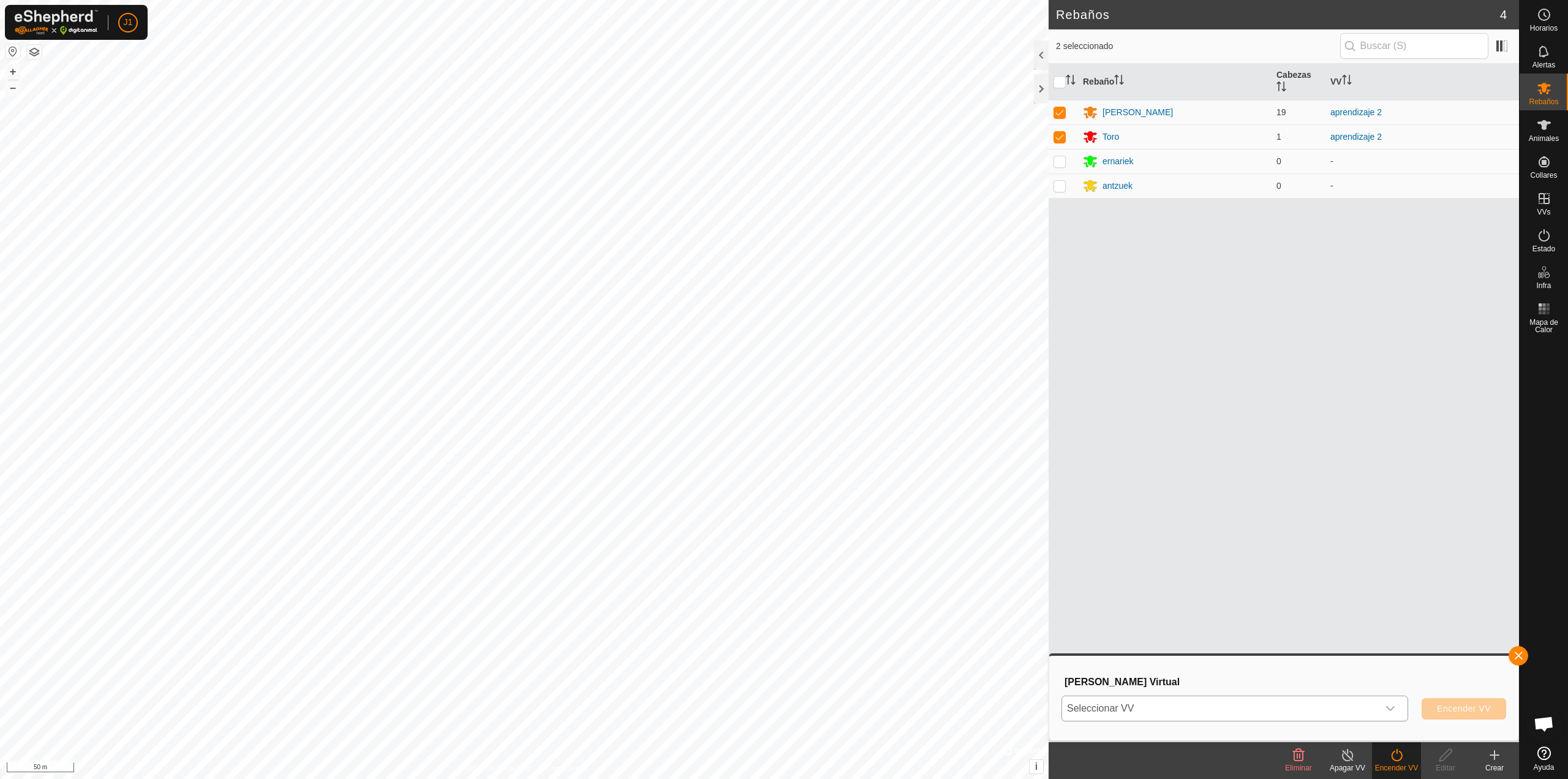
click at [1174, 706] on span "Seleccionar VV" at bounding box center [1220, 709] width 316 height 25
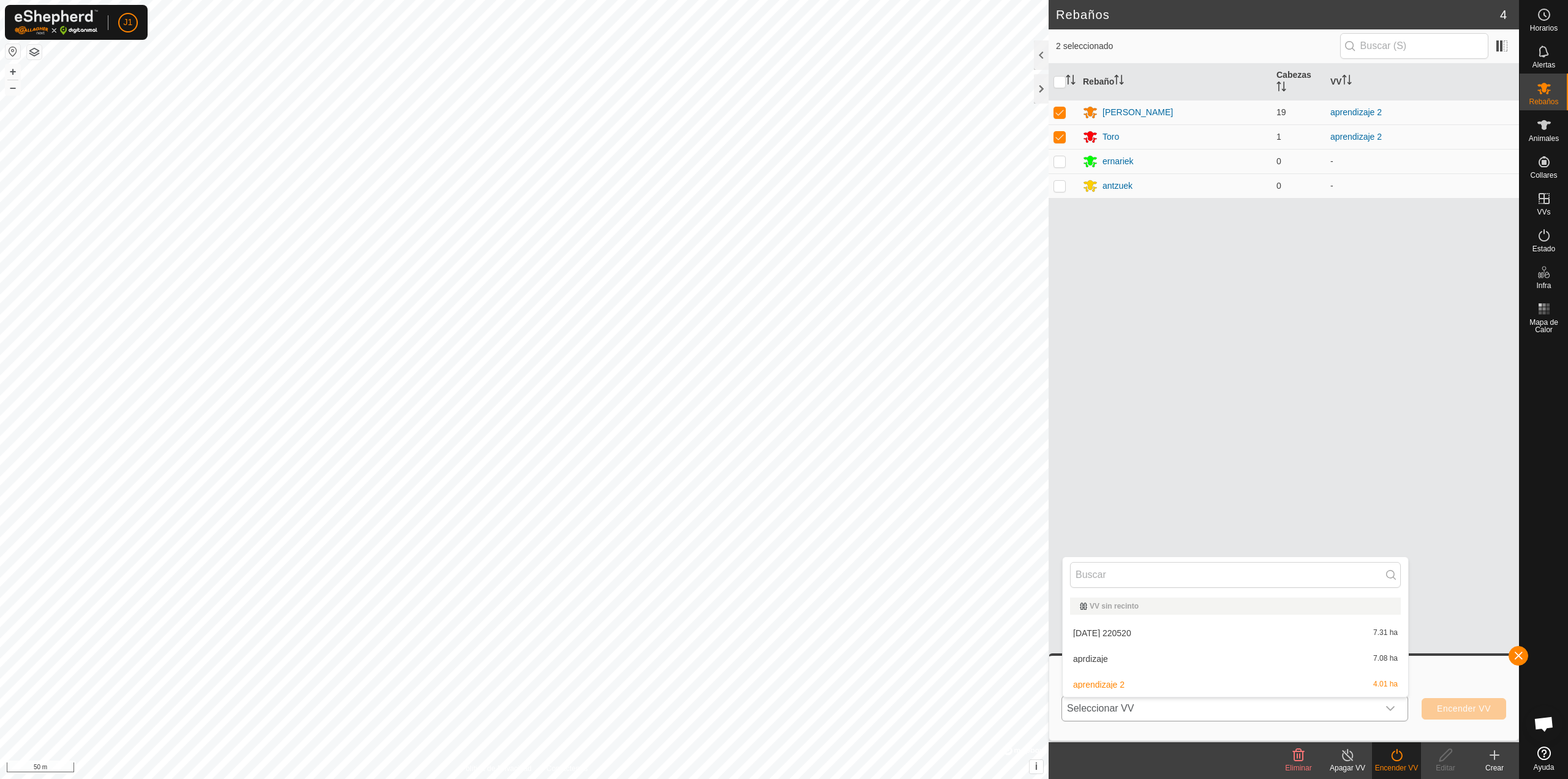
click at [1145, 639] on li "2025-10-14 220520 7.31 ha" at bounding box center [1235, 633] width 346 height 25
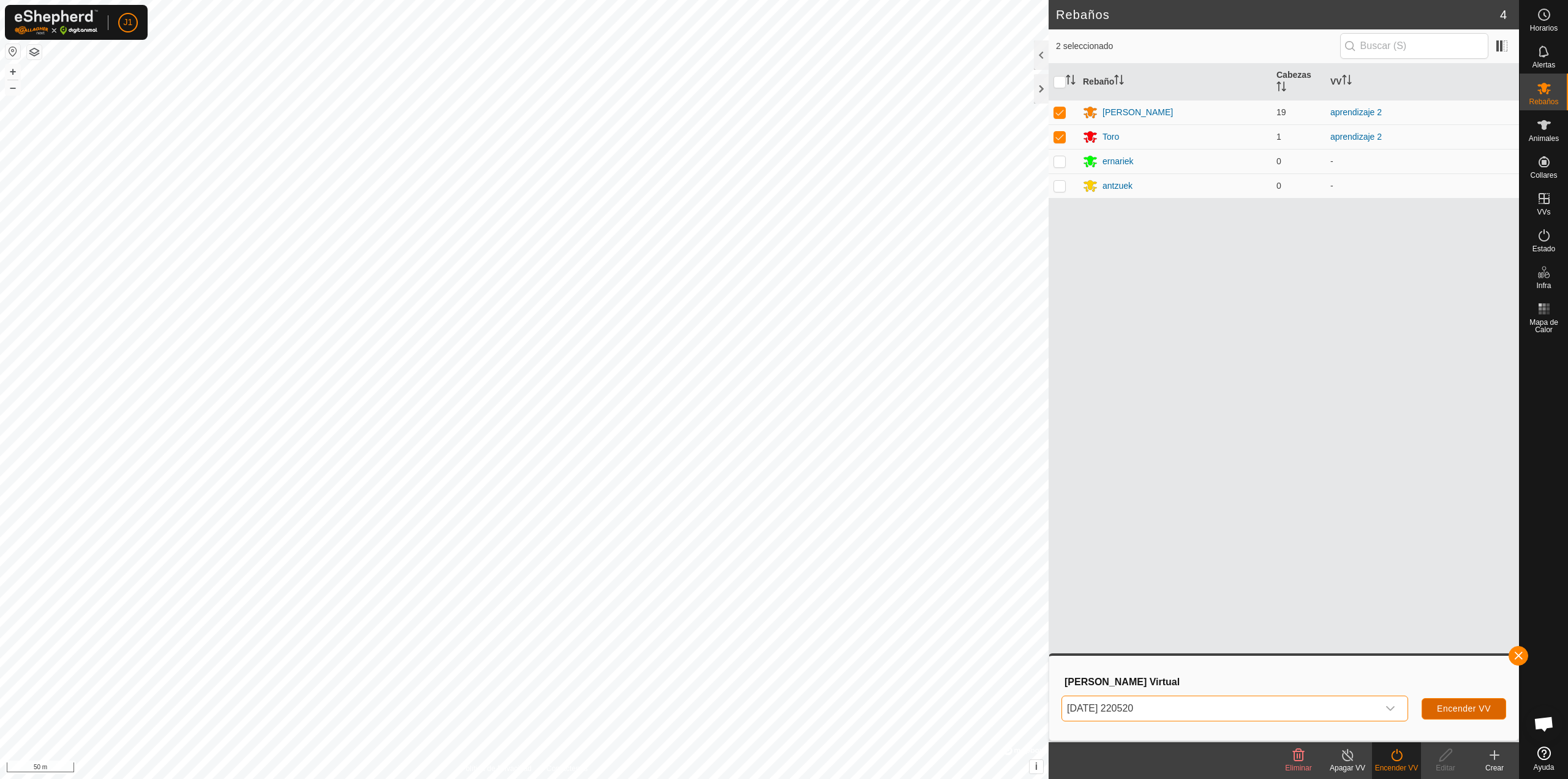
click at [1446, 705] on span "Encender VV" at bounding box center [1464, 708] width 54 height 10
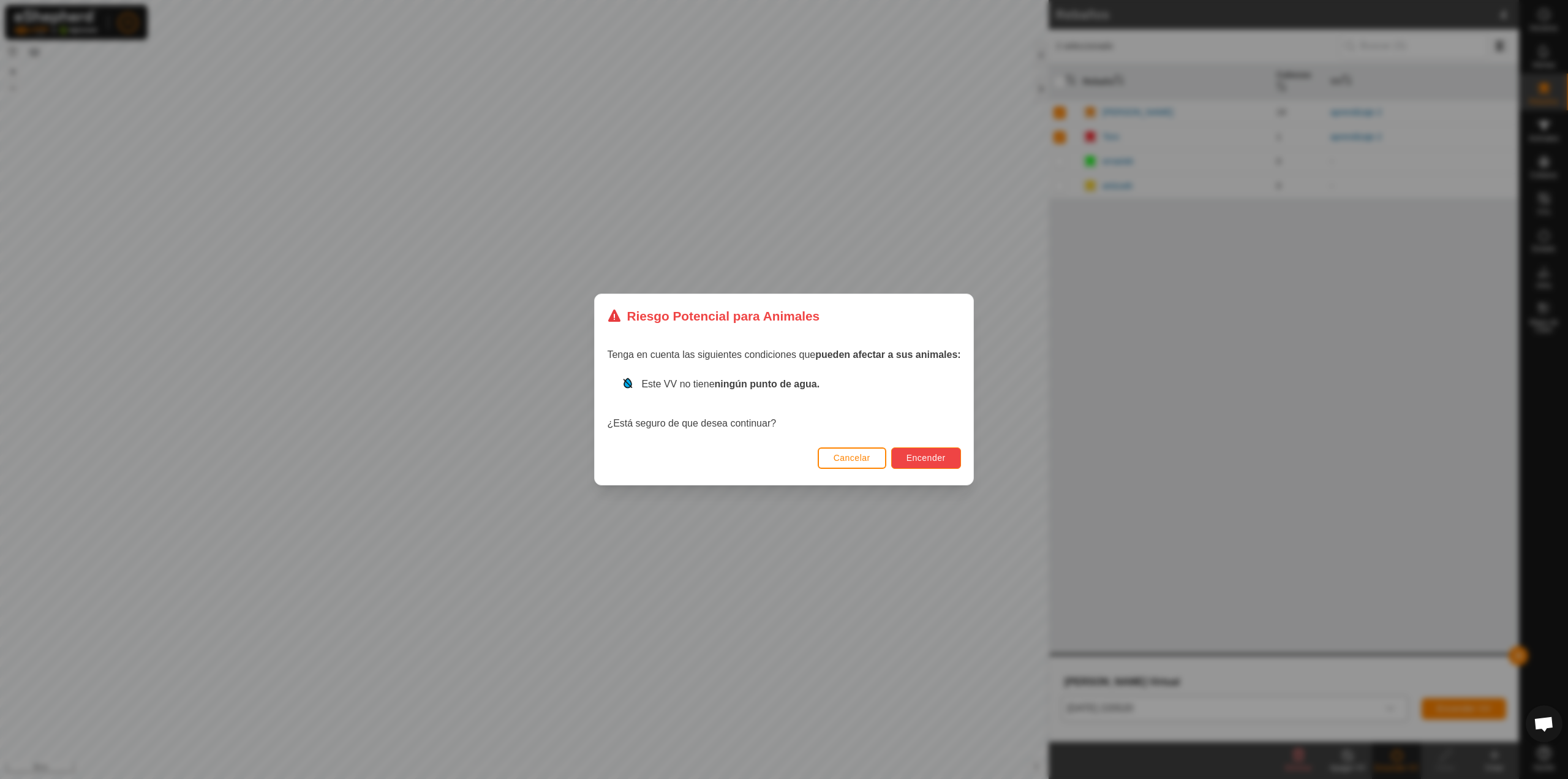
click at [937, 454] on span "Encender" at bounding box center [926, 458] width 39 height 10
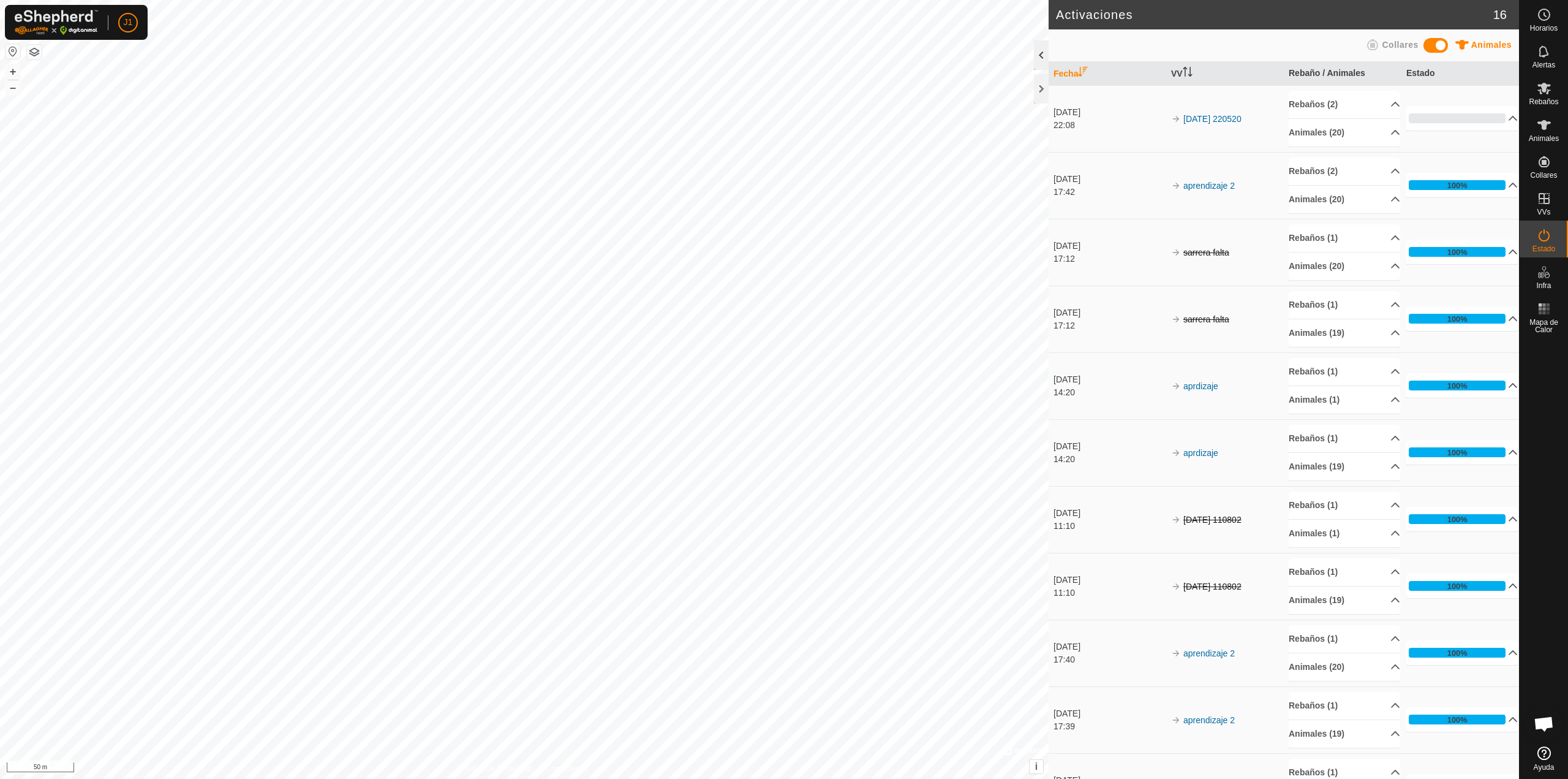
click at [1044, 54] on div at bounding box center [1041, 55] width 14 height 30
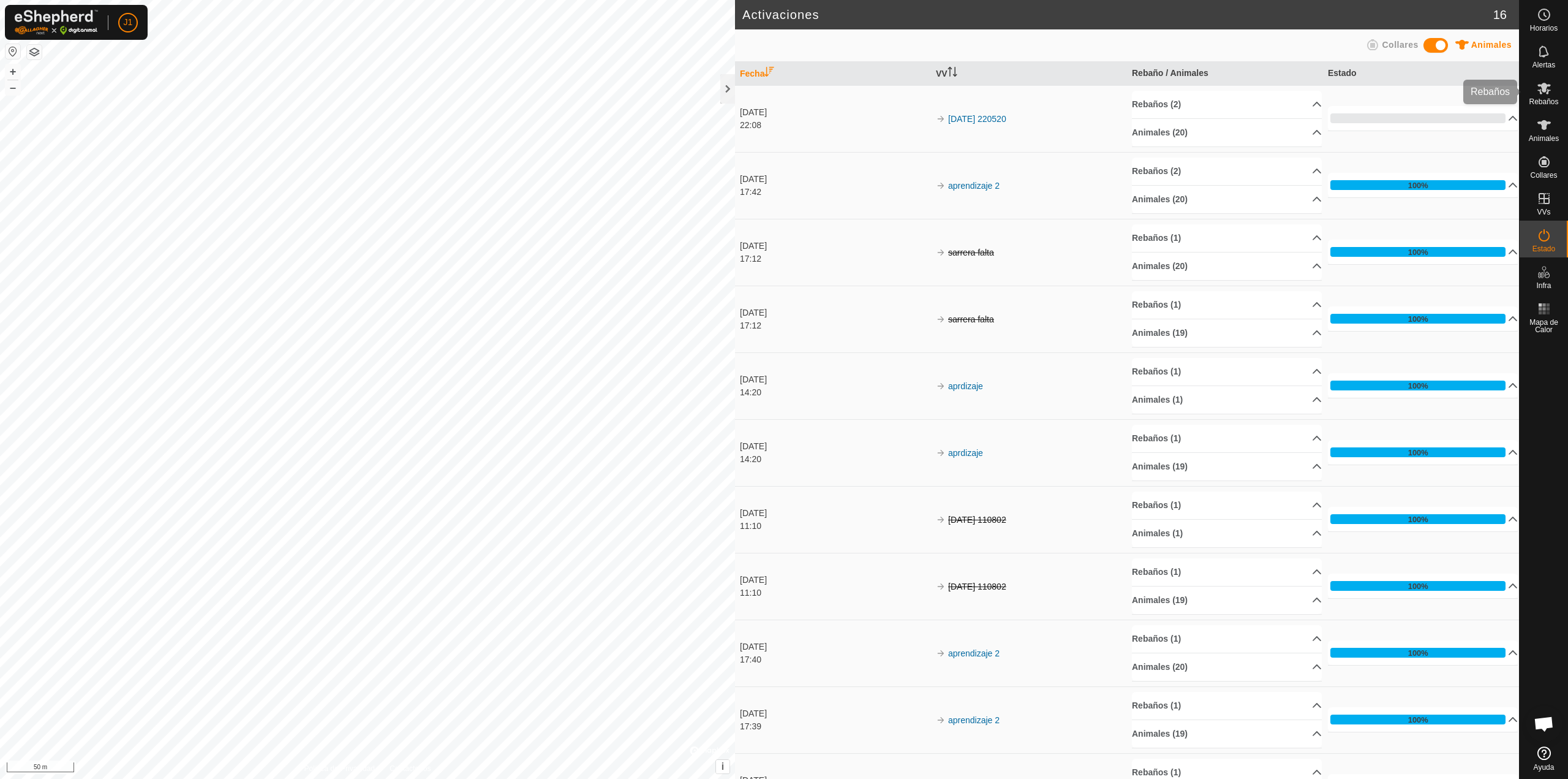
click at [1541, 92] on icon at bounding box center [1544, 88] width 14 height 12
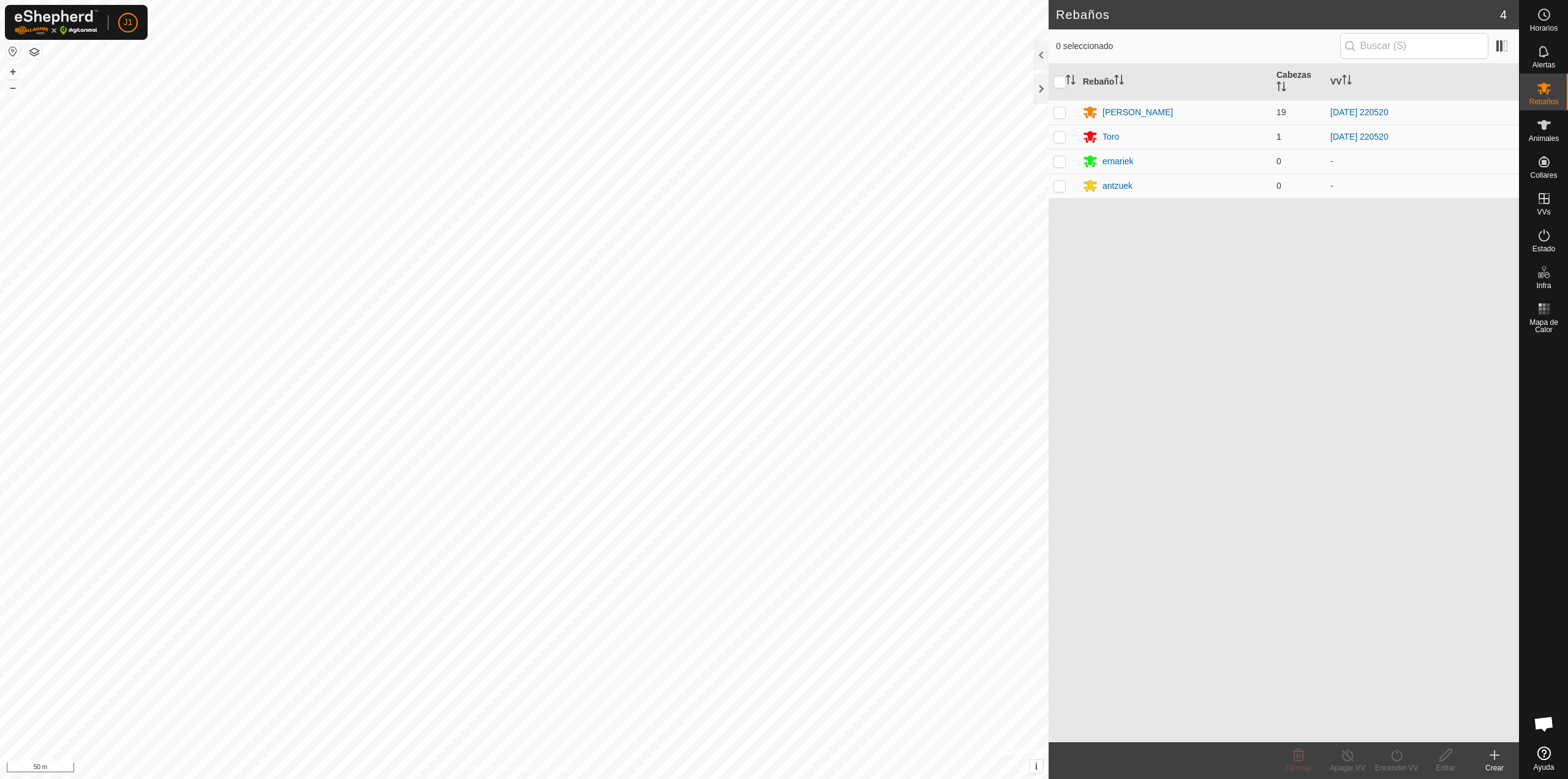
click at [1062, 135] on p-checkbox at bounding box center [1060, 137] width 12 height 10
checkbox input "true"
click at [1061, 110] on p-checkbox at bounding box center [1060, 112] width 12 height 10
checkbox input "true"
click at [1389, 754] on icon at bounding box center [1397, 754] width 15 height 14
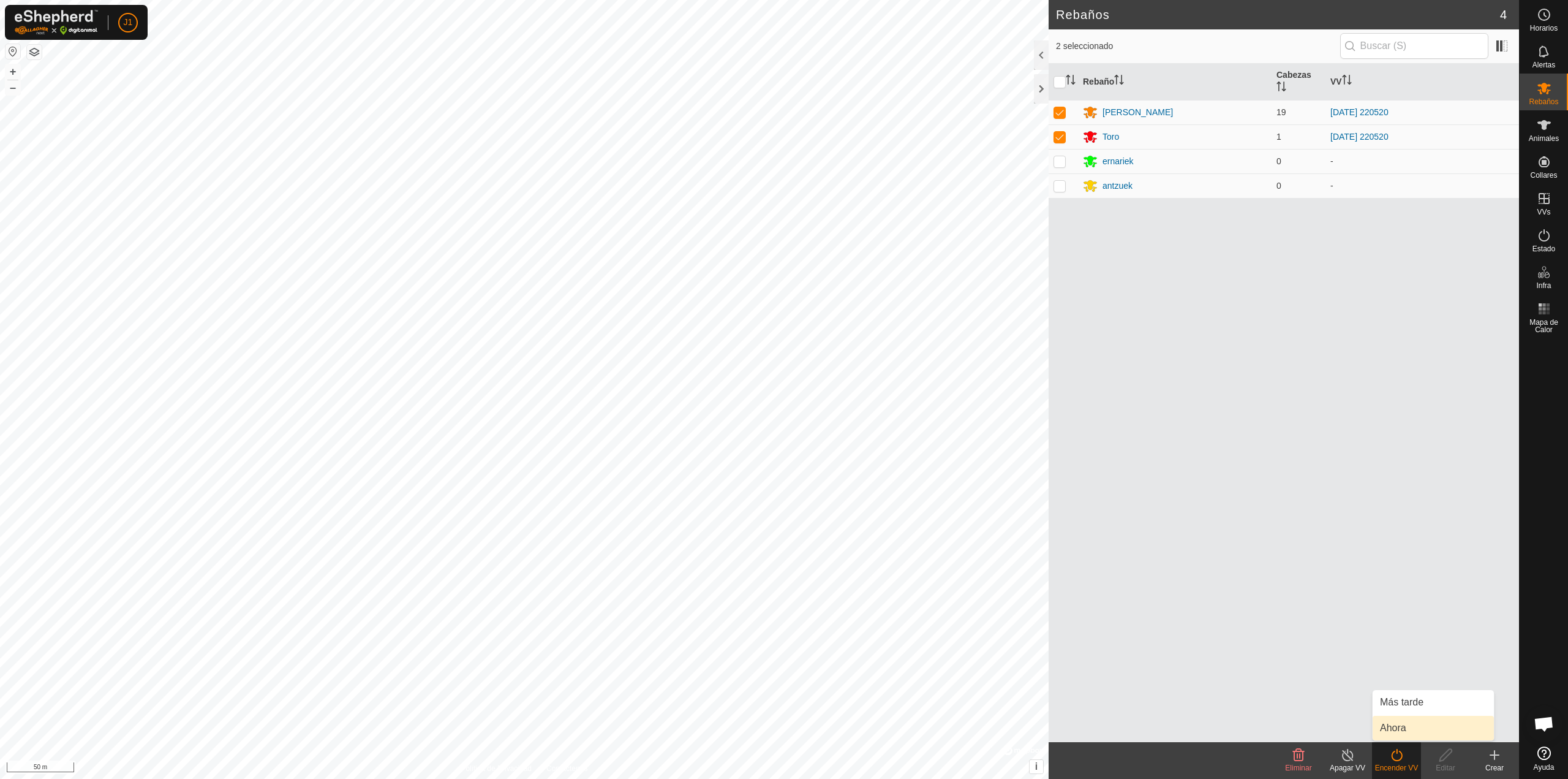
click at [1405, 725] on link "Ahora" at bounding box center [1433, 728] width 121 height 25
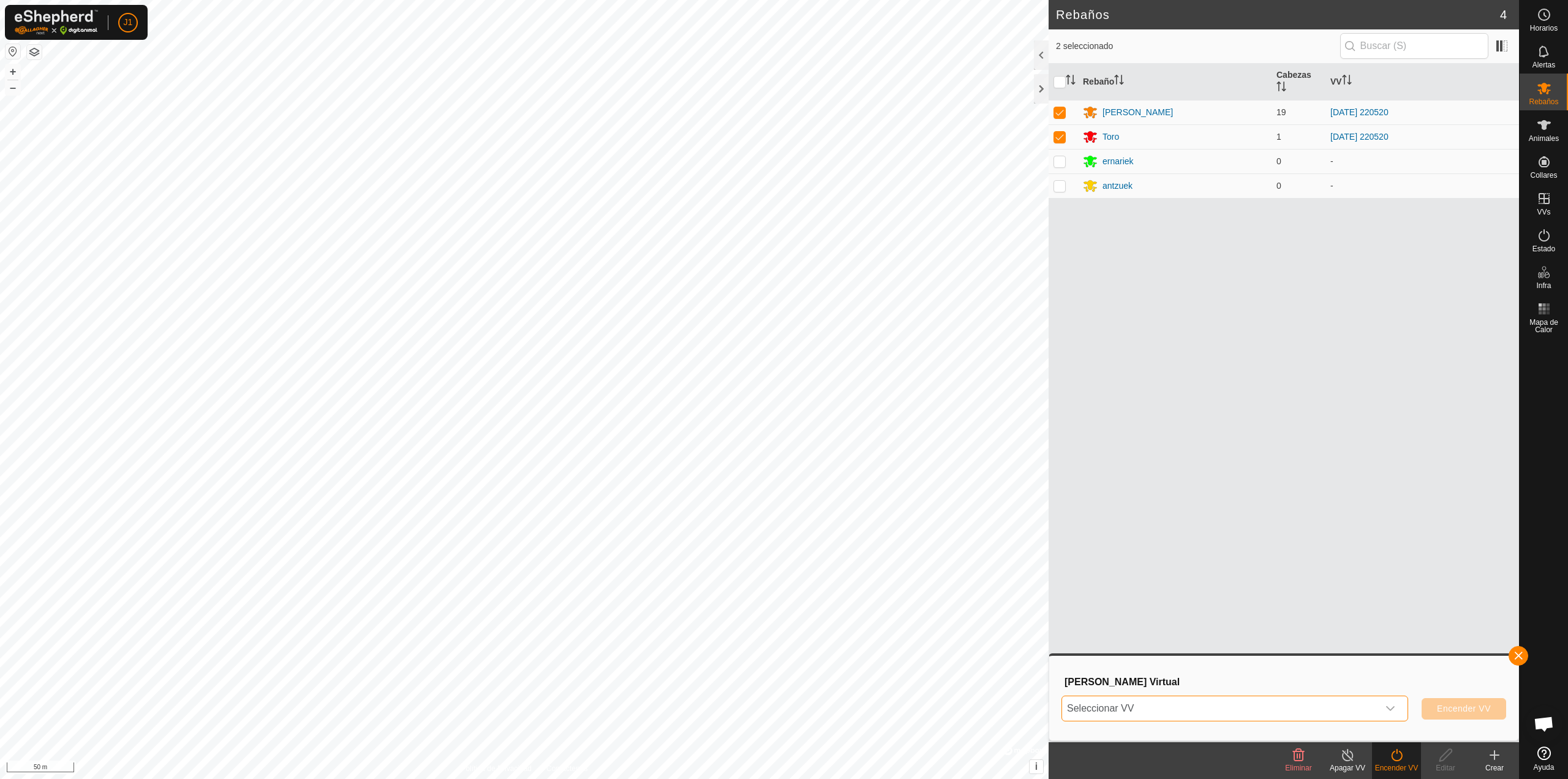
click at [1260, 718] on span "Seleccionar VV" at bounding box center [1220, 709] width 316 height 25
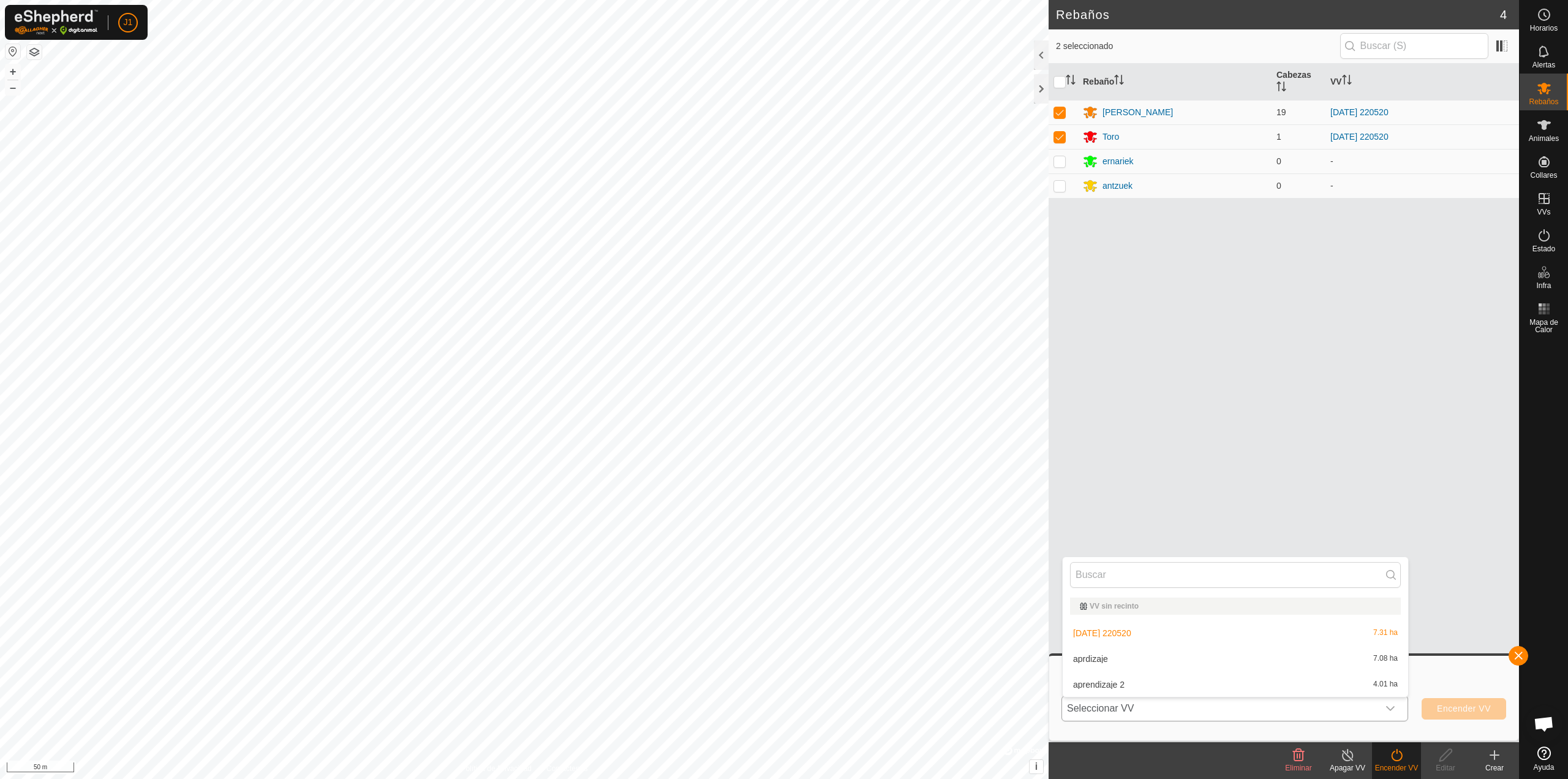
click at [1109, 680] on li "aprendizaje 2 4.01 ha" at bounding box center [1235, 685] width 346 height 25
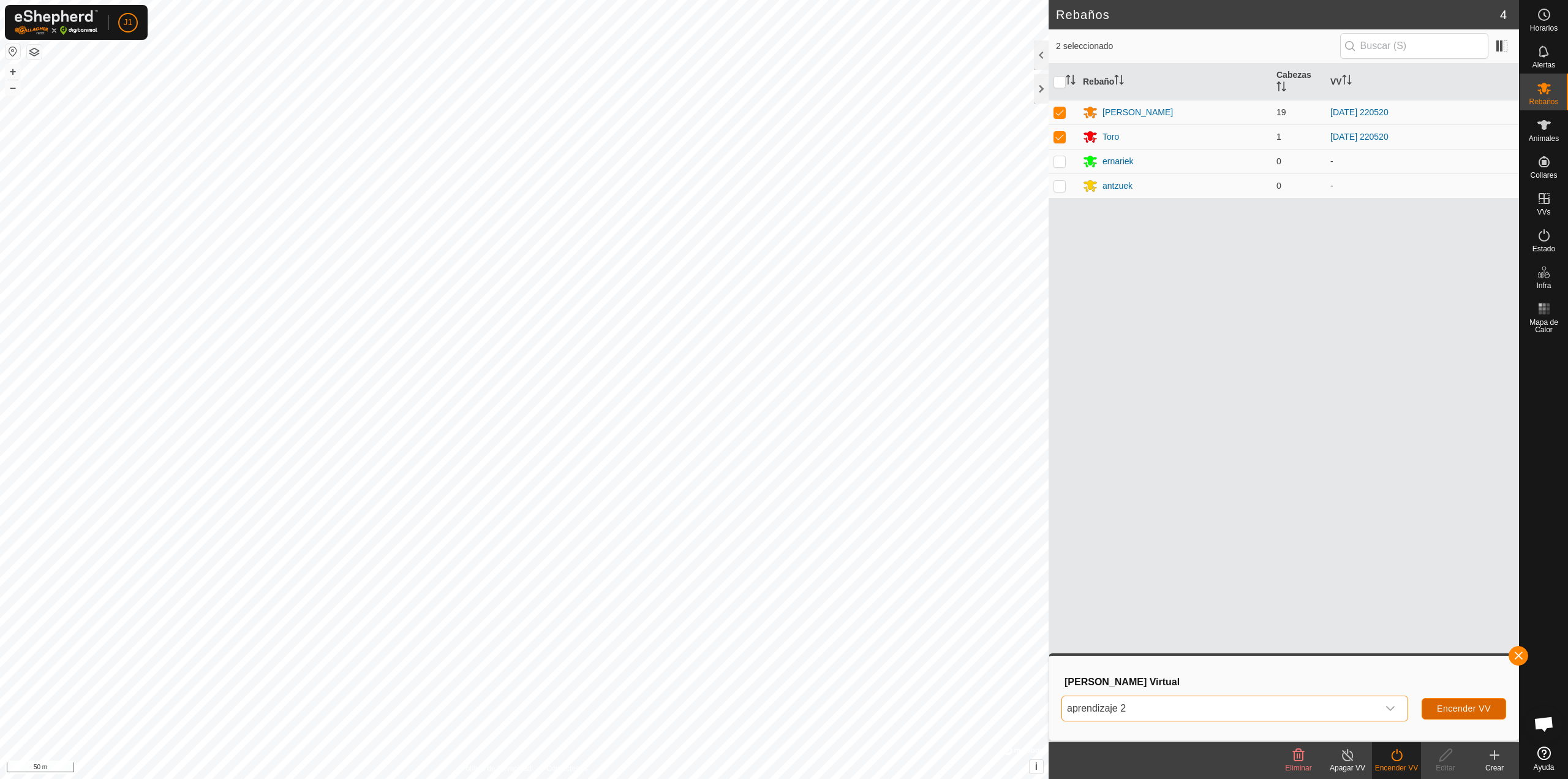
click at [1452, 708] on span "Encender VV" at bounding box center [1464, 708] width 54 height 10
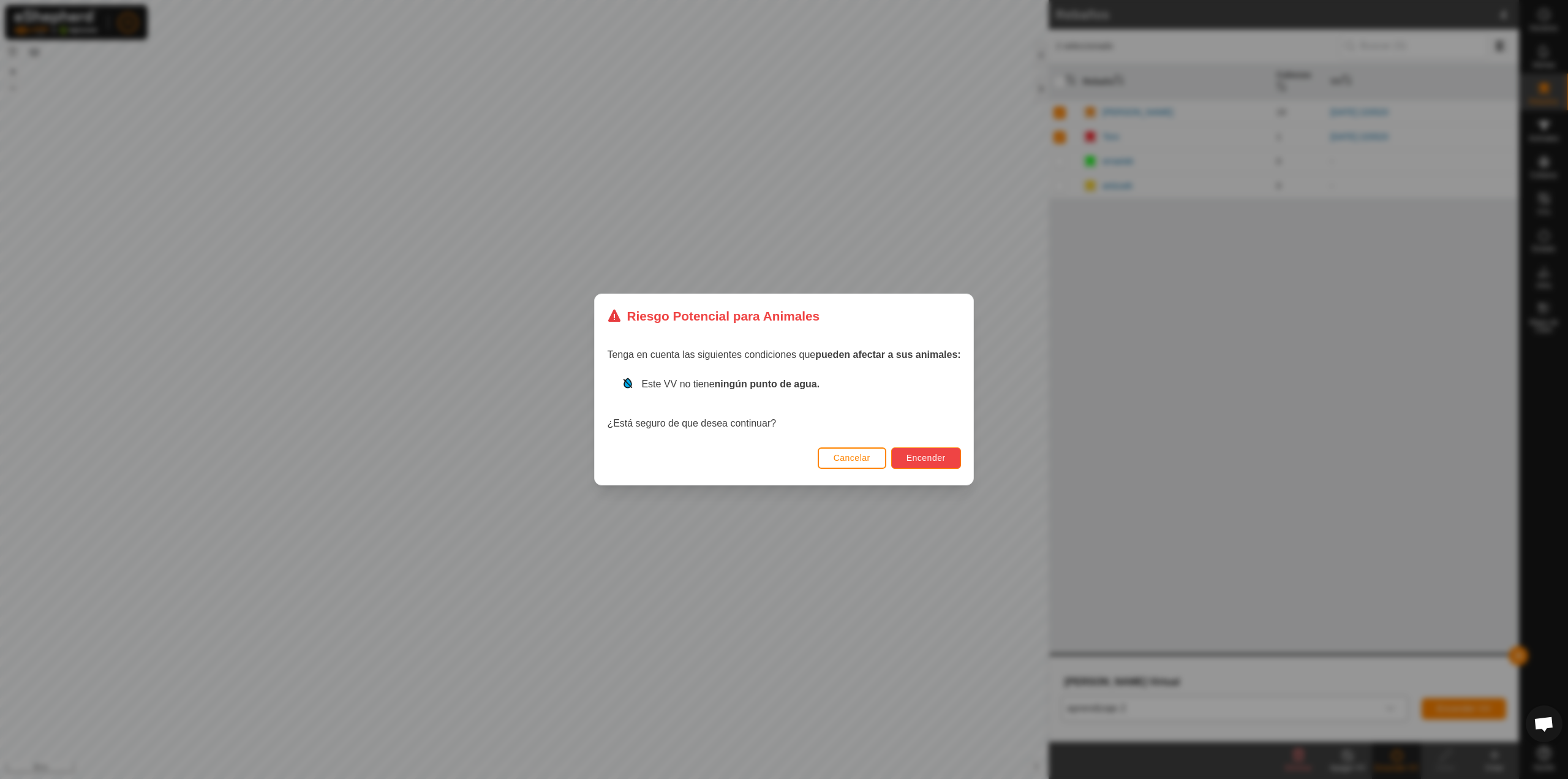
click at [909, 459] on button "Encender" at bounding box center [926, 458] width 70 height 21
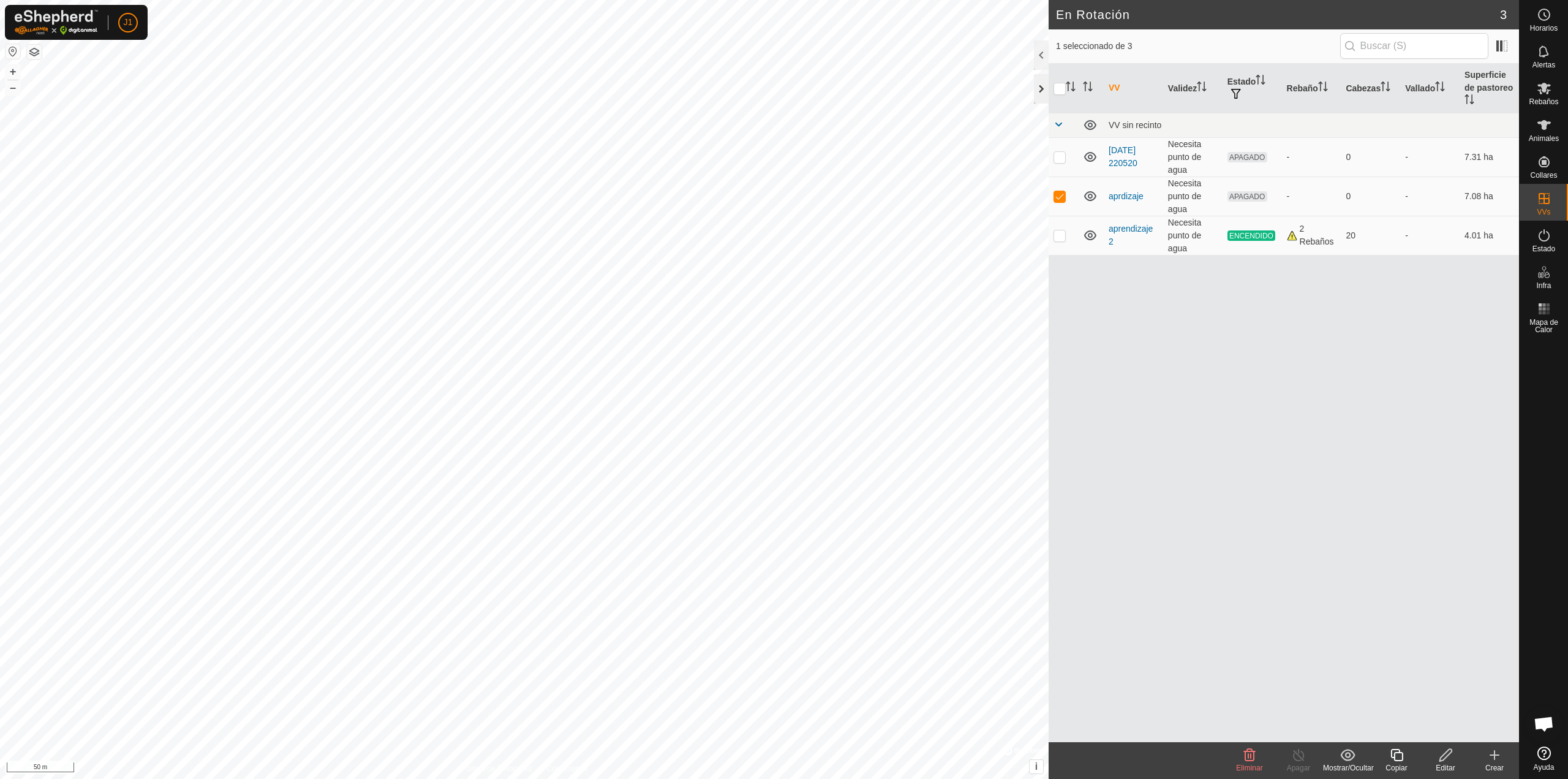
click at [1042, 92] on div at bounding box center [1041, 89] width 14 height 30
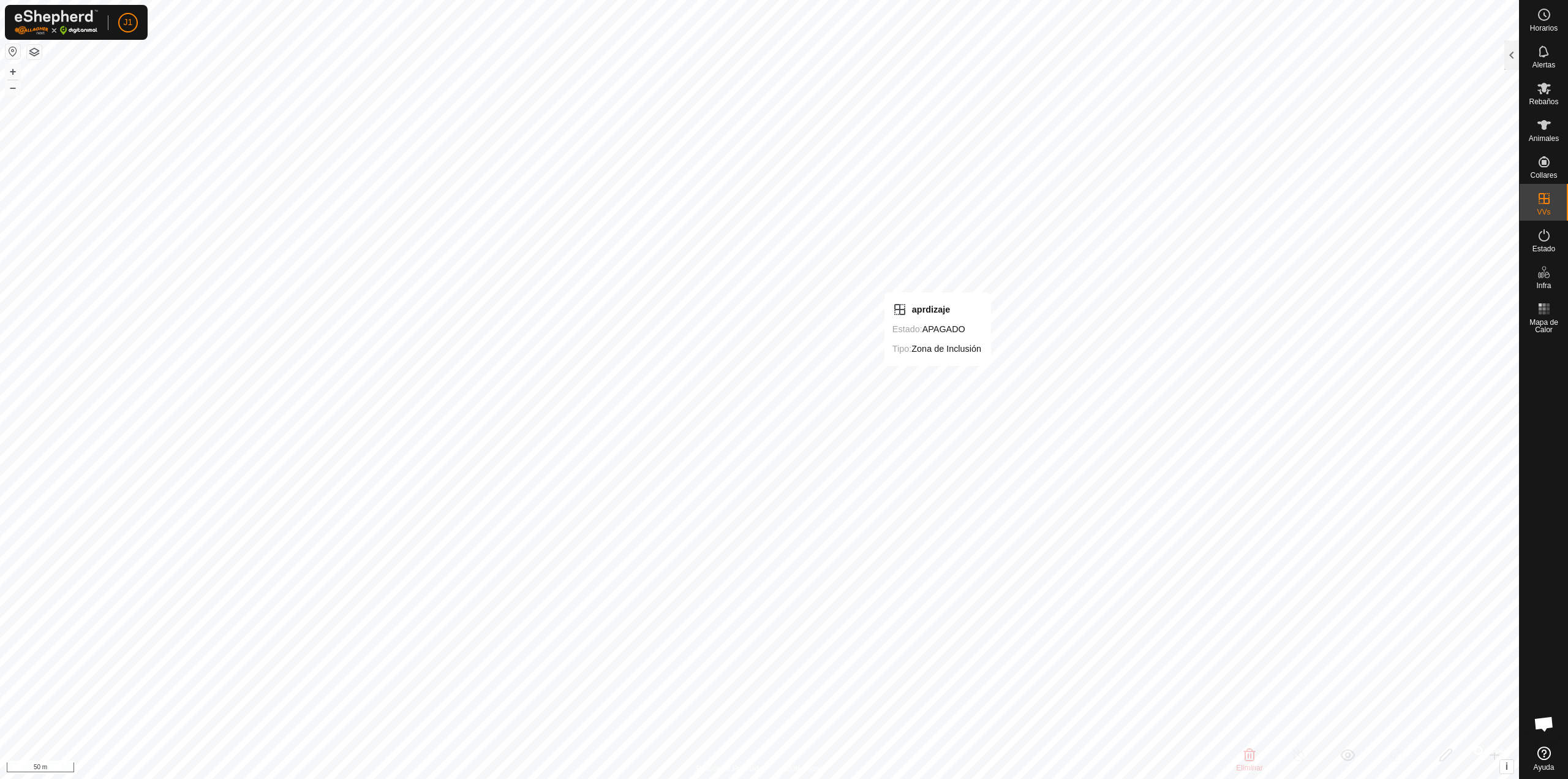
checkbox input "true"
checkbox input "false"
checkbox input "true"
click at [1533, 206] on es-virtualpaddocks-svg-icon at bounding box center [1544, 199] width 22 height 20
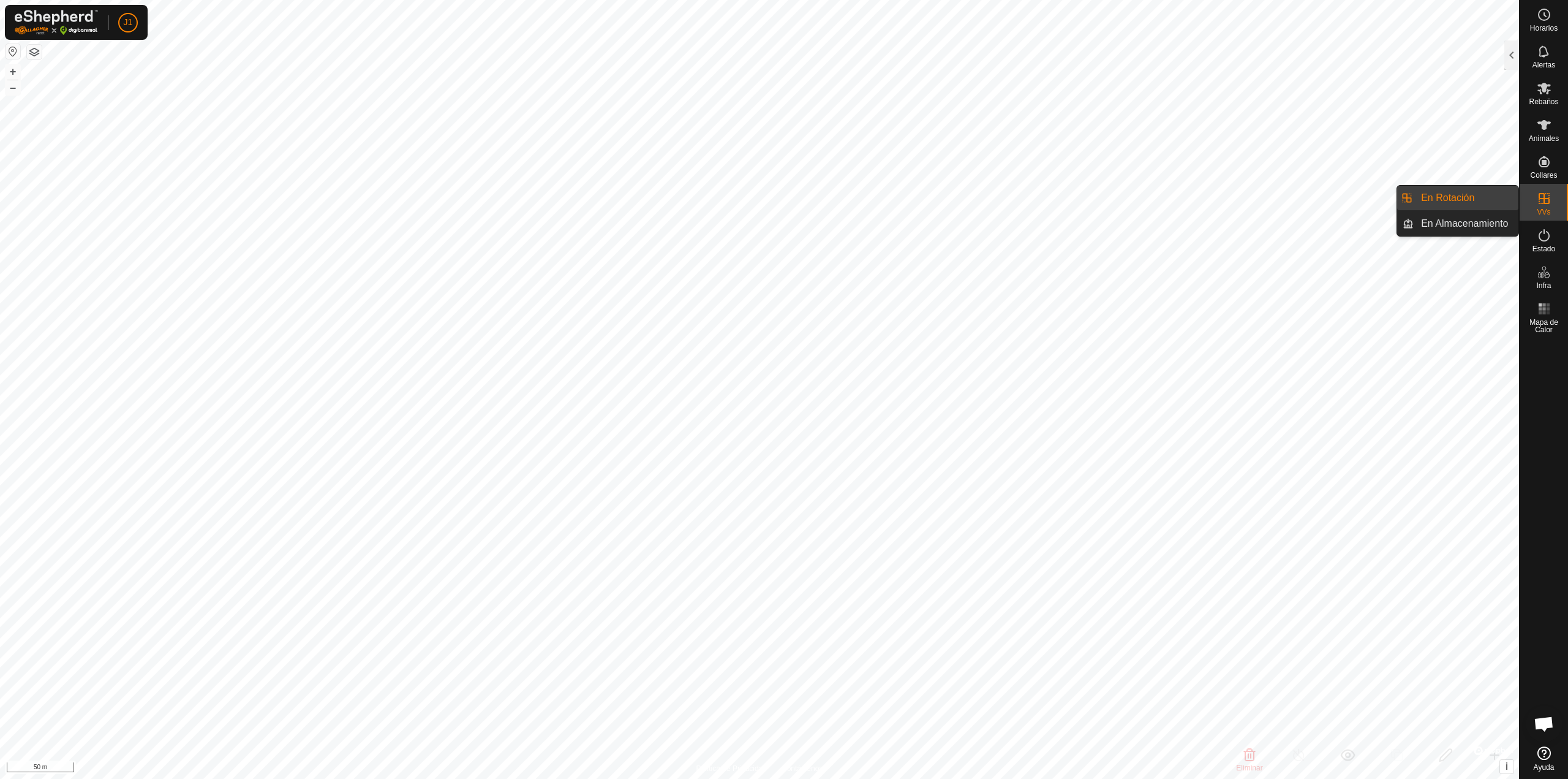
click at [1499, 203] on link "En Rotación" at bounding box center [1466, 198] width 104 height 25
click at [1511, 64] on div at bounding box center [1511, 55] width 14 height 30
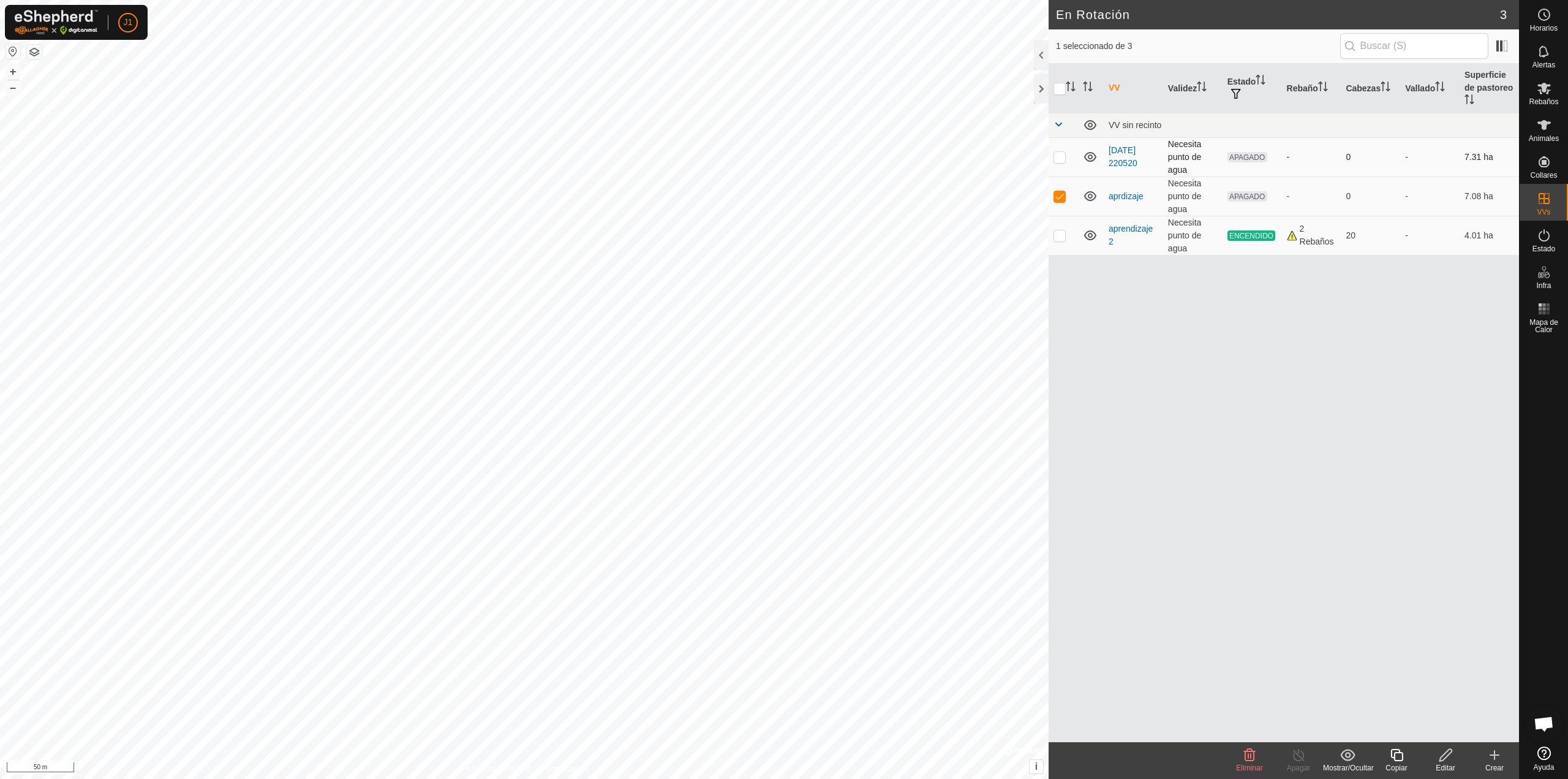
click at [1061, 159] on p-checkbox at bounding box center [1060, 157] width 12 height 10
checkbox input "true"
click at [1058, 194] on p-checkbox at bounding box center [1060, 196] width 12 height 10
checkbox input "false"
click at [1060, 157] on p-checkbox at bounding box center [1060, 157] width 12 height 10
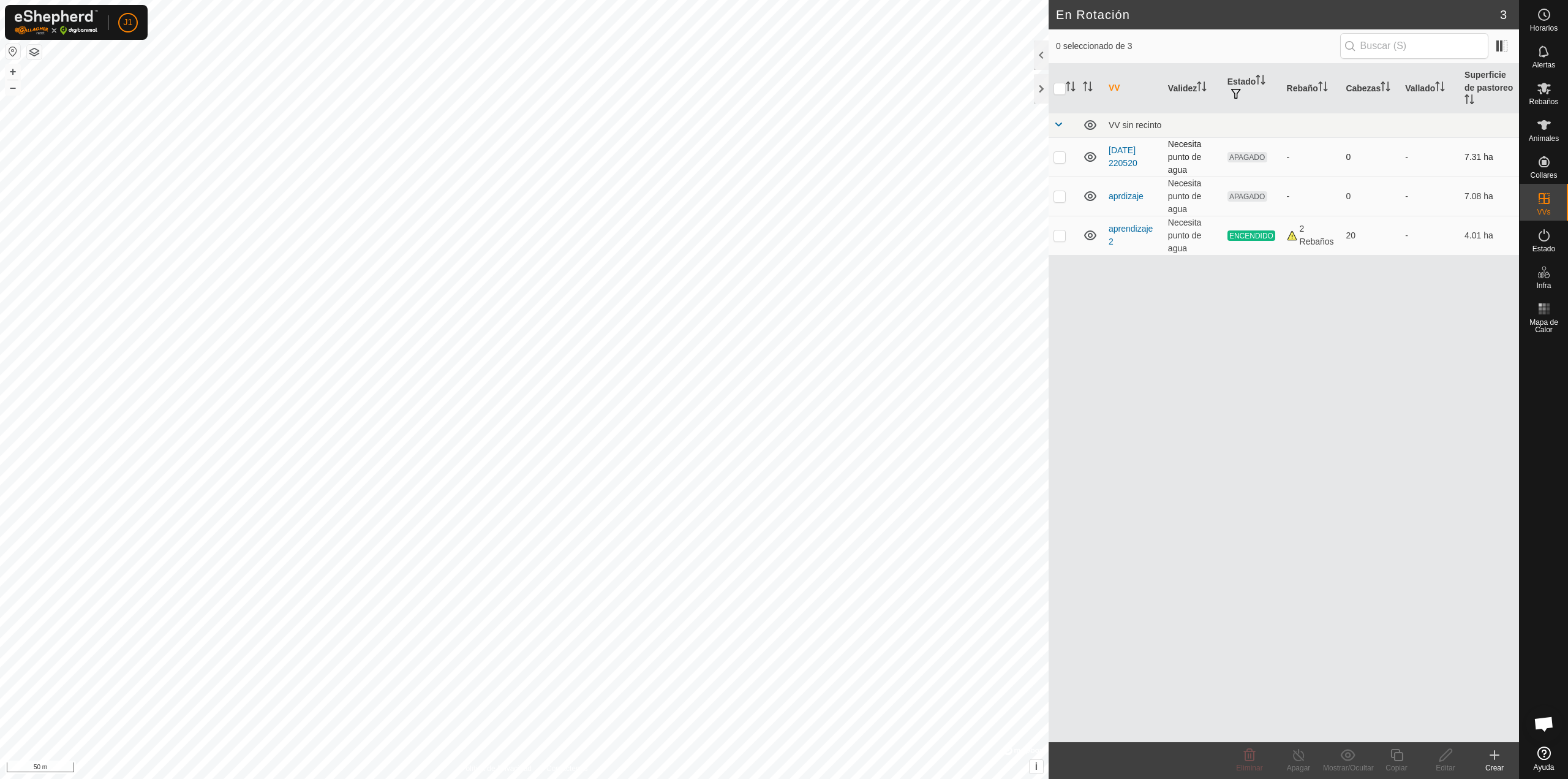
click at [1060, 157] on p-checkbox at bounding box center [1060, 157] width 12 height 10
click at [1259, 752] on delete-svg-icon at bounding box center [1249, 754] width 49 height 14
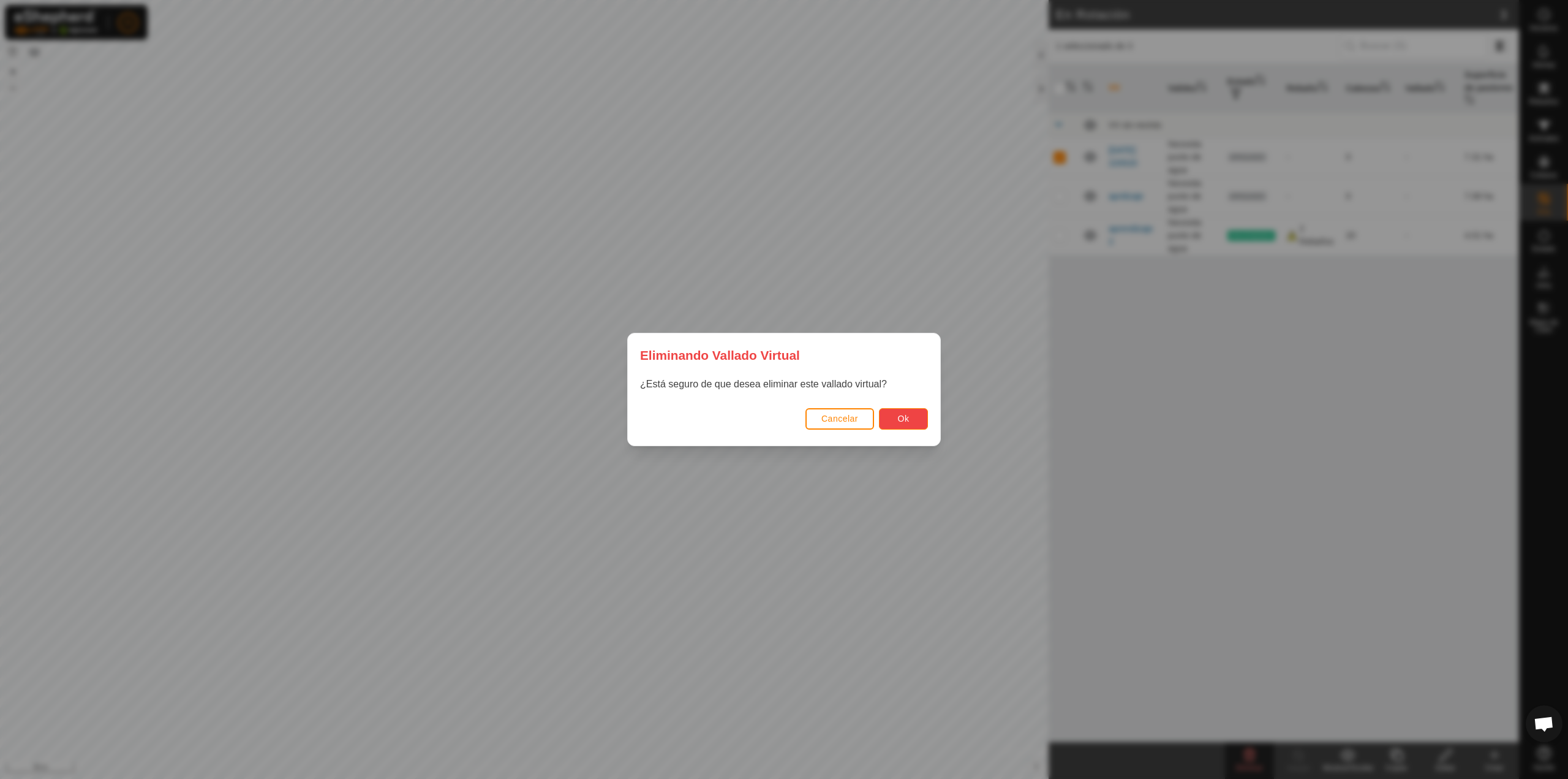
click at [907, 419] on span "Ok" at bounding box center [904, 419] width 12 height 10
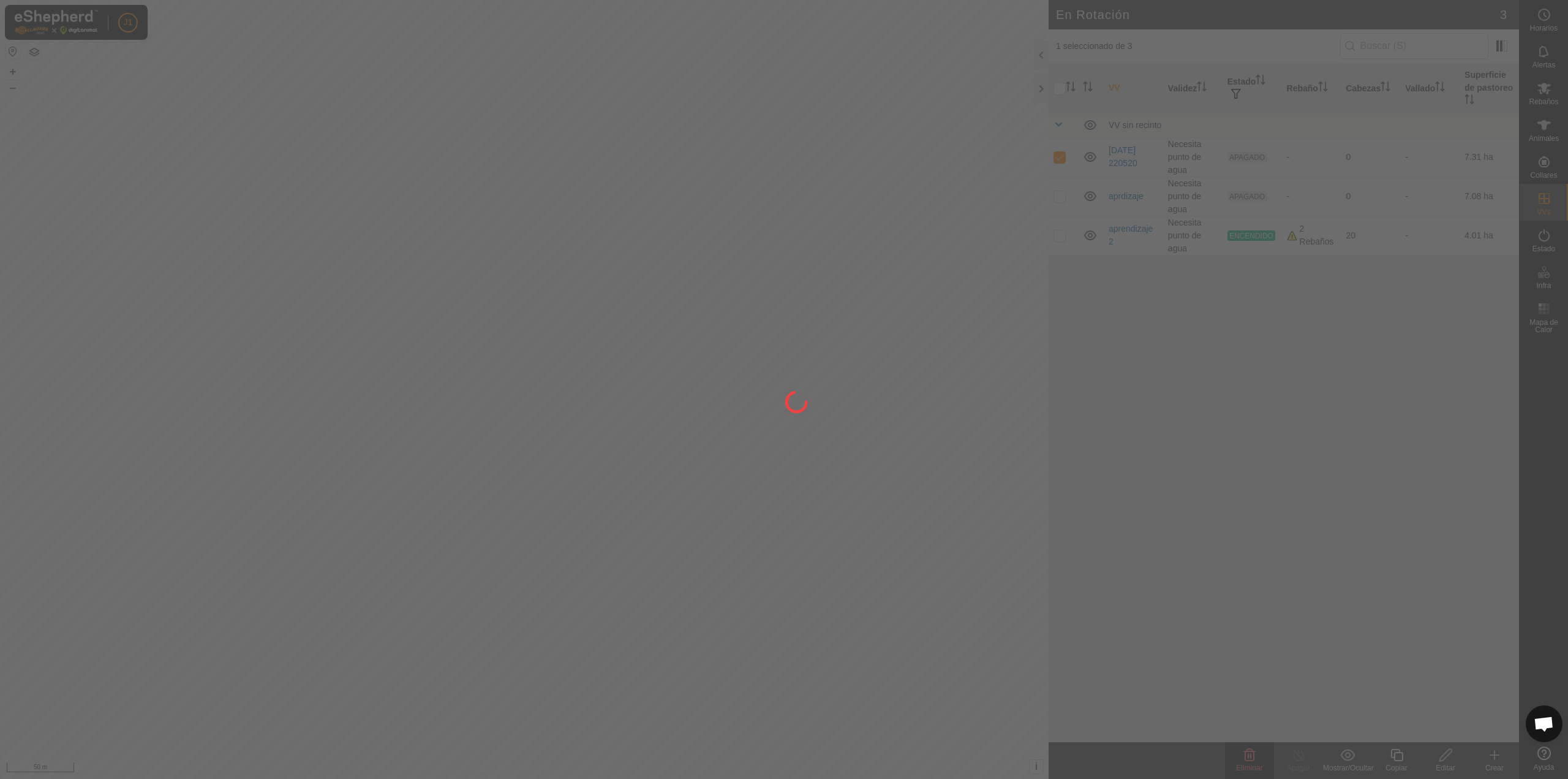
checkbox input "false"
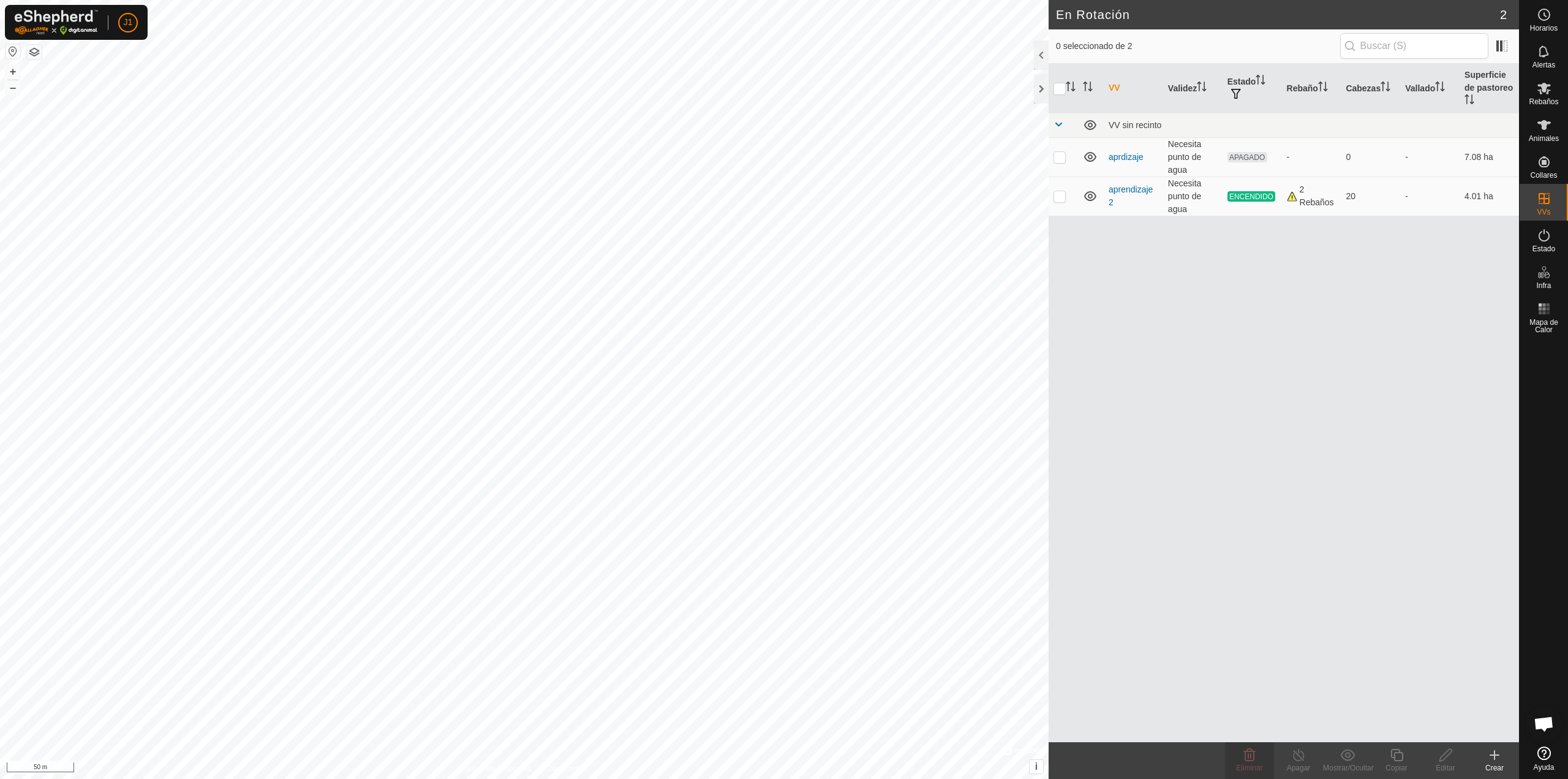
click at [1498, 760] on icon at bounding box center [1494, 754] width 14 height 14
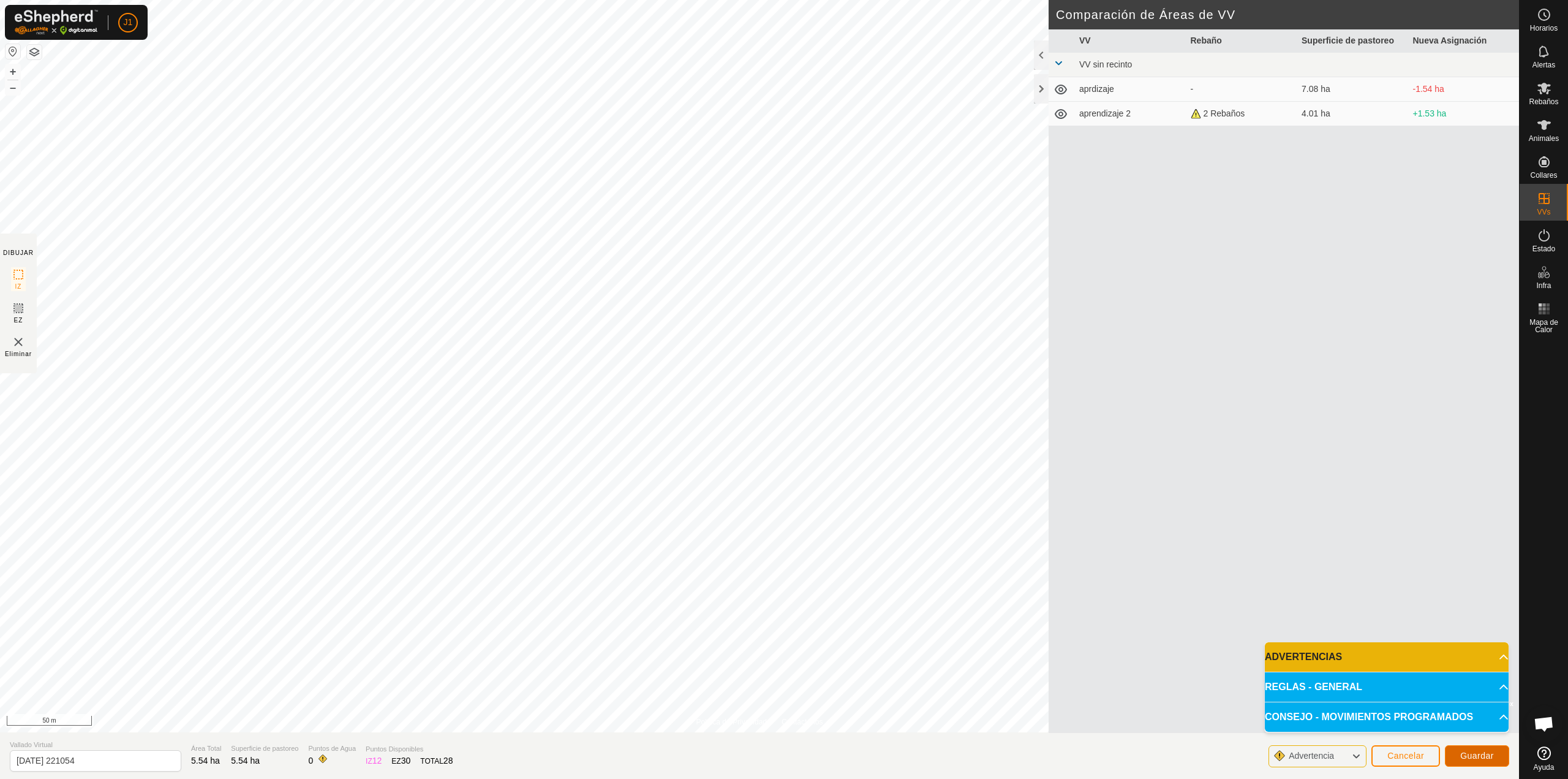
click at [1466, 758] on span "Guardar" at bounding box center [1477, 756] width 34 height 10
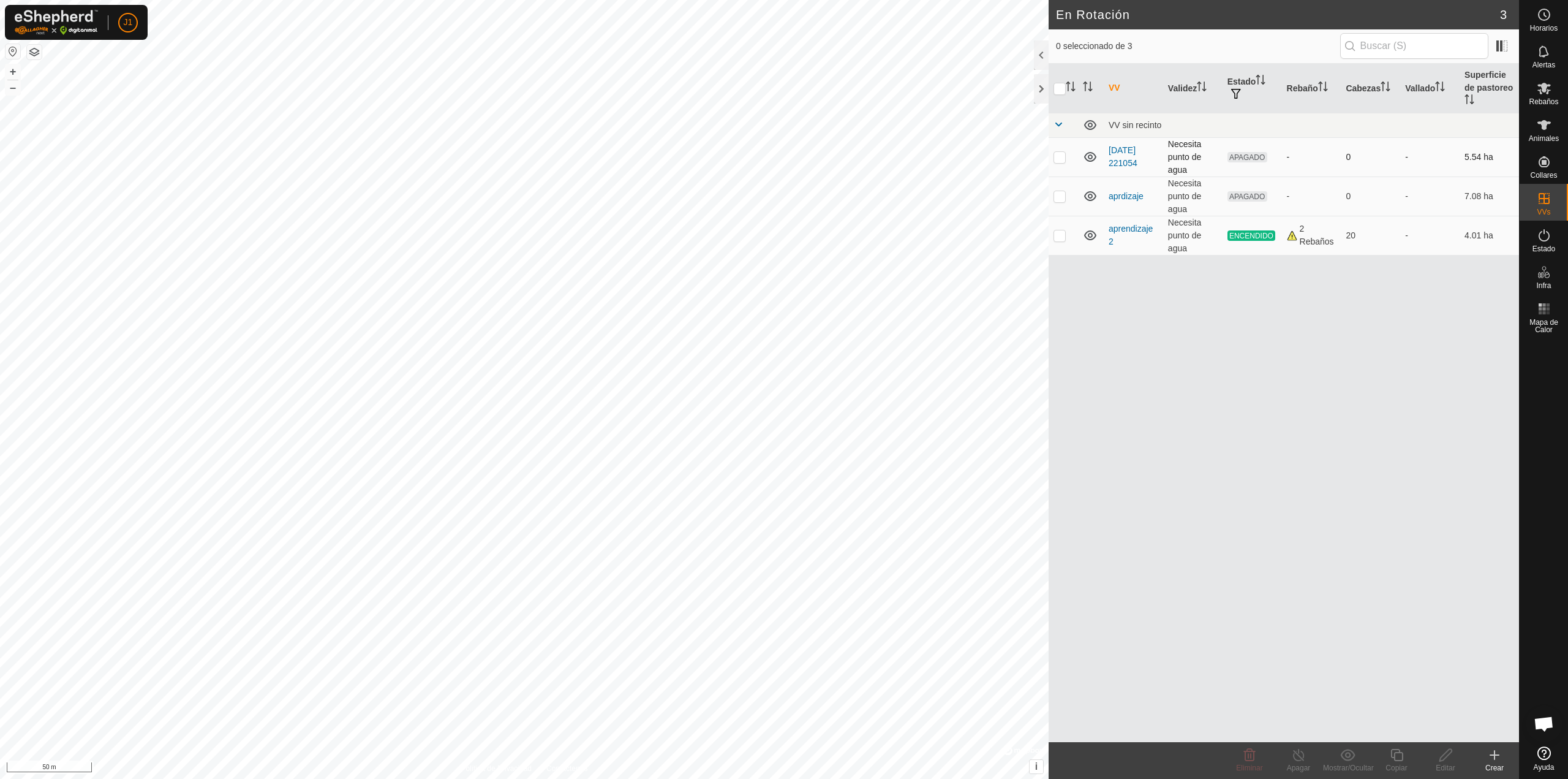
click at [1059, 155] on p-checkbox at bounding box center [1060, 157] width 12 height 10
click at [1057, 159] on p-checkbox at bounding box center [1060, 157] width 12 height 10
checkbox input "false"
click at [1553, 97] on div "J1 Horarios Alertas Rebaños Animales Collares VVs Estado Infra Mapa de Calor Ay…" at bounding box center [784, 389] width 1568 height 779
click at [1559, 91] on div "Rebaños" at bounding box center [1543, 91] width 48 height 36
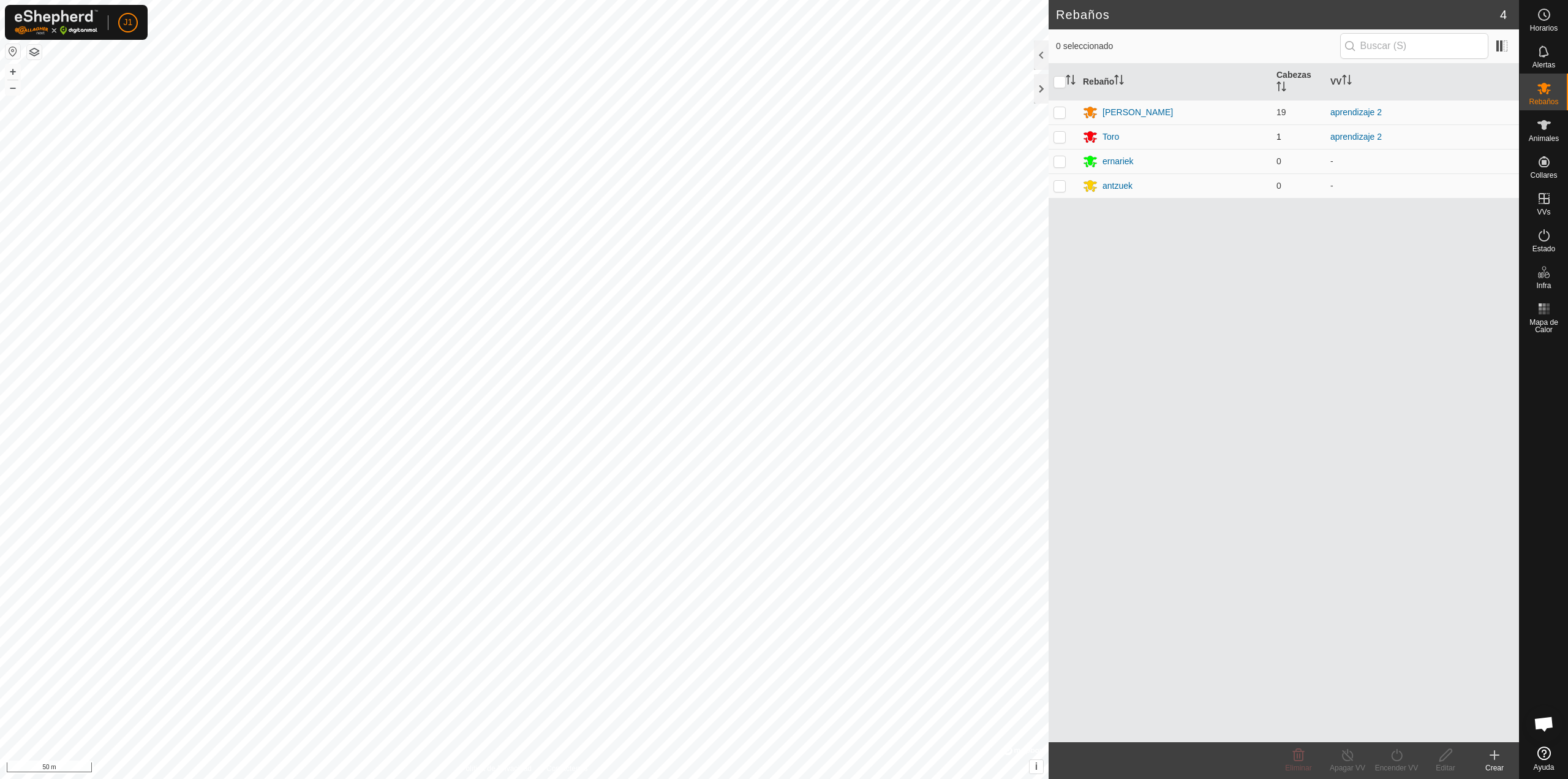
click at [1062, 128] on td at bounding box center [1063, 137] width 30 height 25
checkbox input "true"
click at [1060, 112] on p-checkbox at bounding box center [1060, 112] width 12 height 10
checkbox input "true"
click at [1400, 761] on icon at bounding box center [1397, 754] width 15 height 14
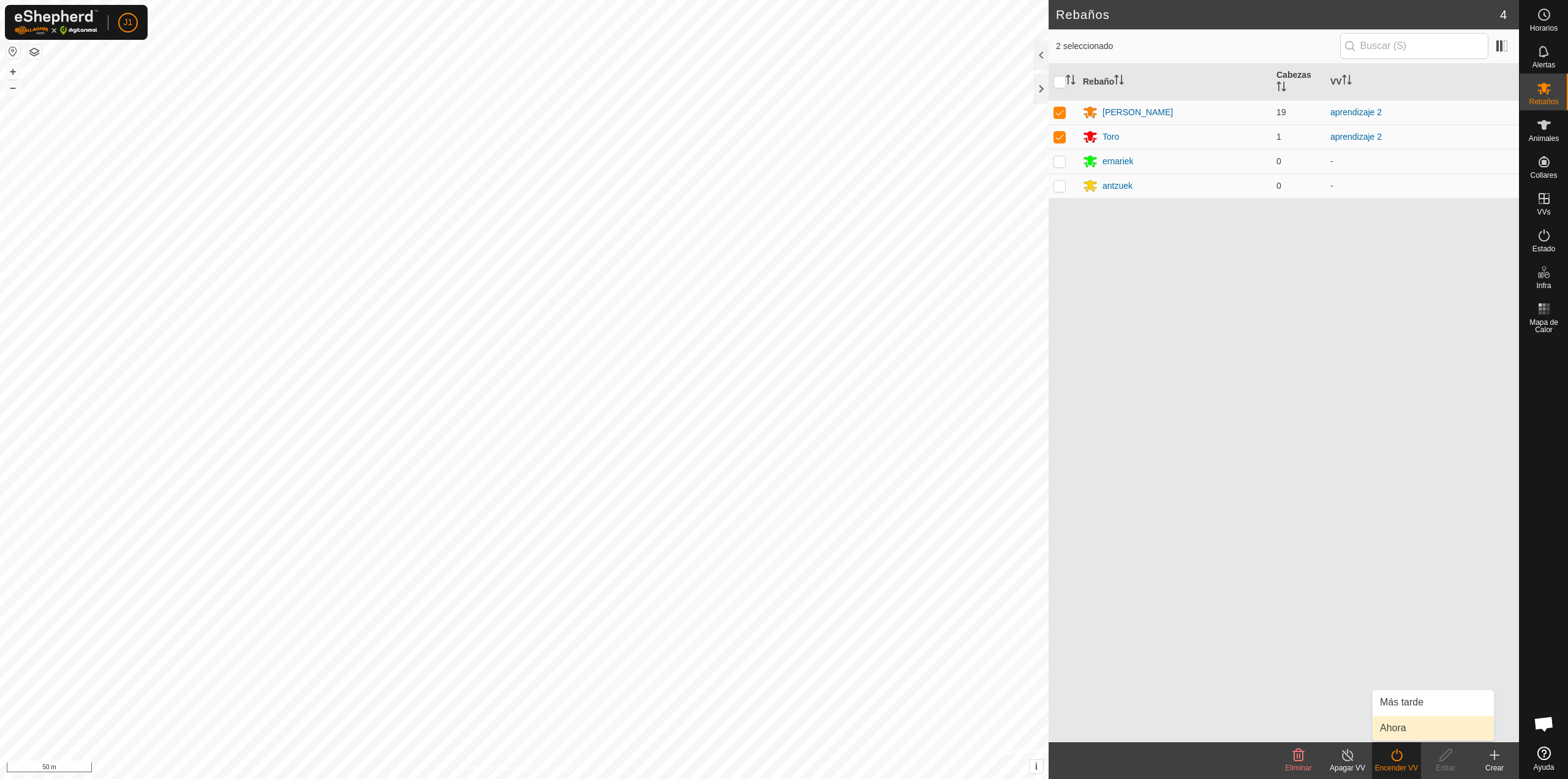
click at [1400, 726] on link "Ahora" at bounding box center [1433, 728] width 121 height 25
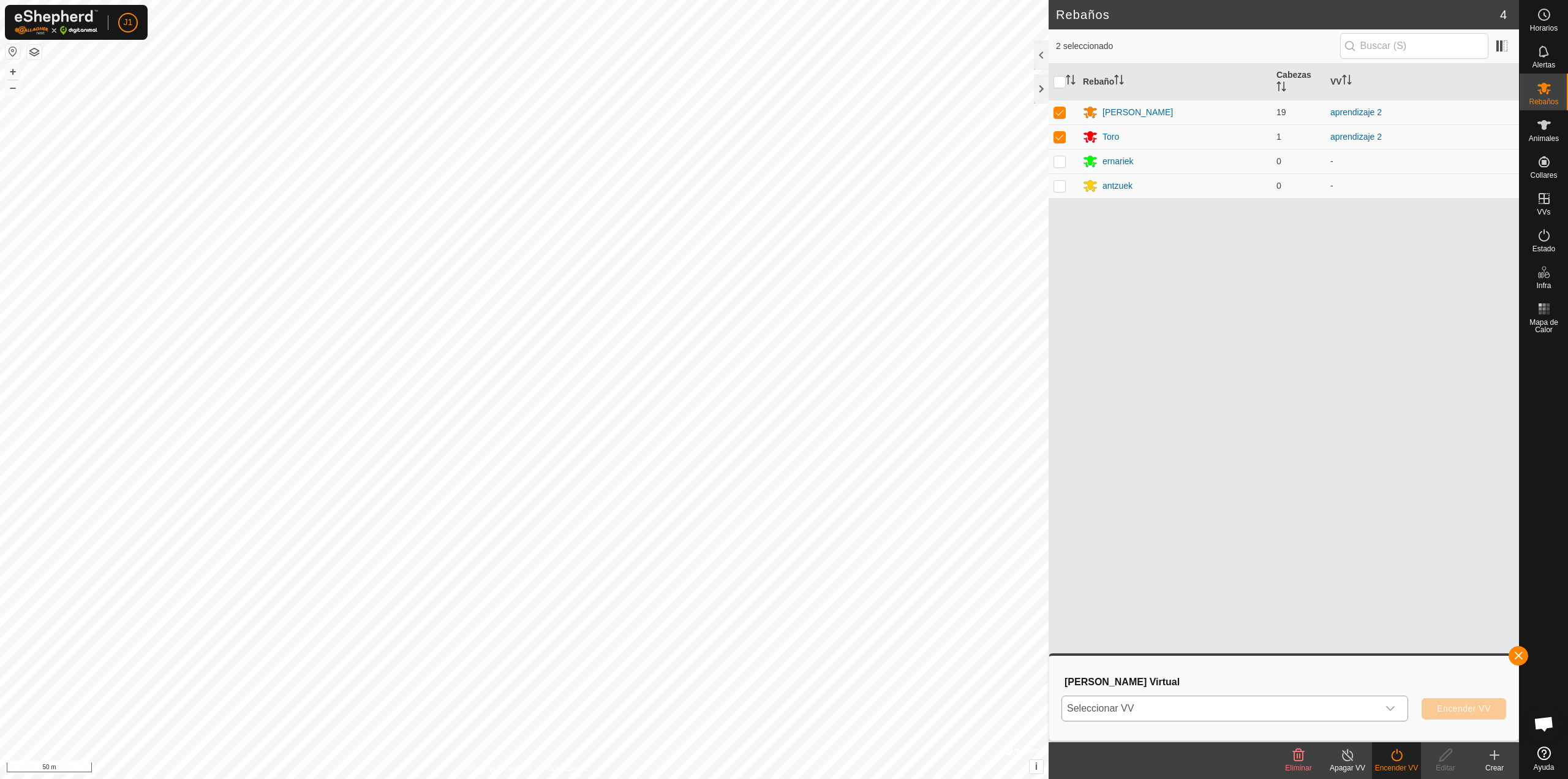
click at [1346, 716] on span "Seleccionar VV" at bounding box center [1220, 709] width 316 height 25
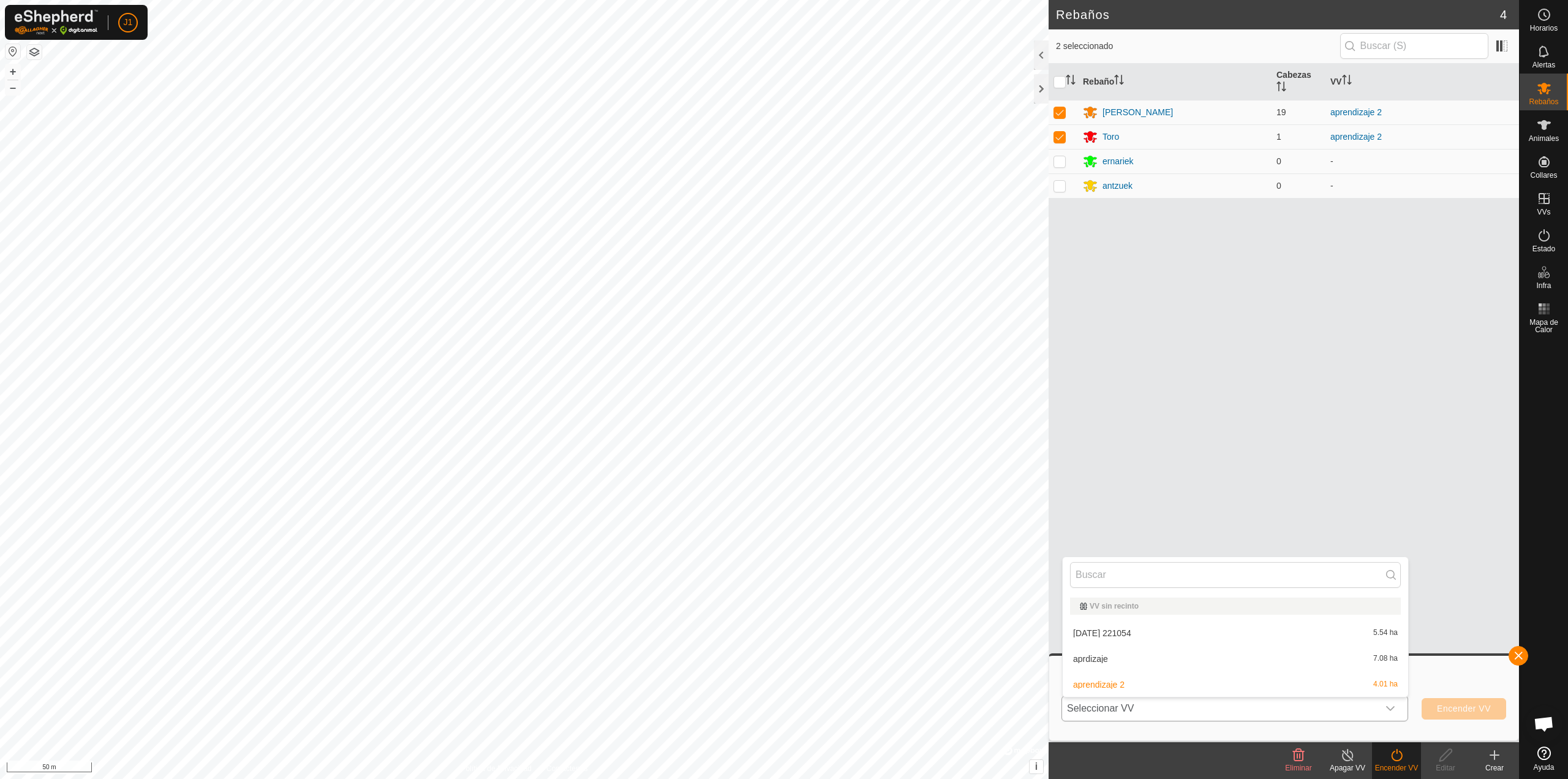
click at [1172, 630] on li "2025-10-14 221054 5.54 ha" at bounding box center [1235, 633] width 346 height 25
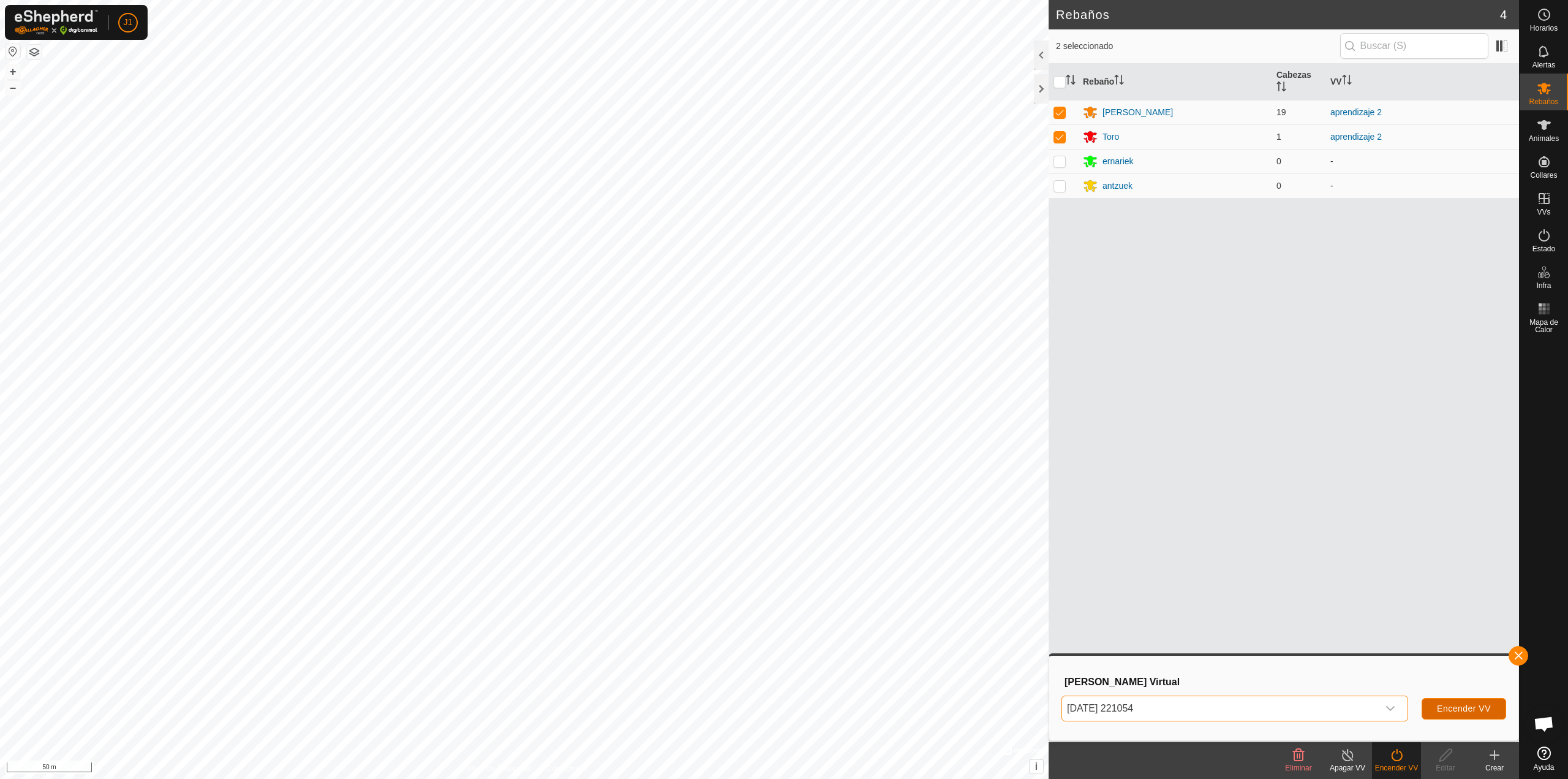
click at [1453, 707] on span "Encender VV" at bounding box center [1464, 708] width 54 height 10
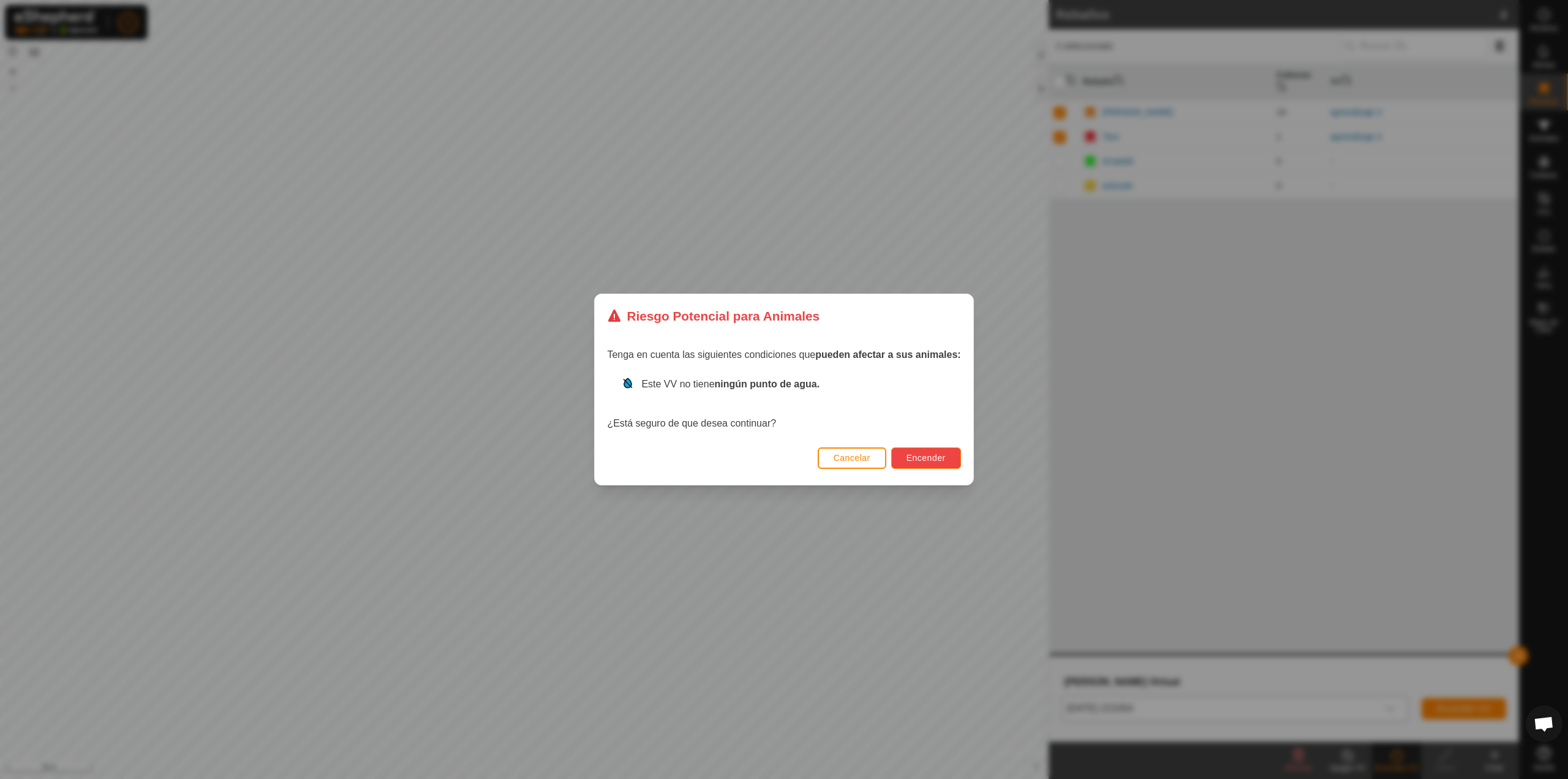
click at [912, 457] on span "Encender" at bounding box center [926, 458] width 39 height 10
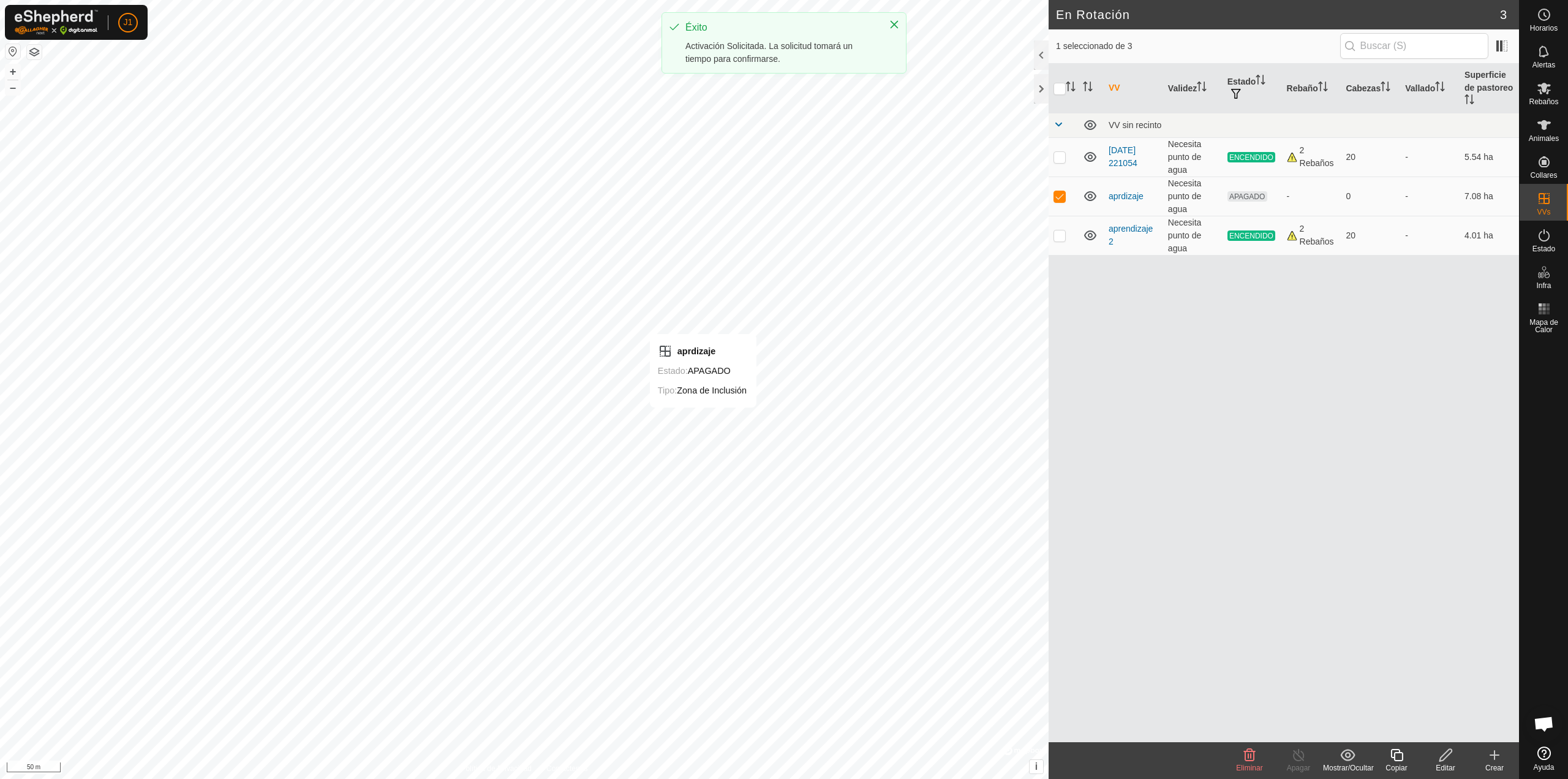
checkbox input "false"
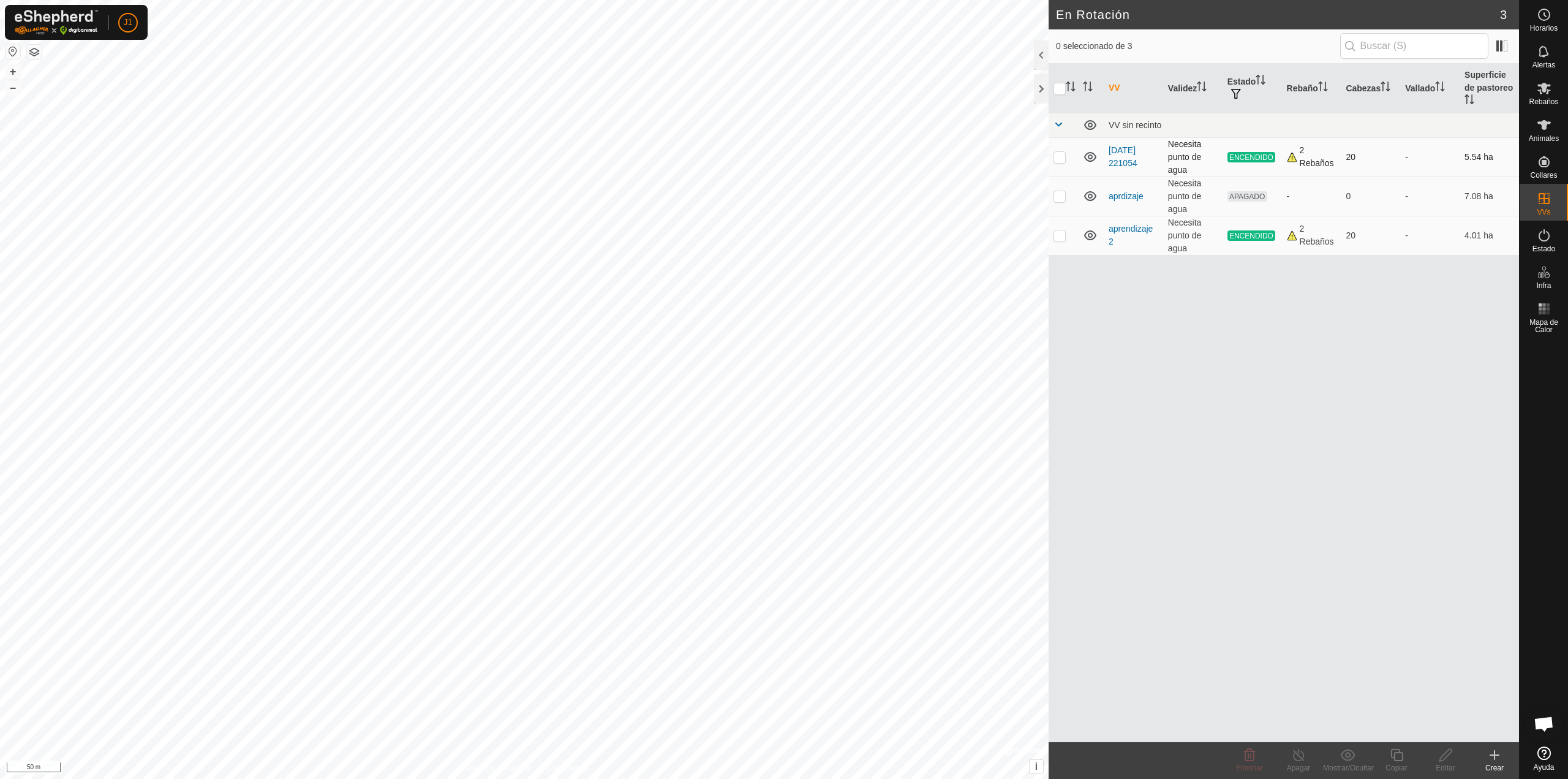
click at [1060, 166] on td at bounding box center [1063, 157] width 30 height 39
checkbox input "true"
click at [1303, 756] on icon at bounding box center [1299, 755] width 11 height 12
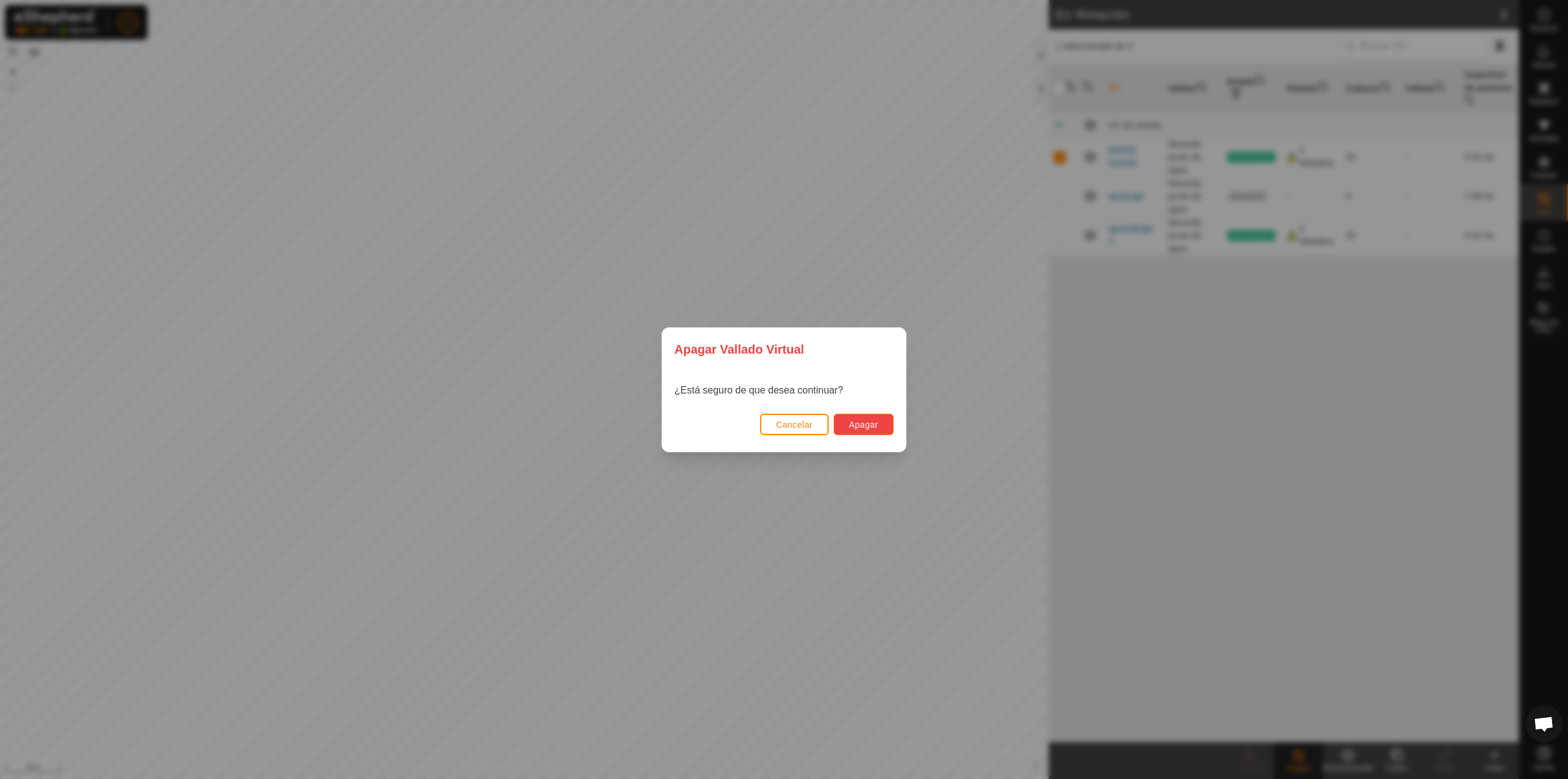
click at [853, 426] on span "Apagar" at bounding box center [863, 425] width 30 height 10
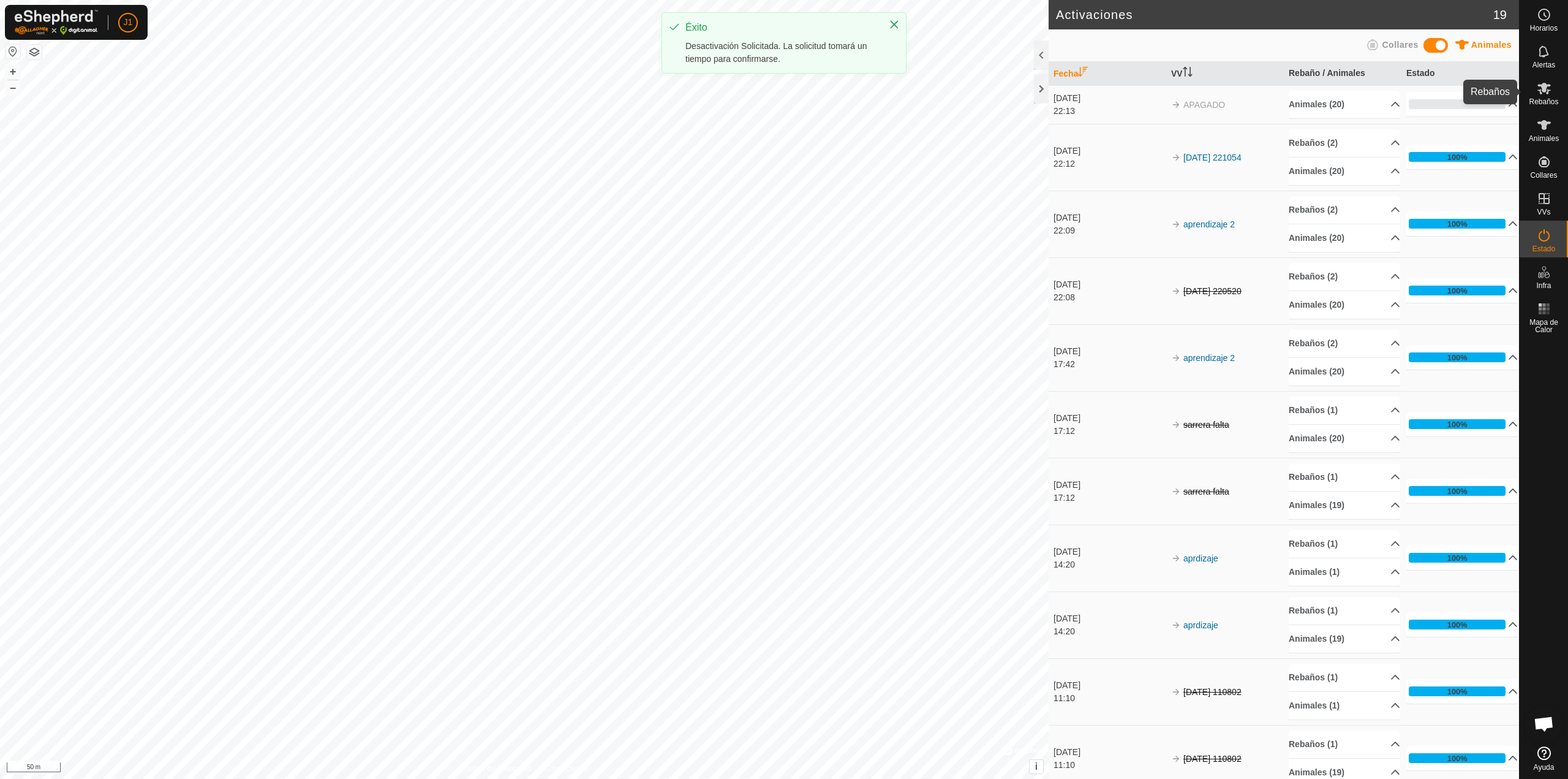
click at [1545, 85] on icon at bounding box center [1544, 88] width 14 height 12
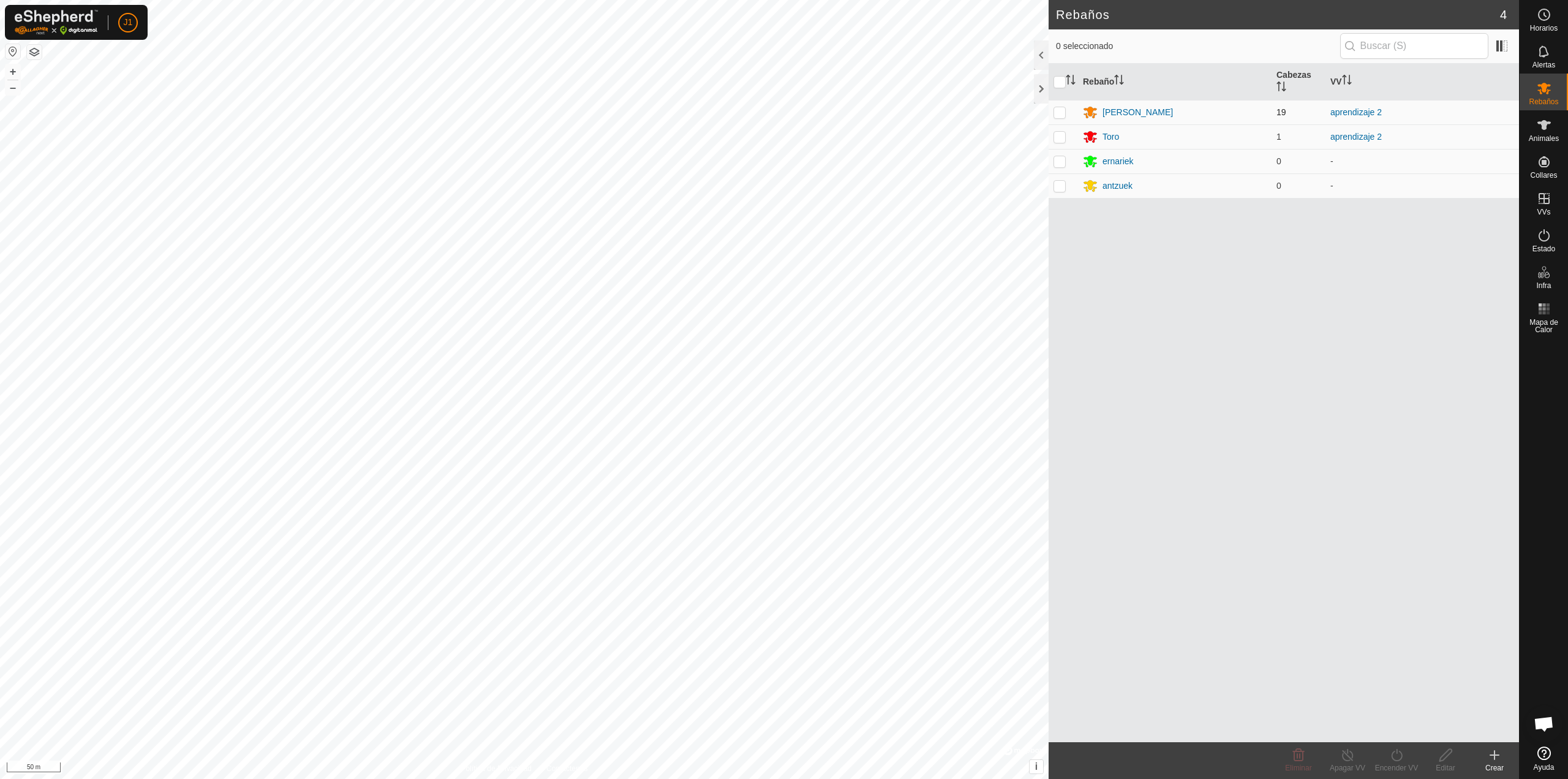
click at [1058, 108] on p-checkbox at bounding box center [1060, 112] width 12 height 10
checkbox input "true"
click at [1064, 138] on p-checkbox at bounding box center [1060, 137] width 12 height 10
checkbox input "true"
click at [1393, 756] on icon at bounding box center [1397, 754] width 15 height 14
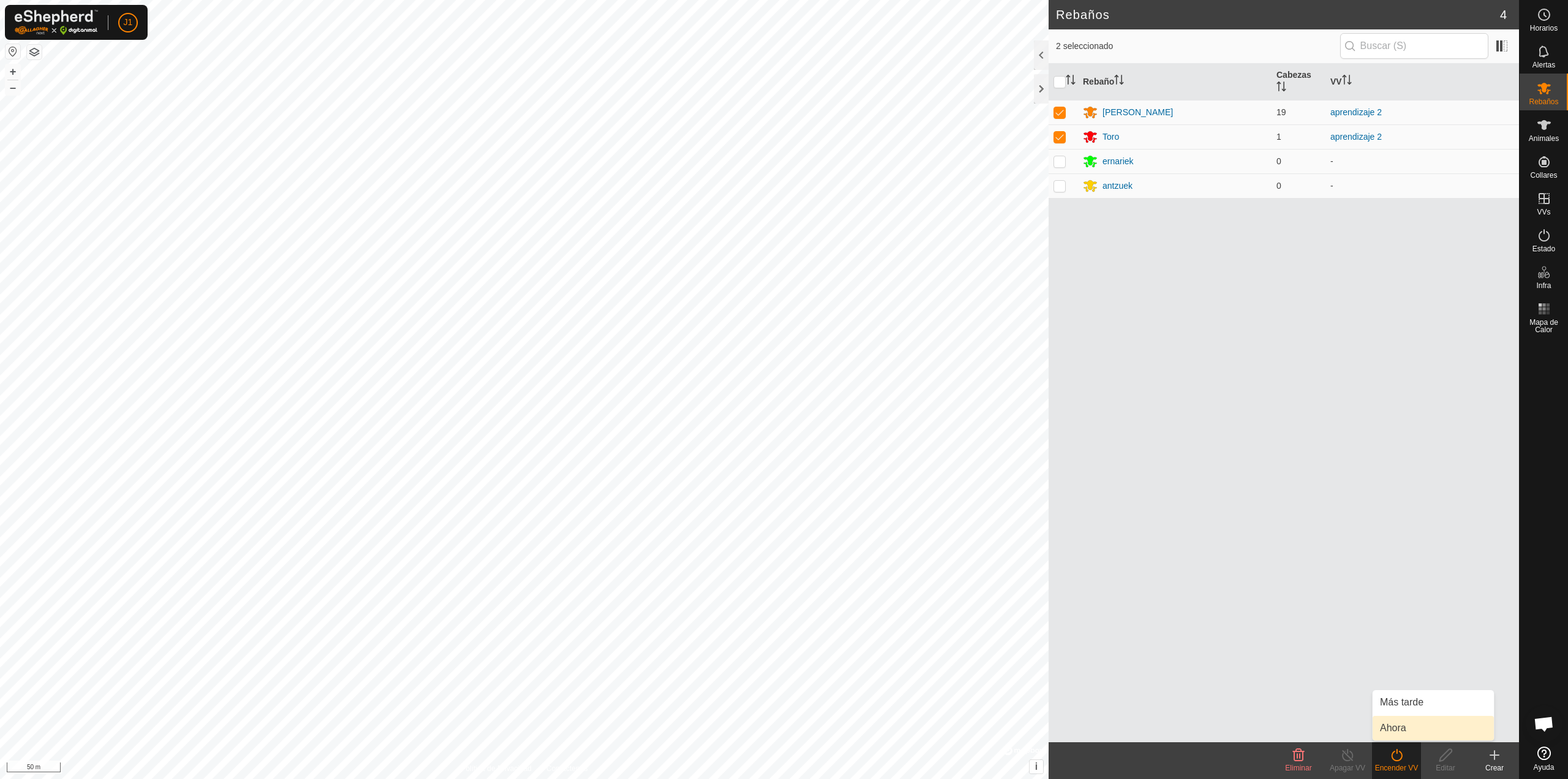
click at [1391, 725] on link "Ahora" at bounding box center [1433, 728] width 121 height 25
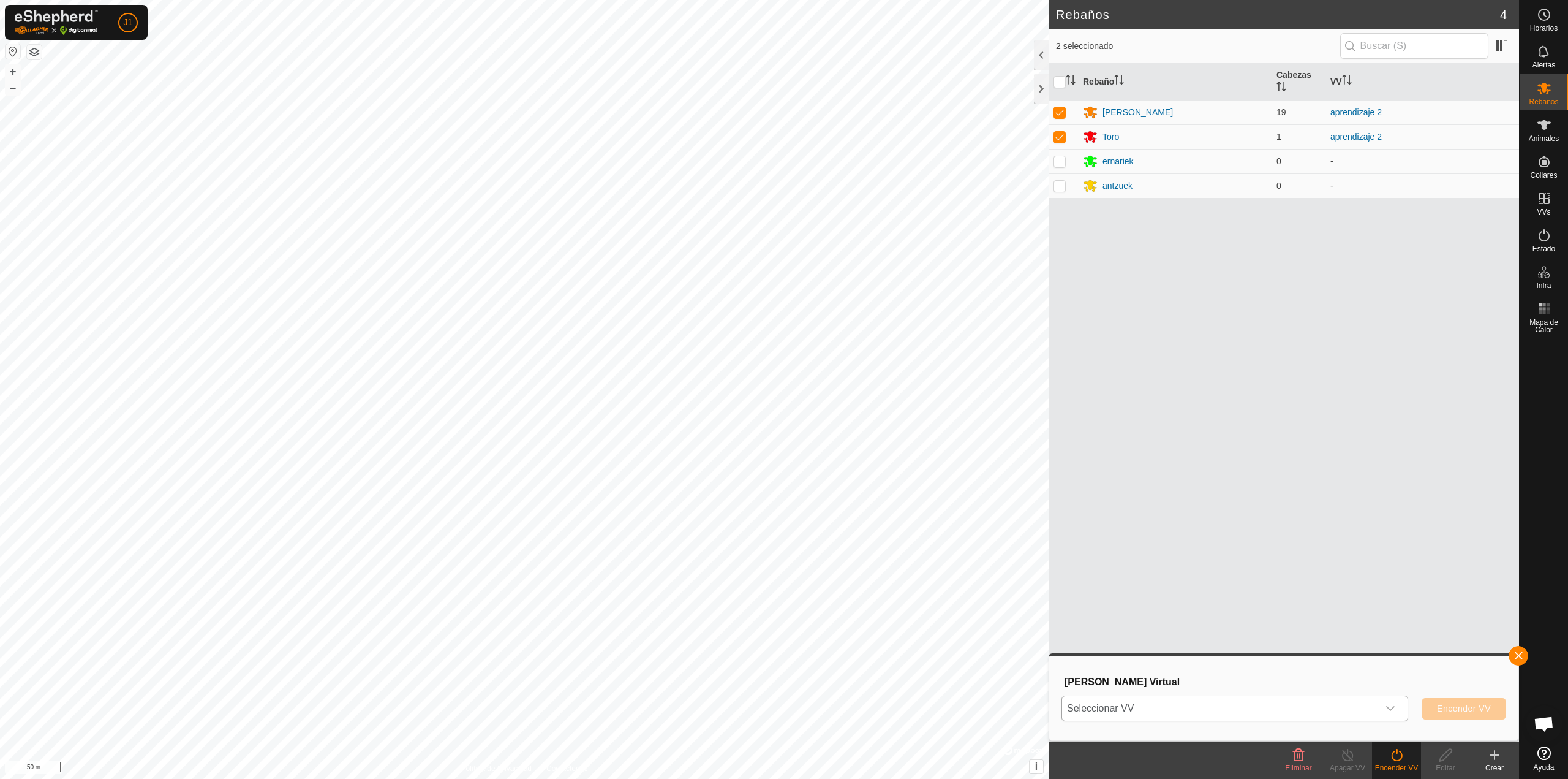
click at [1243, 699] on span "Seleccionar VV" at bounding box center [1220, 709] width 316 height 25
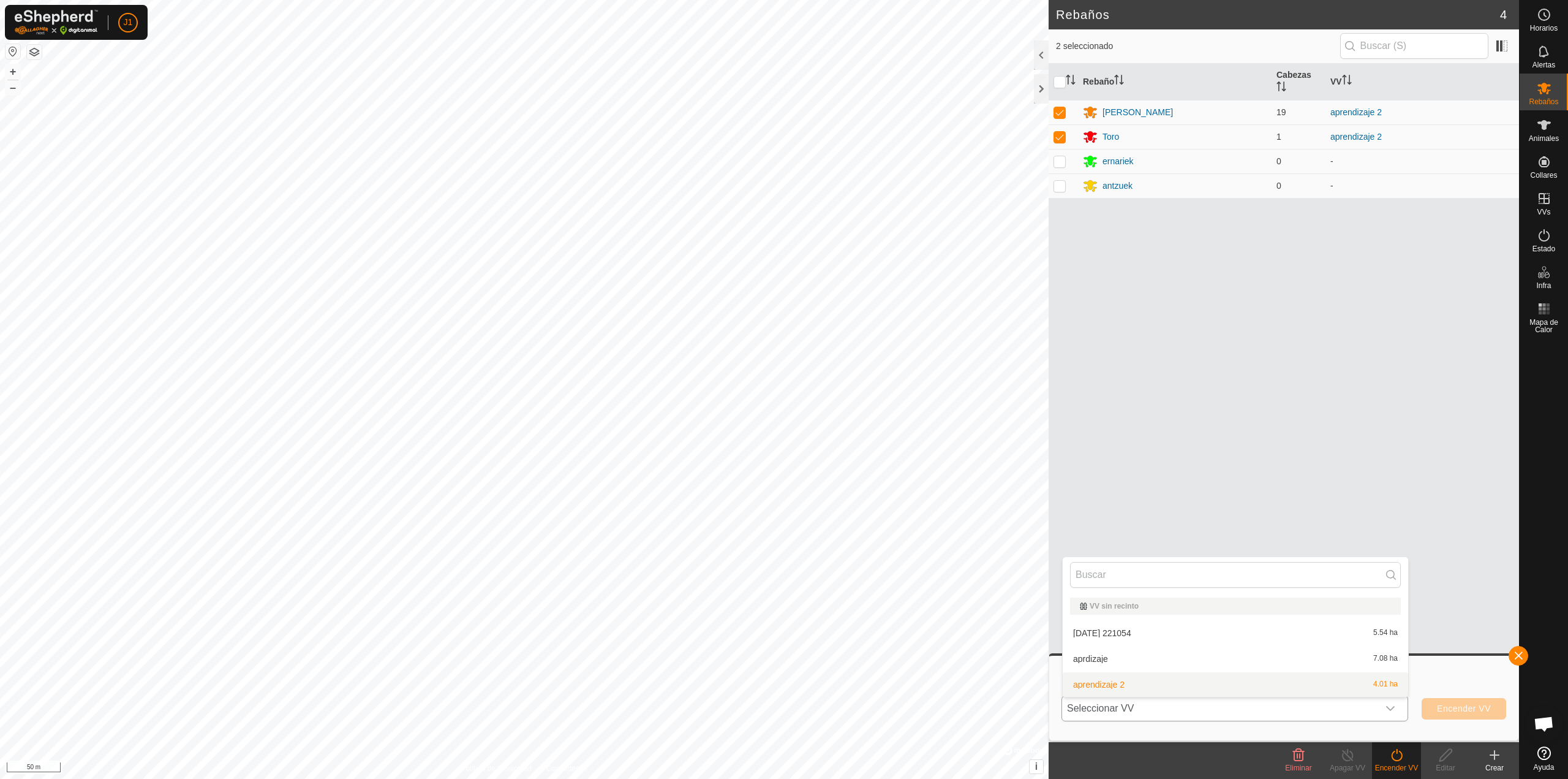
click at [1162, 683] on li "aprendizaje 2 4.01 ha" at bounding box center [1235, 685] width 346 height 25
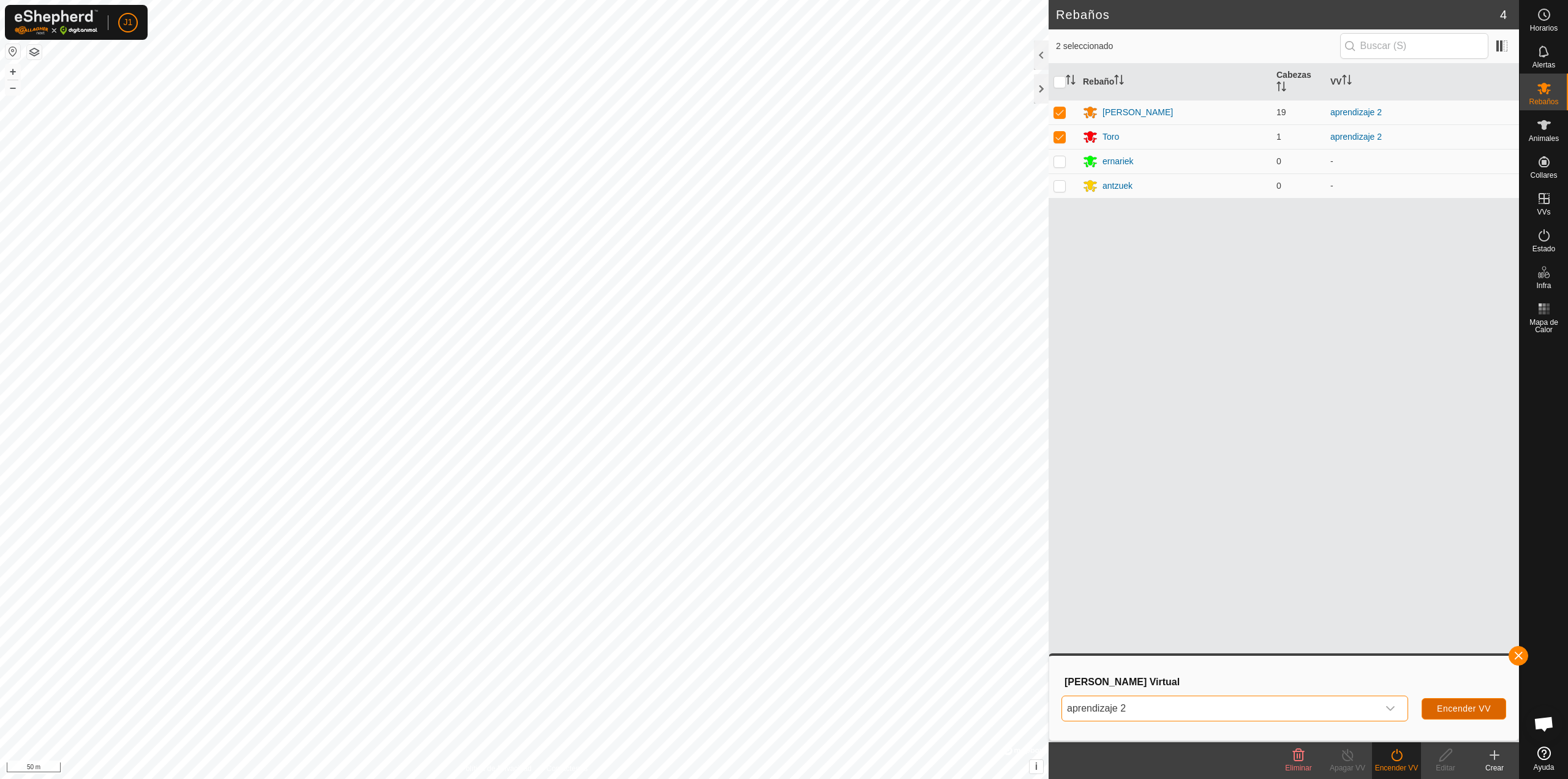
click at [1446, 716] on button "Encender VV" at bounding box center [1464, 708] width 85 height 21
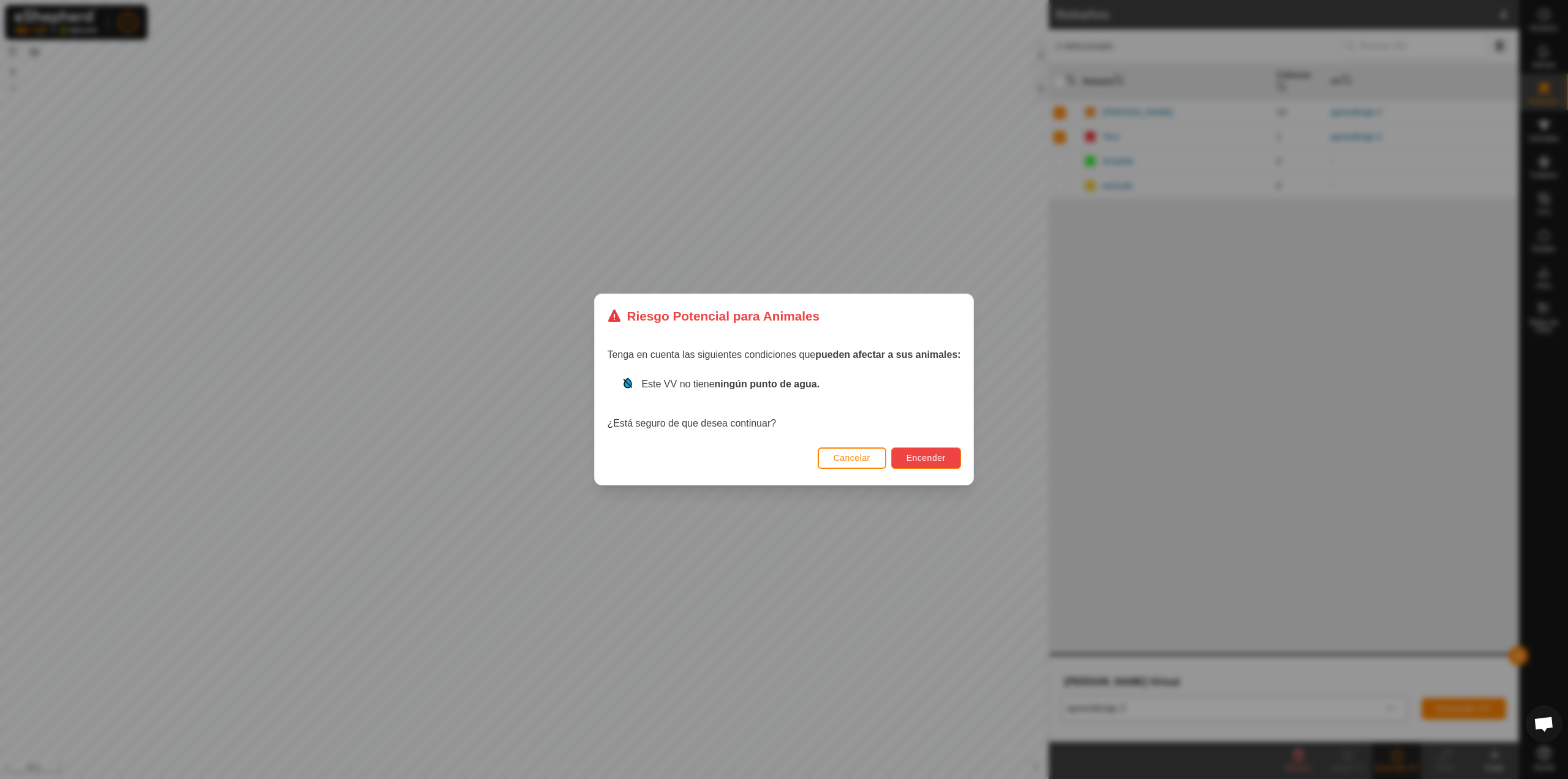
click at [948, 455] on button "Encender" at bounding box center [926, 458] width 70 height 21
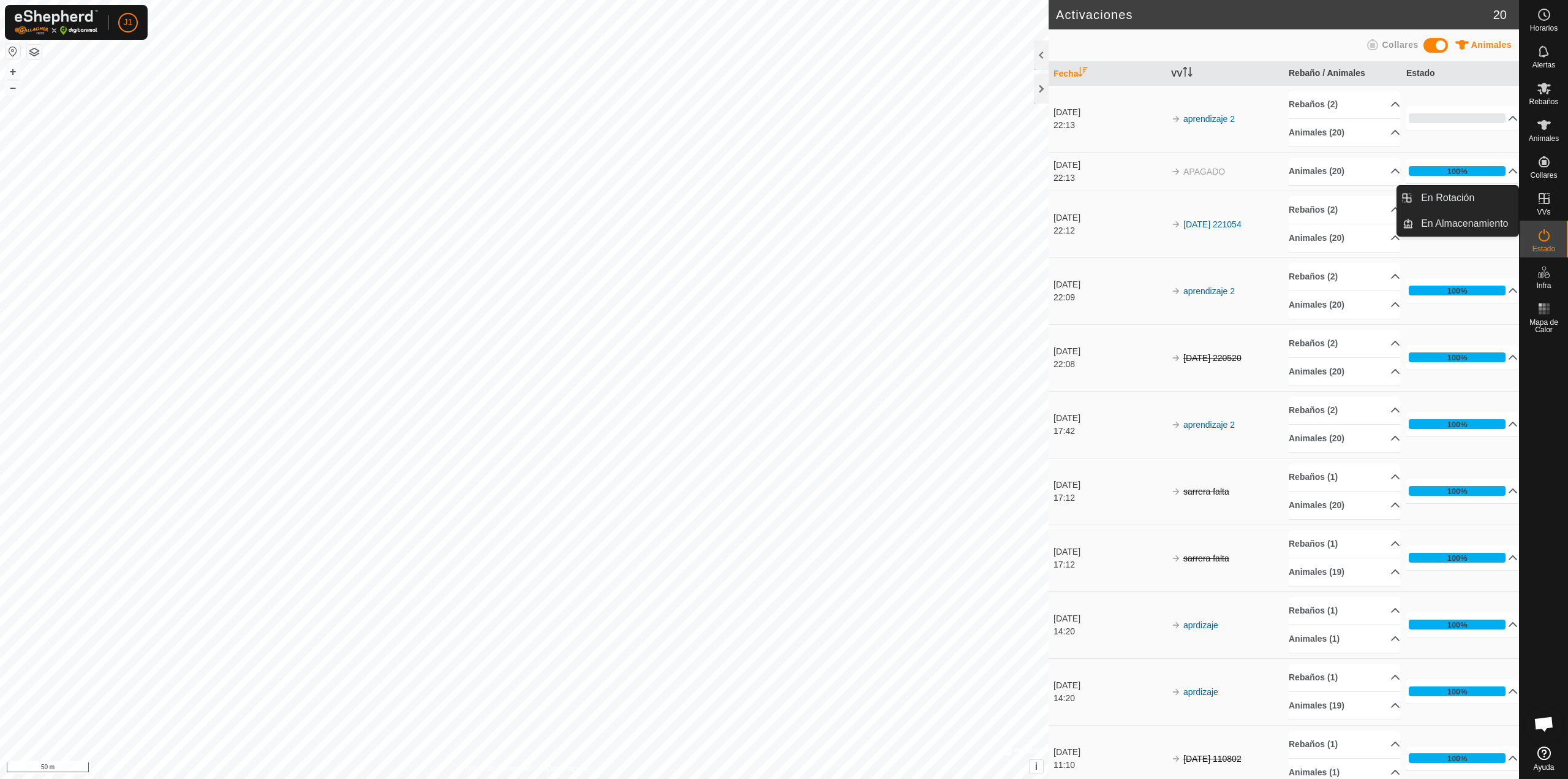
click at [1551, 196] on icon at bounding box center [1543, 198] width 14 height 14
click at [1545, 198] on icon at bounding box center [1544, 199] width 11 height 11
click at [1503, 204] on link "En Rotación" at bounding box center [1466, 198] width 104 height 25
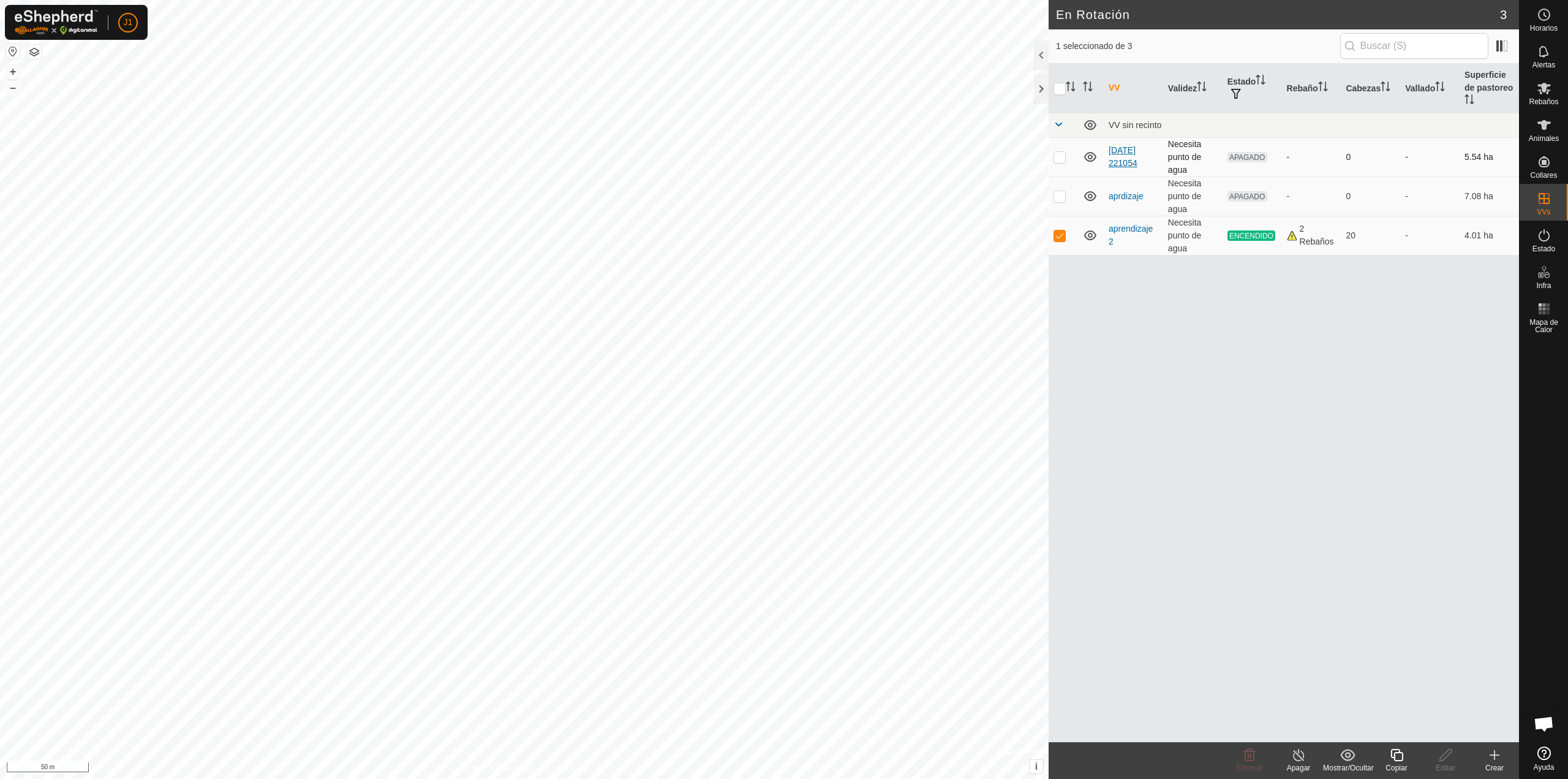
click at [1125, 158] on link "2025-10-14 221054" at bounding box center [1123, 156] width 29 height 23
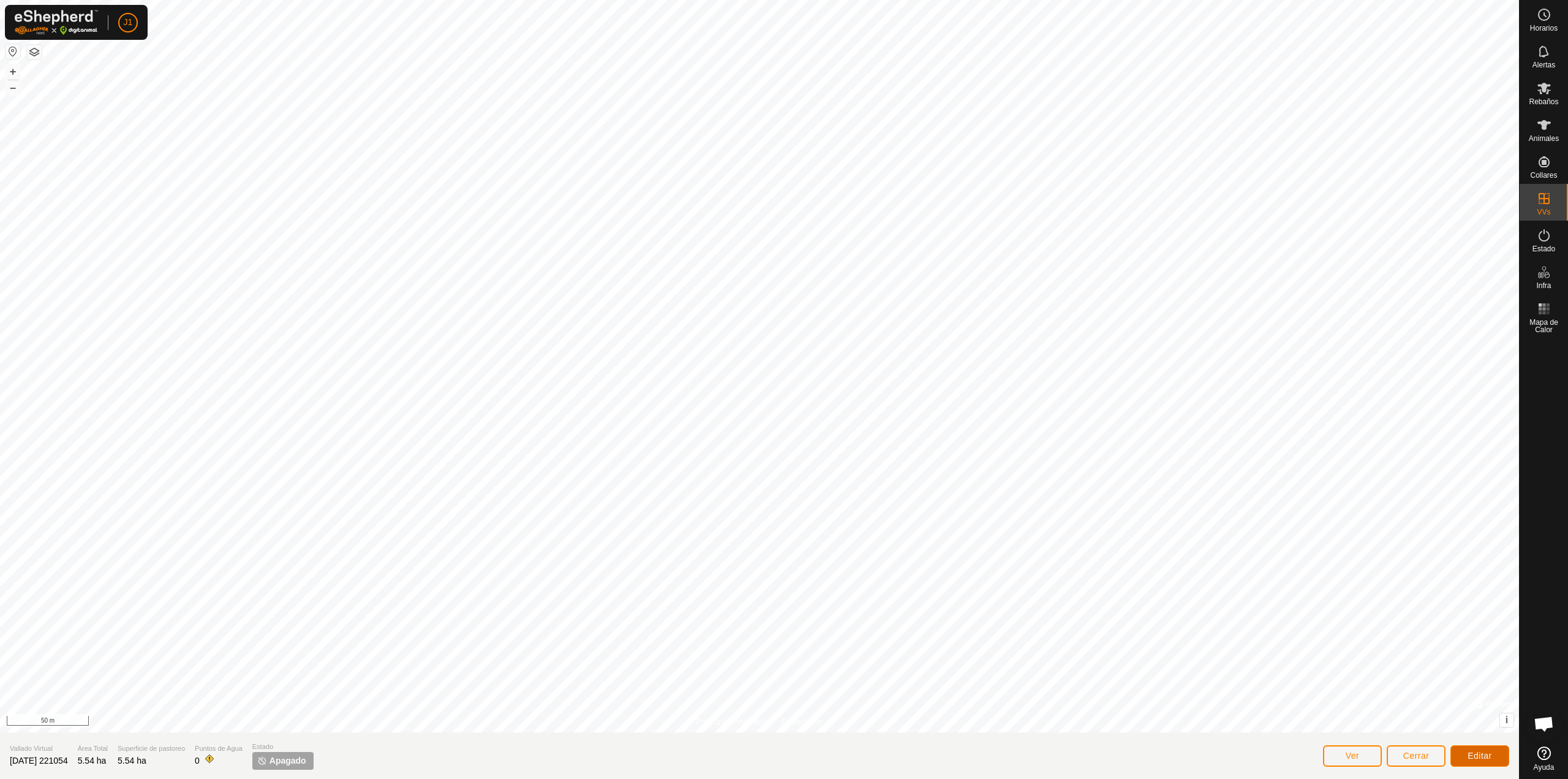
click at [1490, 754] on span "Editar" at bounding box center [1480, 756] width 25 height 10
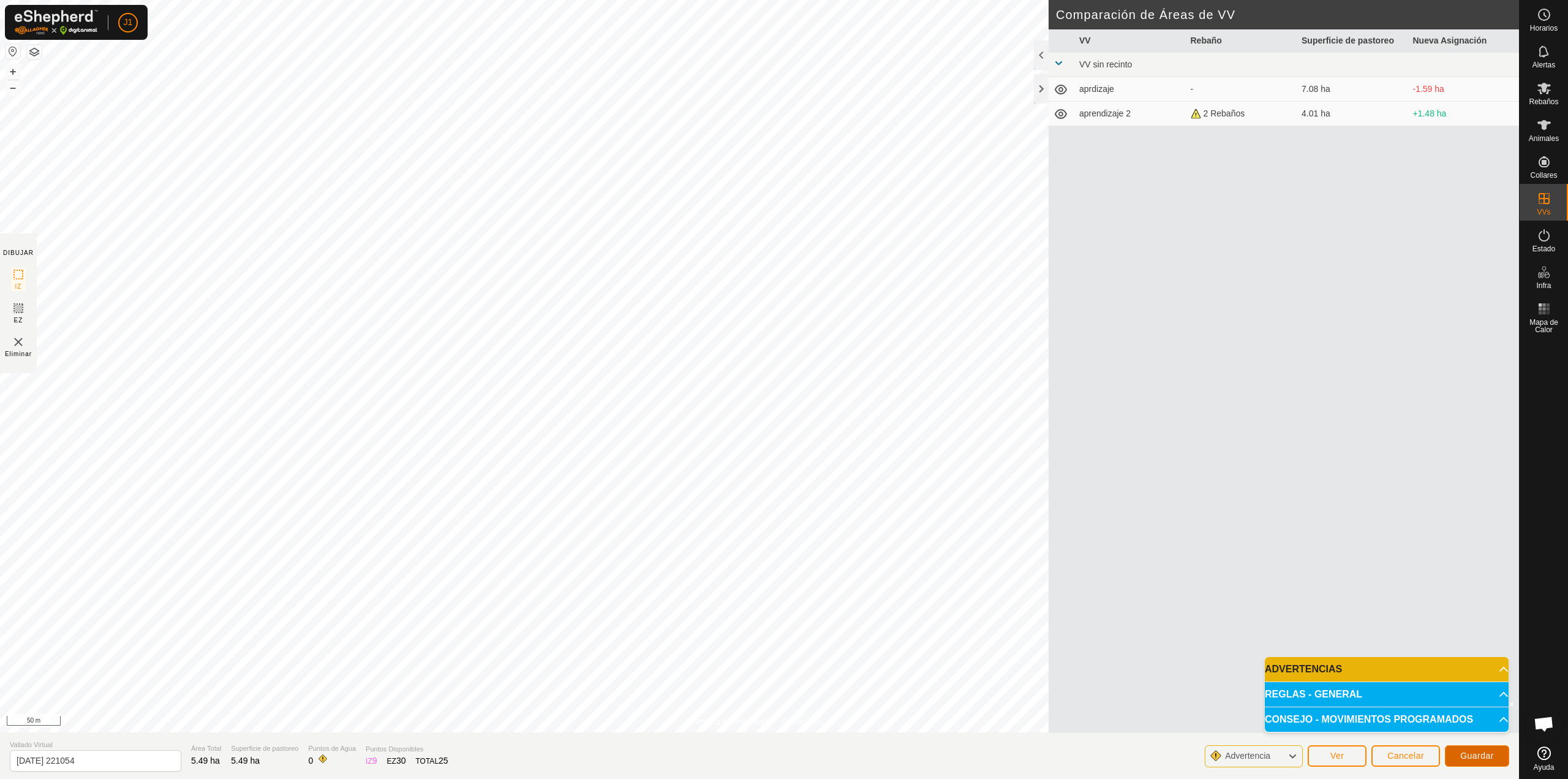
click at [1482, 753] on span "Guardar" at bounding box center [1477, 756] width 34 height 10
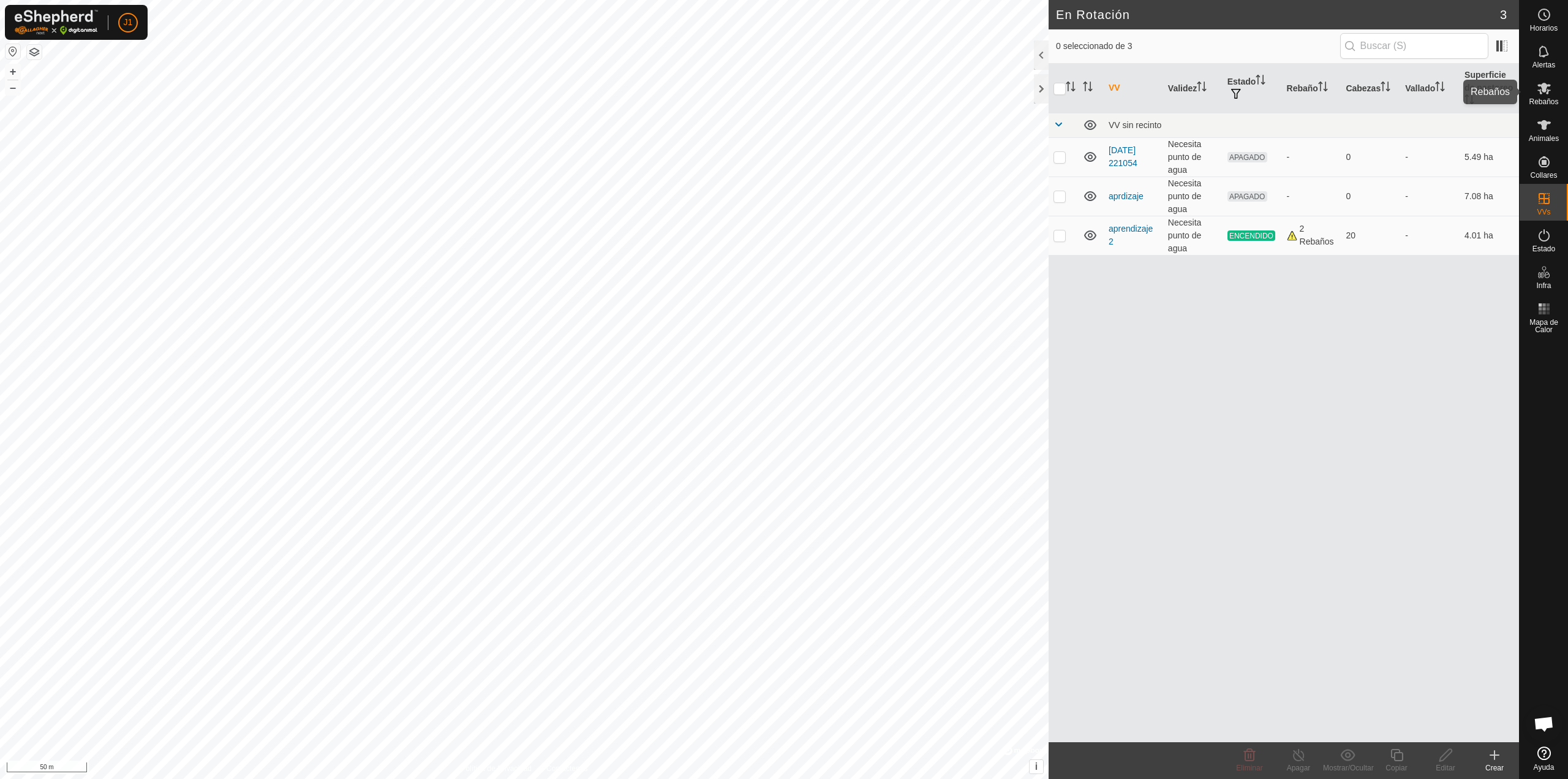
click at [1538, 101] on span "Rebaños" at bounding box center [1543, 102] width 30 height 8
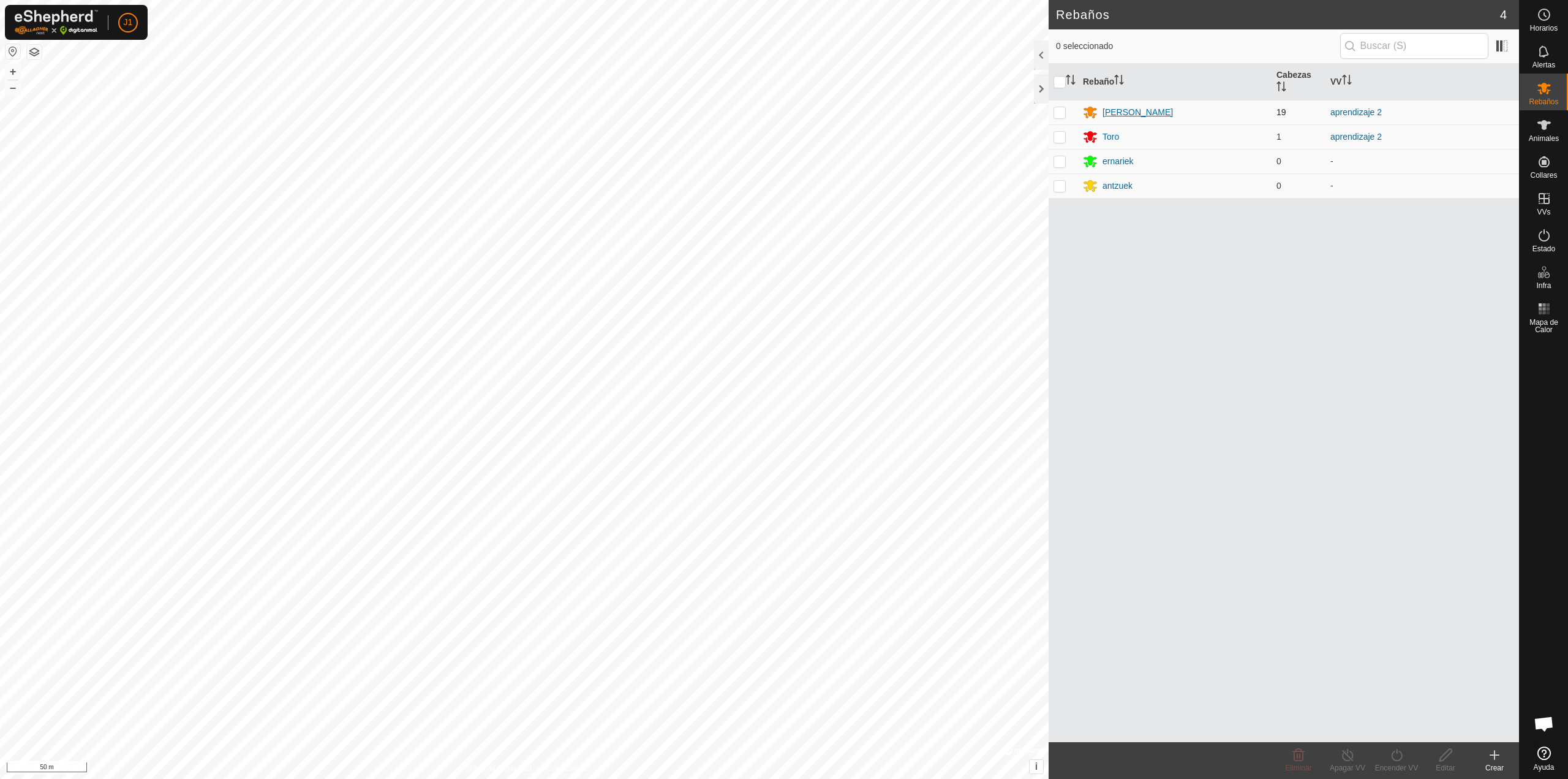
click at [1105, 109] on div "[PERSON_NAME]" at bounding box center [1137, 112] width 71 height 13
